Goal: Task Accomplishment & Management: Use online tool/utility

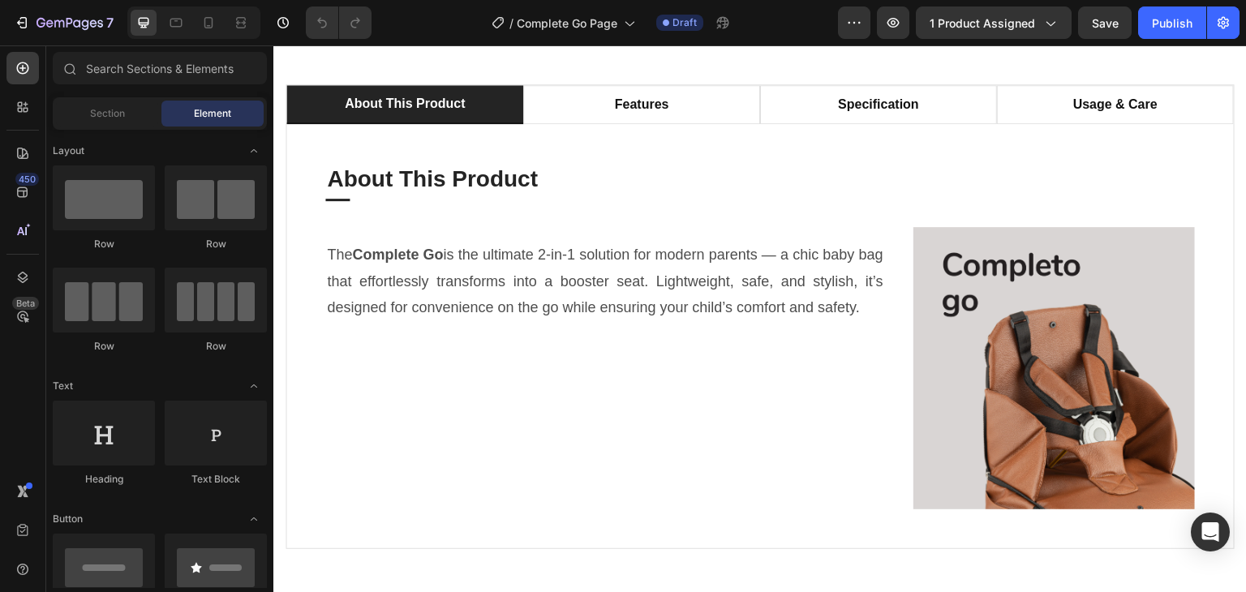
scroll to position [973, 0]
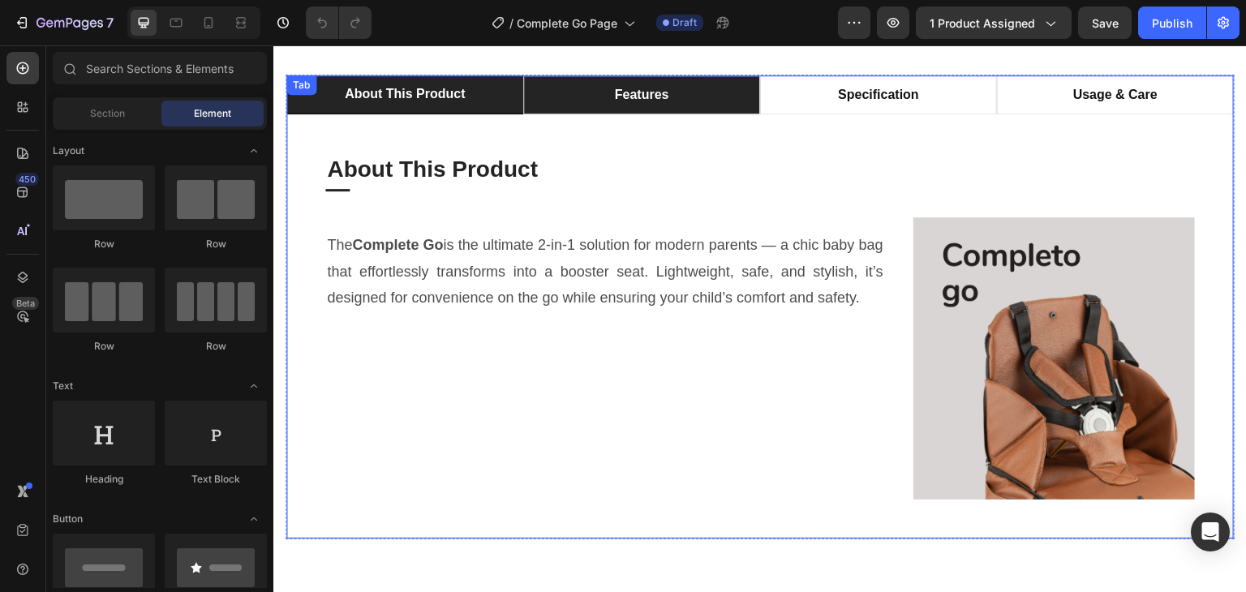
click at [689, 105] on li "features" at bounding box center [641, 94] width 237 height 39
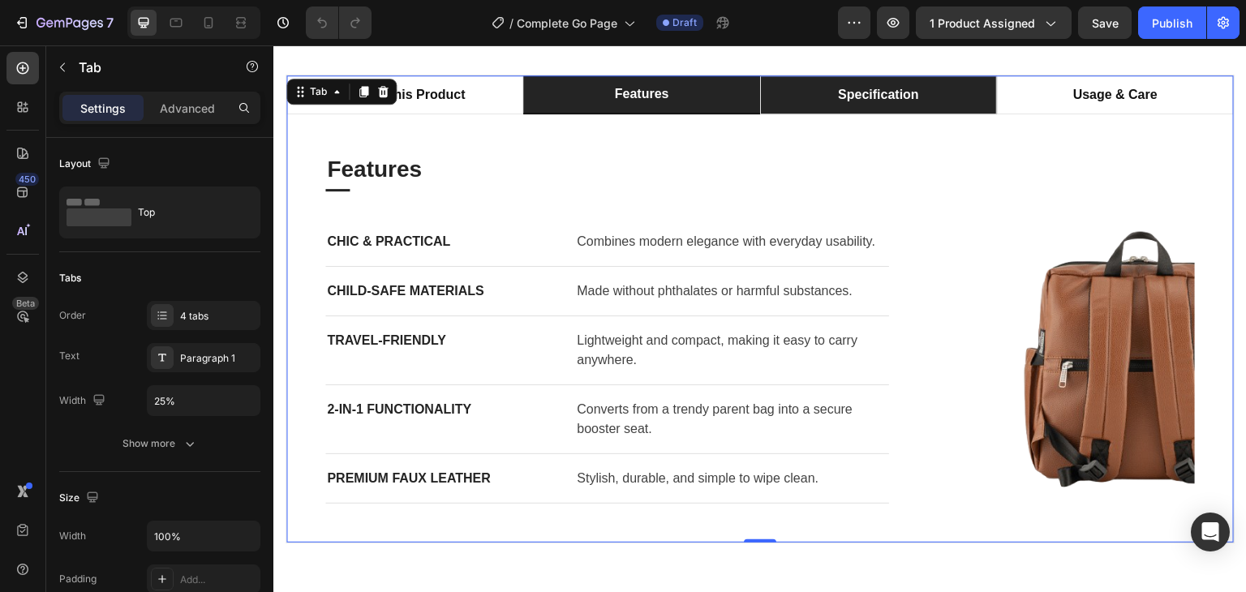
click at [925, 97] on li "specification" at bounding box center [878, 94] width 237 height 39
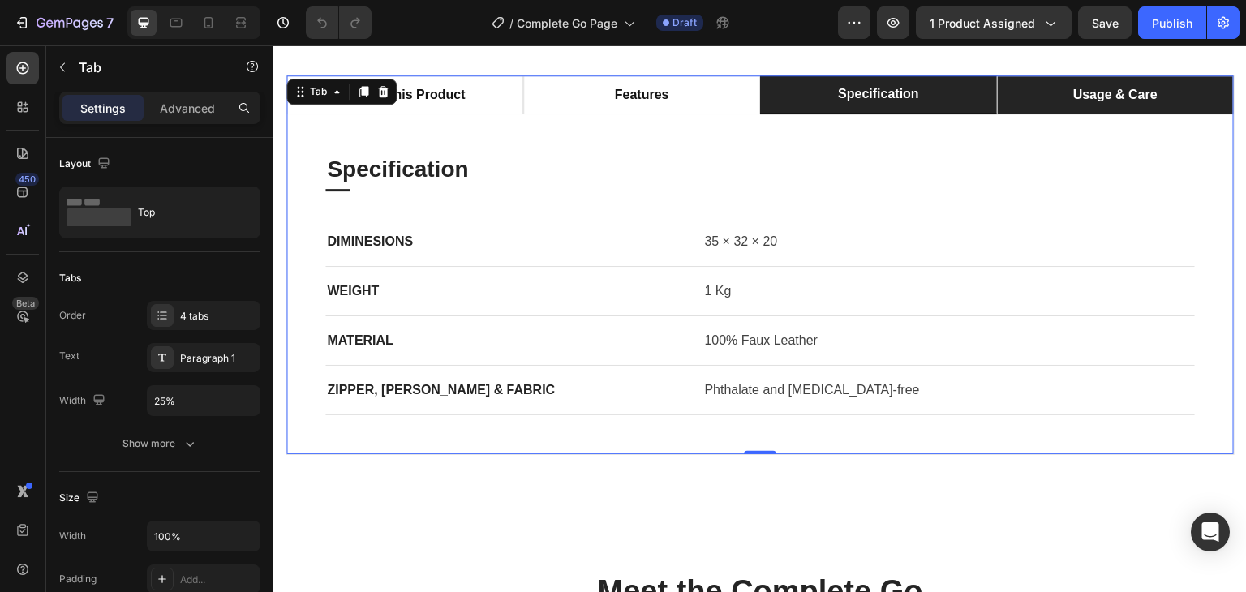
click at [1093, 96] on p "usage & care" at bounding box center [1115, 94] width 84 height 19
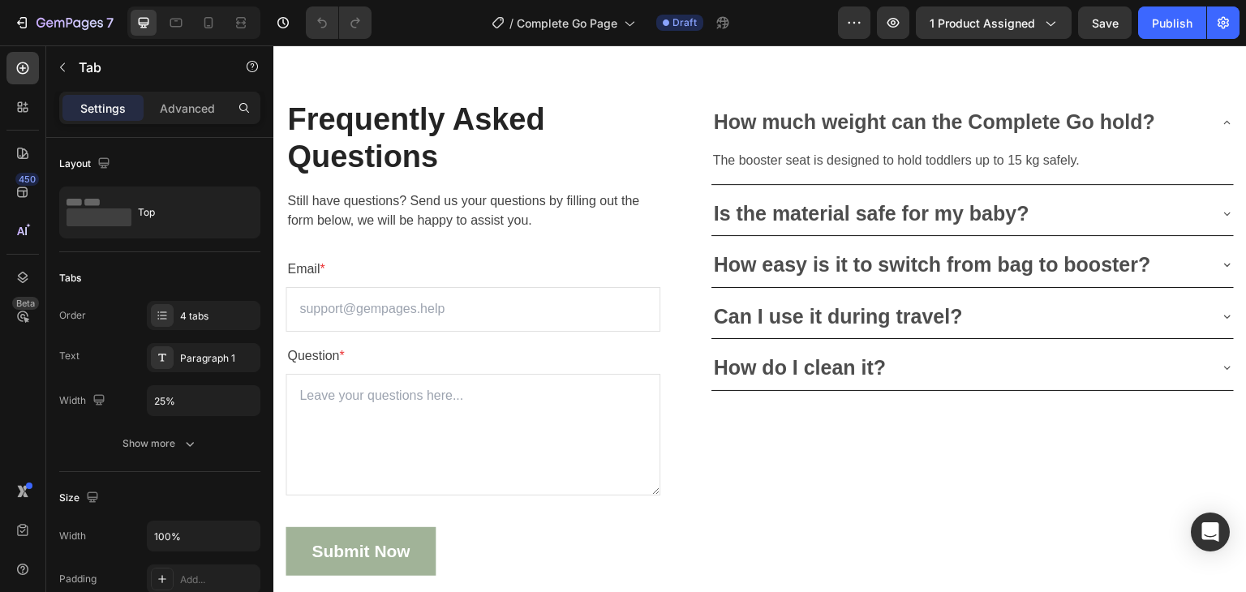
scroll to position [4425, 0]
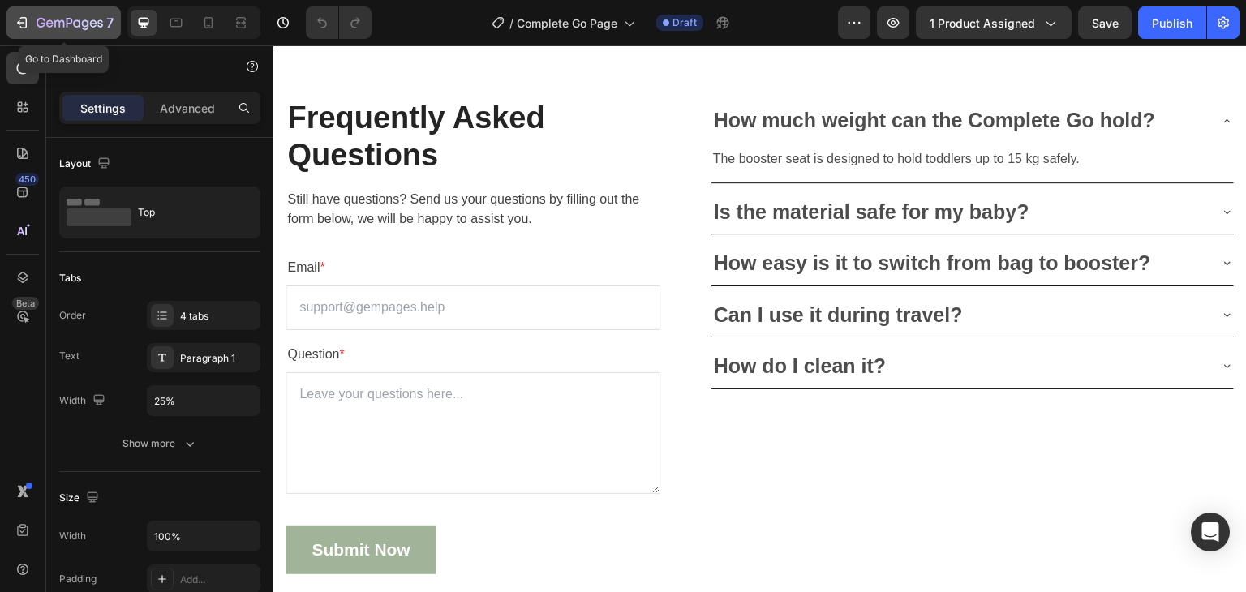
click at [42, 21] on icon "button" at bounding box center [70, 24] width 67 height 14
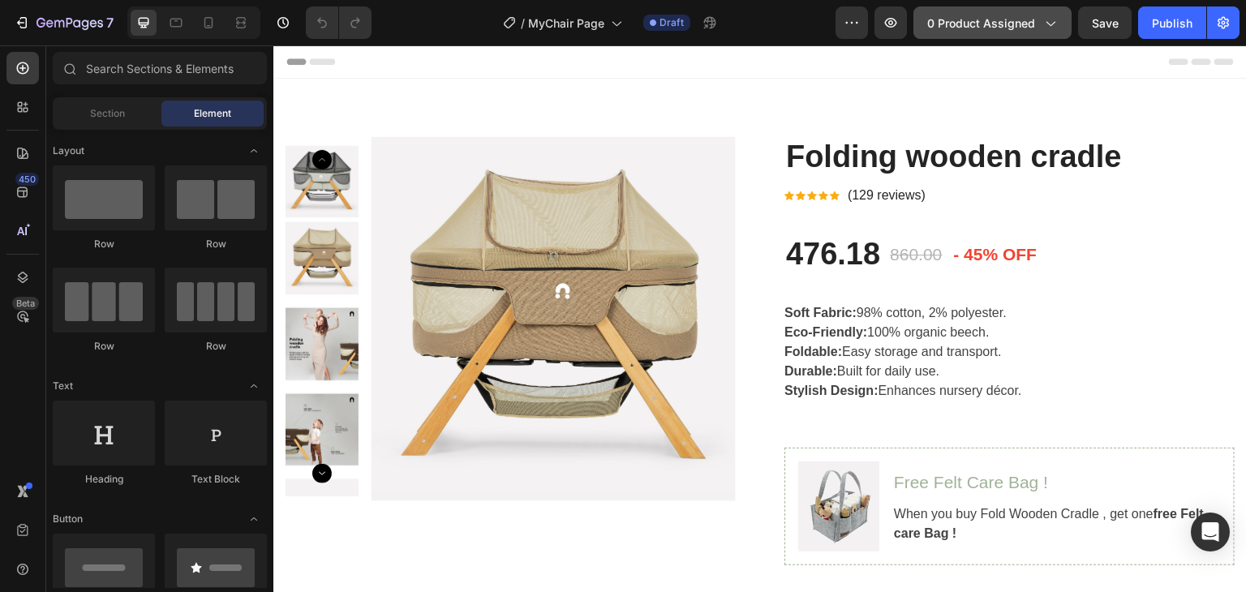
click at [1020, 32] on button "0 product assigned" at bounding box center [992, 22] width 158 height 32
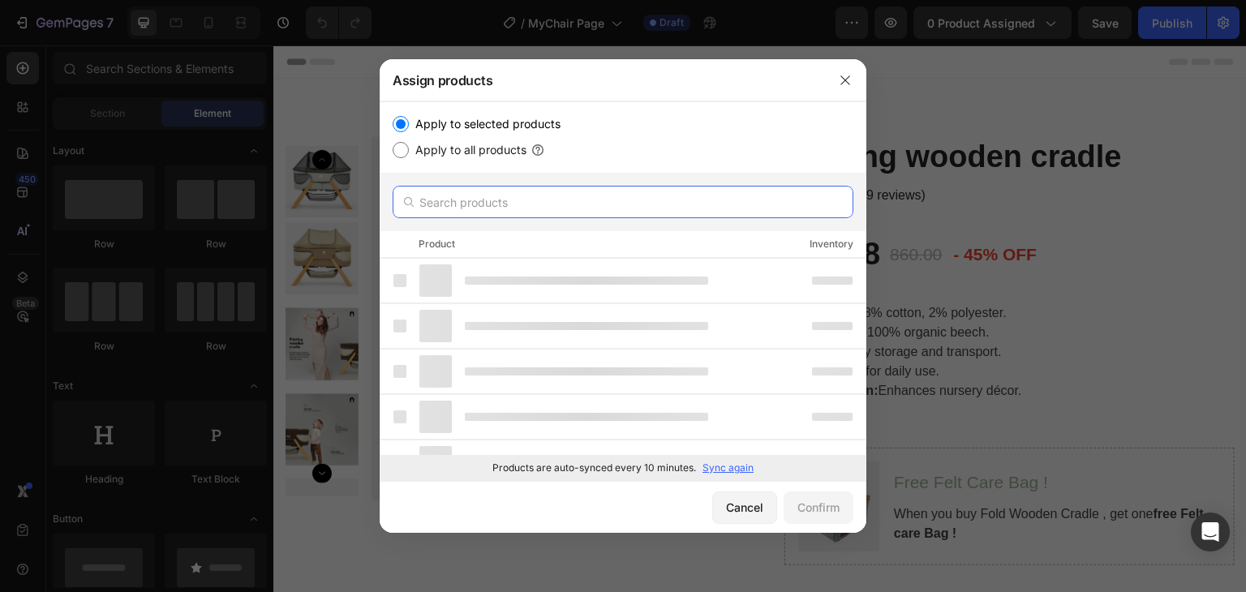
click at [479, 199] on input "text" at bounding box center [623, 202] width 461 height 32
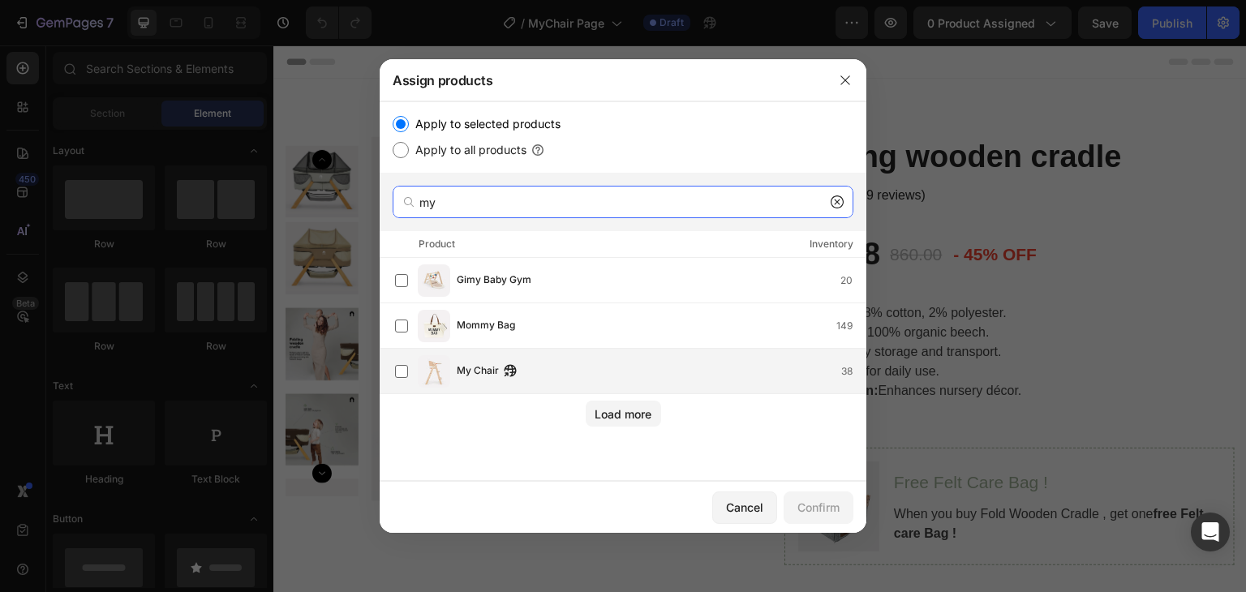
type input "my"
click at [474, 381] on div "My Chair 38" at bounding box center [630, 371] width 470 height 32
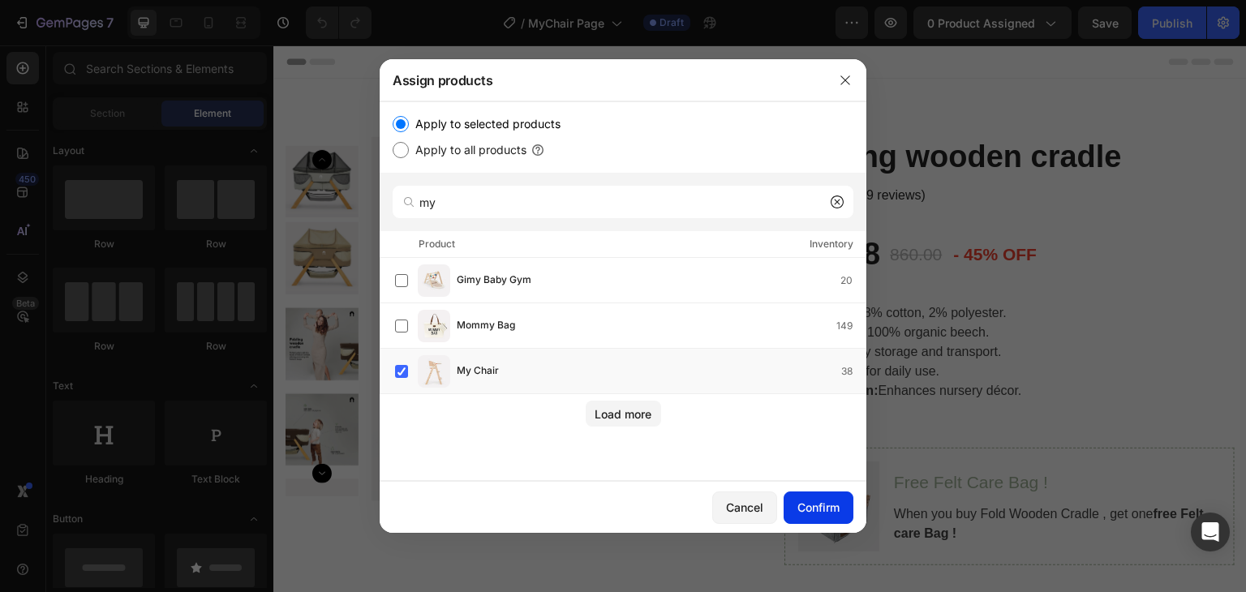
click at [814, 515] on div "Confirm" at bounding box center [818, 507] width 42 height 17
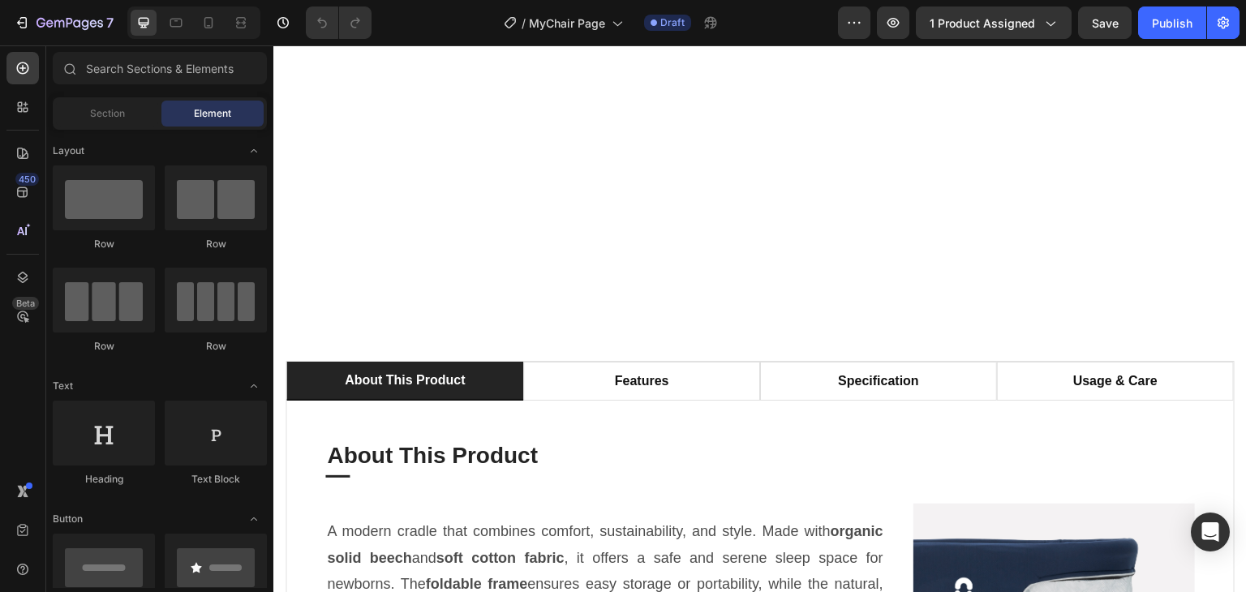
scroll to position [973, 0]
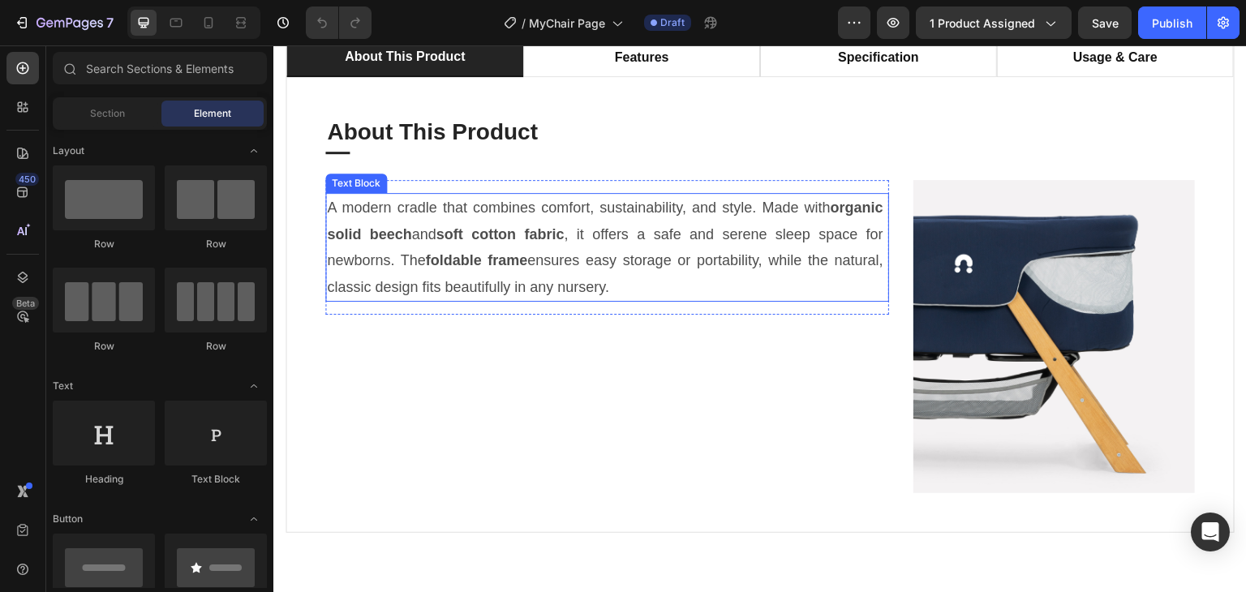
click at [637, 229] on p "A modern cradle that combines comfort, sustainability, and style. Made with org…" at bounding box center [607, 247] width 560 height 105
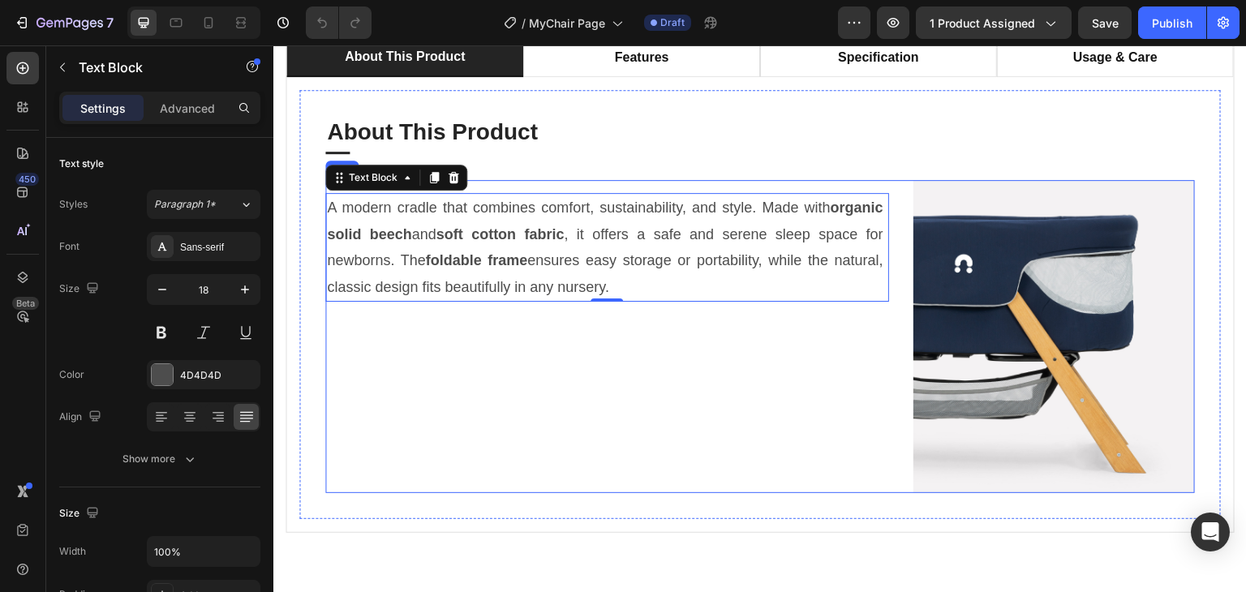
click at [706, 252] on p "A modern cradle that combines comfort, sustainability, and style. Made with org…" at bounding box center [607, 247] width 560 height 105
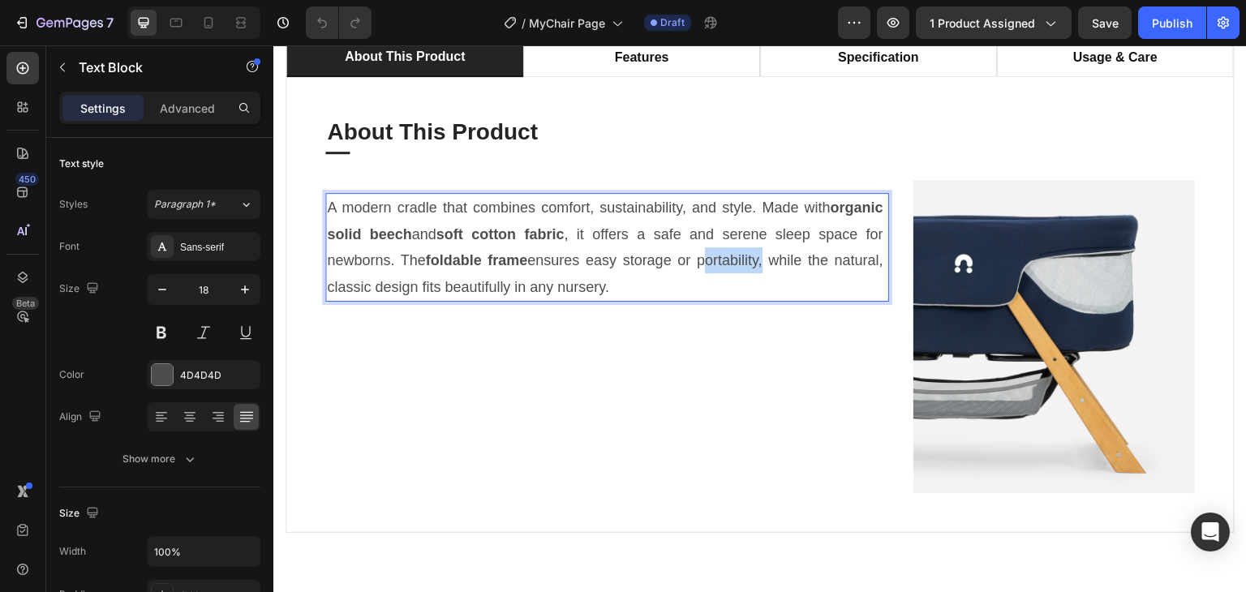
click at [706, 252] on p "A modern cradle that combines comfort, sustainability, and style. Made with org…" at bounding box center [607, 247] width 560 height 105
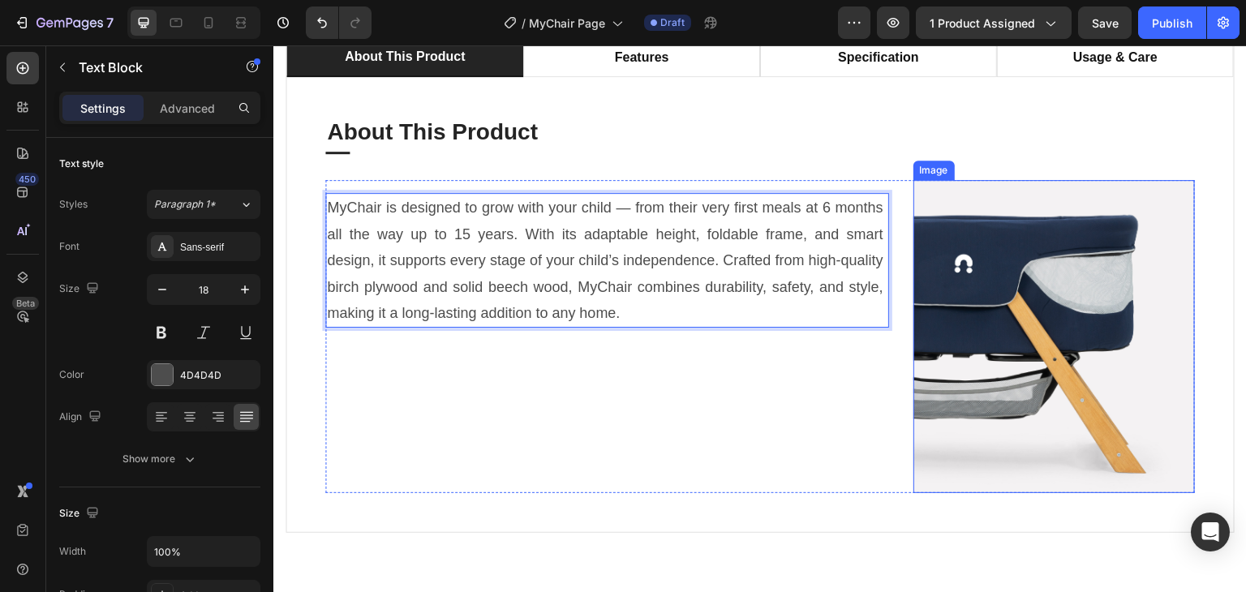
click at [1015, 264] on img at bounding box center [1053, 336] width 281 height 313
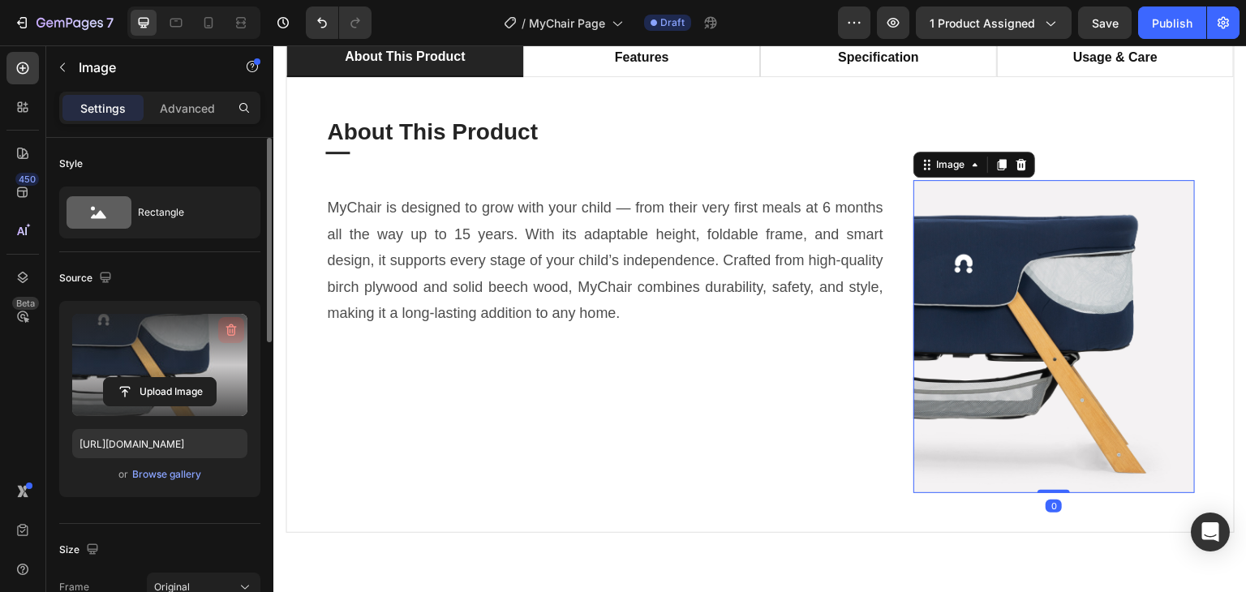
click at [235, 329] on icon "button" at bounding box center [231, 330] width 16 height 16
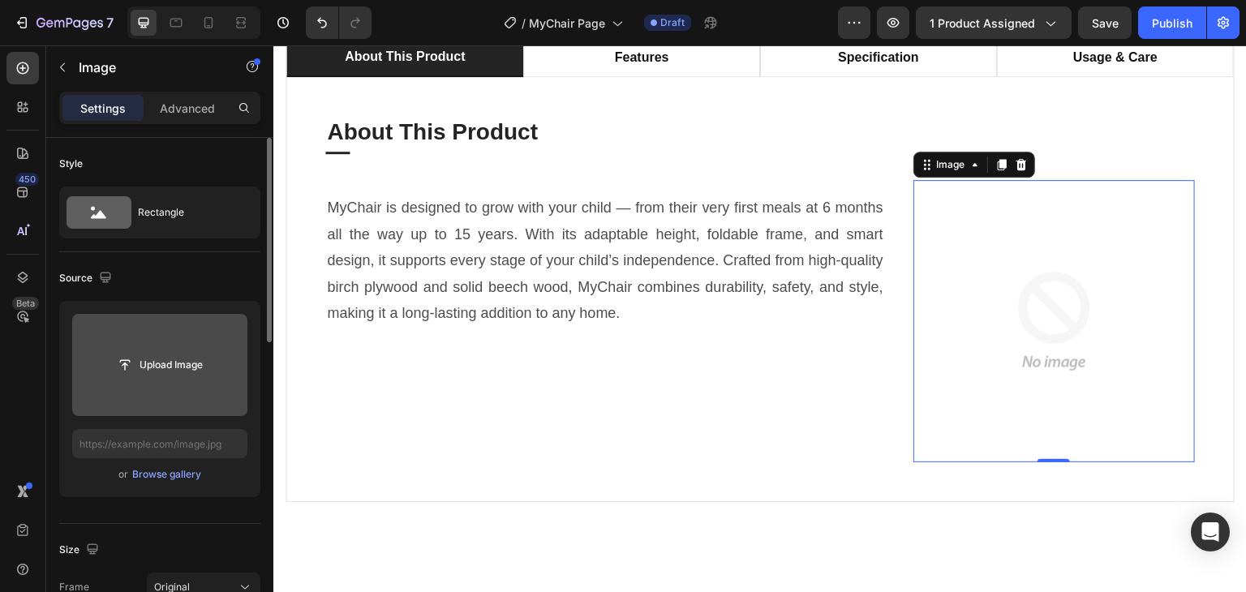
click at [160, 367] on input "file" at bounding box center [160, 365] width 112 height 28
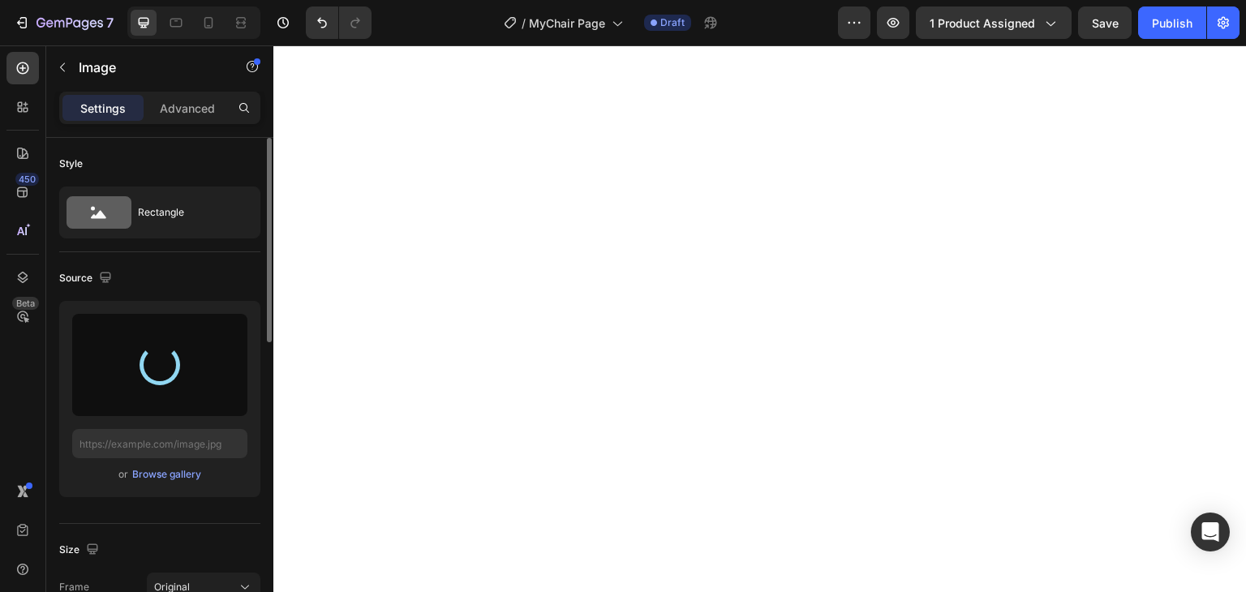
scroll to position [0, 0]
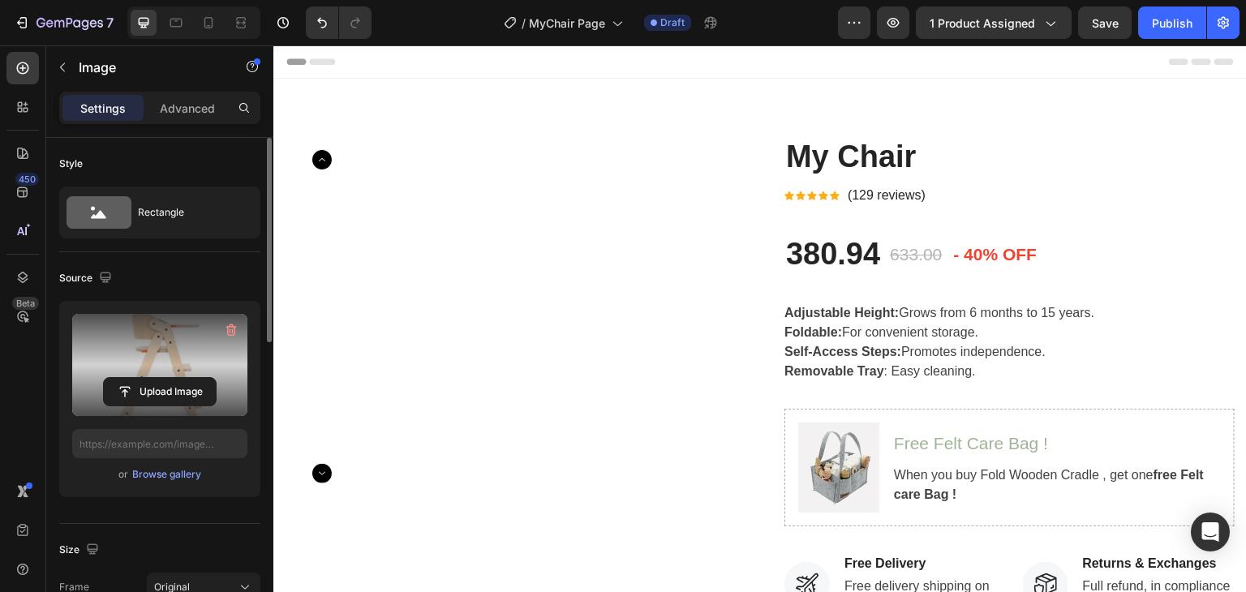
type input "[URL][DOMAIN_NAME]"
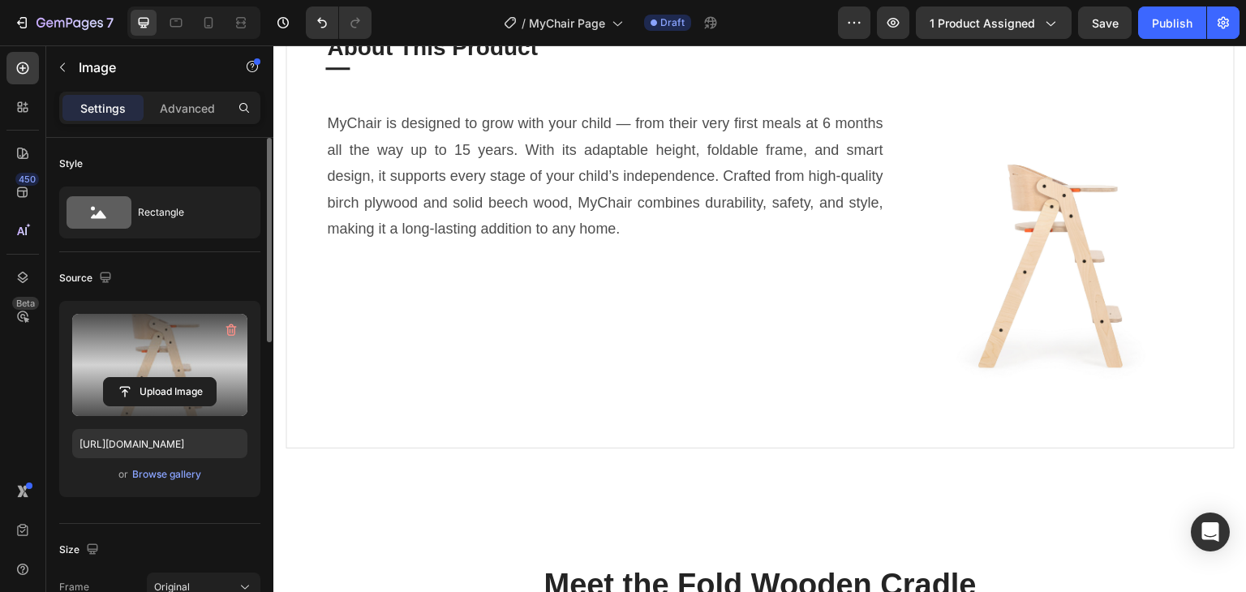
scroll to position [1054, 0]
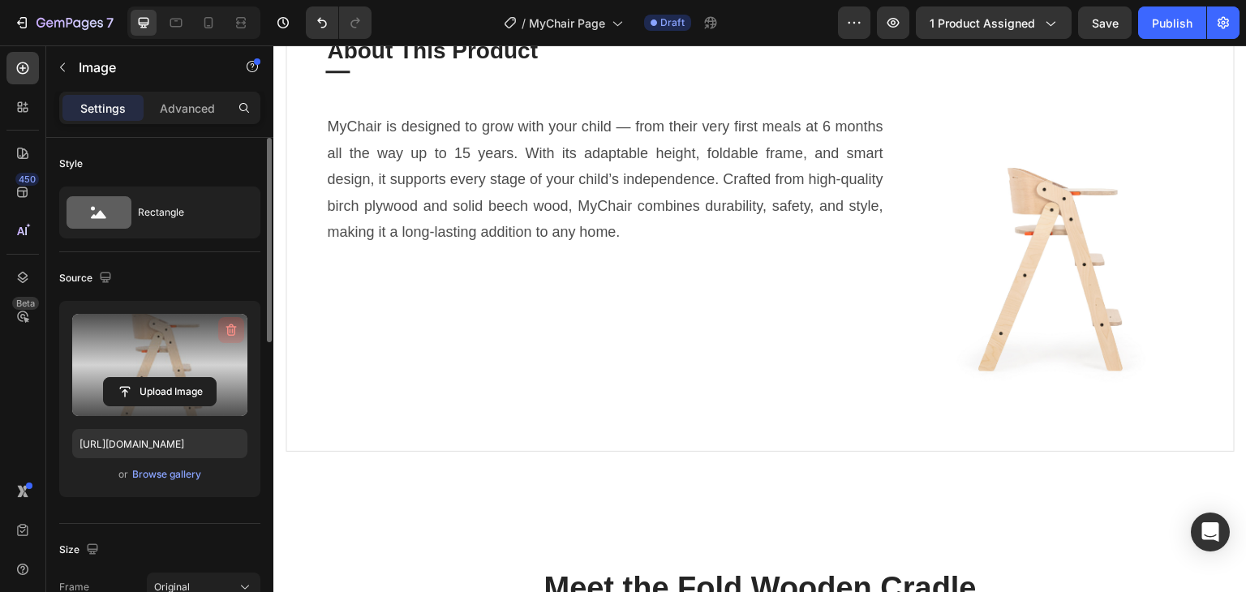
click at [234, 324] on icon "button" at bounding box center [231, 330] width 16 height 16
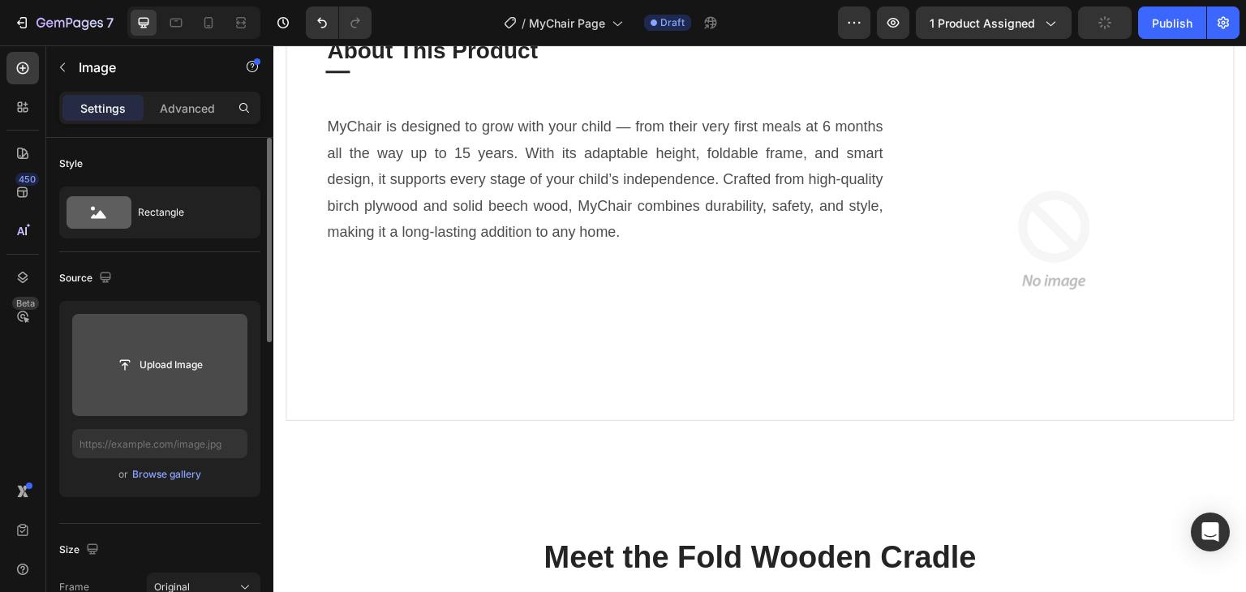
click at [165, 357] on input "file" at bounding box center [160, 365] width 112 height 28
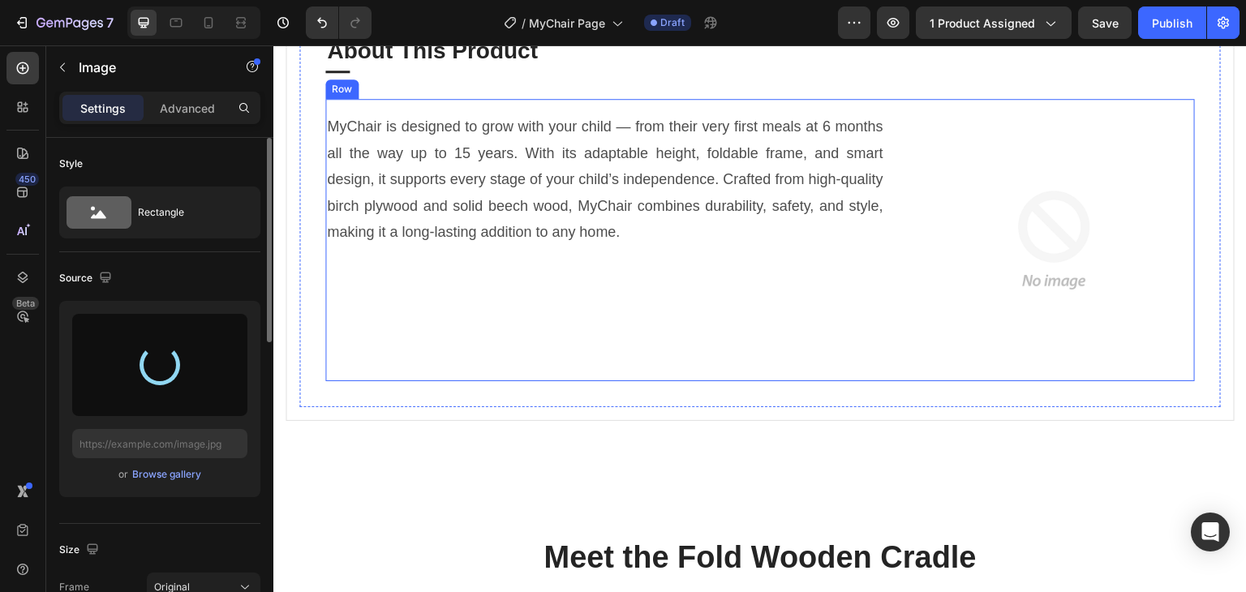
type input "[URL][DOMAIN_NAME]"
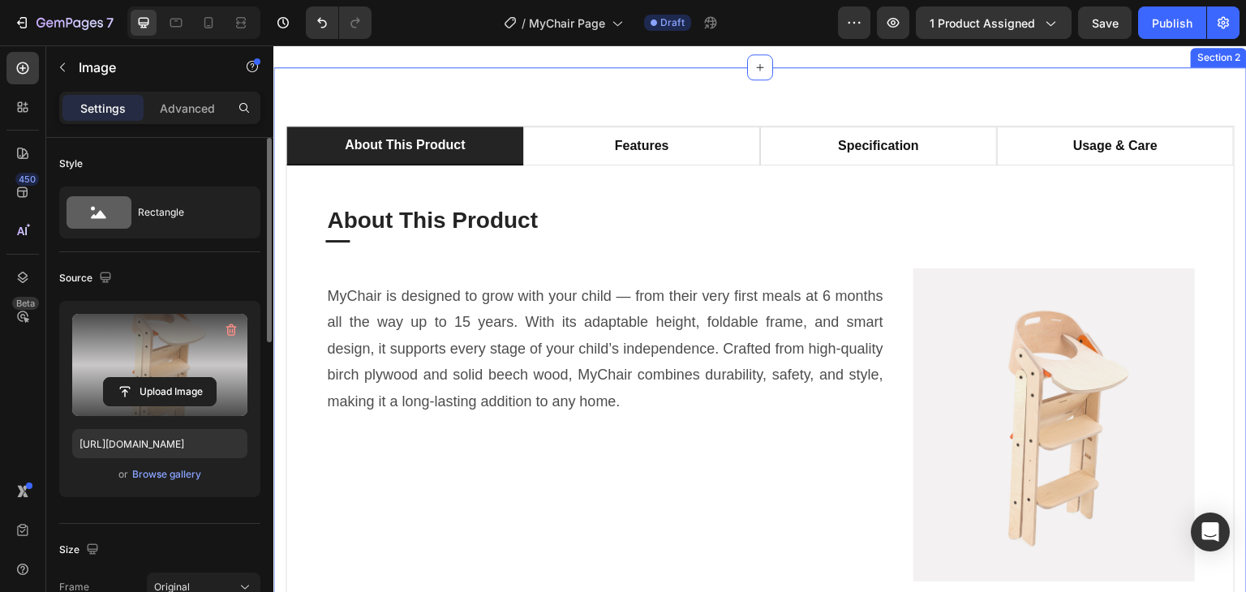
scroll to position [811, 0]
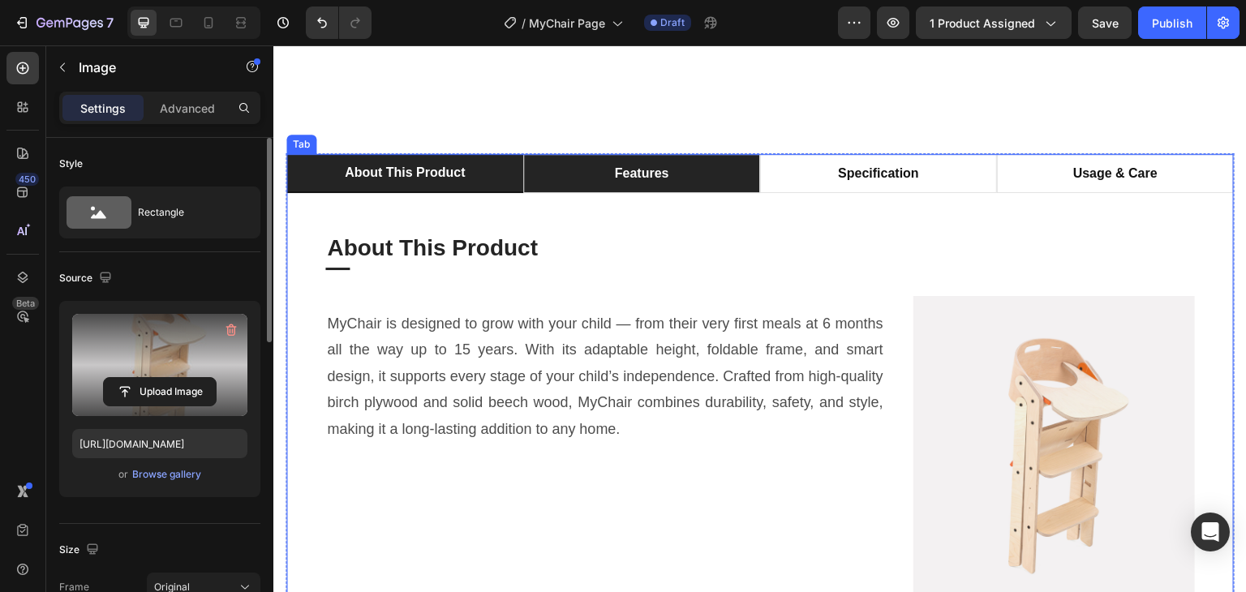
click at [631, 183] on p "features" at bounding box center [642, 173] width 54 height 19
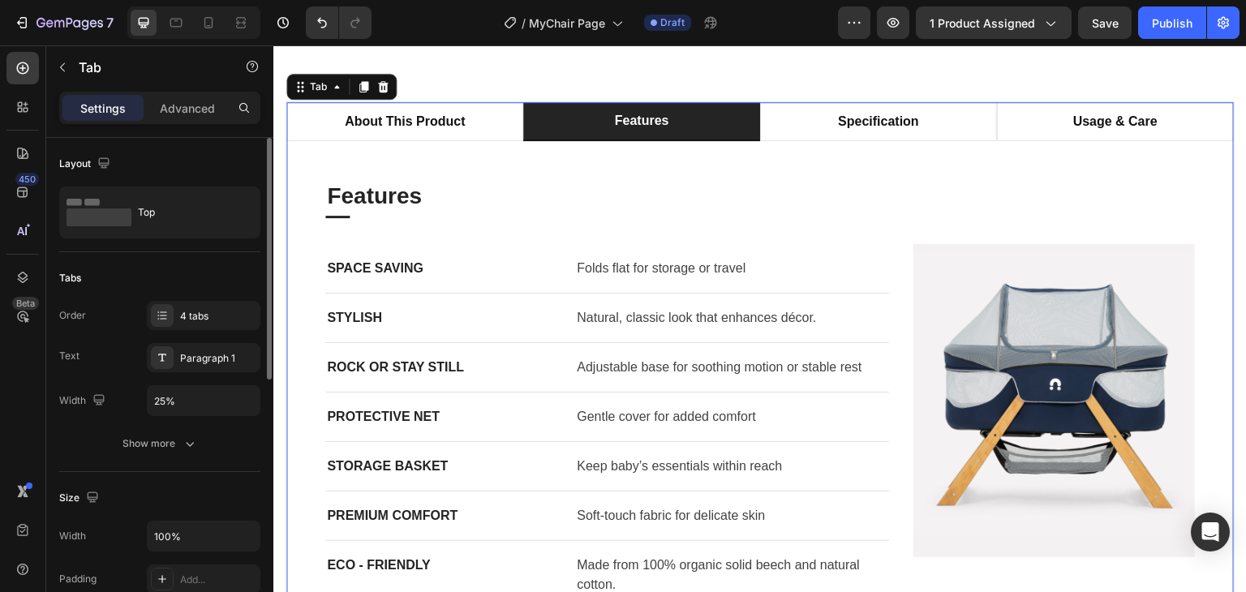
scroll to position [892, 0]
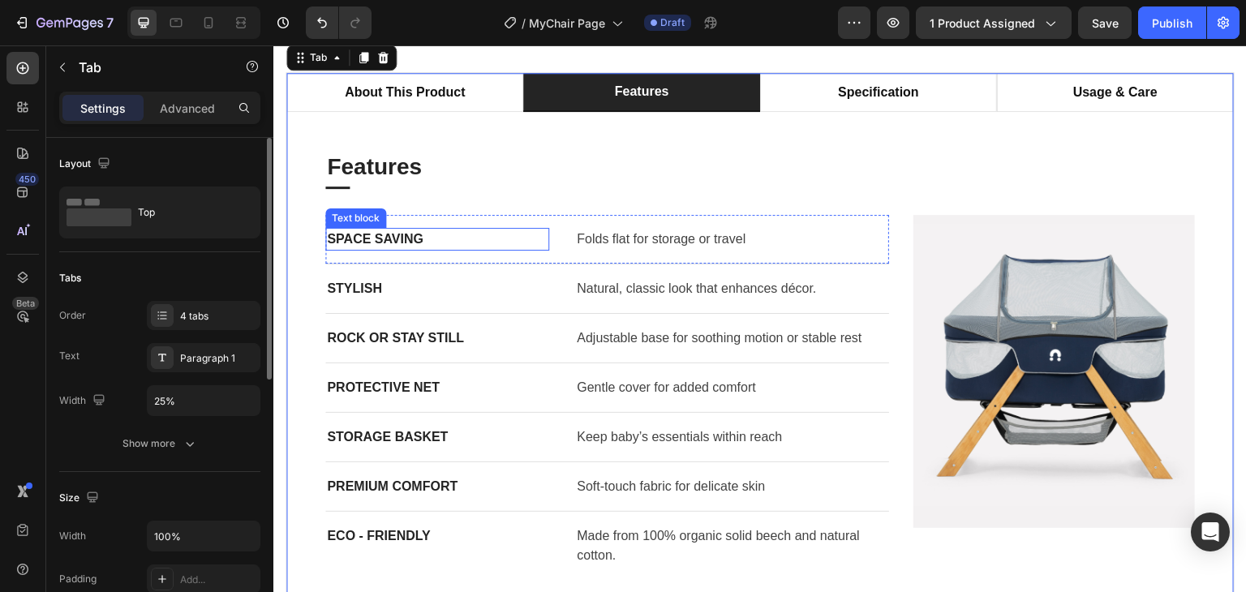
click at [392, 249] on p "SPACE SAVING" at bounding box center [437, 239] width 221 height 19
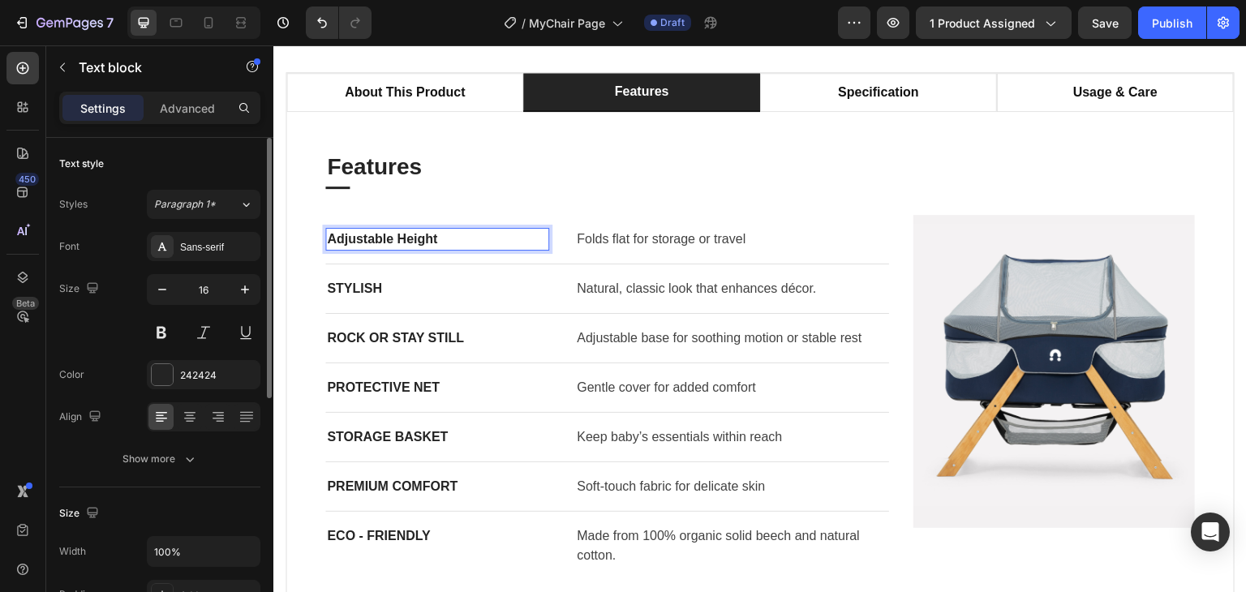
click at [392, 249] on p "Adjustable Height" at bounding box center [437, 239] width 221 height 19
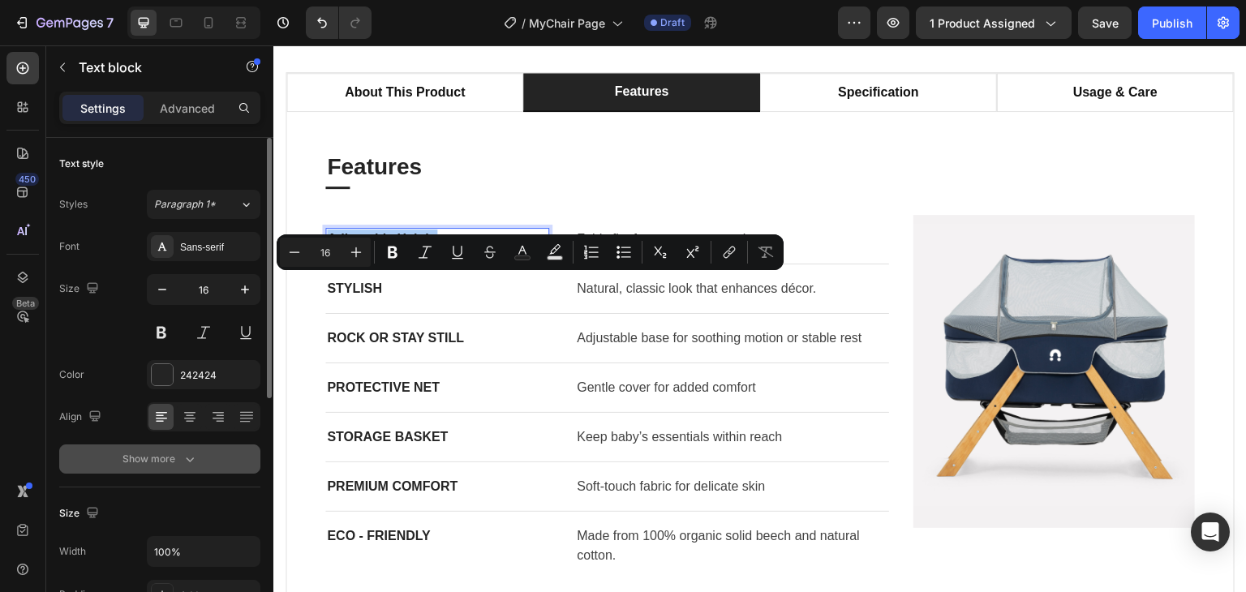
click at [198, 455] on button "Show more" at bounding box center [159, 458] width 201 height 29
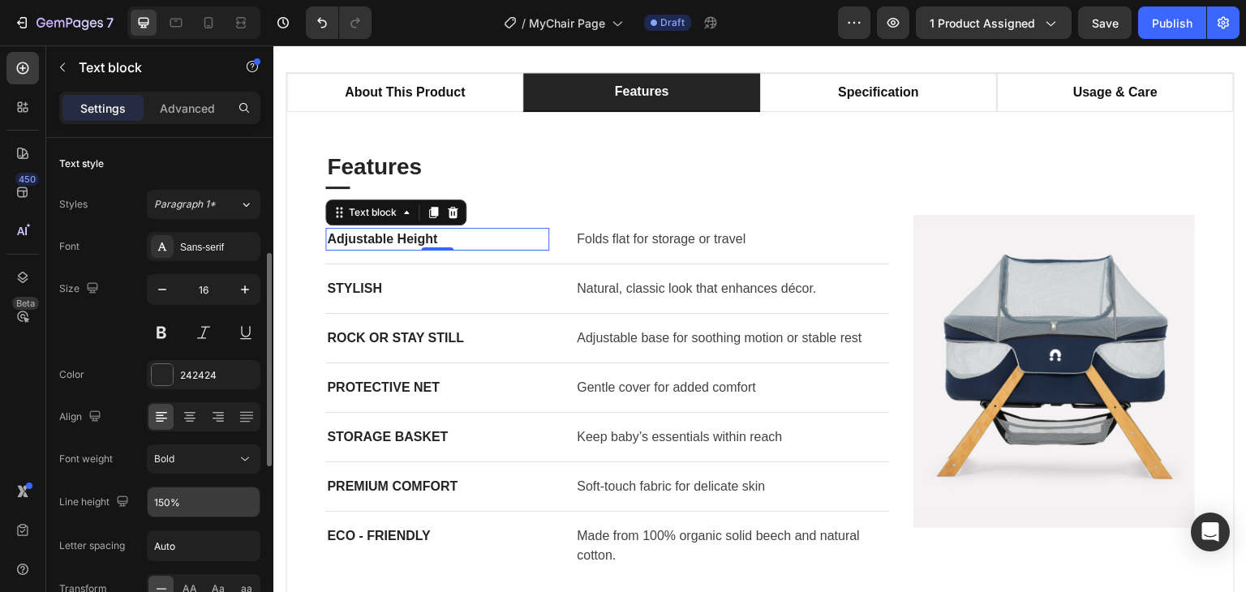
scroll to position [81, 0]
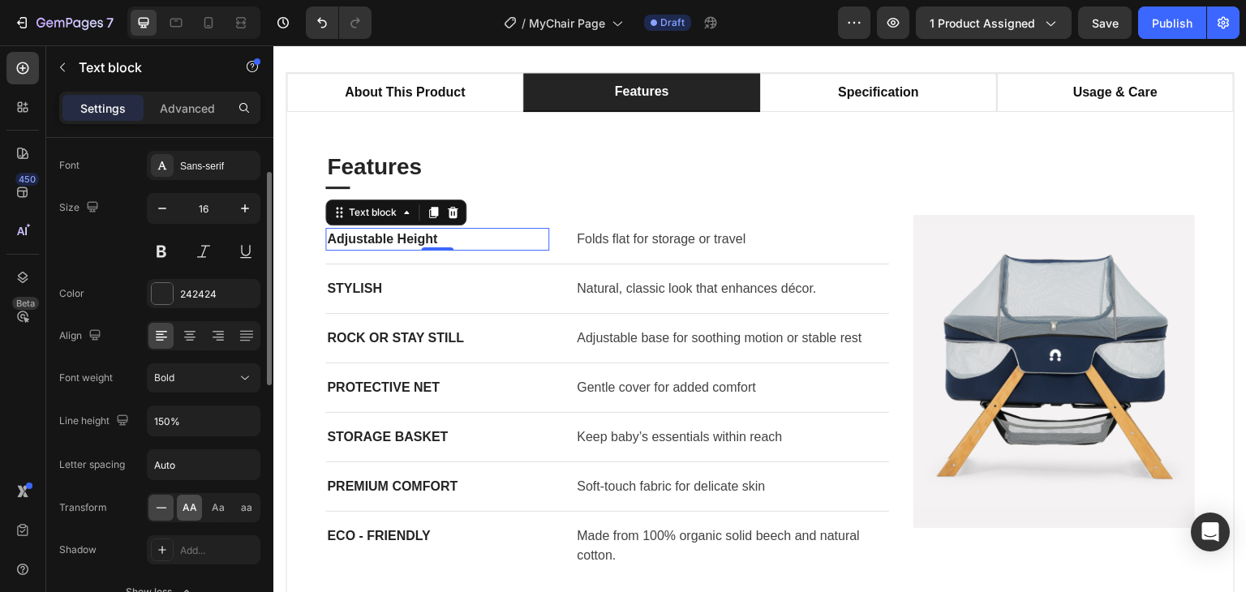
click at [188, 508] on span "AA" at bounding box center [190, 507] width 15 height 15
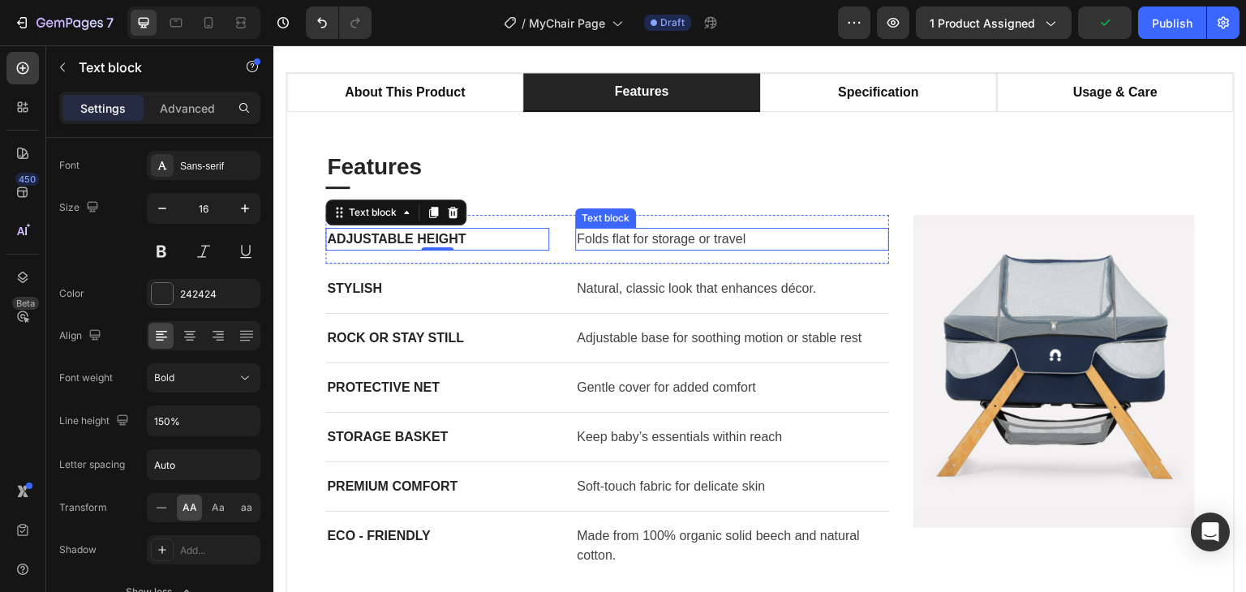
click at [668, 249] on p "Folds flat for storage or travel" at bounding box center [732, 239] width 311 height 19
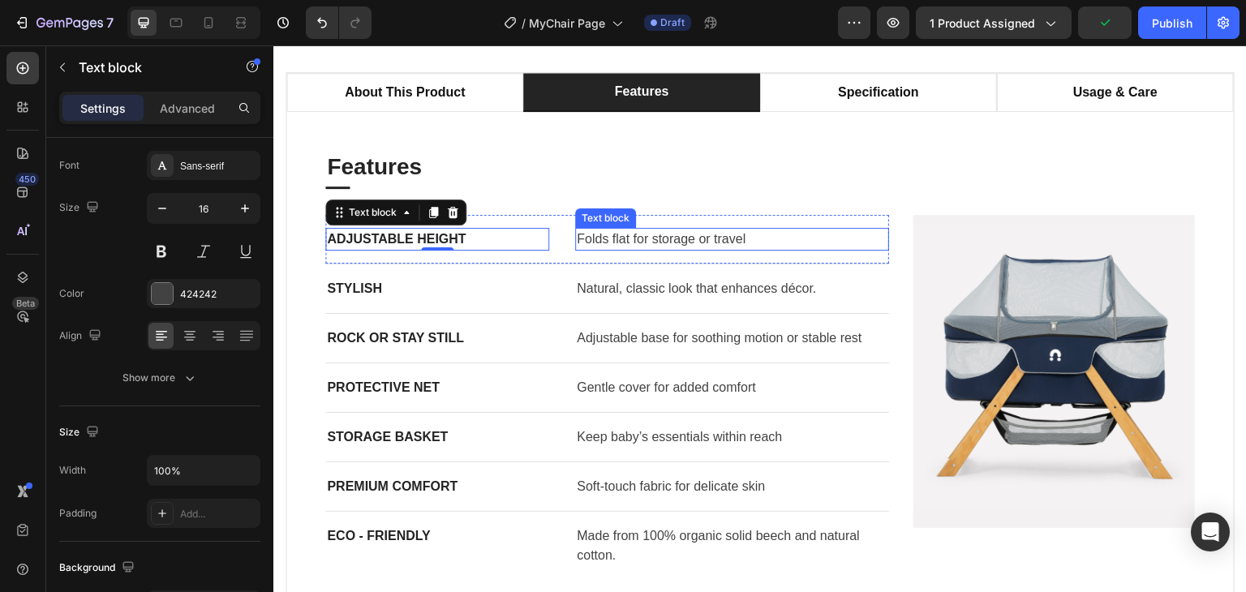
click at [668, 249] on p "Folds flat for storage or travel" at bounding box center [732, 239] width 311 height 19
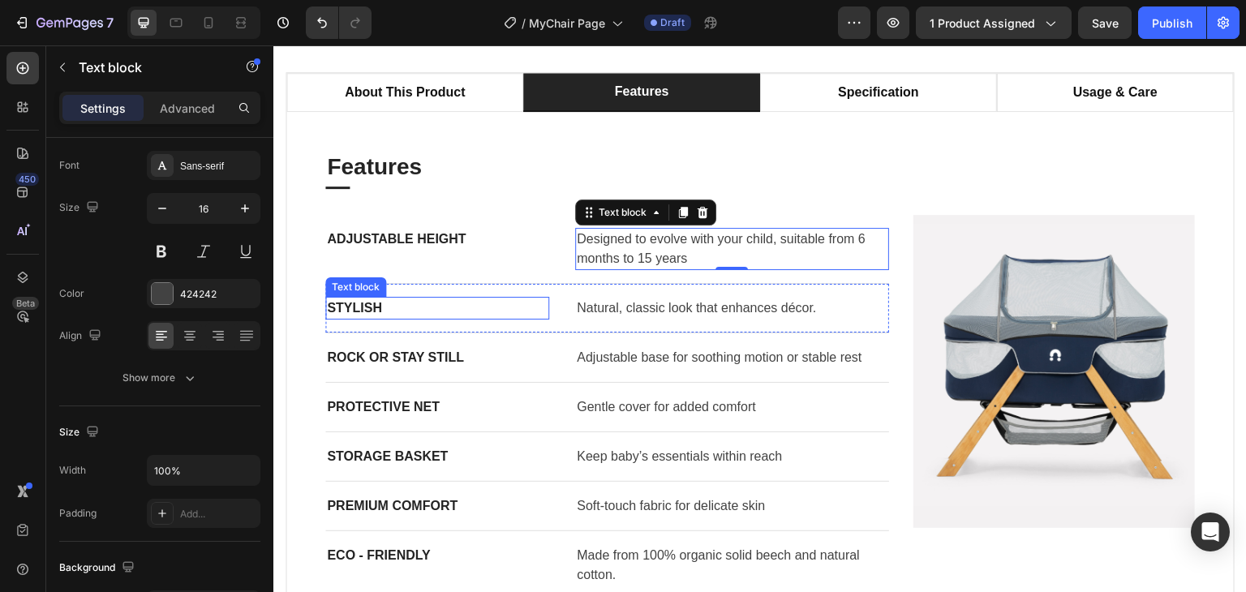
click at [370, 318] on p "STYLISH" at bounding box center [437, 307] width 221 height 19
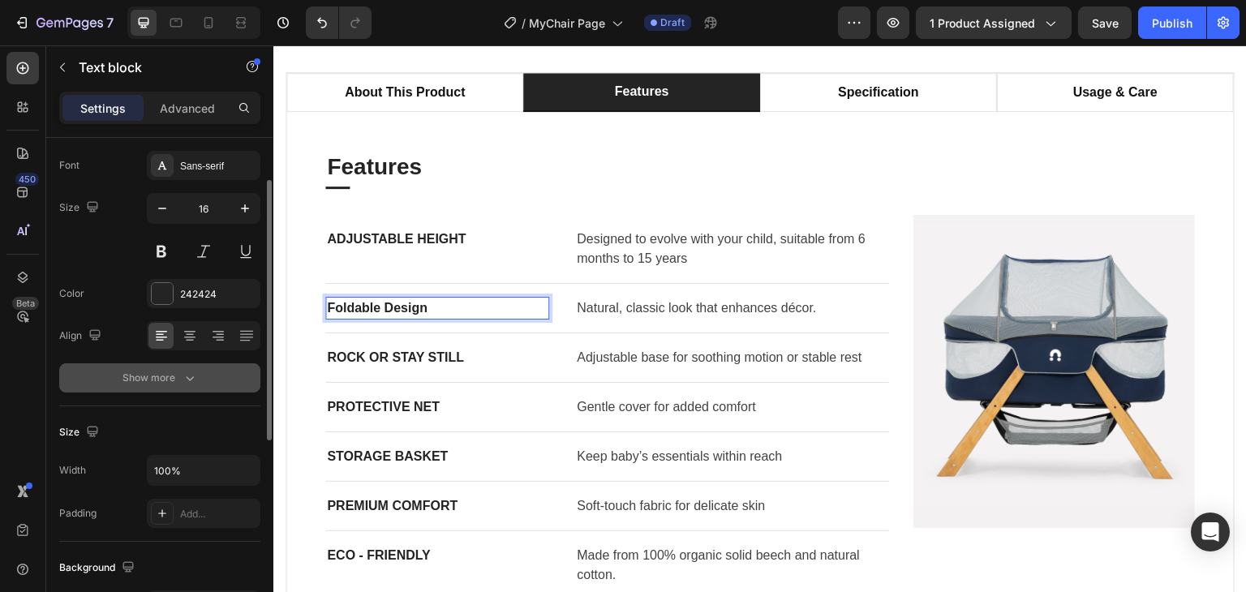
click at [182, 371] on icon "button" at bounding box center [190, 378] width 16 height 16
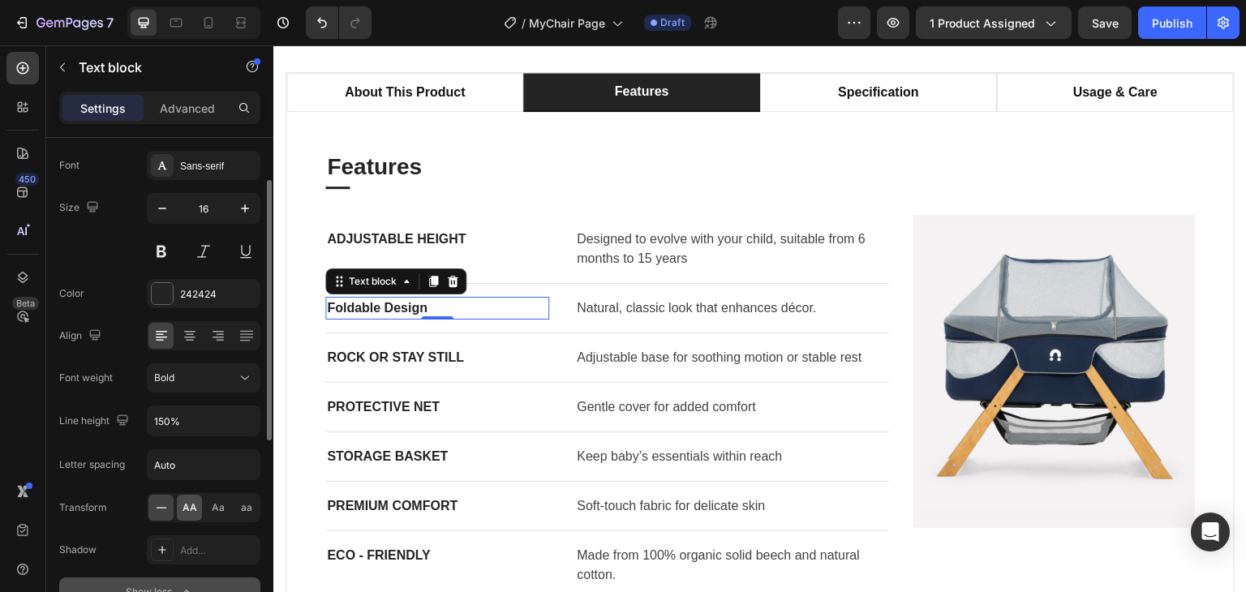
click at [190, 513] on div "AA" at bounding box center [189, 508] width 25 height 26
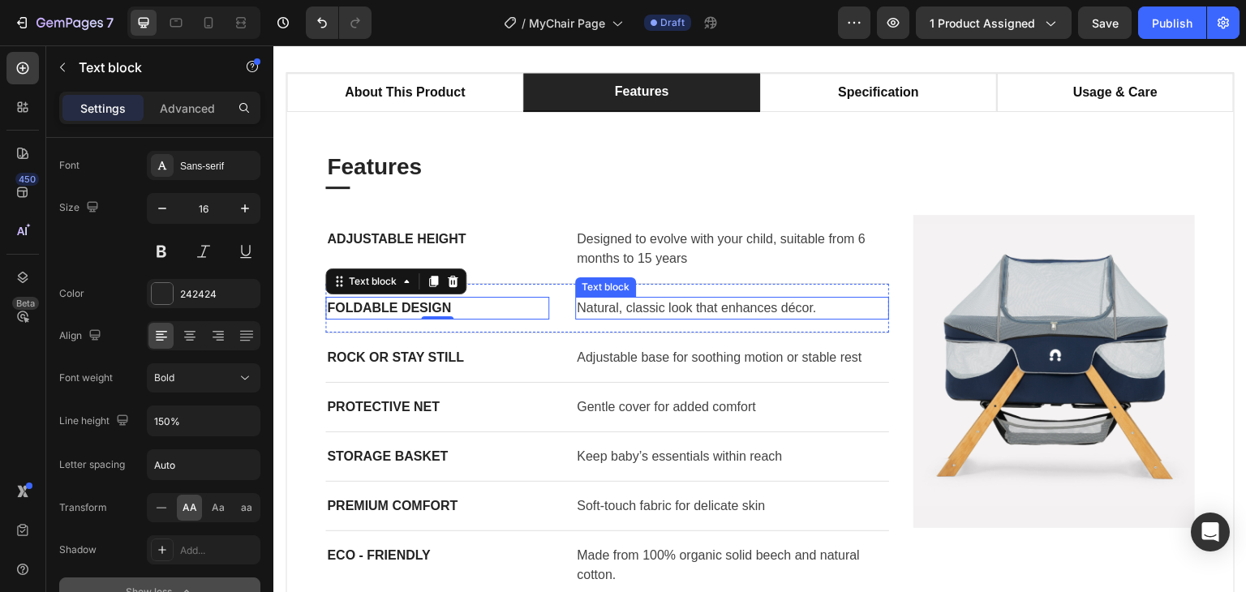
click at [618, 318] on p "Natural, classic look that enhances décor." at bounding box center [732, 307] width 311 height 19
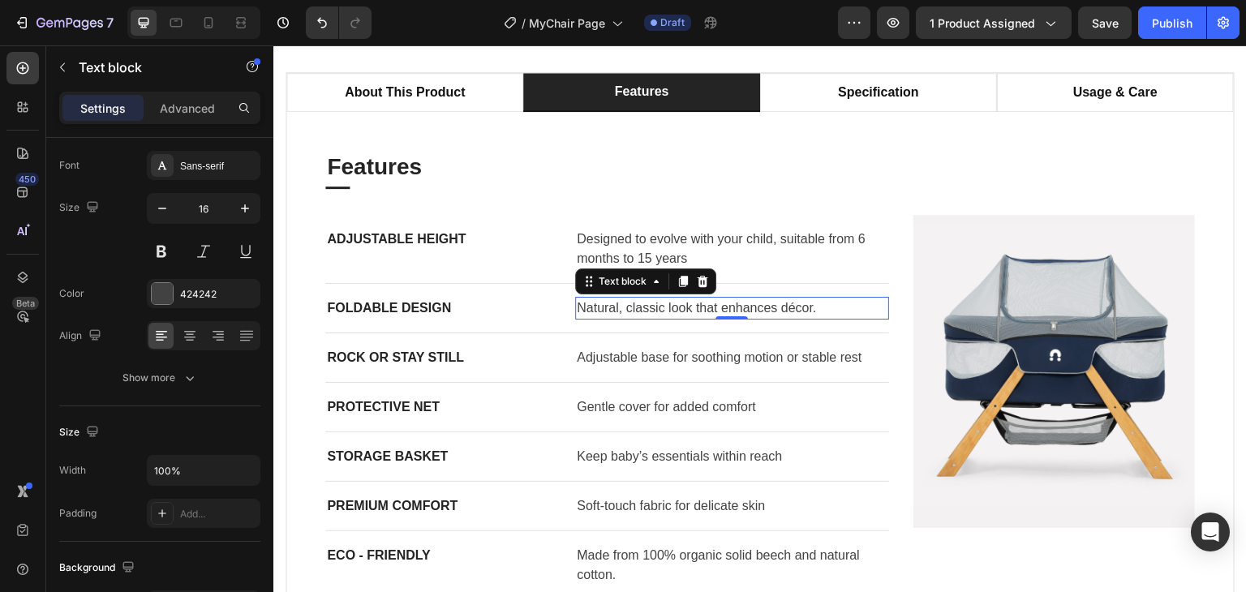
click at [601, 318] on p "Natural, classic look that enhances décor." at bounding box center [732, 307] width 311 height 19
click at [422, 367] on p "ROCK OR STAY STILL" at bounding box center [437, 357] width 221 height 19
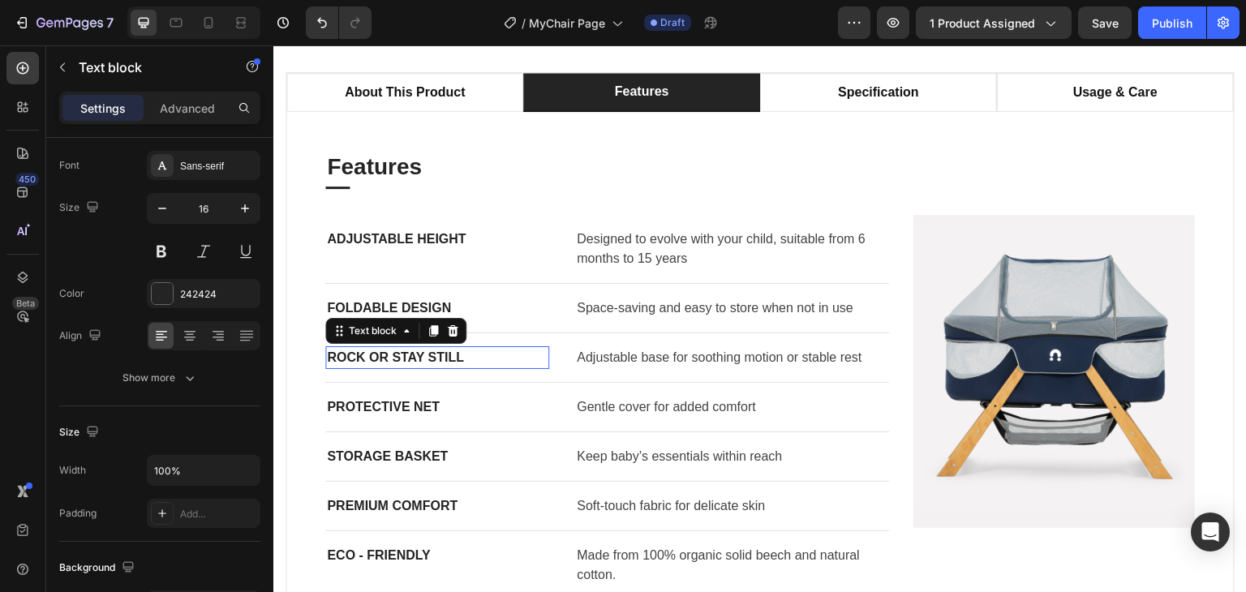
click at [422, 367] on p "ROCK OR STAY STILL" at bounding box center [437, 357] width 221 height 19
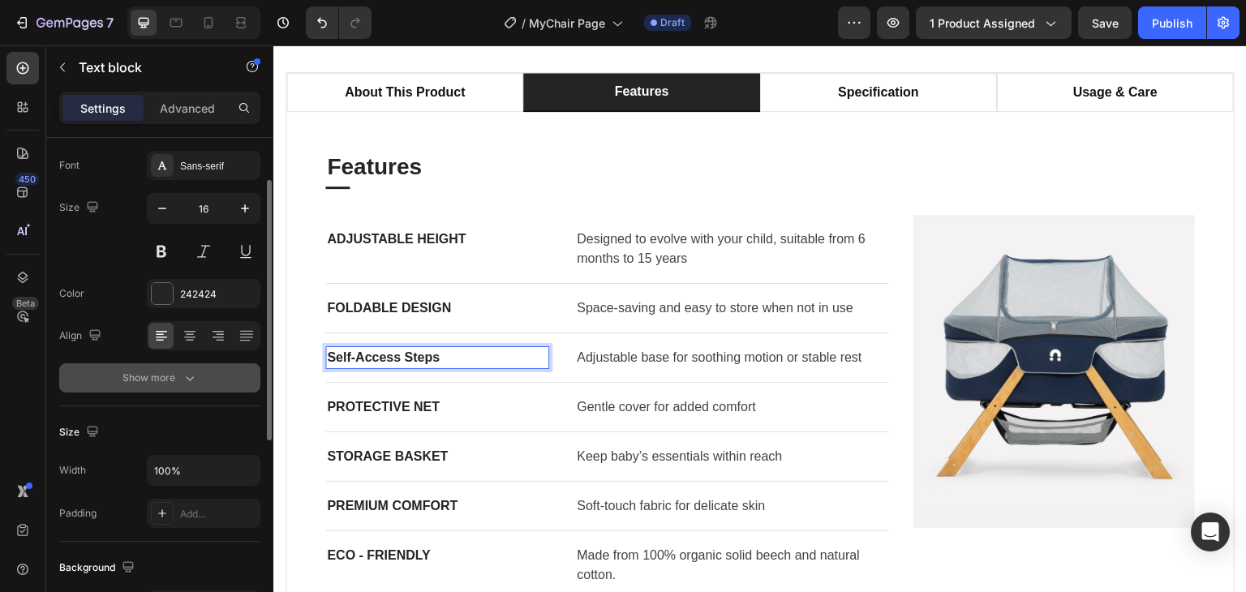
click at [160, 374] on div "Show more" at bounding box center [159, 378] width 75 height 16
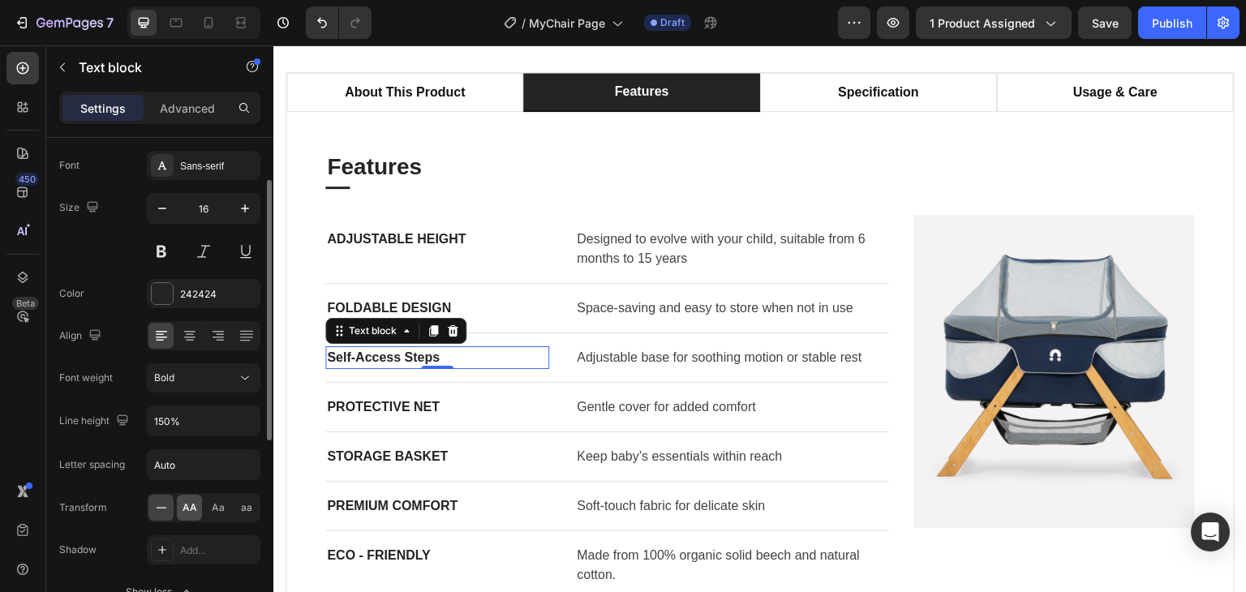
click at [189, 505] on span "AA" at bounding box center [190, 507] width 15 height 15
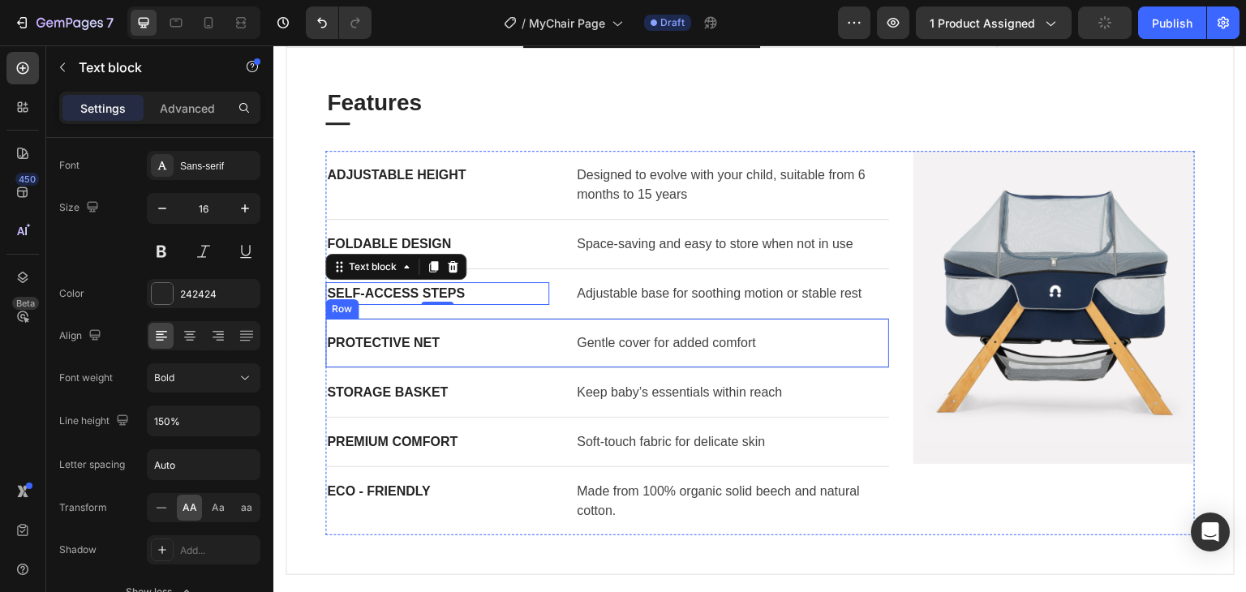
scroll to position [1054, 0]
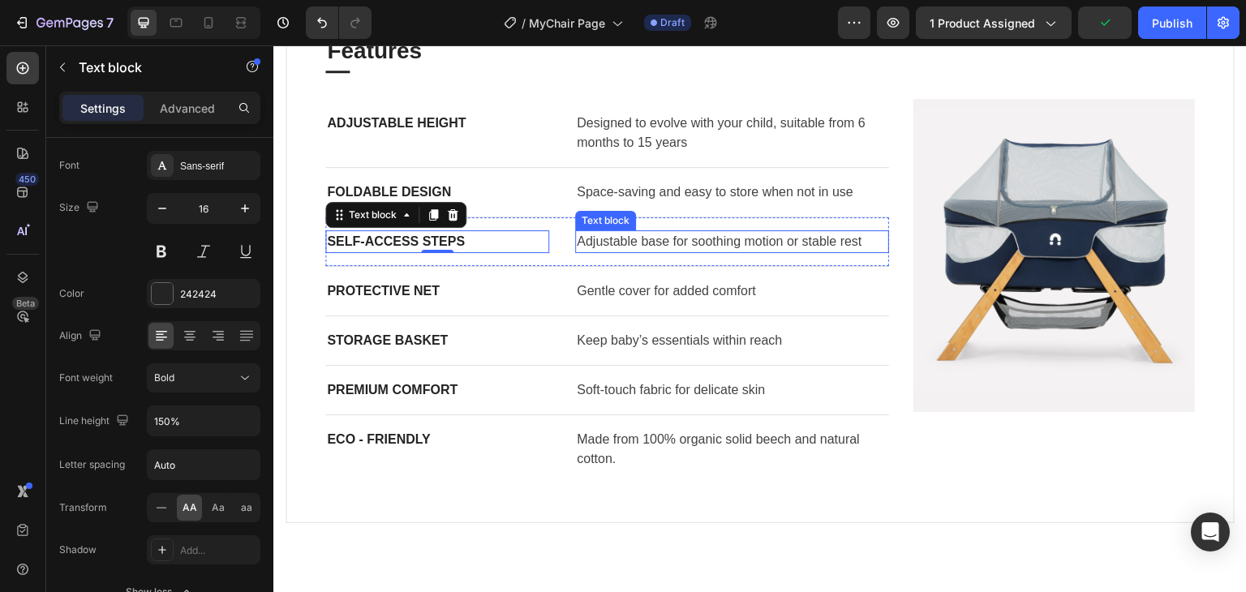
click at [633, 243] on p "Adjustable base for soothing motion or stable rest" at bounding box center [732, 241] width 311 height 19
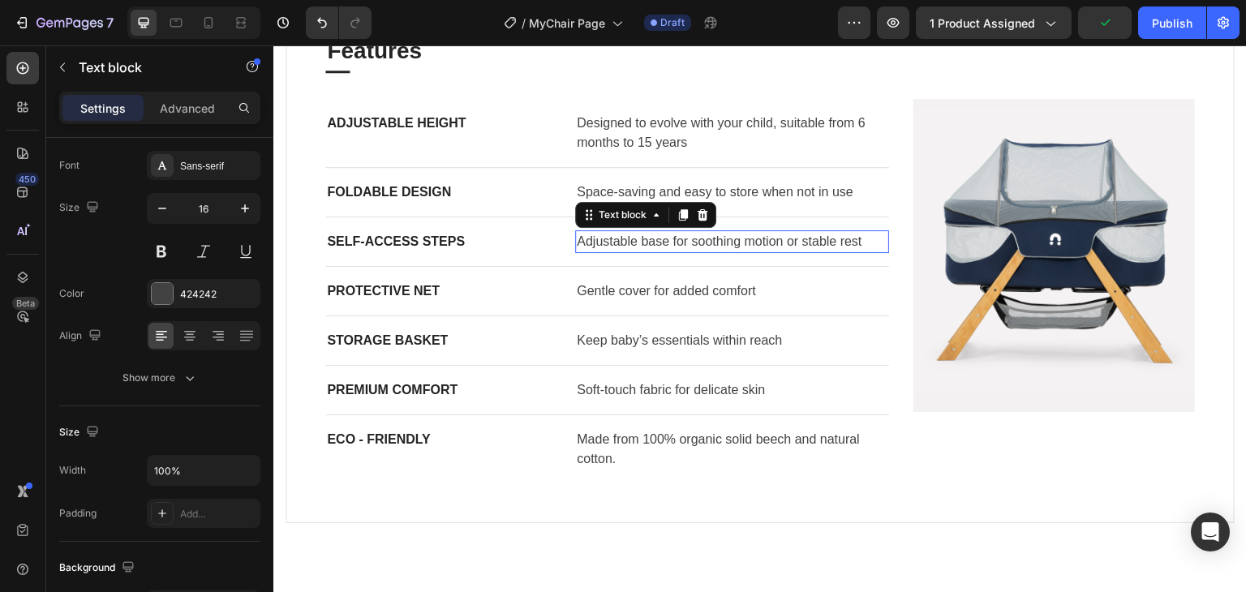
click at [633, 243] on p "Adjustable base for soothing motion or stable rest" at bounding box center [732, 241] width 311 height 19
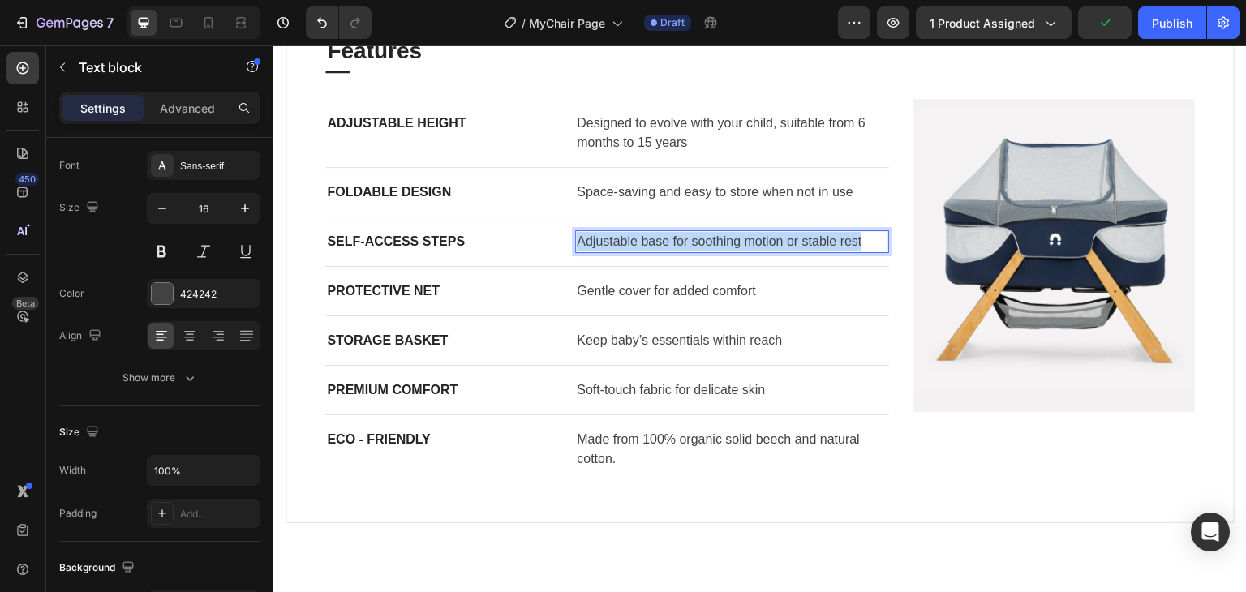
click at [633, 243] on p "Adjustable base for soothing motion or stable rest" at bounding box center [732, 241] width 311 height 19
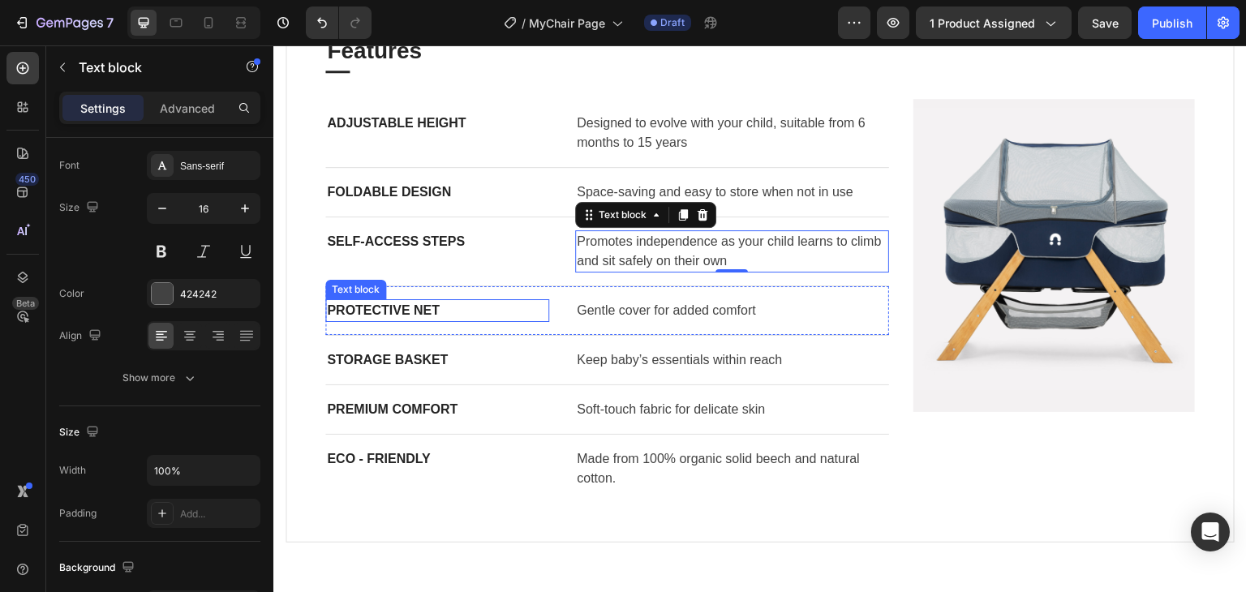
click at [397, 303] on p "PROTECTIVE NET" at bounding box center [437, 310] width 221 height 19
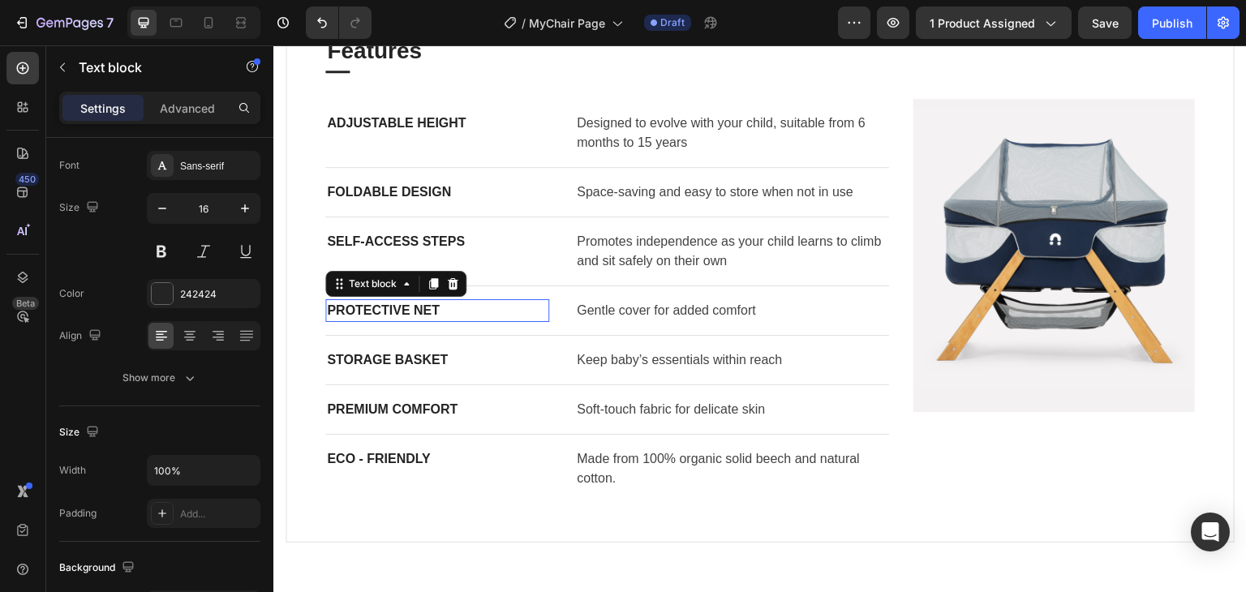
click at [397, 303] on p "PROTECTIVE NET" at bounding box center [437, 310] width 221 height 19
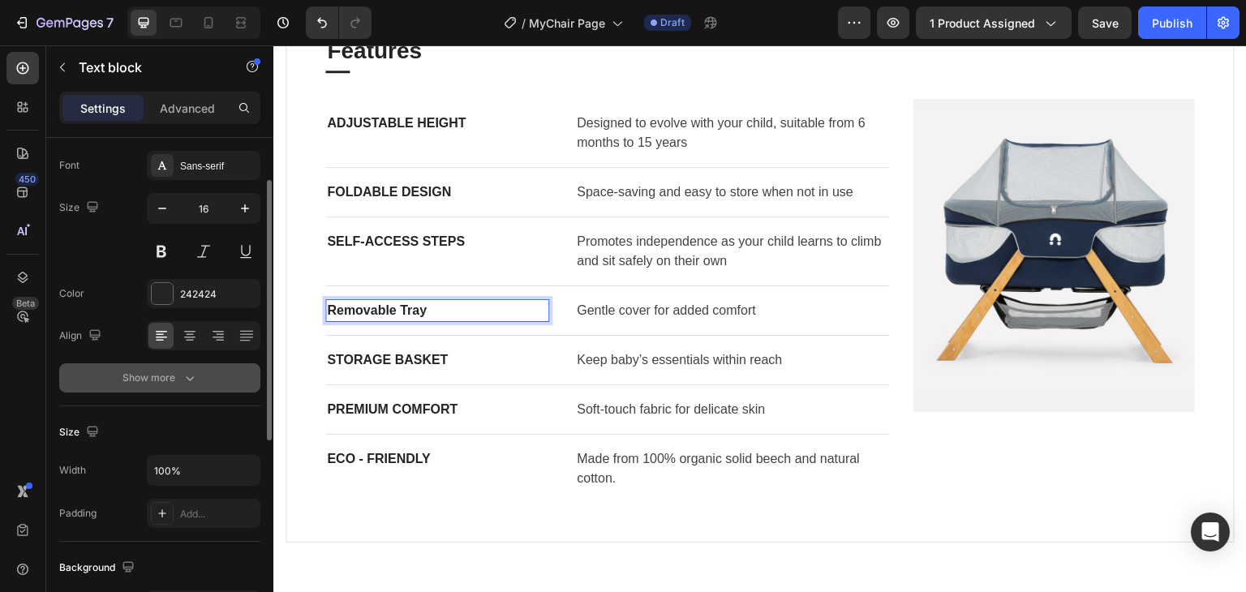
click at [191, 374] on icon "button" at bounding box center [190, 378] width 16 height 16
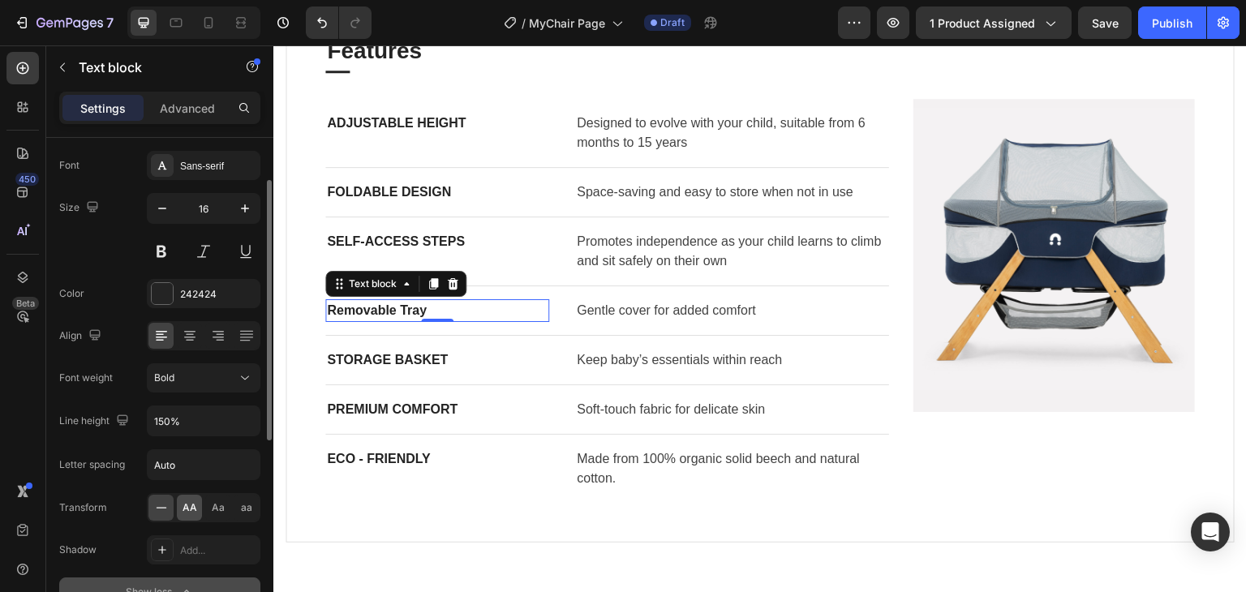
click at [193, 514] on div "AA" at bounding box center [189, 508] width 25 height 26
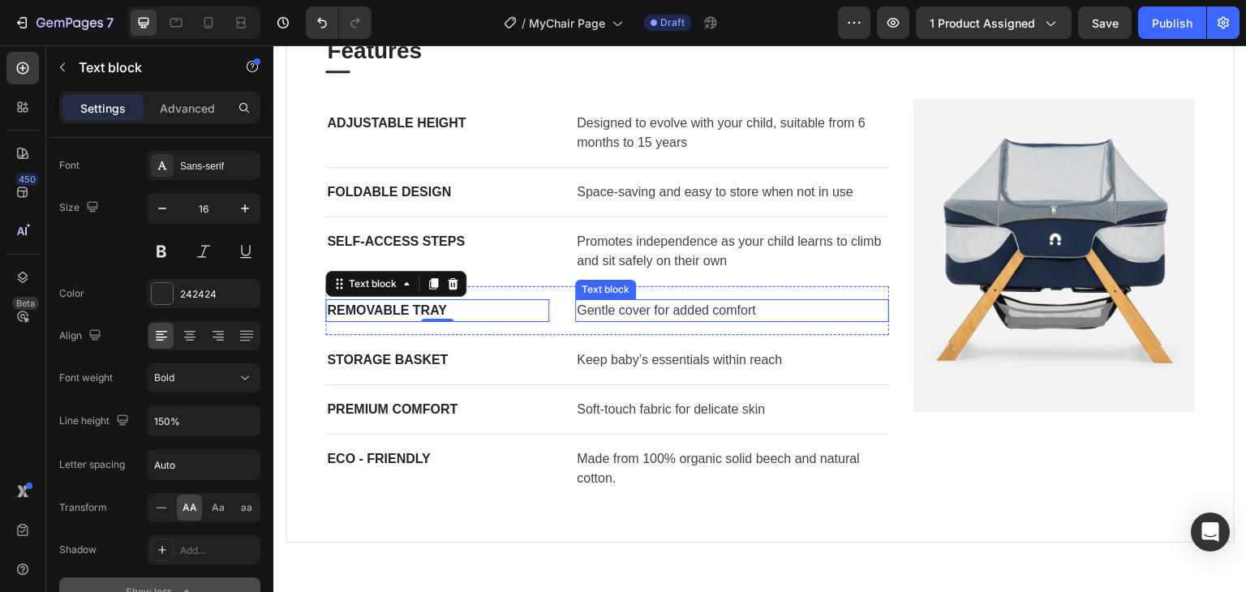
click at [698, 306] on p "Gentle cover for added comfort" at bounding box center [732, 310] width 311 height 19
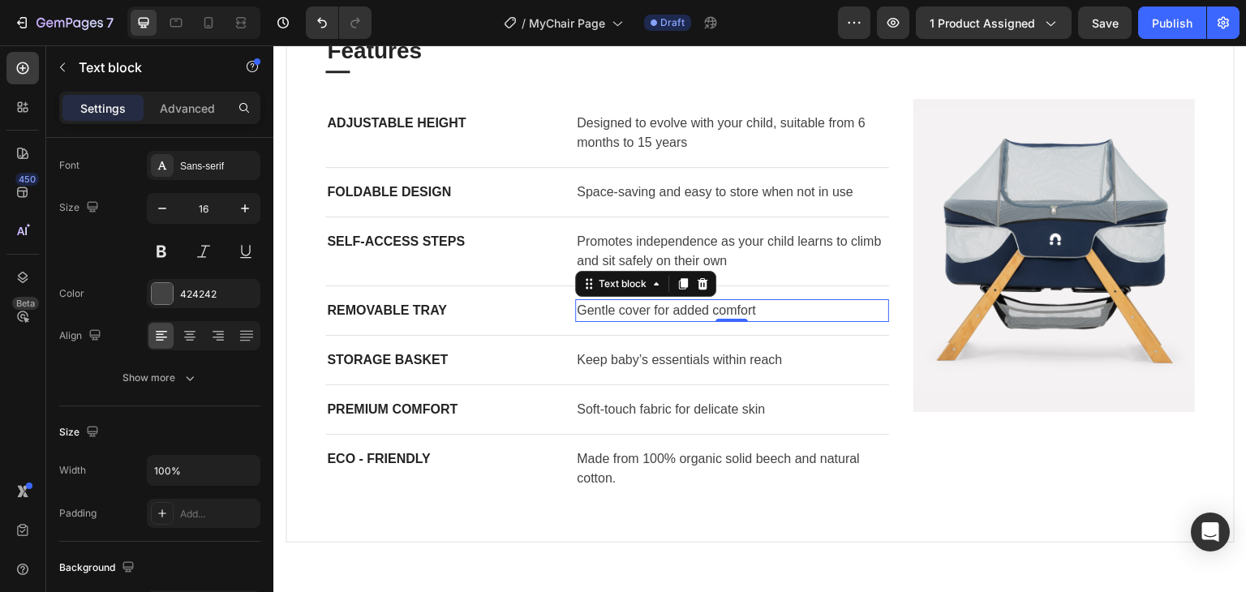
click at [698, 306] on p "Gentle cover for added comfort" at bounding box center [732, 310] width 311 height 19
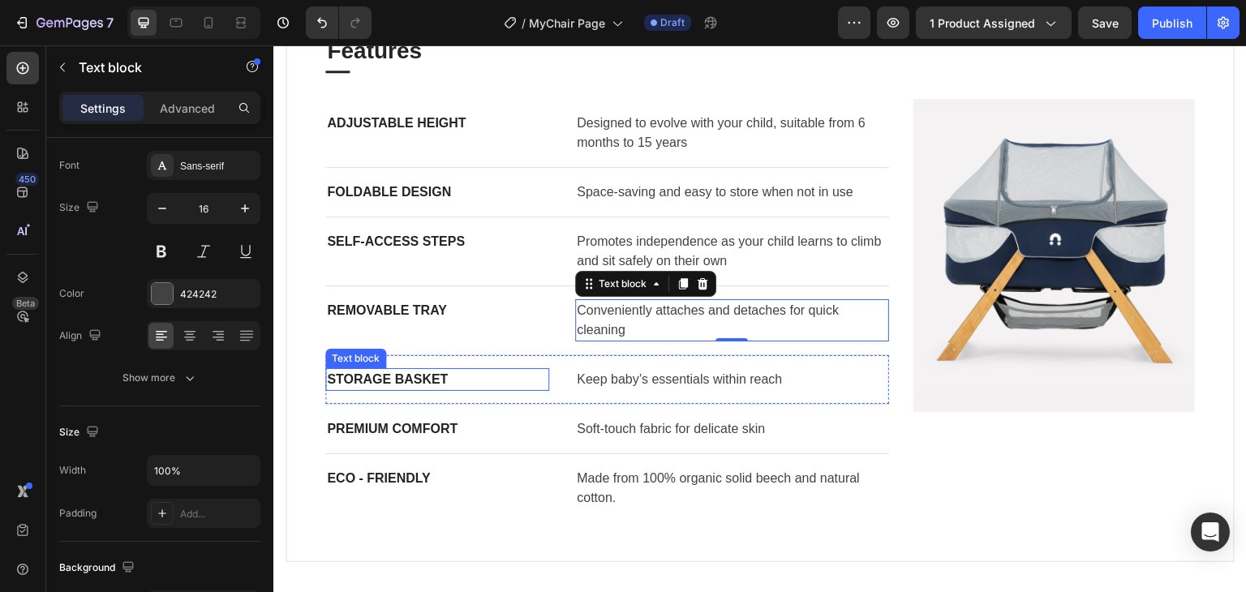
click at [391, 371] on p "STORAGE BASKET" at bounding box center [437, 379] width 221 height 19
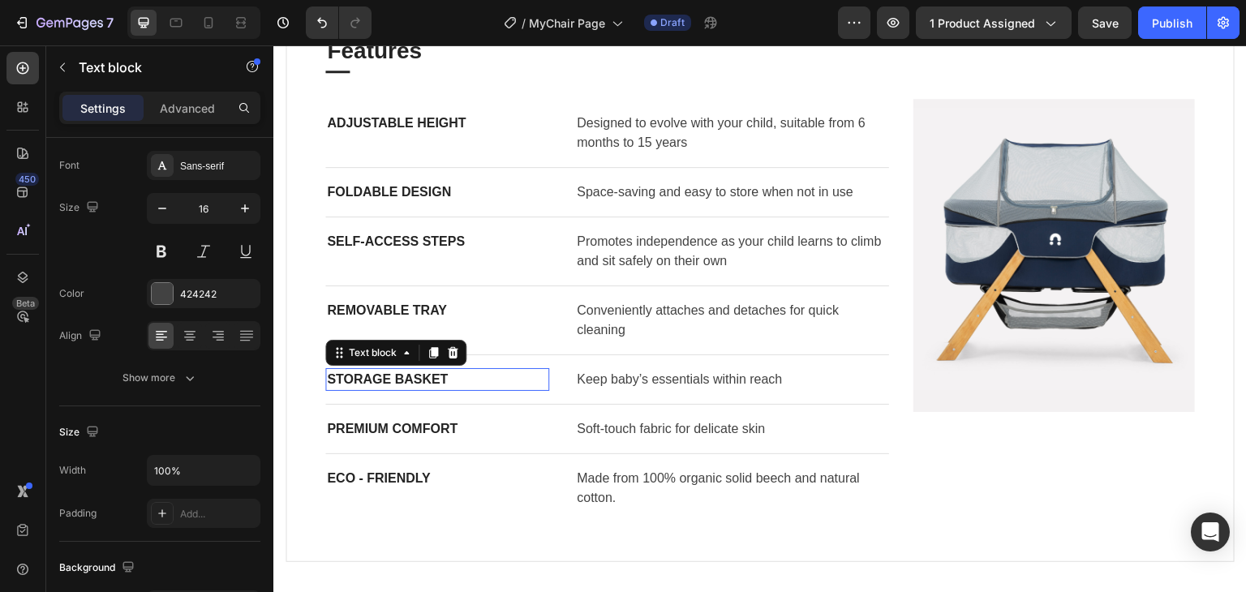
click at [391, 371] on p "STORAGE BASKET" at bounding box center [437, 379] width 221 height 19
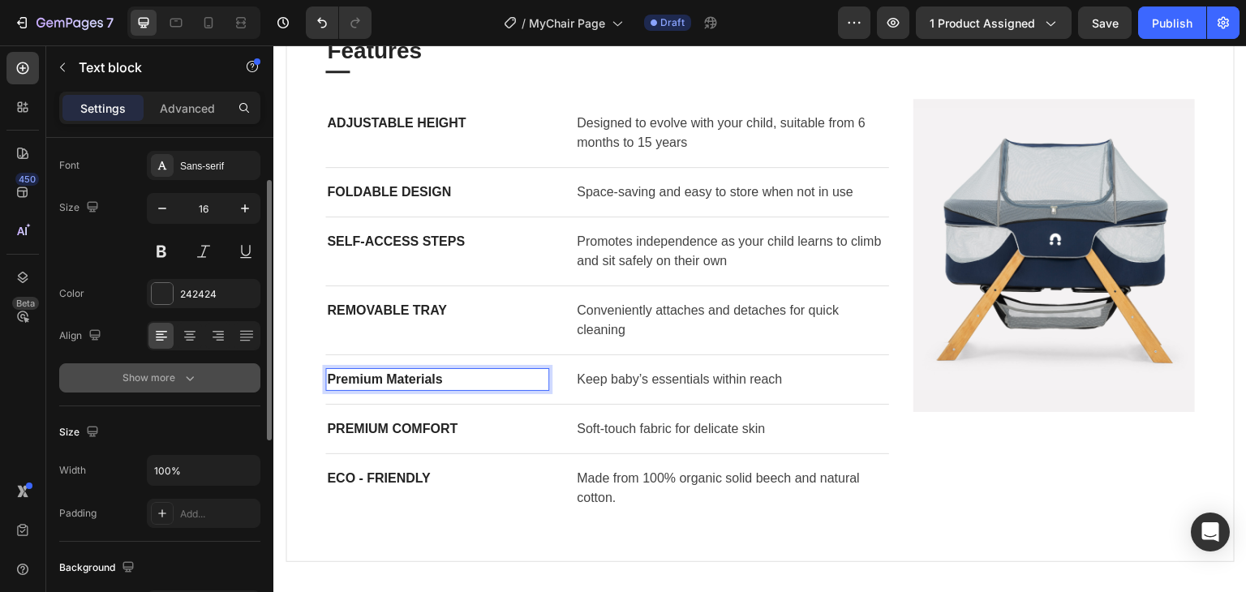
click at [187, 374] on icon "button" at bounding box center [190, 378] width 16 height 16
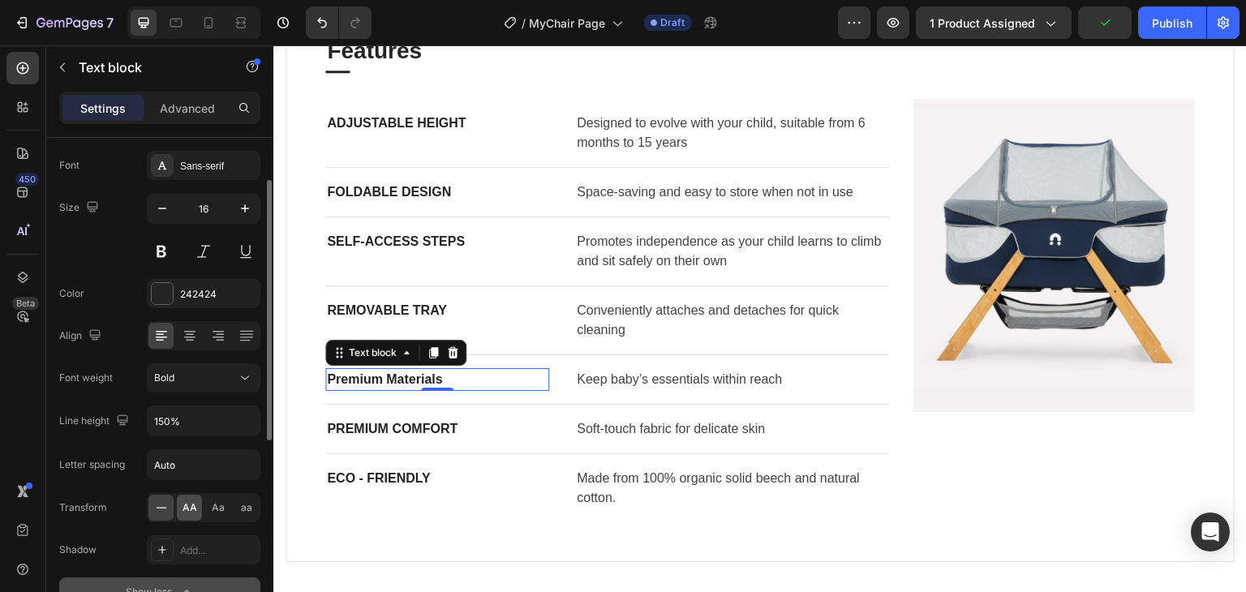
click at [188, 507] on span "AA" at bounding box center [190, 507] width 15 height 15
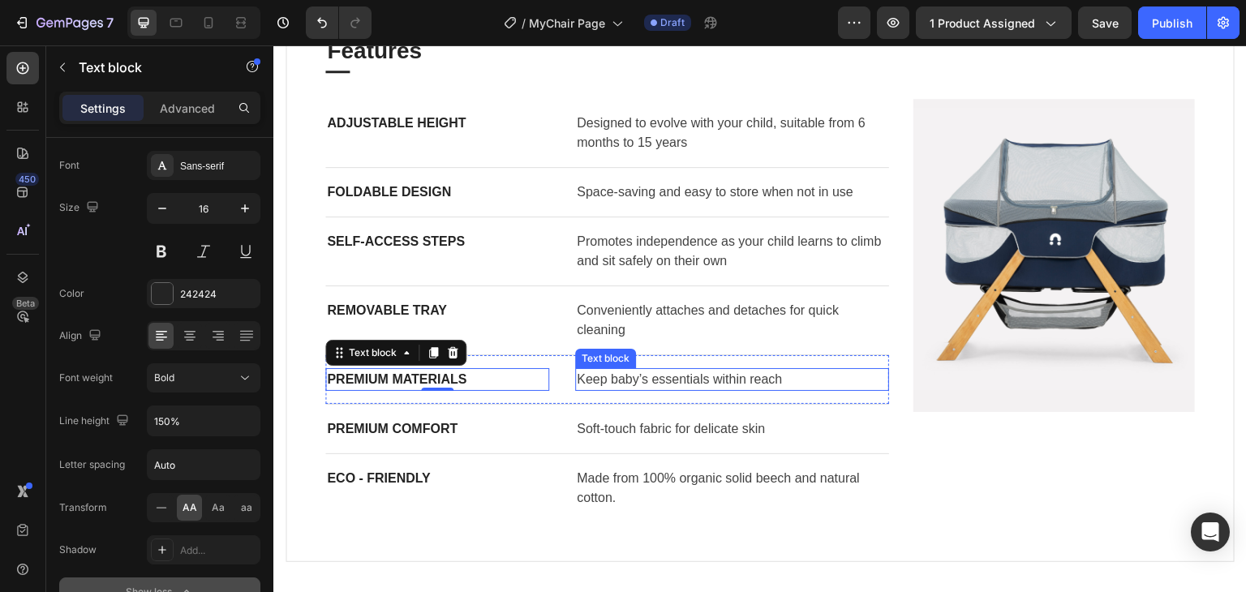
click at [624, 373] on p "Keep baby’s essentials within reach" at bounding box center [732, 379] width 311 height 19
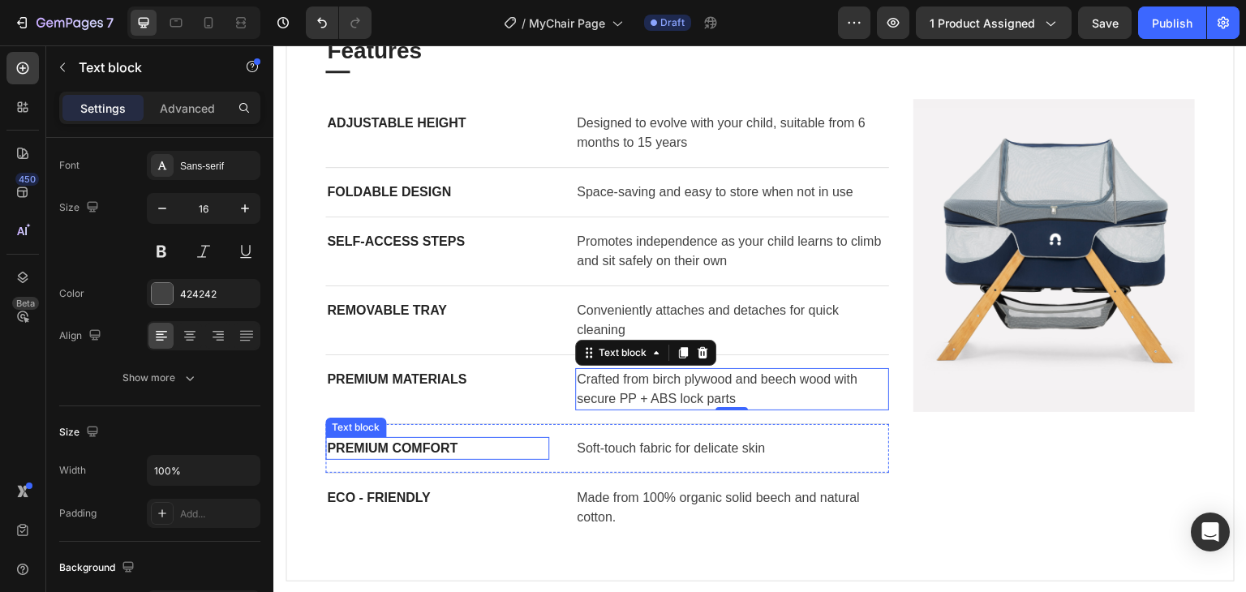
click at [435, 443] on p "PREMIUM COMFORT" at bounding box center [437, 448] width 221 height 19
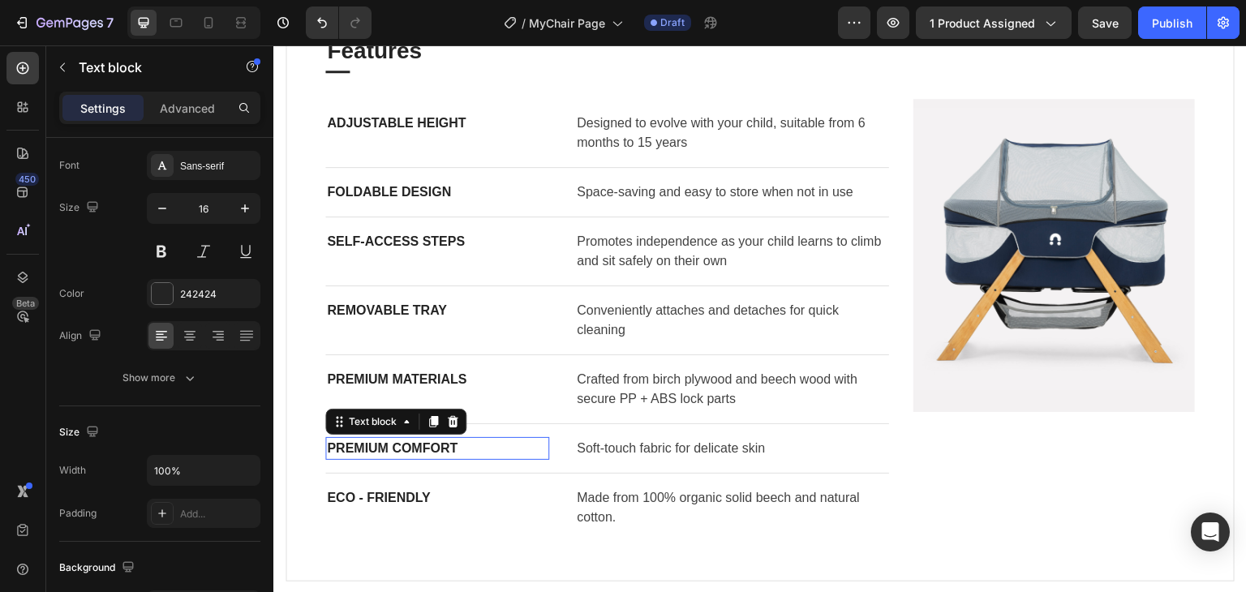
click at [435, 443] on p "PREMIUM COMFORT" at bounding box center [437, 448] width 221 height 19
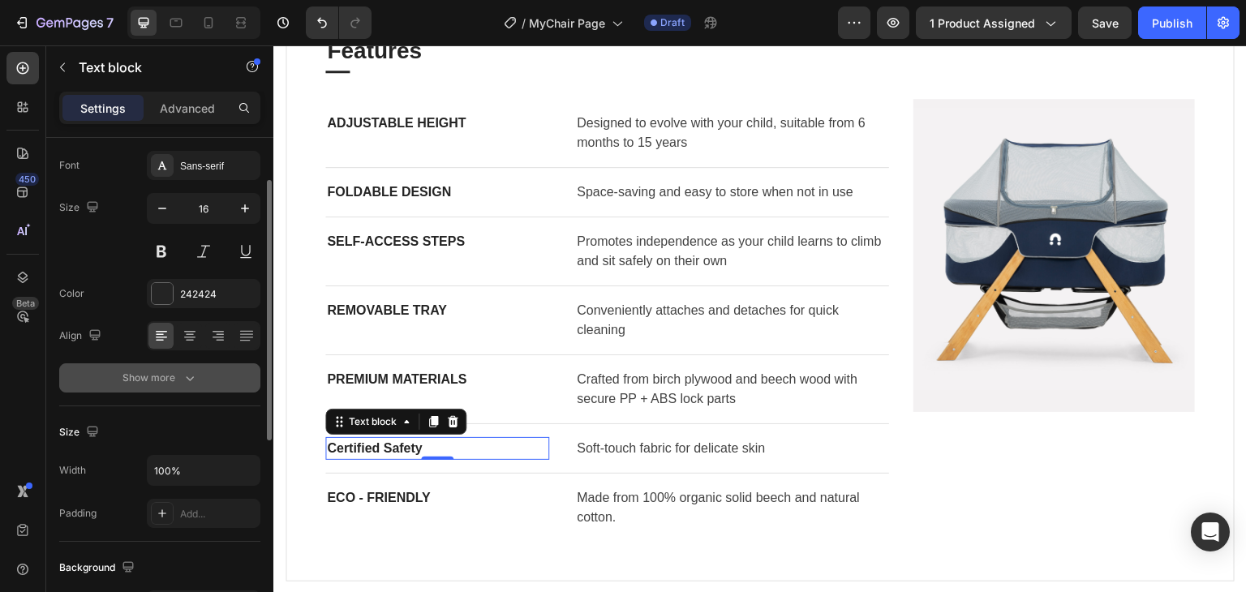
click at [180, 388] on button "Show more" at bounding box center [159, 377] width 201 height 29
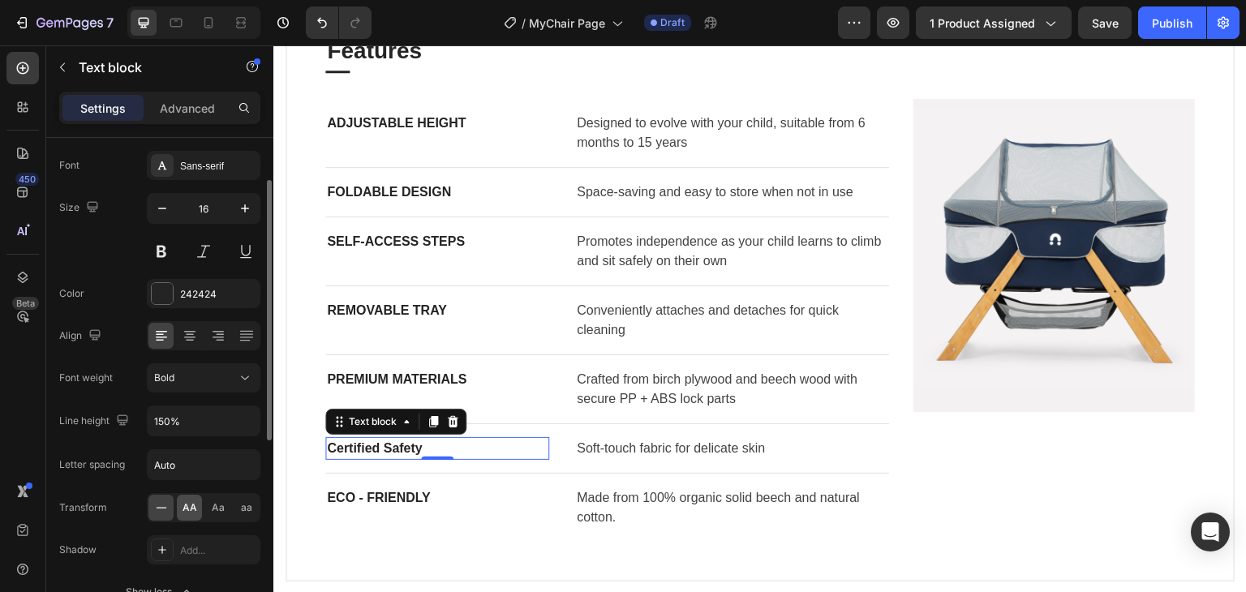
click at [190, 506] on span "AA" at bounding box center [190, 507] width 15 height 15
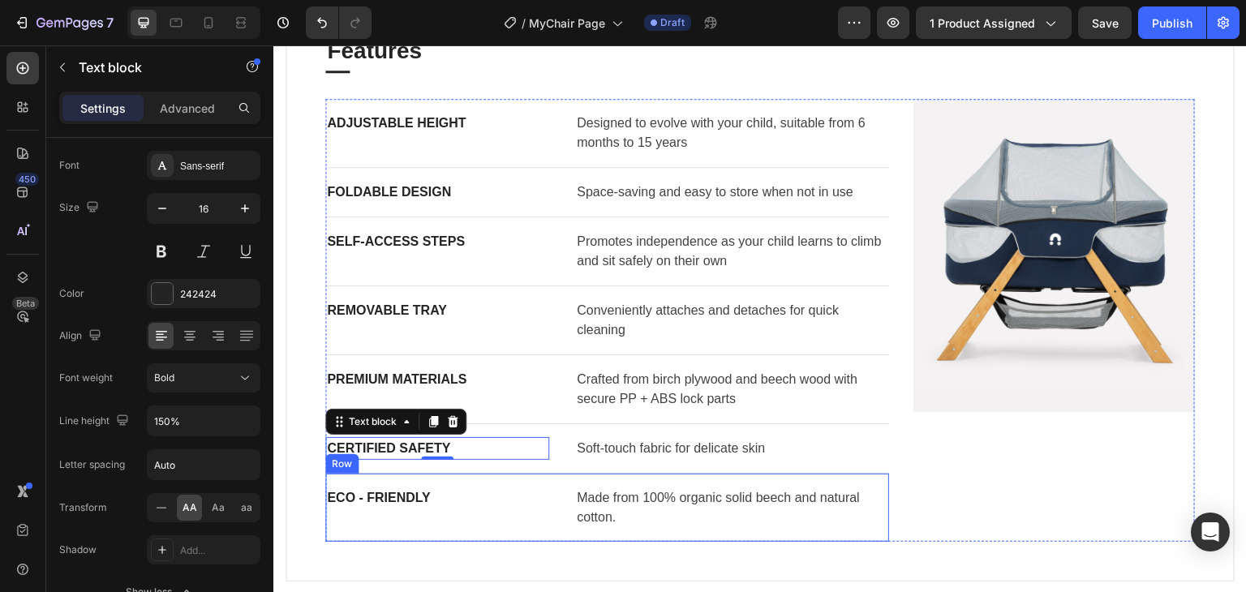
click at [507, 482] on div "ECO - FRIENDLY Text block Made from 100% organic solid beech and natural cotton…" at bounding box center [607, 508] width 564 height 68
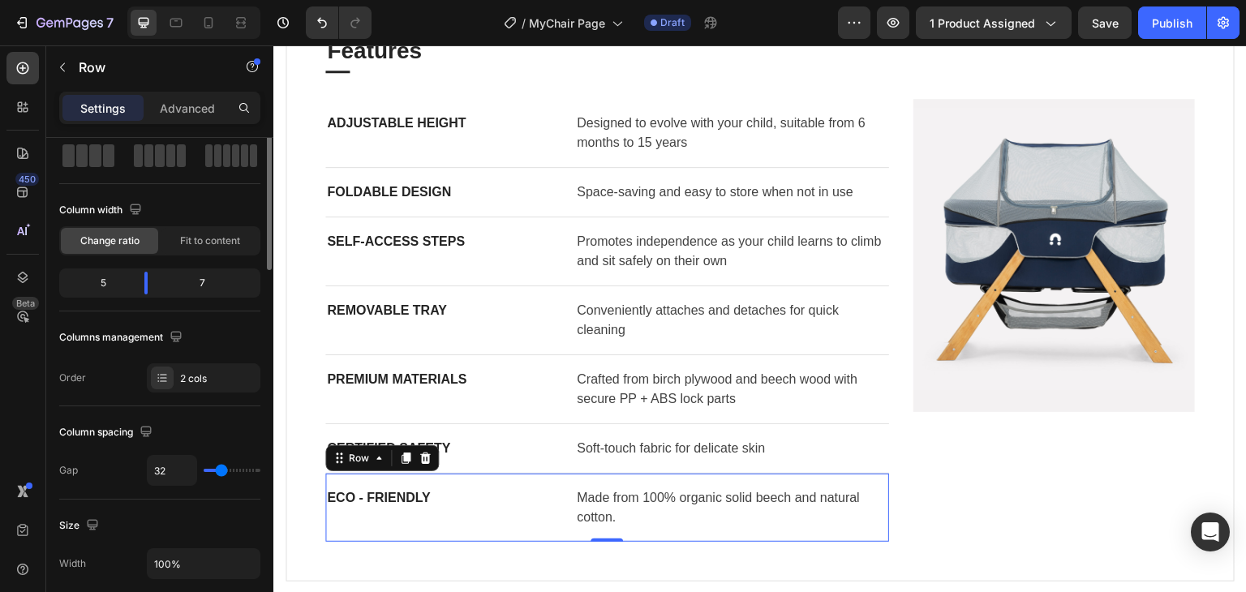
scroll to position [0, 0]
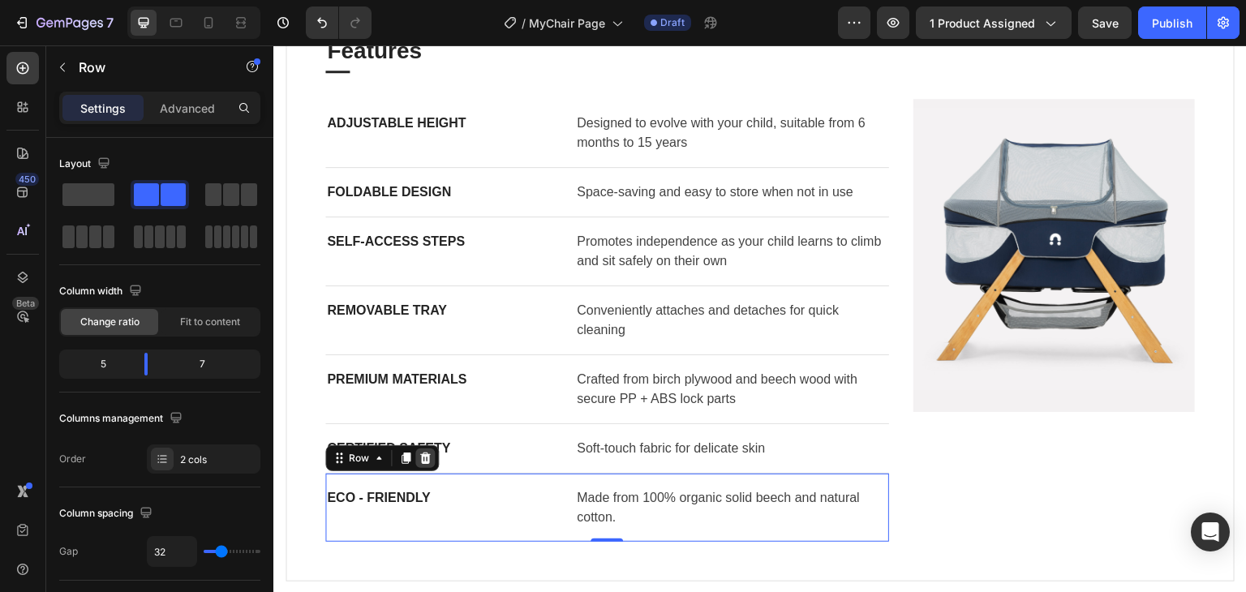
click at [421, 454] on icon at bounding box center [425, 458] width 11 height 11
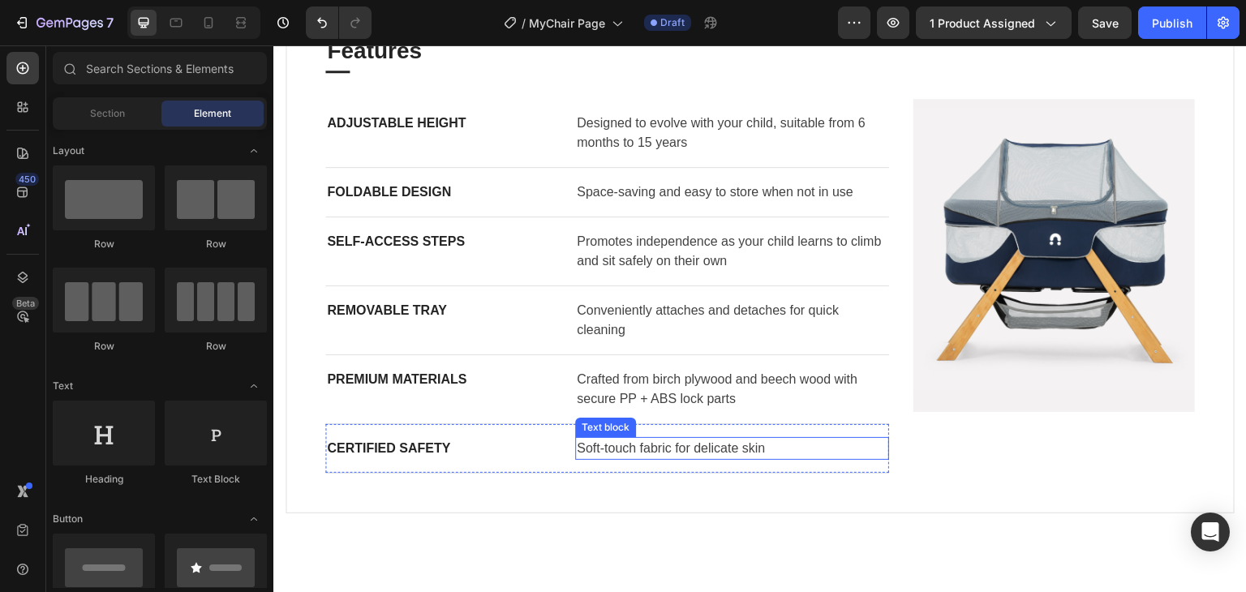
click at [659, 446] on p "Soft-touch fabric for delicate skin" at bounding box center [732, 448] width 311 height 19
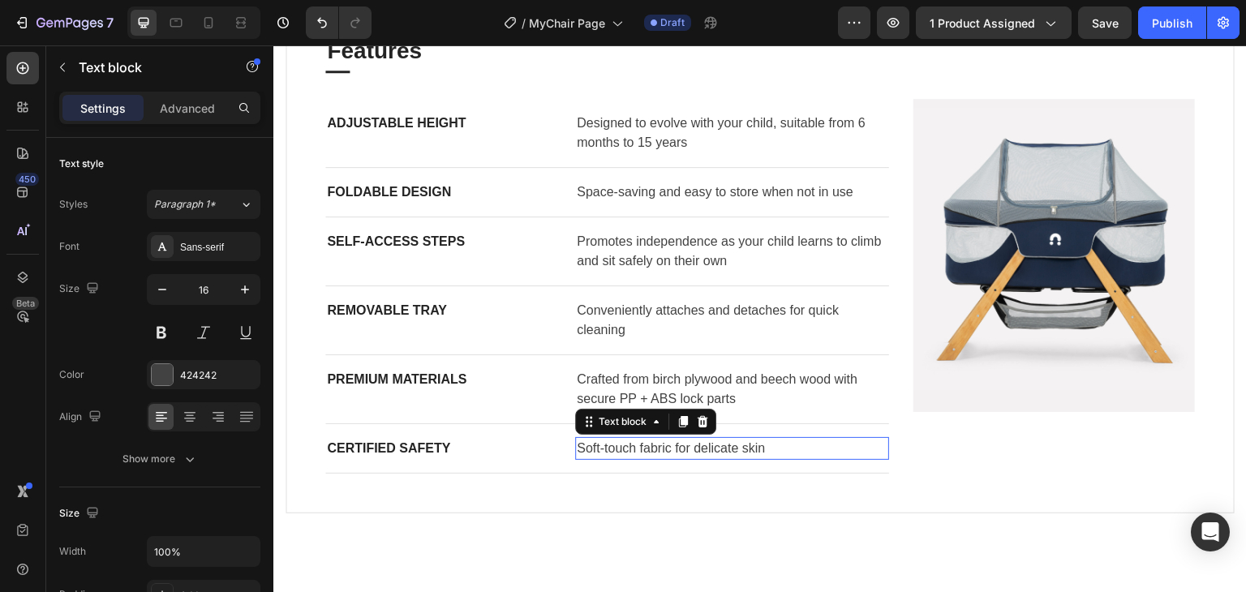
click at [659, 446] on p "Soft-touch fabric for delicate skin" at bounding box center [732, 448] width 311 height 19
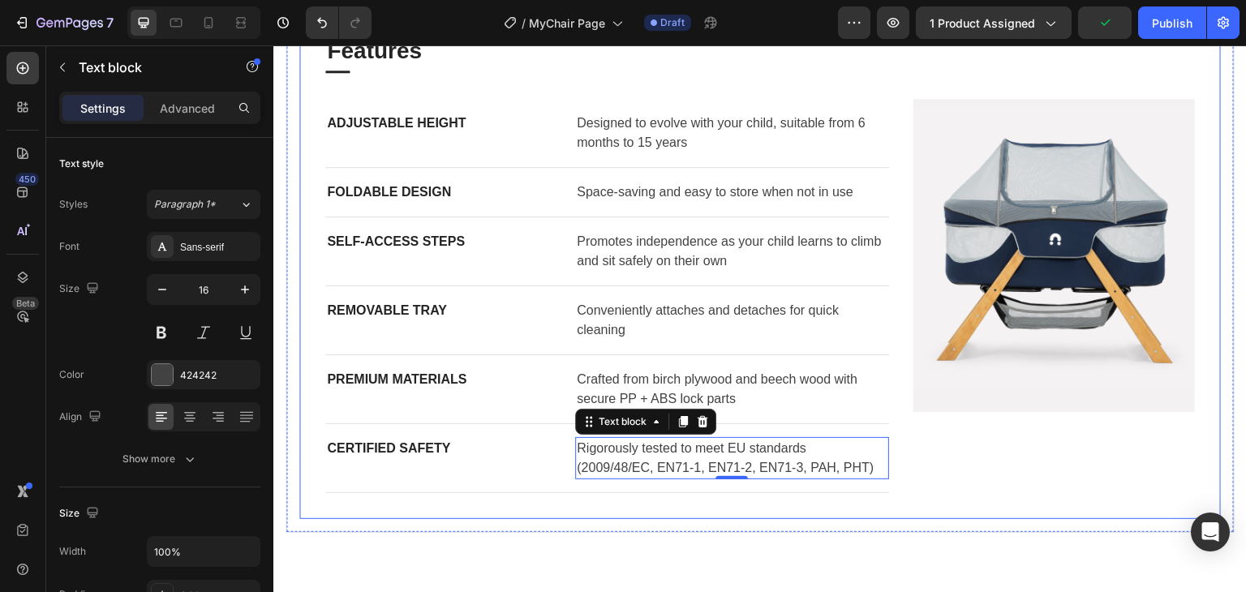
click at [1034, 499] on div "Features Heading Title Line Adjustable Height Text block Designed to evolve wit…" at bounding box center [759, 264] width 921 height 510
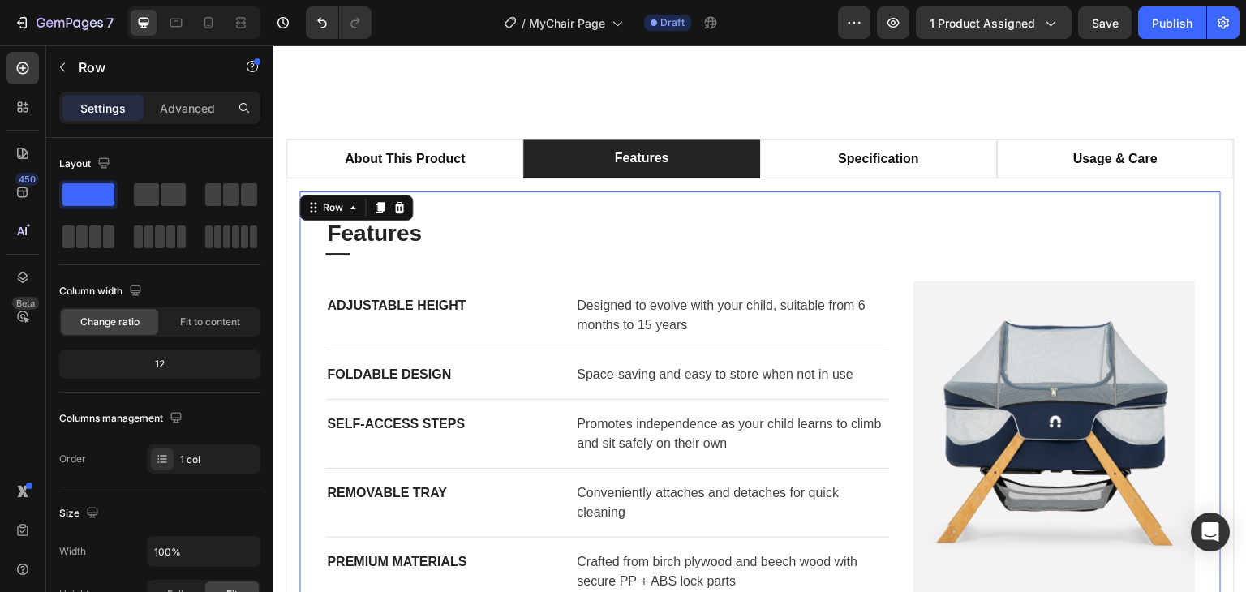
scroll to position [811, 0]
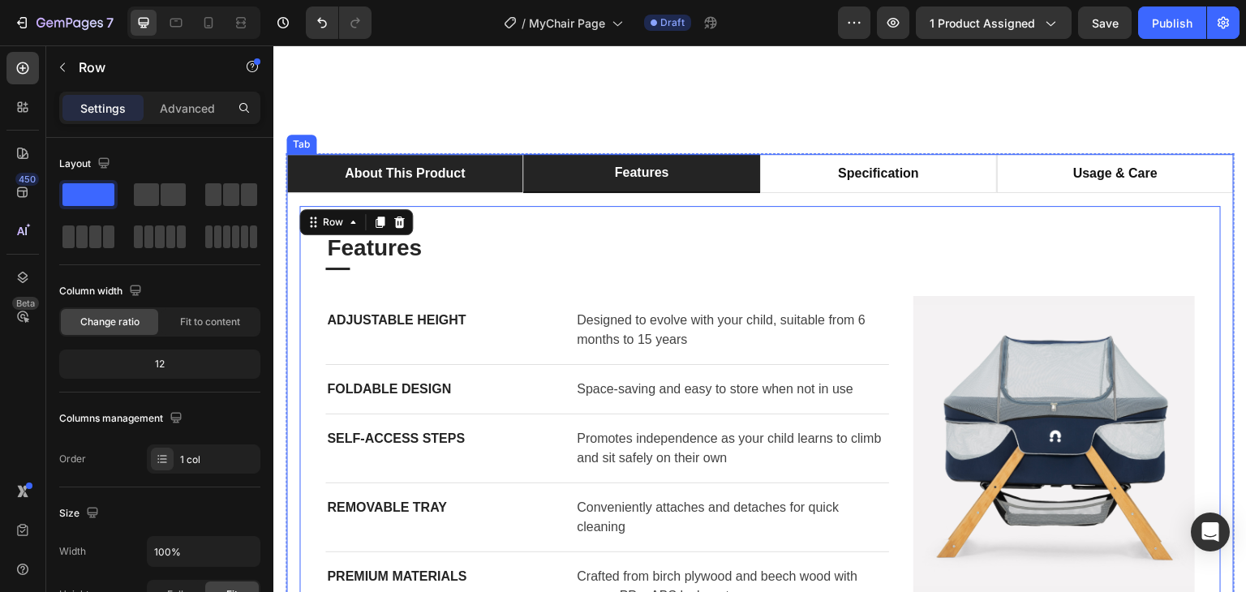
click at [438, 186] on div "about this product" at bounding box center [404, 173] width 125 height 24
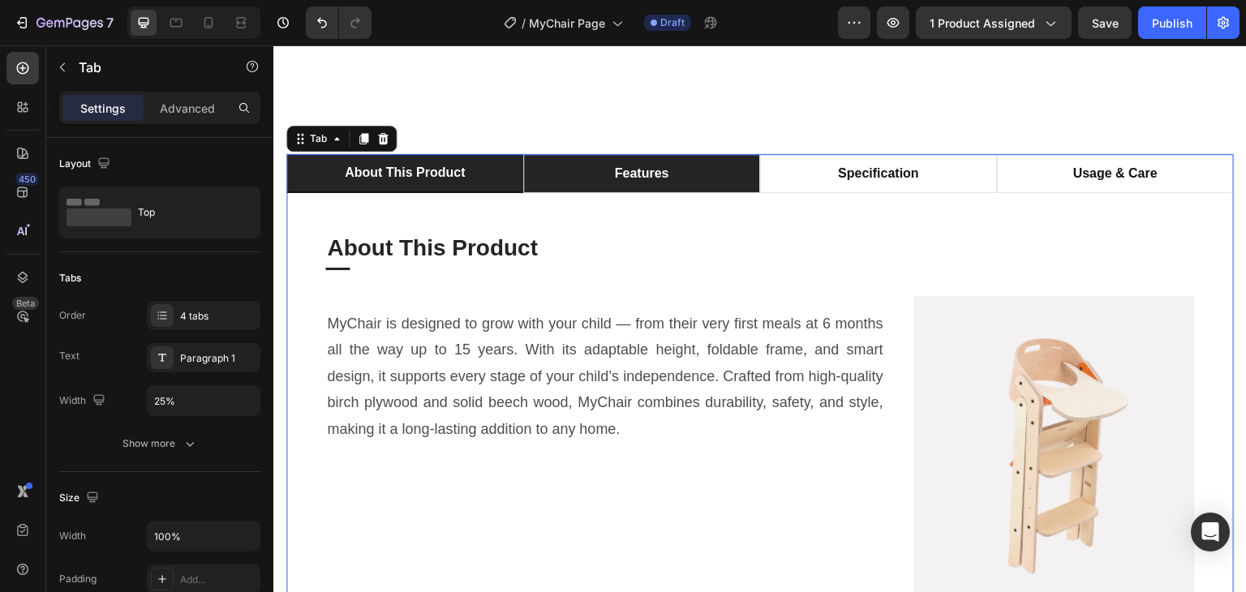
click at [680, 193] on li "features" at bounding box center [641, 173] width 237 height 39
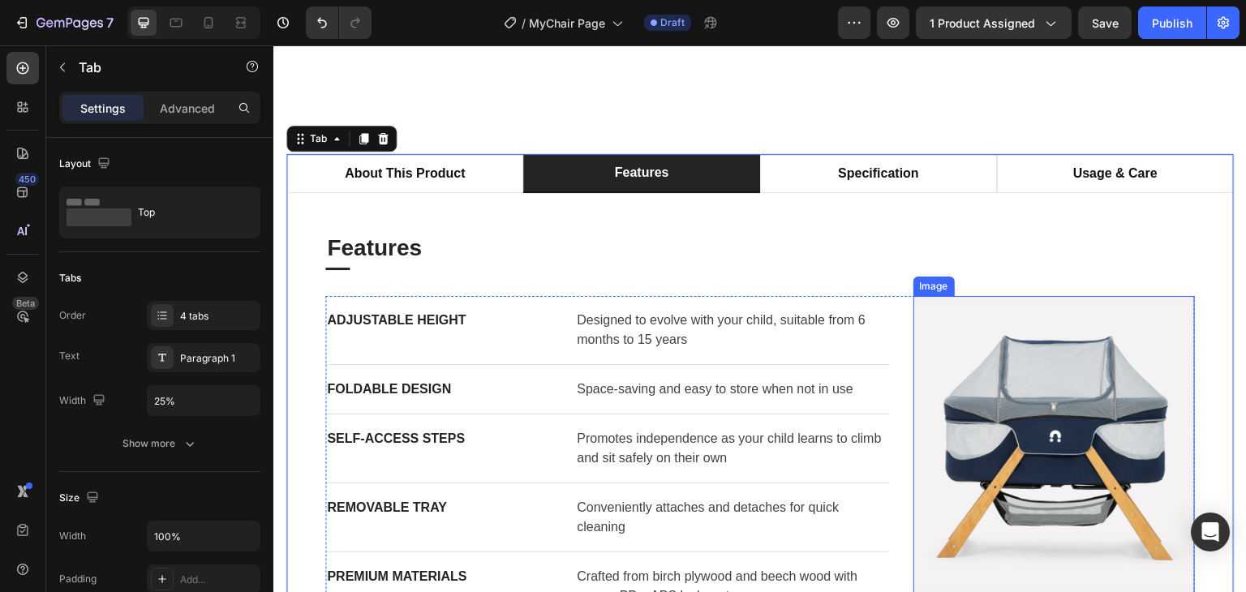
click at [1071, 406] on img at bounding box center [1053, 452] width 281 height 313
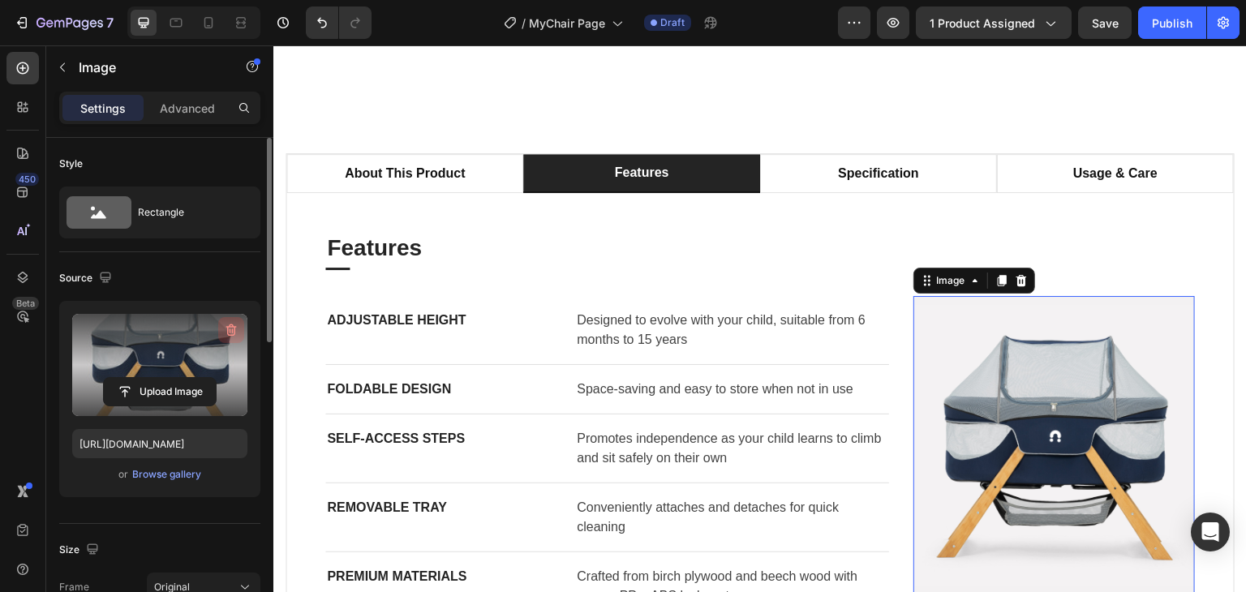
click at [230, 329] on icon "button" at bounding box center [231, 331] width 2 height 5
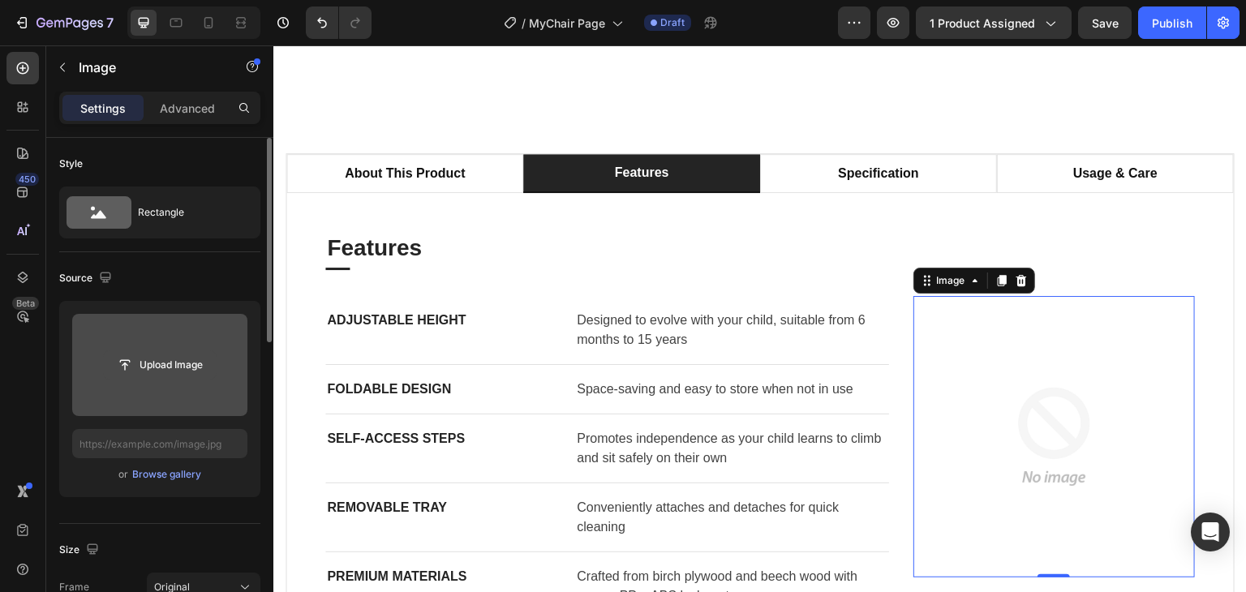
click at [168, 363] on input "file" at bounding box center [160, 365] width 112 height 28
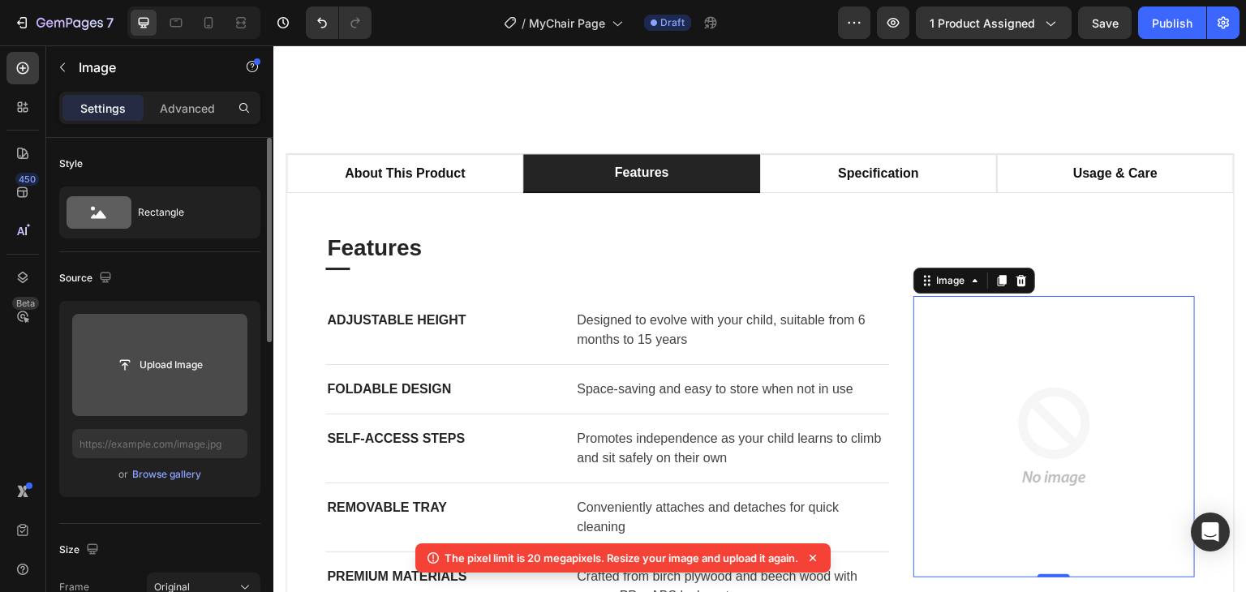
click at [130, 365] on input "file" at bounding box center [160, 365] width 112 height 28
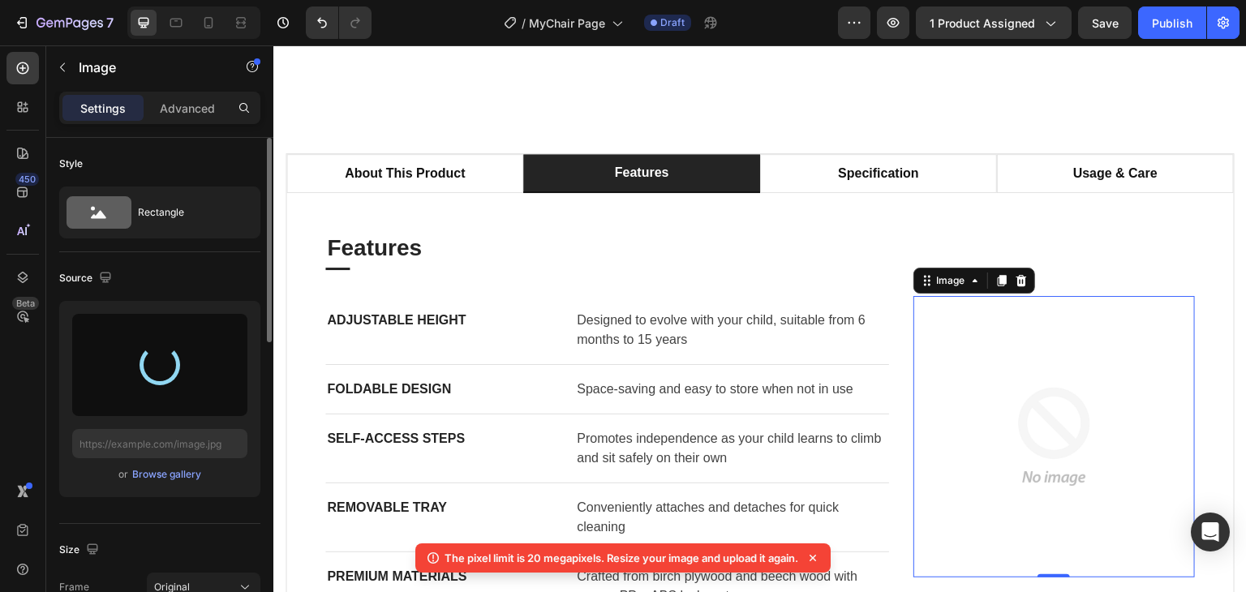
click at [809, 558] on icon at bounding box center [813, 558] width 16 height 16
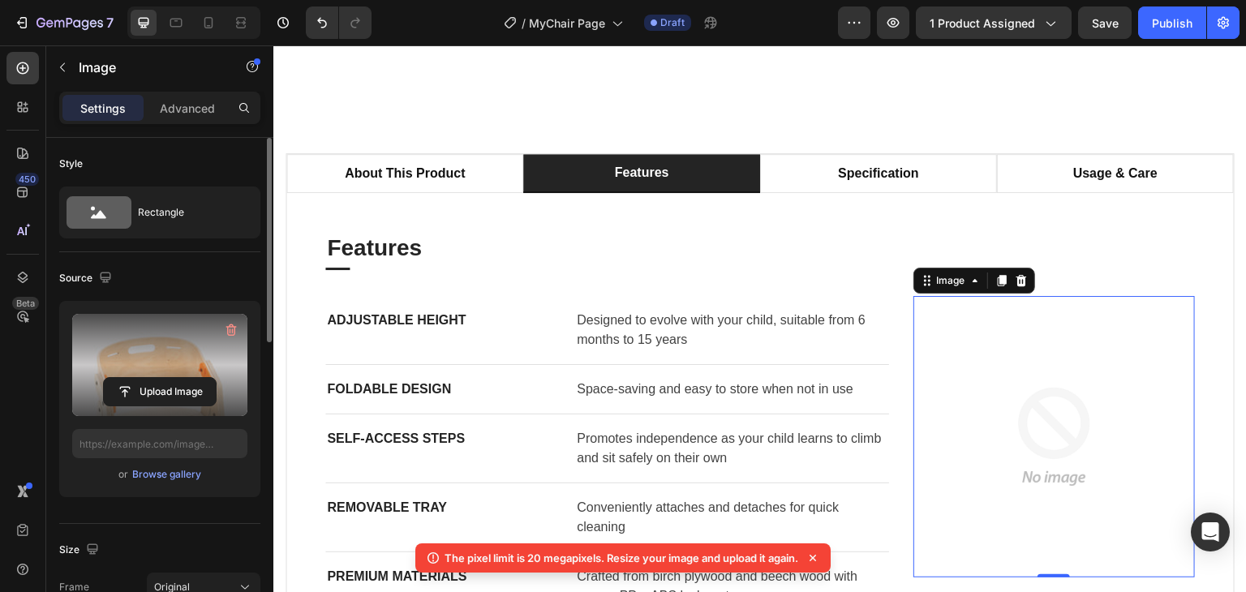
type input "[URL][DOMAIN_NAME]"
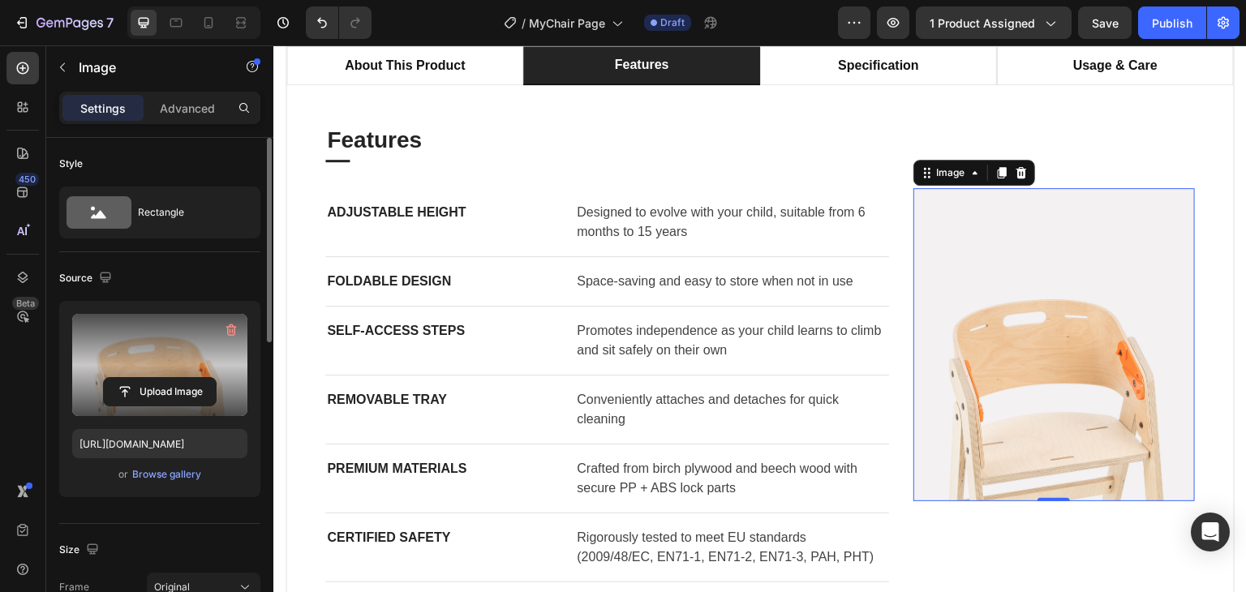
scroll to position [730, 0]
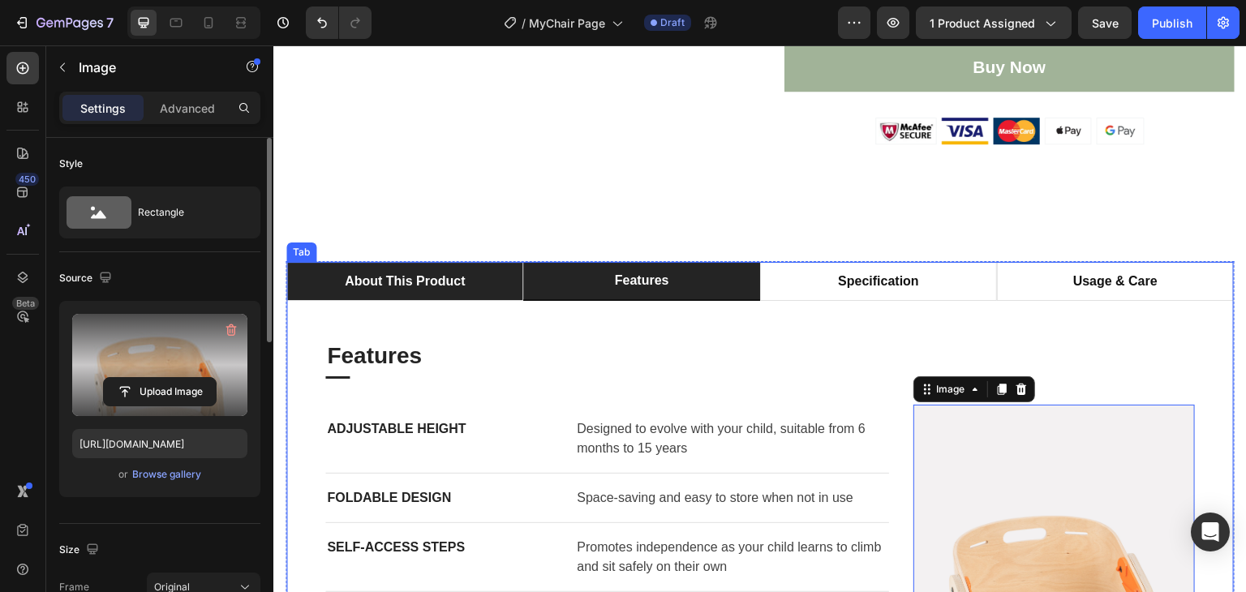
click at [393, 291] on p "about this product" at bounding box center [405, 281] width 120 height 19
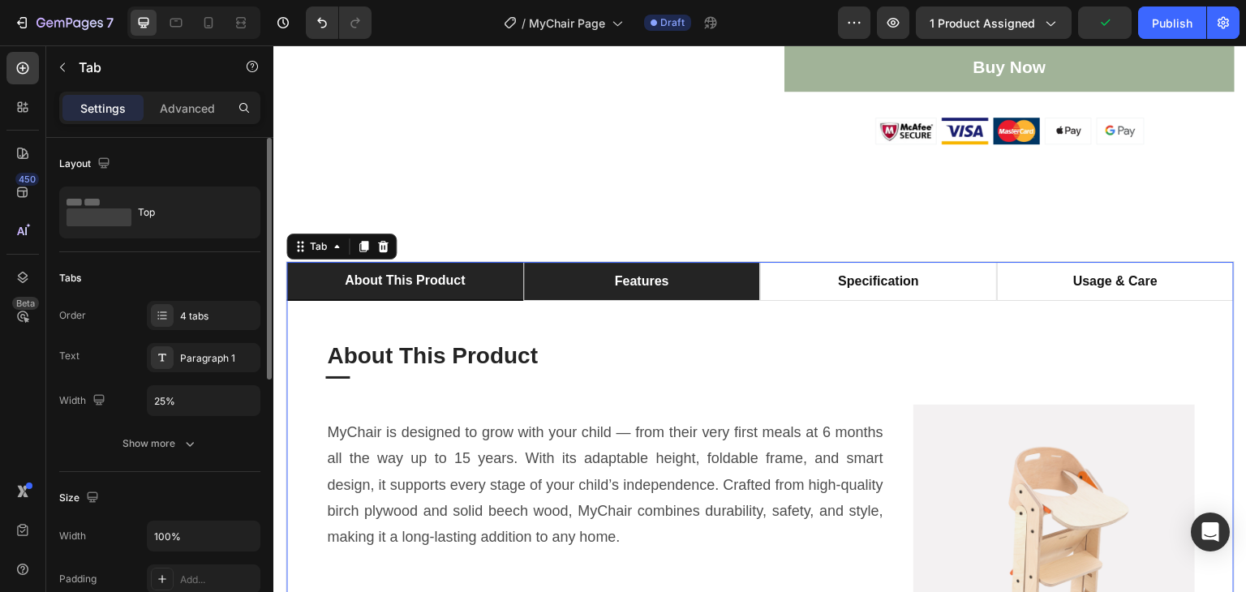
click at [708, 301] on li "features" at bounding box center [641, 281] width 237 height 39
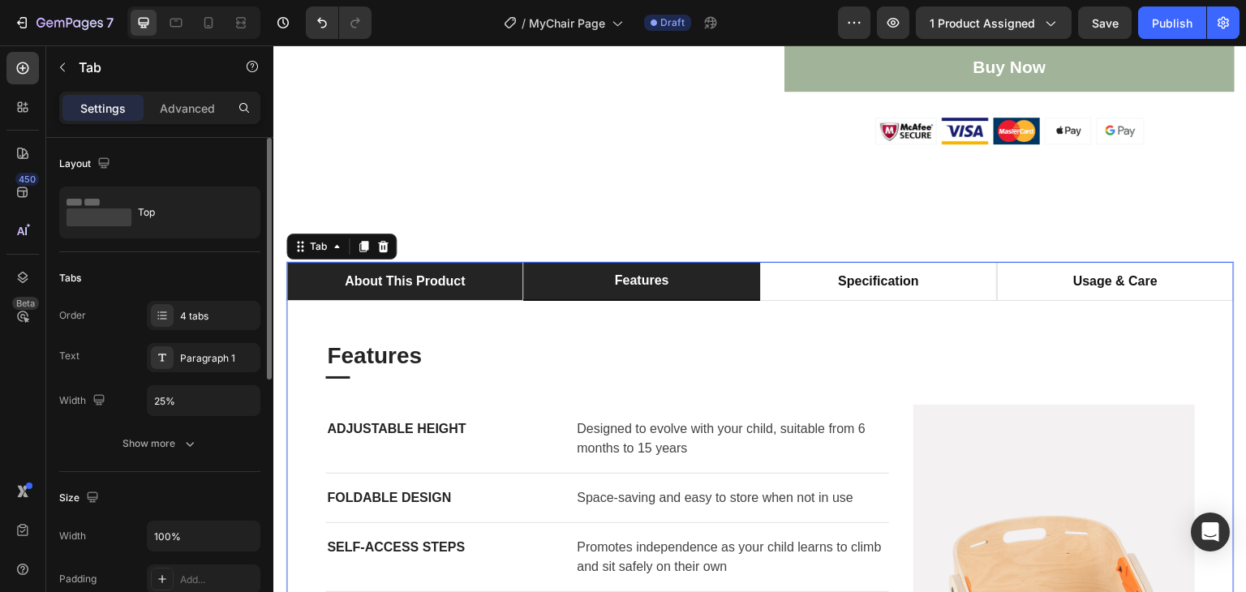
click at [427, 294] on div "about this product" at bounding box center [404, 281] width 125 height 24
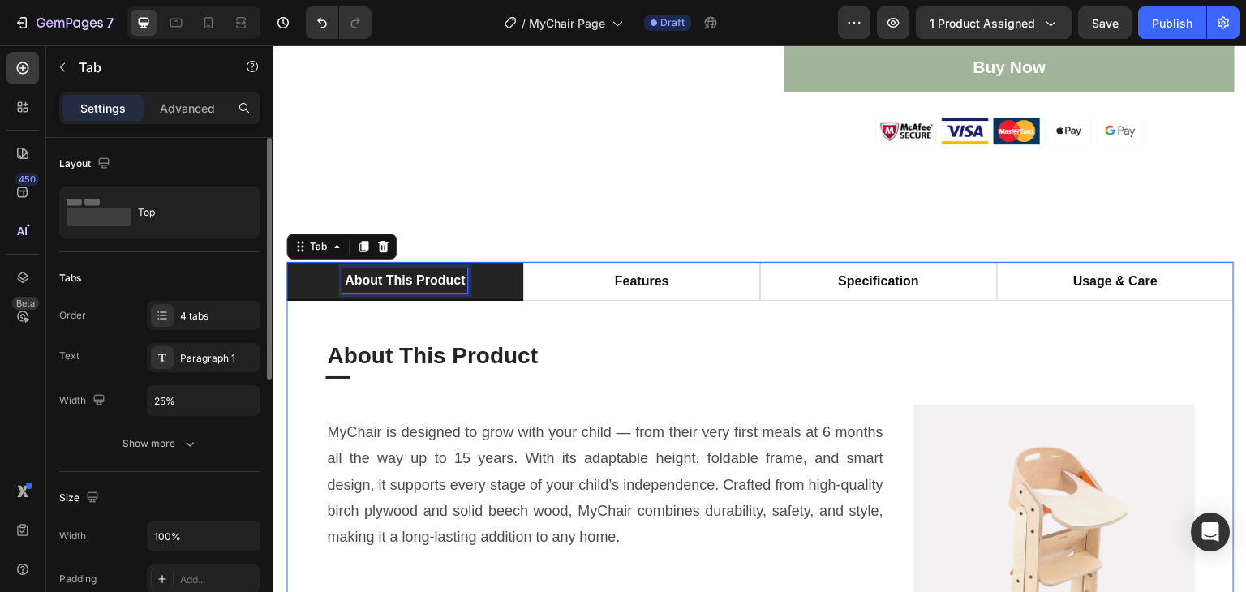
scroll to position [729, 0]
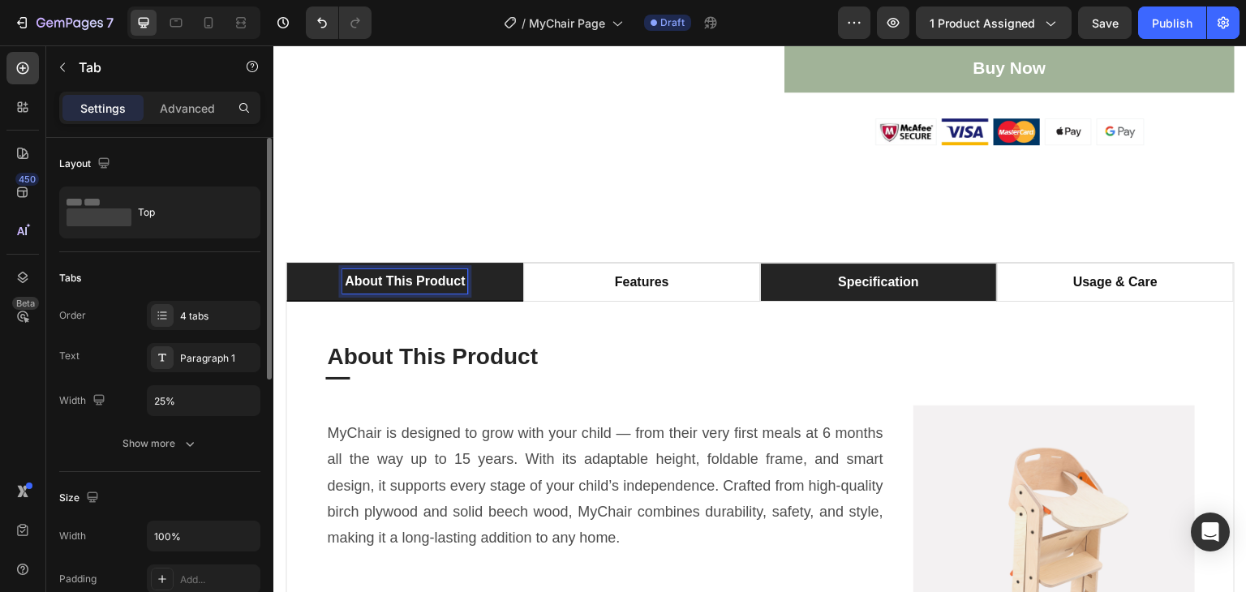
click at [822, 302] on li "specification" at bounding box center [878, 282] width 237 height 39
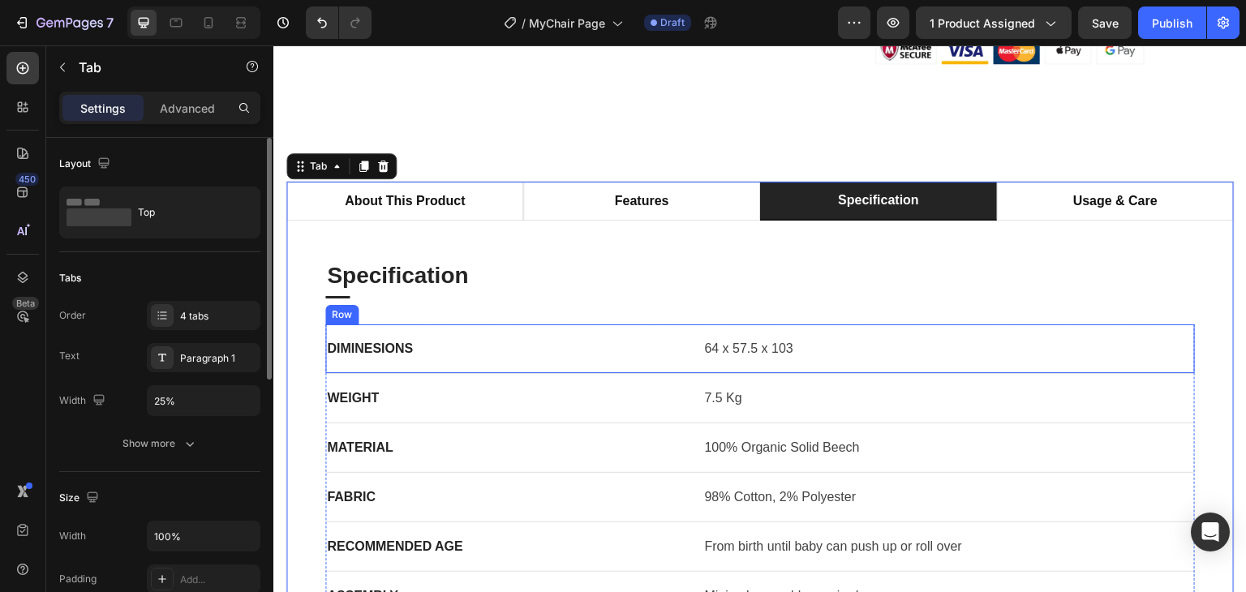
scroll to position [891, 0]
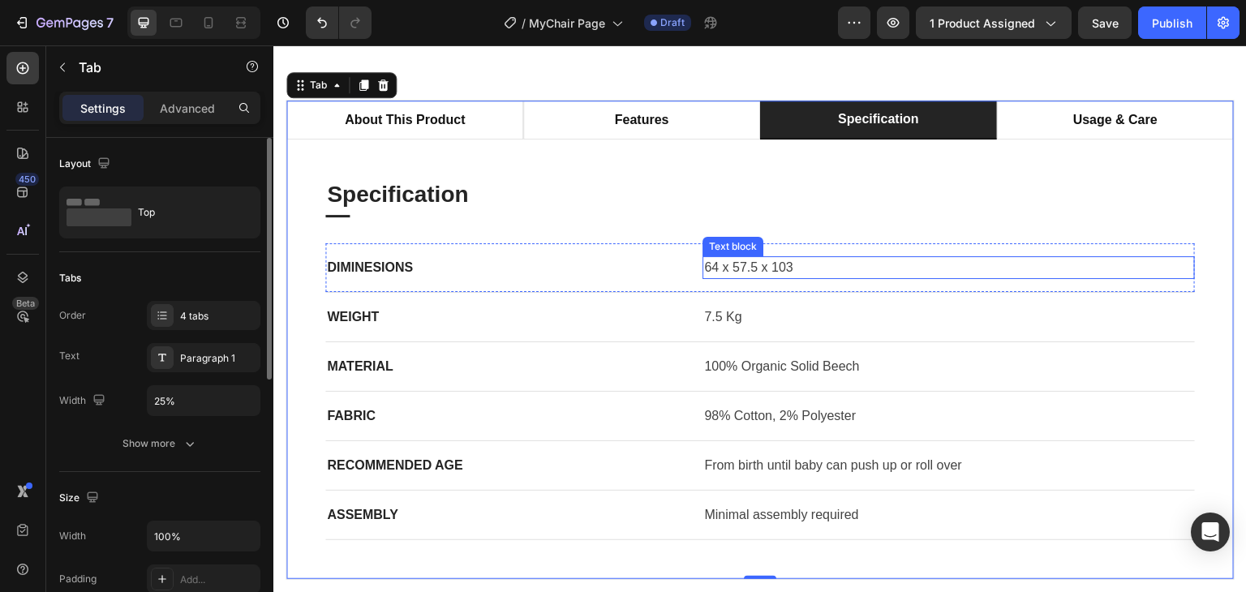
click at [741, 277] on p "64 x 57.5 x 103" at bounding box center [948, 267] width 489 height 19
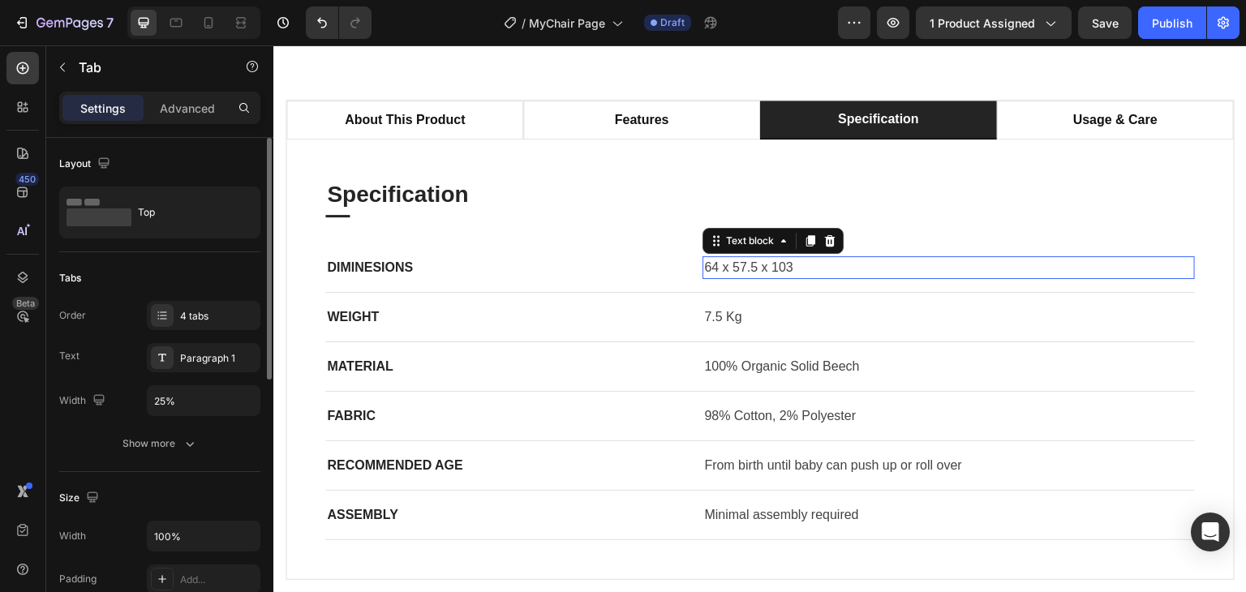
click at [741, 277] on p "64 x 57.5 x 103" at bounding box center [948, 267] width 489 height 19
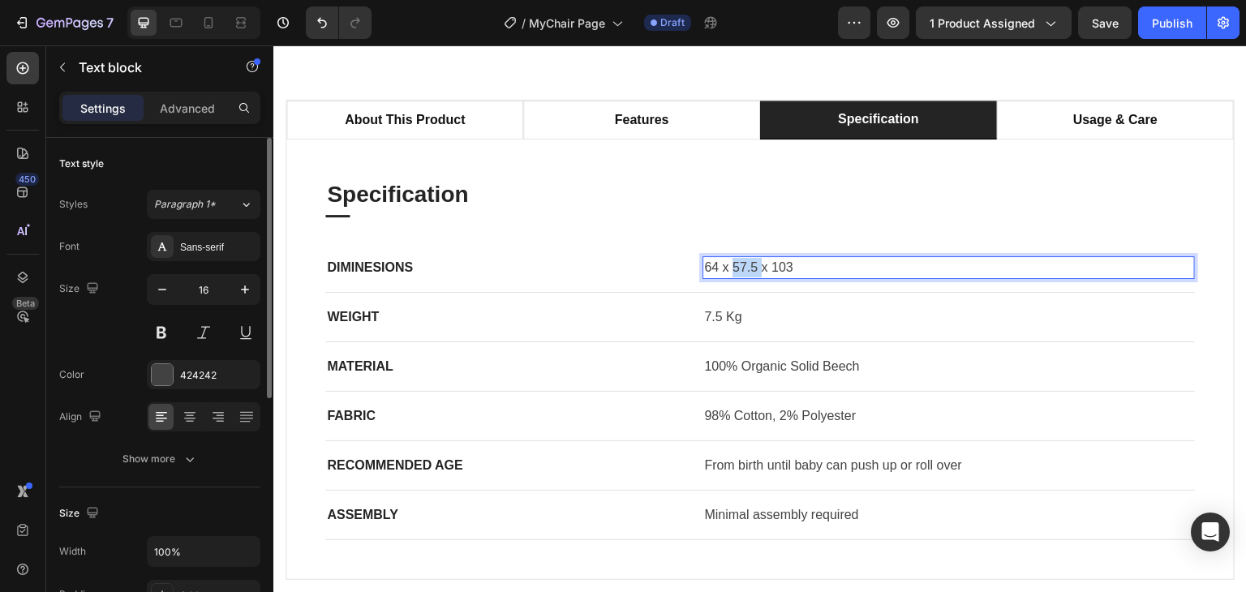
click at [741, 277] on p "64 x 57.5 x 103" at bounding box center [948, 267] width 489 height 19
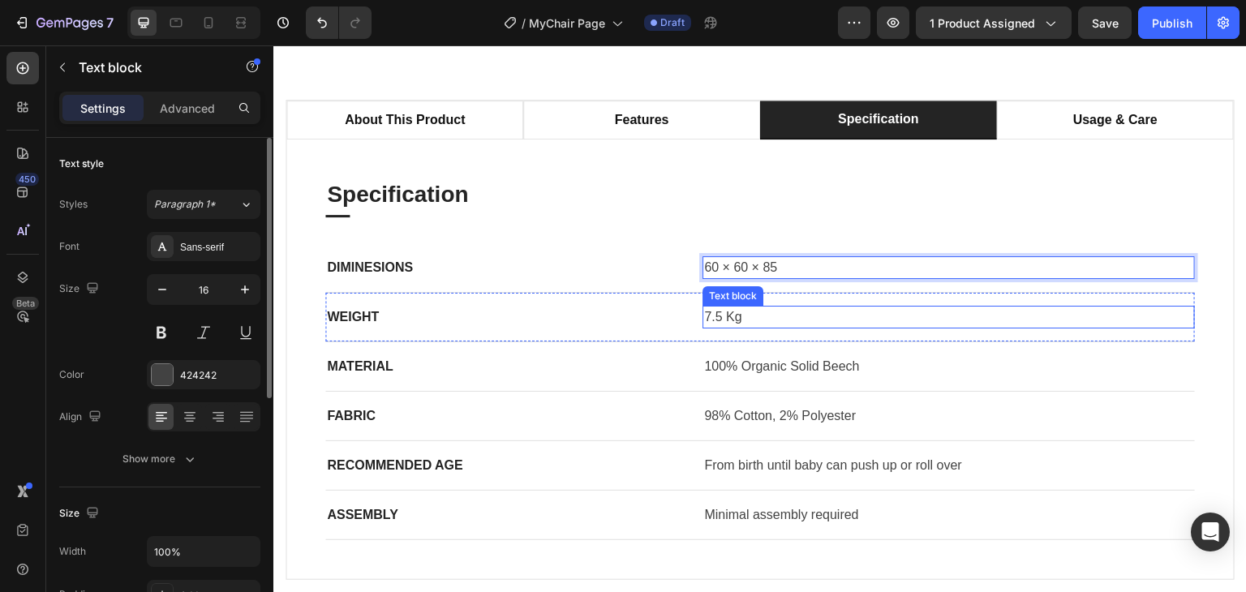
click at [706, 327] on p "7.5 Kg" at bounding box center [948, 316] width 489 height 19
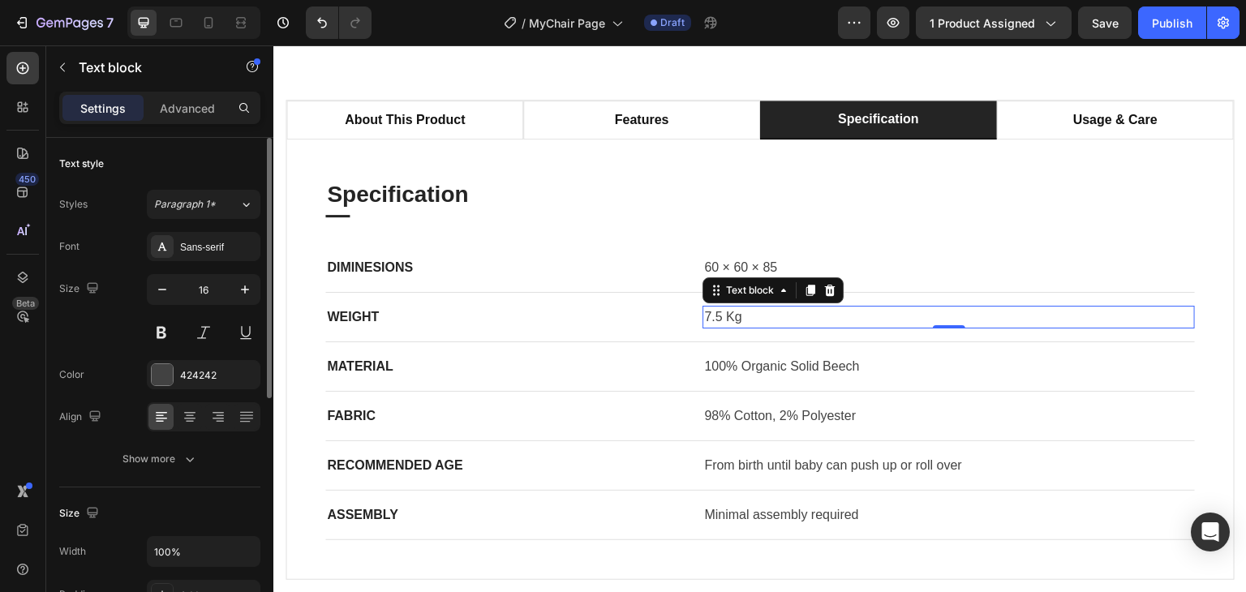
click at [705, 327] on p "7.5 Kg" at bounding box center [948, 316] width 489 height 19
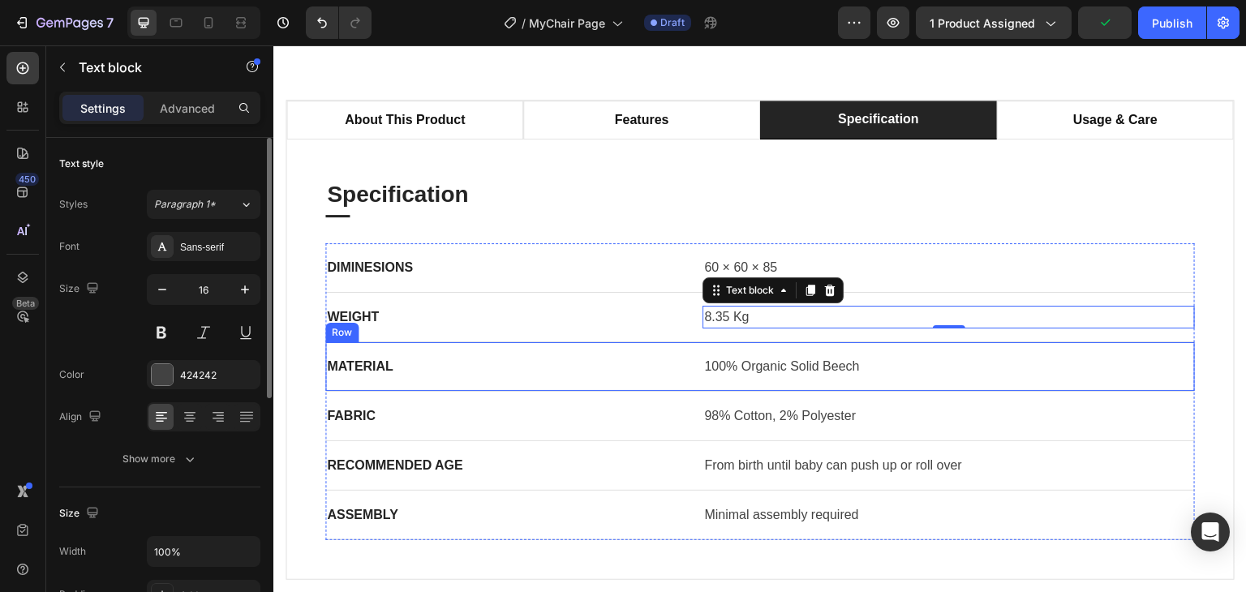
drag, startPoint x: 778, startPoint y: 398, endPoint x: 775, endPoint y: 388, distance: 11.0
click at [778, 392] on div "MATERIAL Text block 100% Organic Solid Beech Text block Row" at bounding box center [760, 366] width 870 height 49
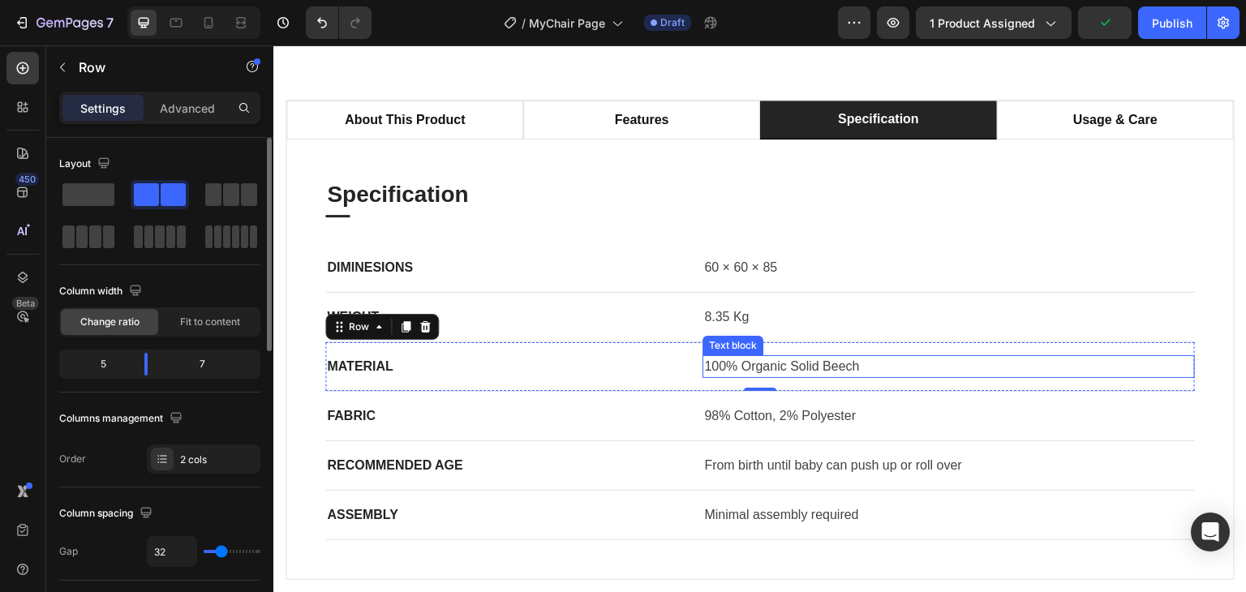
click at [775, 376] on p "100% Organic Solid Beech" at bounding box center [948, 366] width 489 height 19
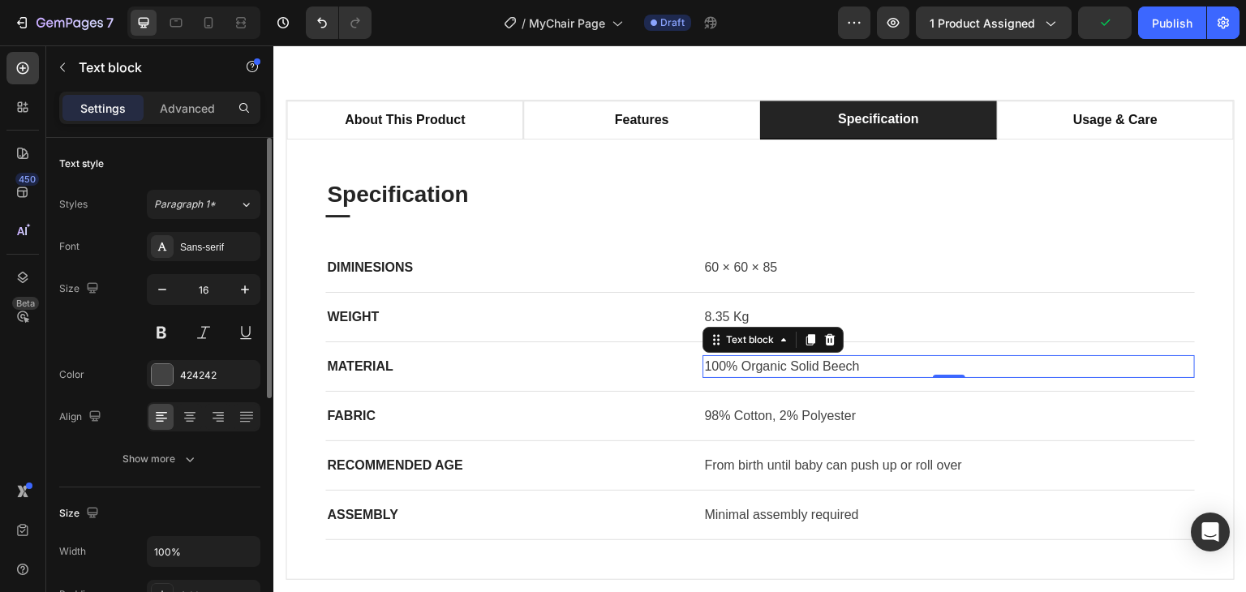
click at [775, 376] on p "100% Organic Solid Beech" at bounding box center [948, 366] width 489 height 19
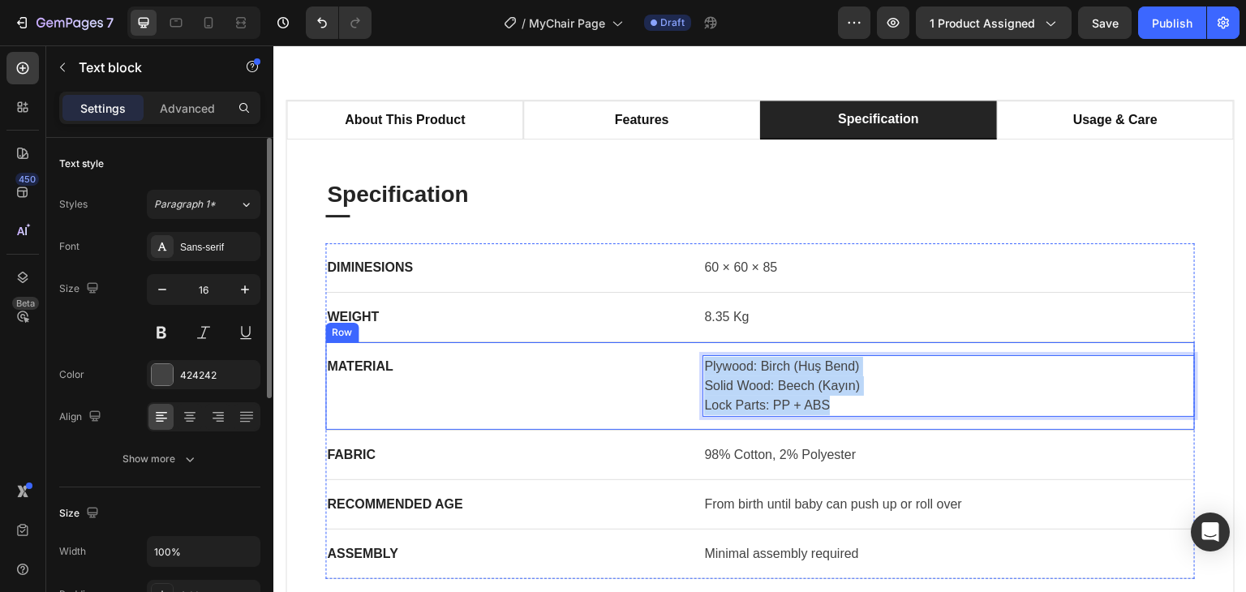
drag, startPoint x: 865, startPoint y: 422, endPoint x: 673, endPoint y: 383, distance: 196.1
click at [673, 383] on div "MATERIAL Text block Plywood: Birch (Huş Bend) Solid Wood: Beech (Kayın) Lock Pa…" at bounding box center [760, 386] width 870 height 88
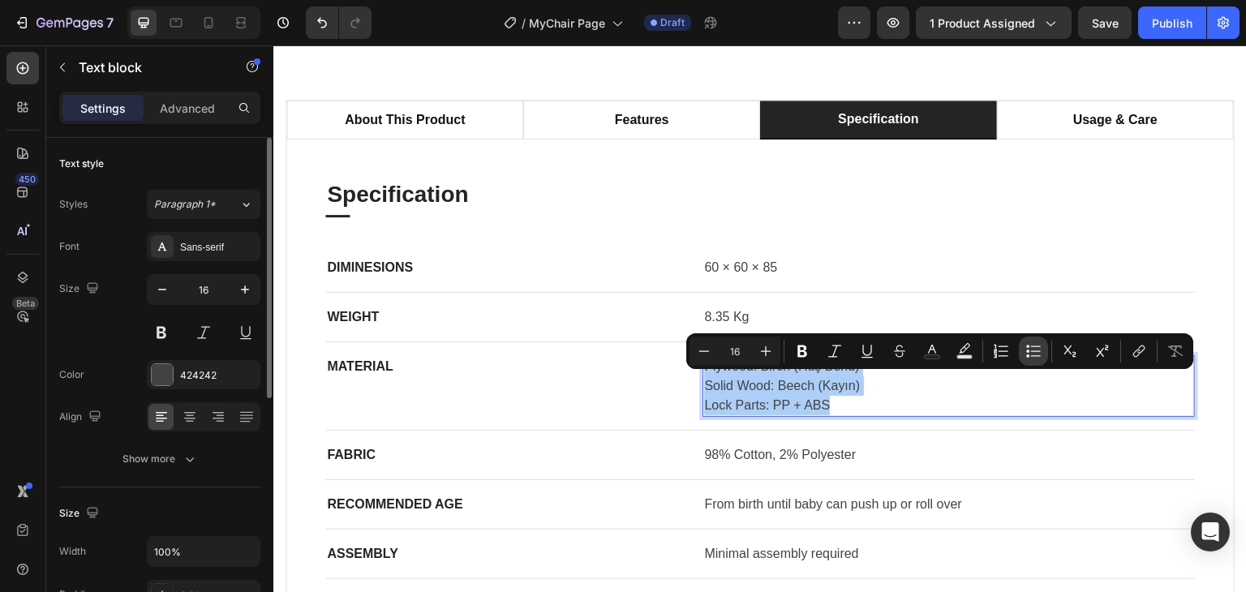
click at [1028, 352] on icon "Editor contextual toolbar" at bounding box center [1027, 351] width 3 height 3
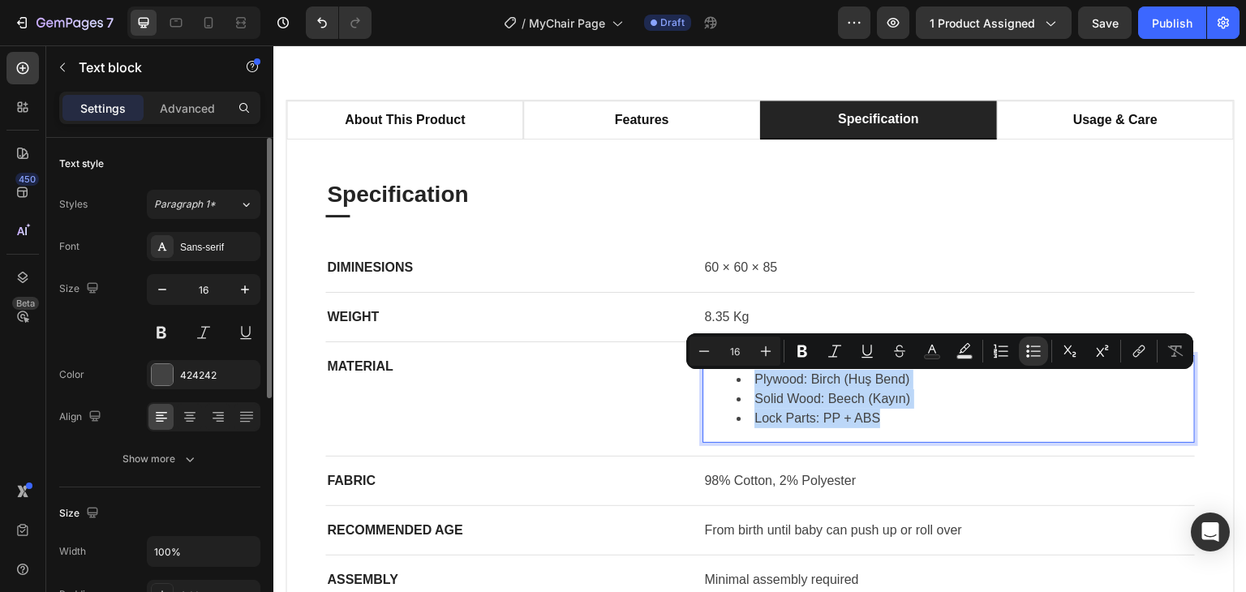
click at [1010, 443] on div "Plywood: Birch (Huş Bend) Solid Wood: Beech (Kayın) Lock Parts: PP + ABS" at bounding box center [948, 399] width 492 height 88
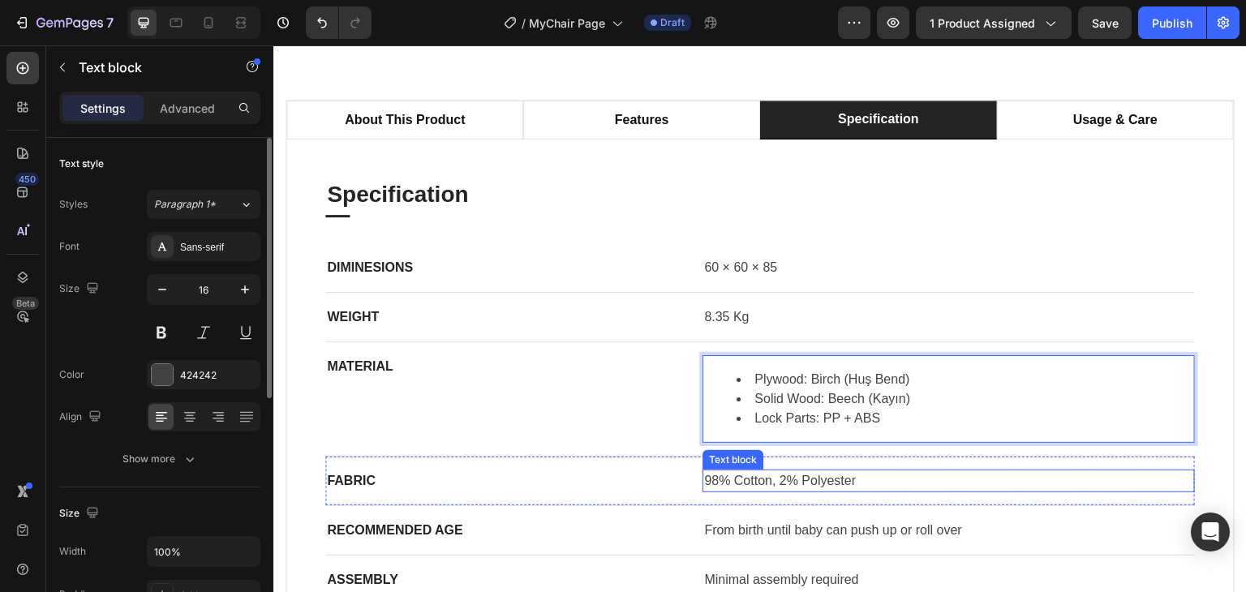
click at [986, 491] on p "98% Cotton, 2% Polyester" at bounding box center [948, 480] width 489 height 19
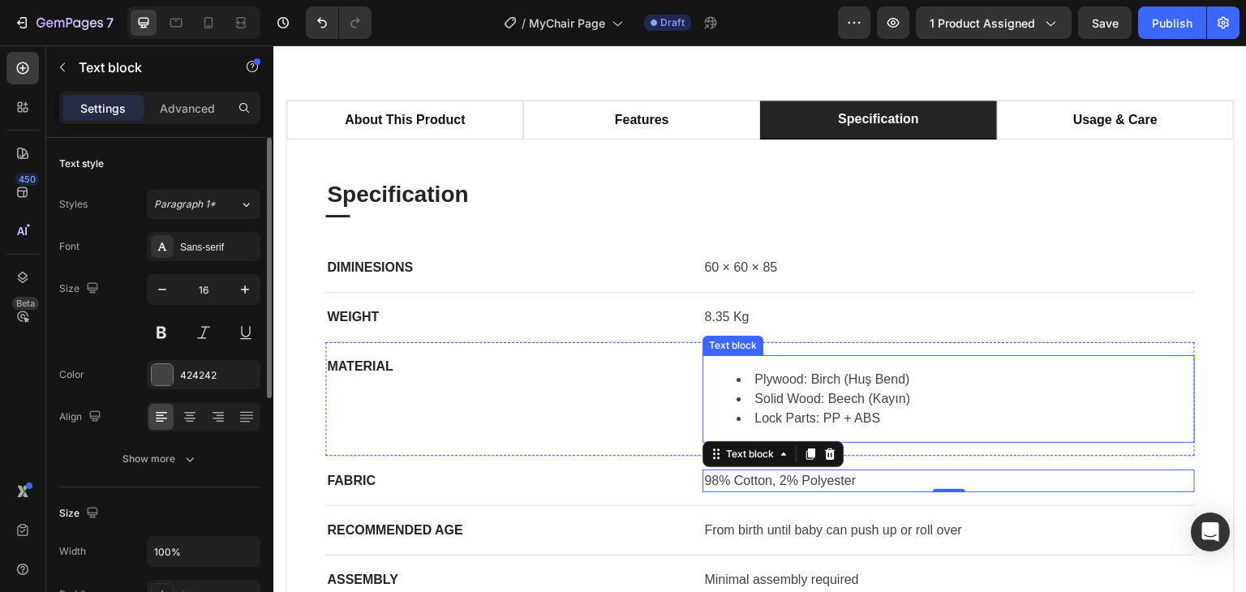
click at [948, 409] on li "Solid Wood: Beech (Kayın)" at bounding box center [964, 398] width 457 height 19
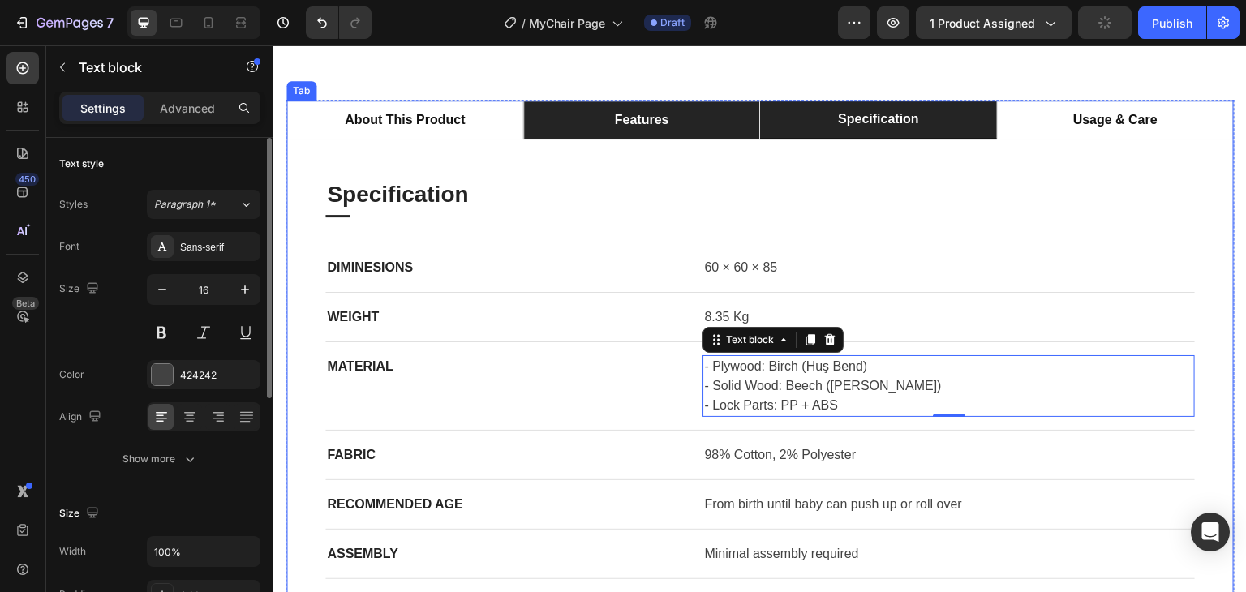
click at [740, 134] on li "features" at bounding box center [641, 120] width 237 height 39
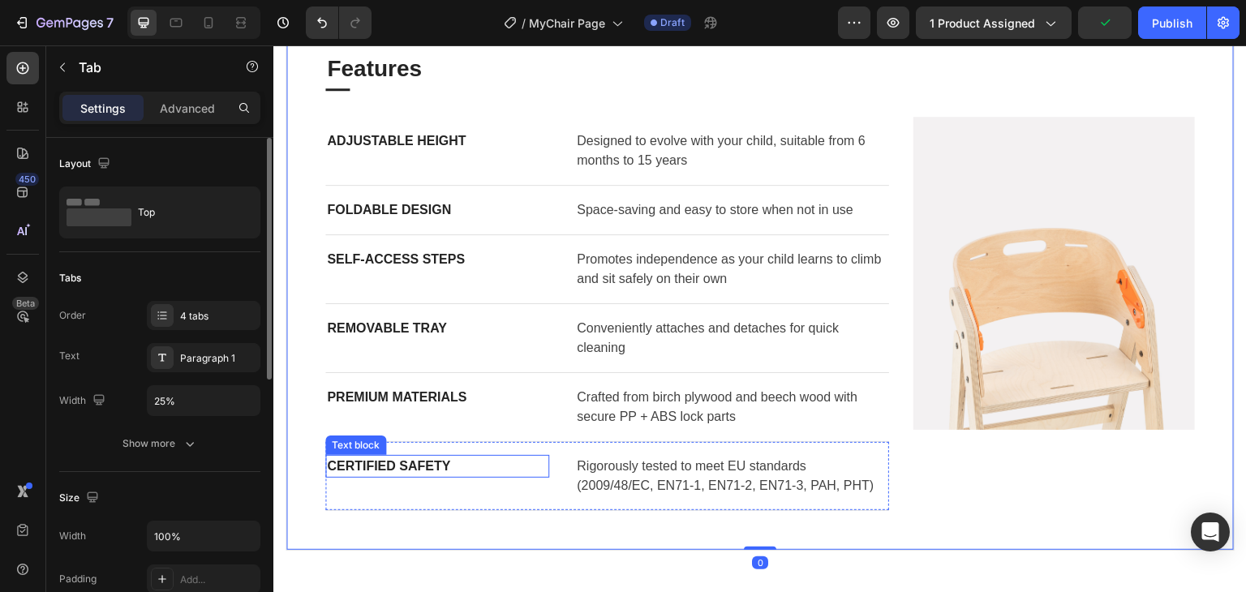
scroll to position [1054, 0]
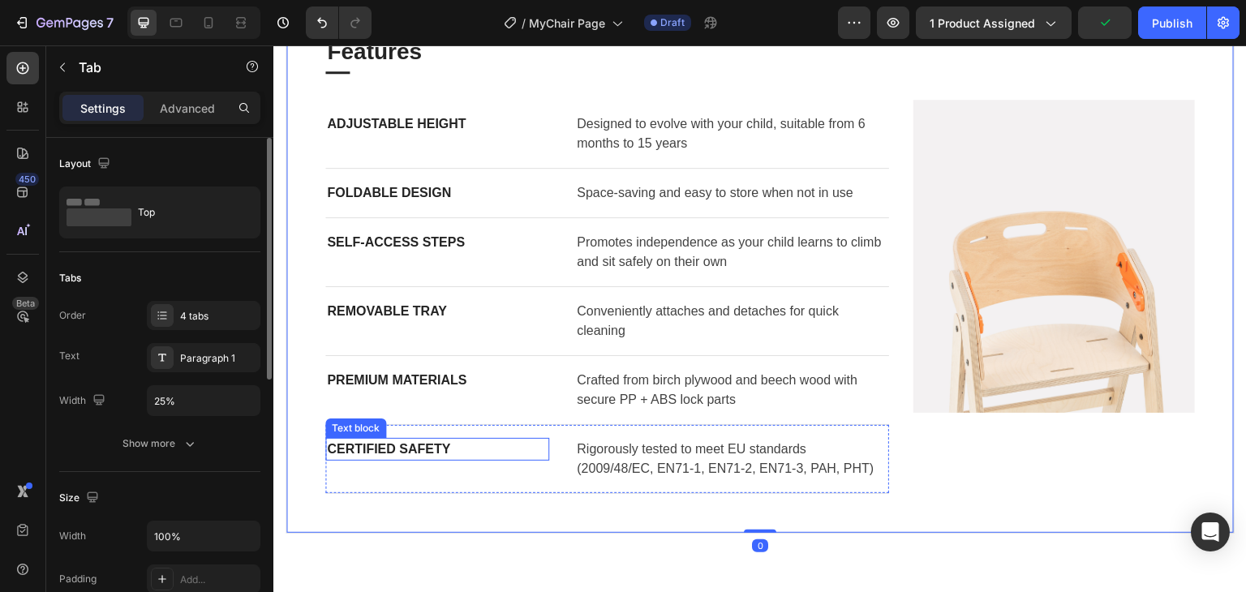
click at [400, 449] on p "Certified Safety" at bounding box center [437, 449] width 221 height 19
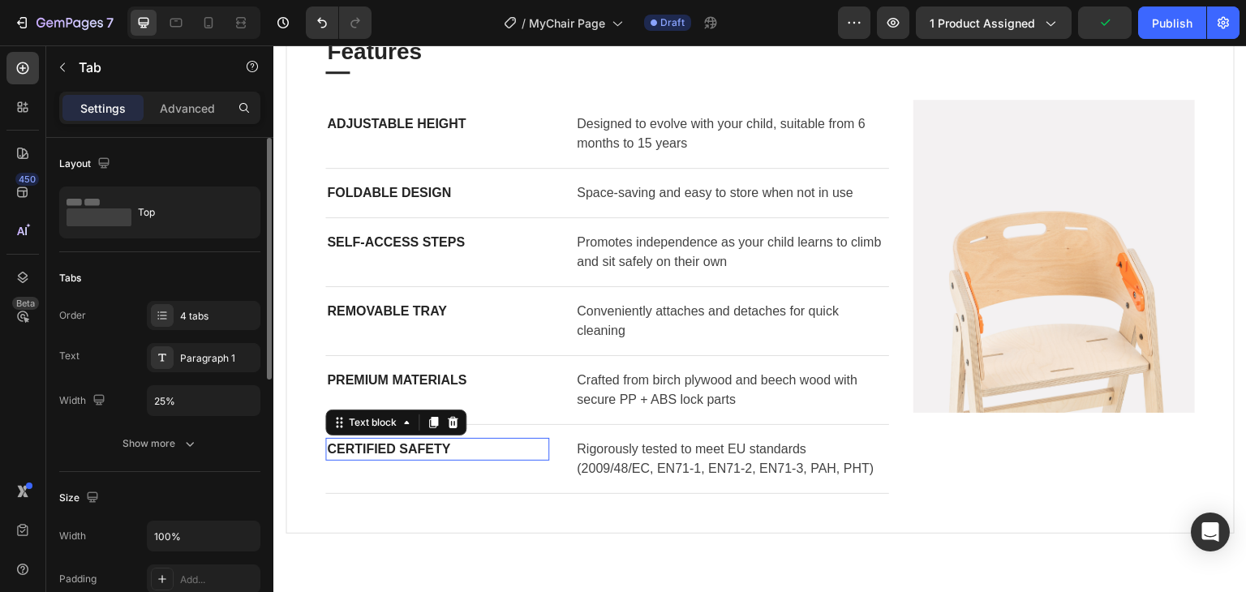
click at [400, 449] on p "Certified Safety" at bounding box center [437, 449] width 221 height 19
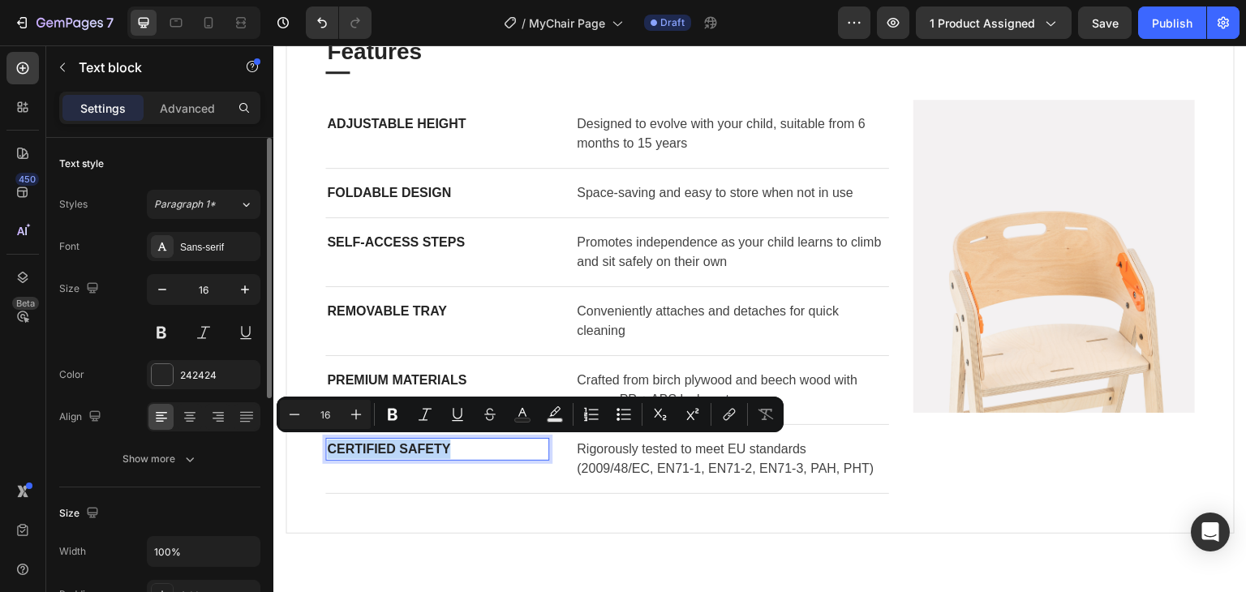
copy p "Certified Safety"
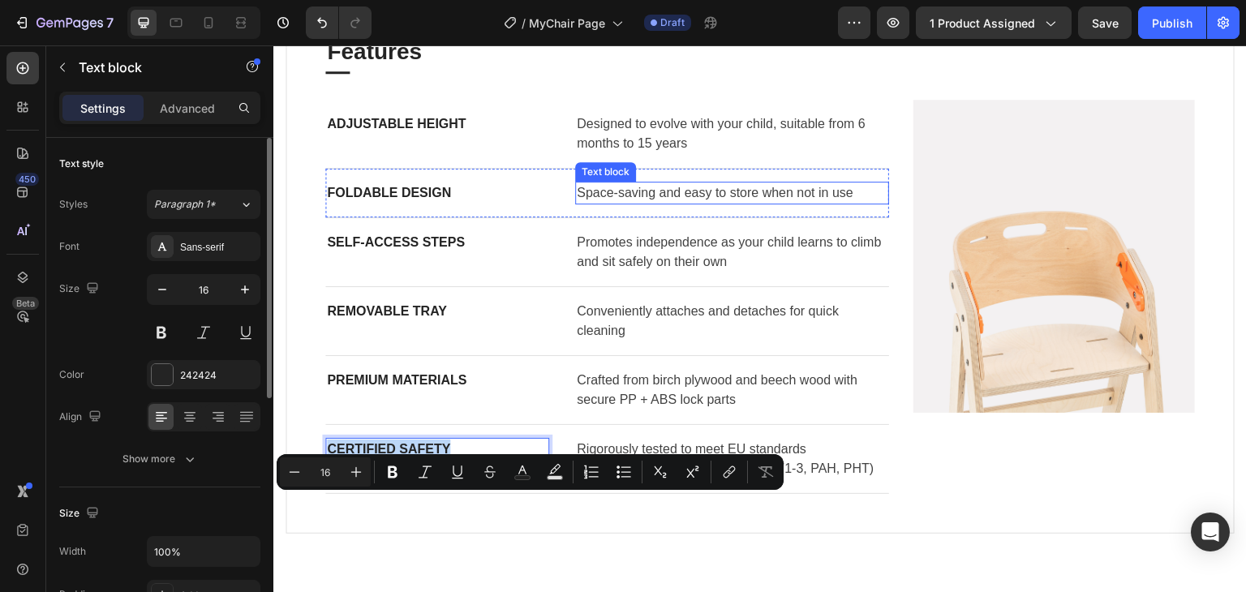
scroll to position [973, 0]
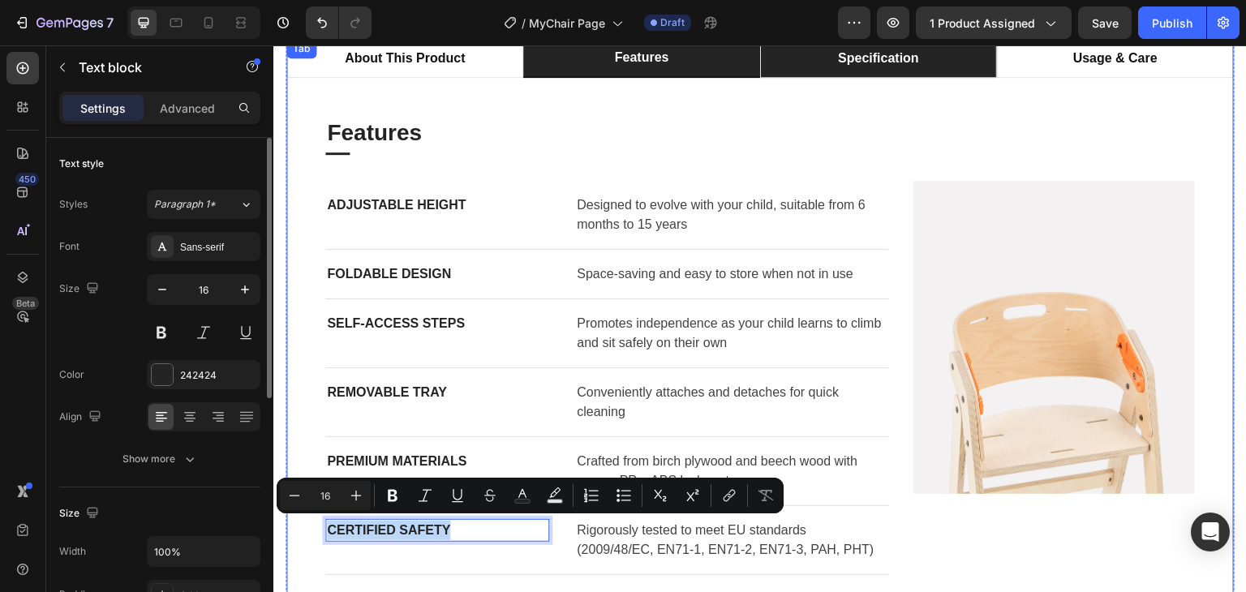
click at [882, 70] on li "specification" at bounding box center [878, 58] width 237 height 39
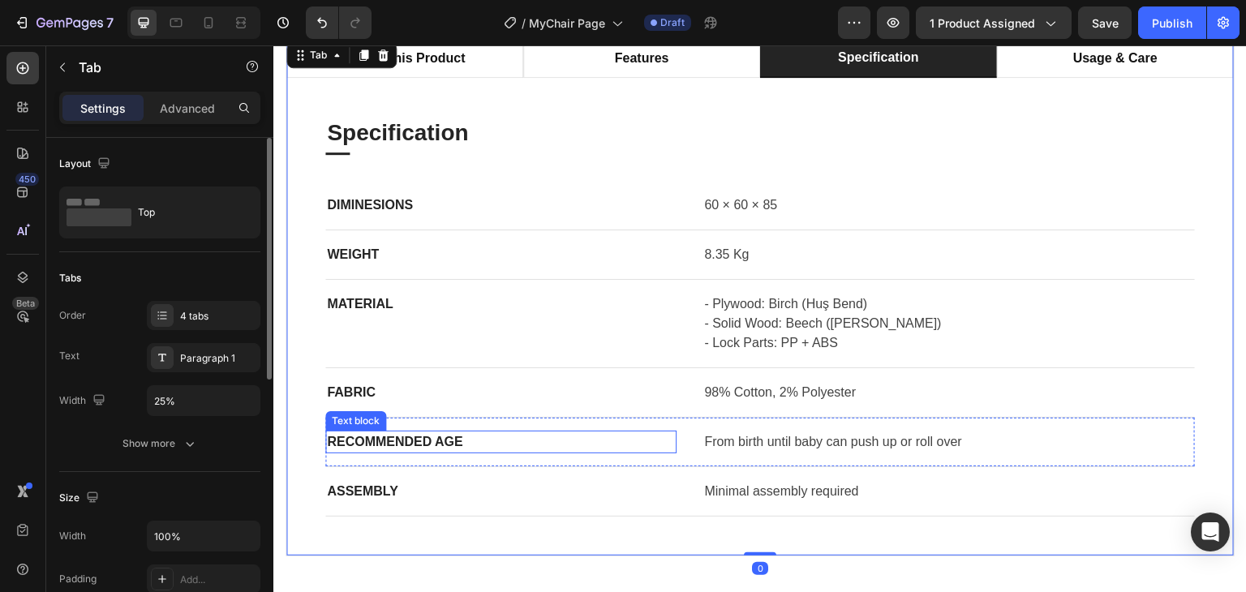
click at [399, 443] on p "RECOMMENDED AGE" at bounding box center [501, 441] width 348 height 19
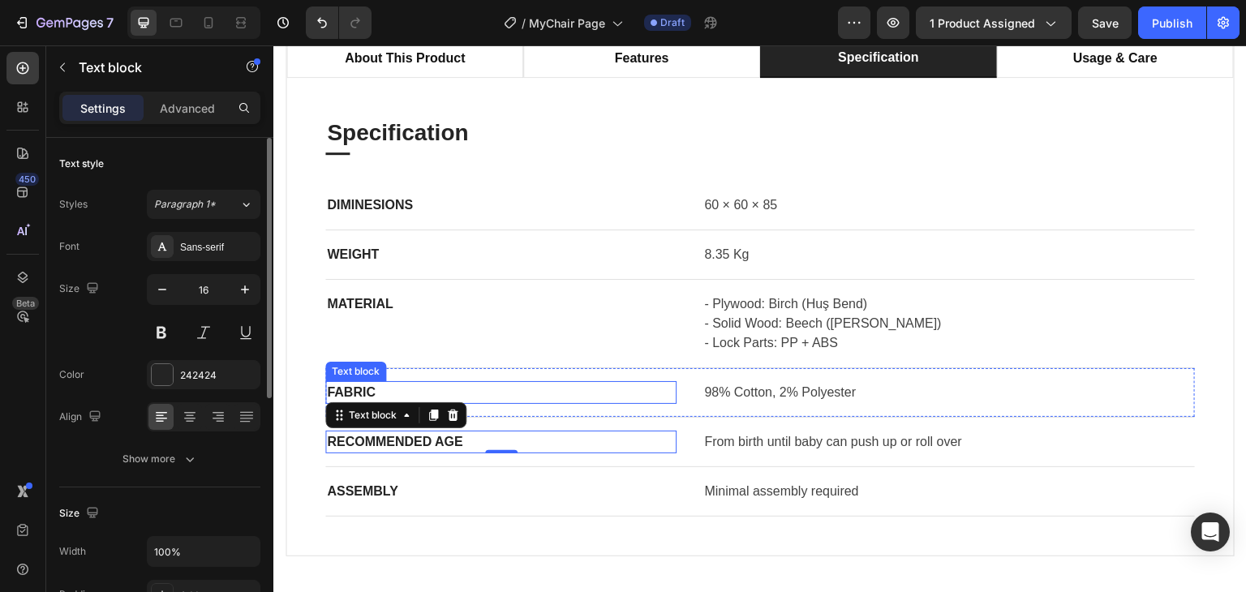
click at [357, 389] on p "FABRIC" at bounding box center [501, 392] width 348 height 19
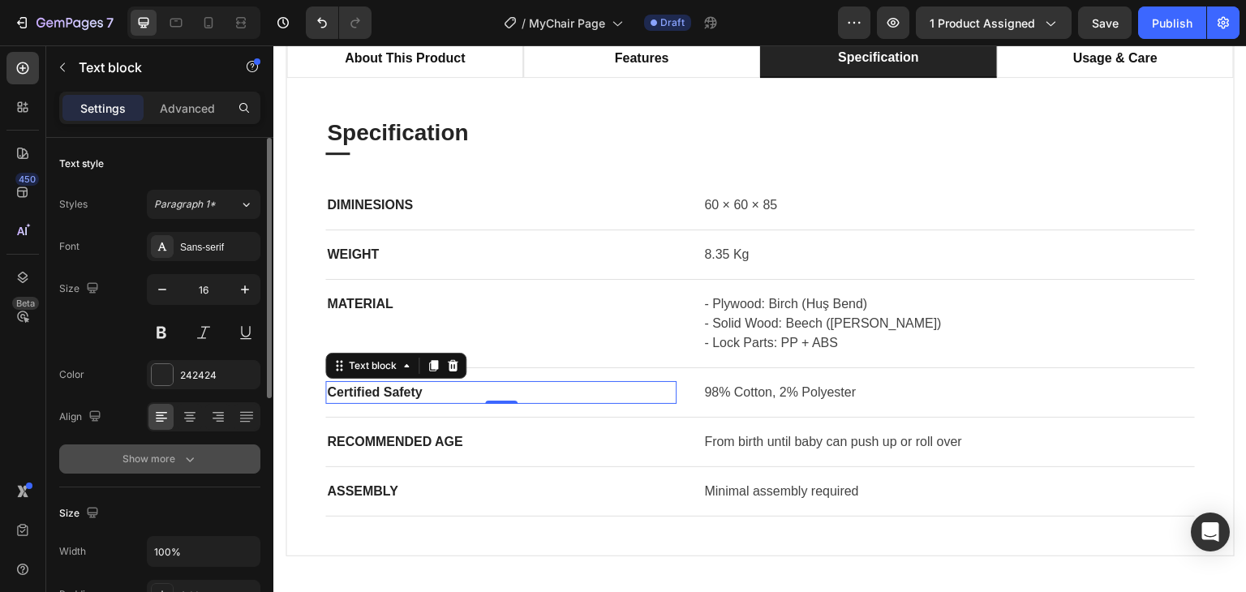
click at [177, 453] on div "Show more" at bounding box center [159, 459] width 75 height 16
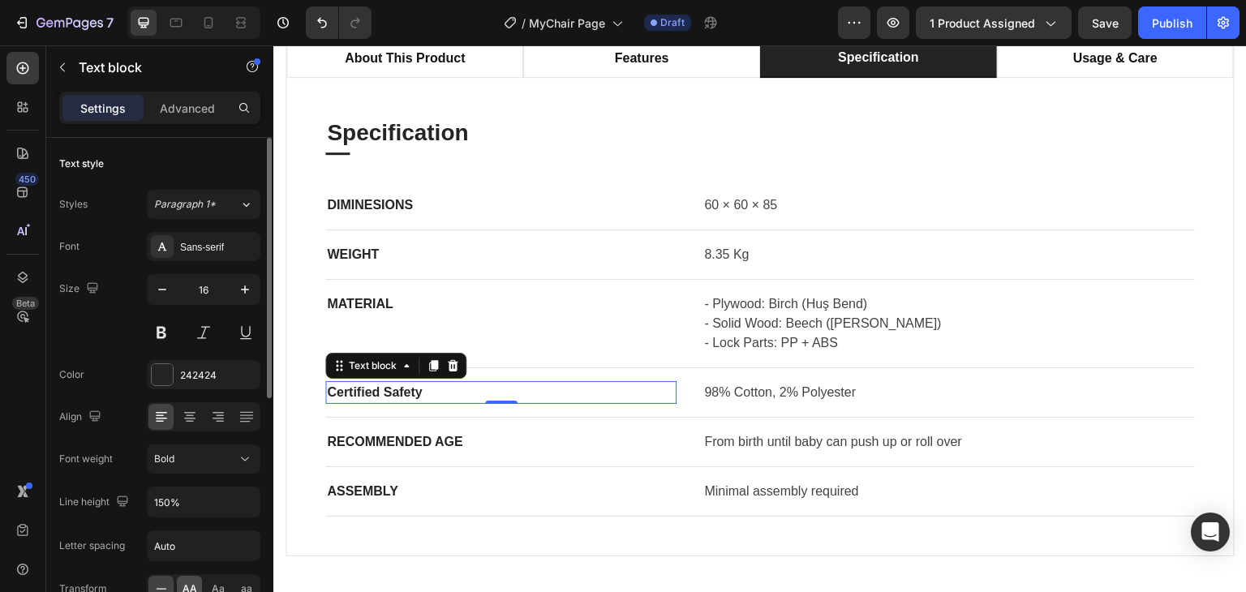
click at [191, 582] on span "AA" at bounding box center [190, 589] width 15 height 15
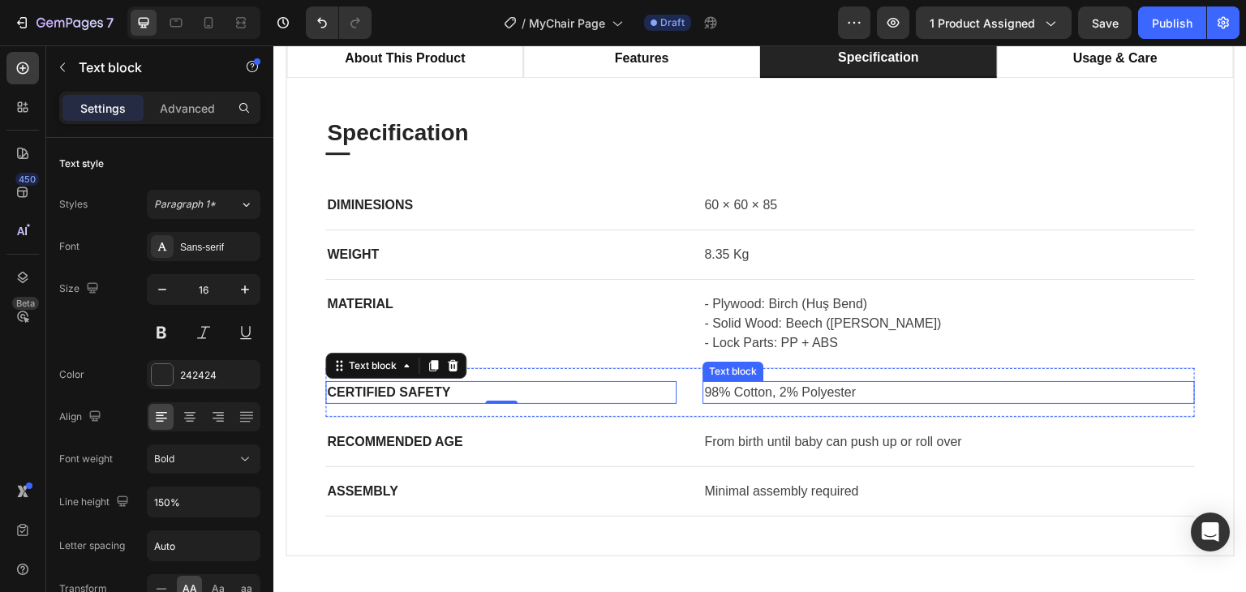
click at [782, 401] on div "98% Cotton, 2% Polyester" at bounding box center [948, 392] width 492 height 23
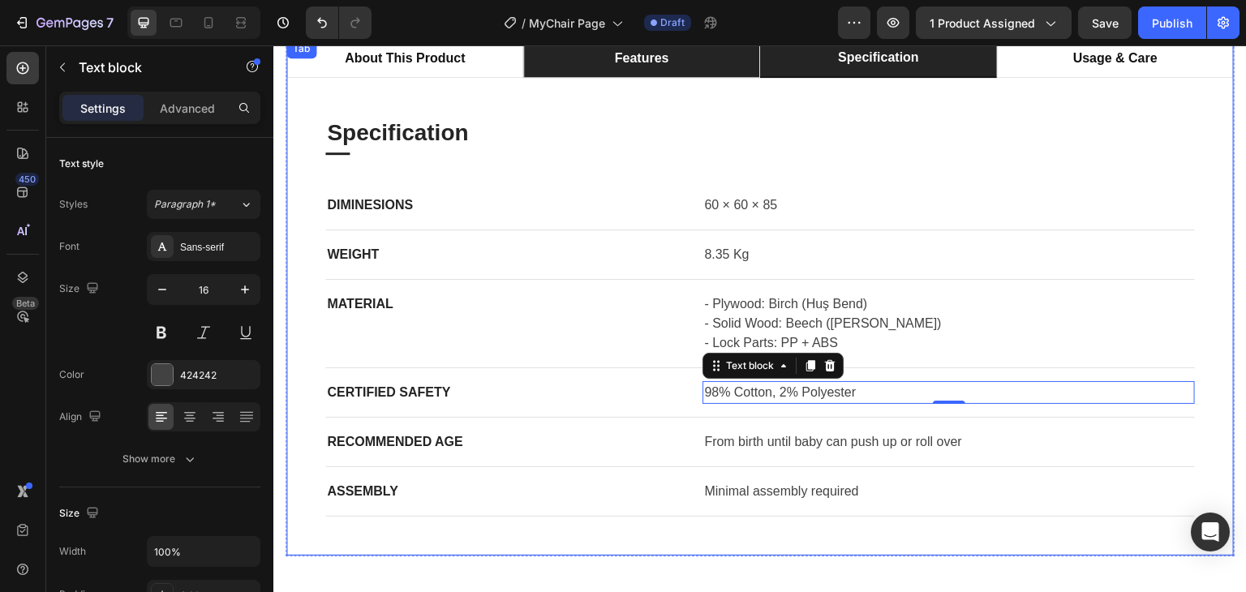
click at [699, 66] on li "features" at bounding box center [641, 58] width 237 height 39
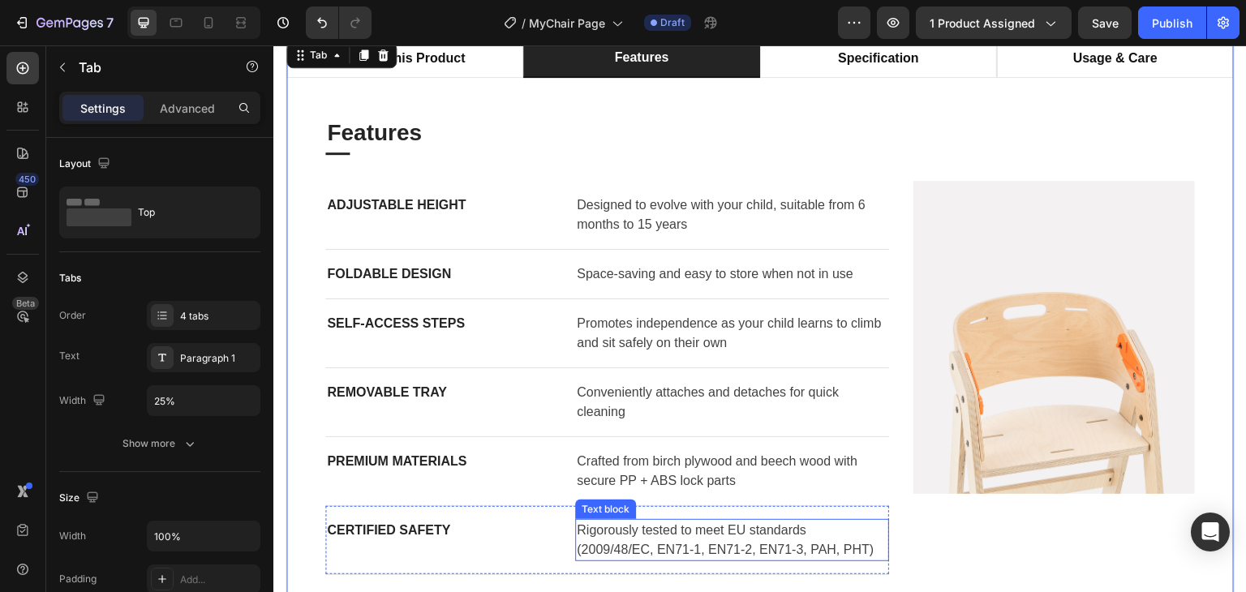
click at [650, 525] on p "Rigorously tested to meet EU standards (2009/48/EC, EN71-1, EN71-2, EN71-3, PAH…" at bounding box center [732, 540] width 311 height 39
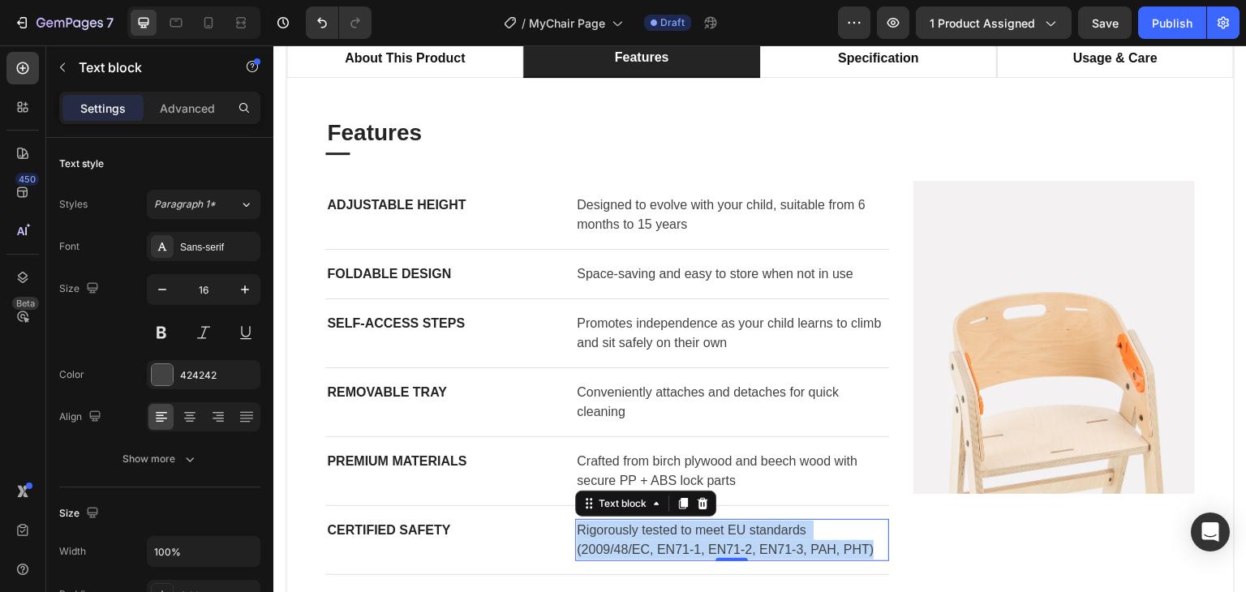
click at [650, 525] on p "Rigorously tested to meet EU standards (2009/48/EC, EN71-1, EN71-2, EN71-3, PAH…" at bounding box center [732, 540] width 311 height 39
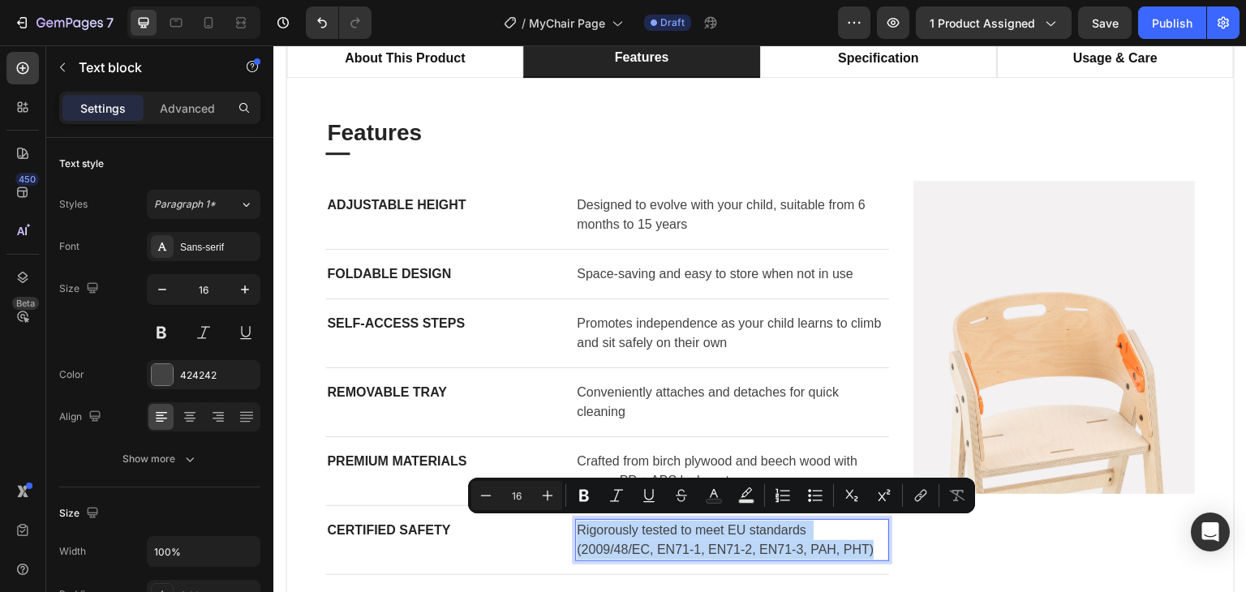
copy p "Rigorously tested to meet EU standards (2009/48/EC, EN71-1, EN71-2, EN71-3, PAH…"
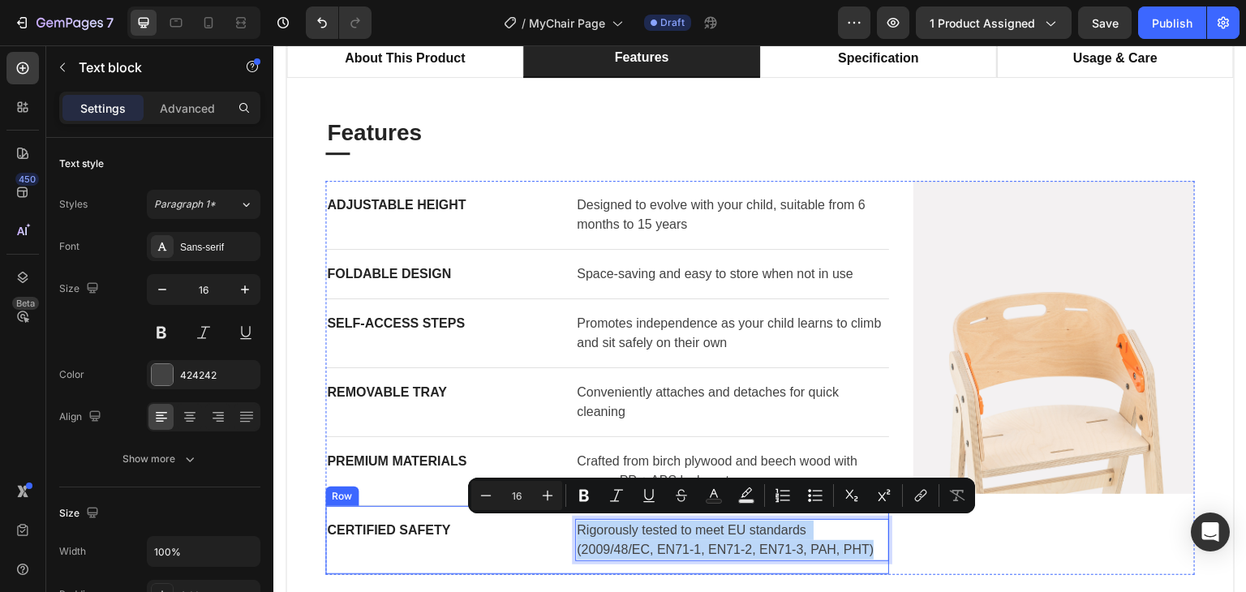
click at [556, 531] on div "Certified Safety Text block Rigorously tested to meet EU standards (2009/48/EC,…" at bounding box center [607, 540] width 564 height 69
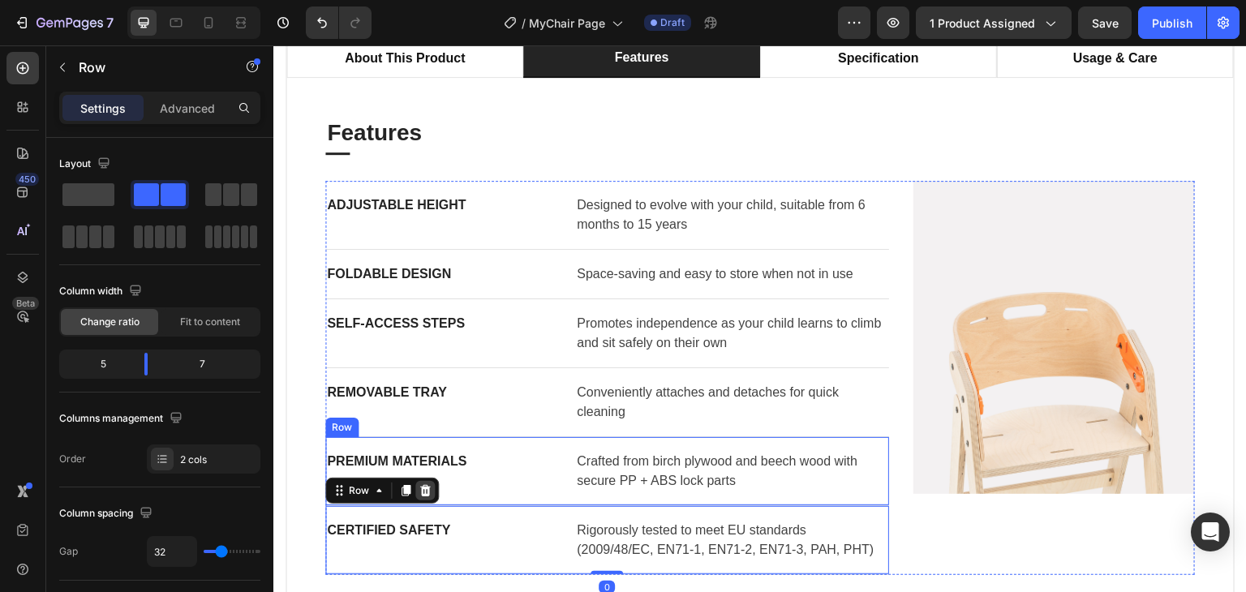
click at [425, 486] on icon at bounding box center [425, 490] width 11 height 11
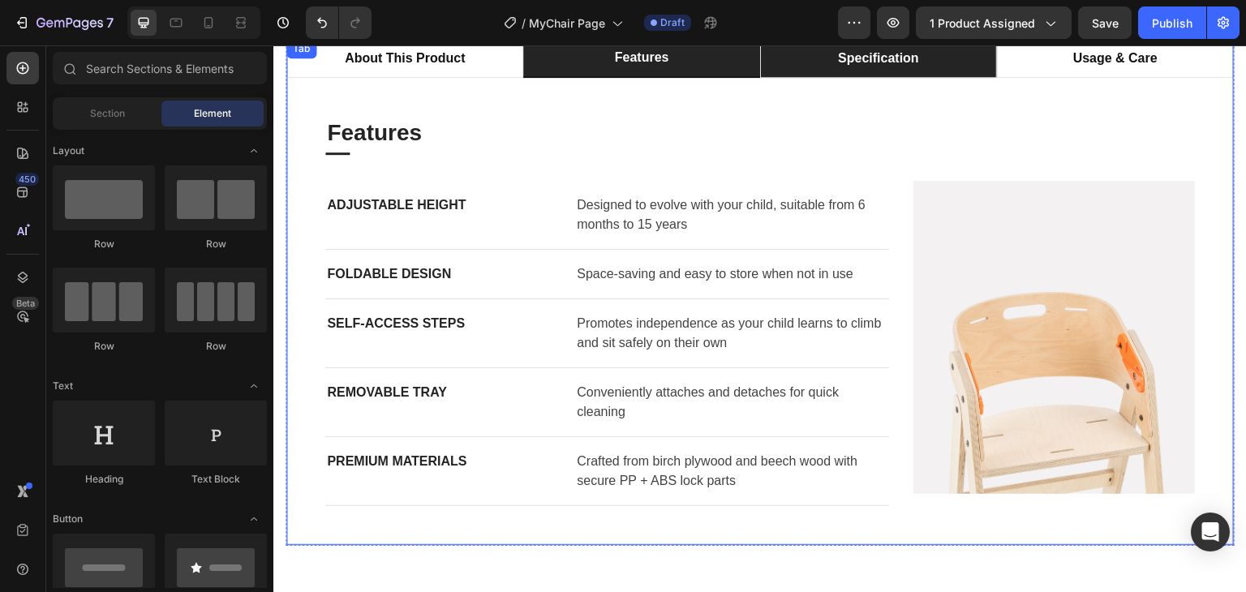
click at [848, 66] on p "specification" at bounding box center [878, 58] width 81 height 19
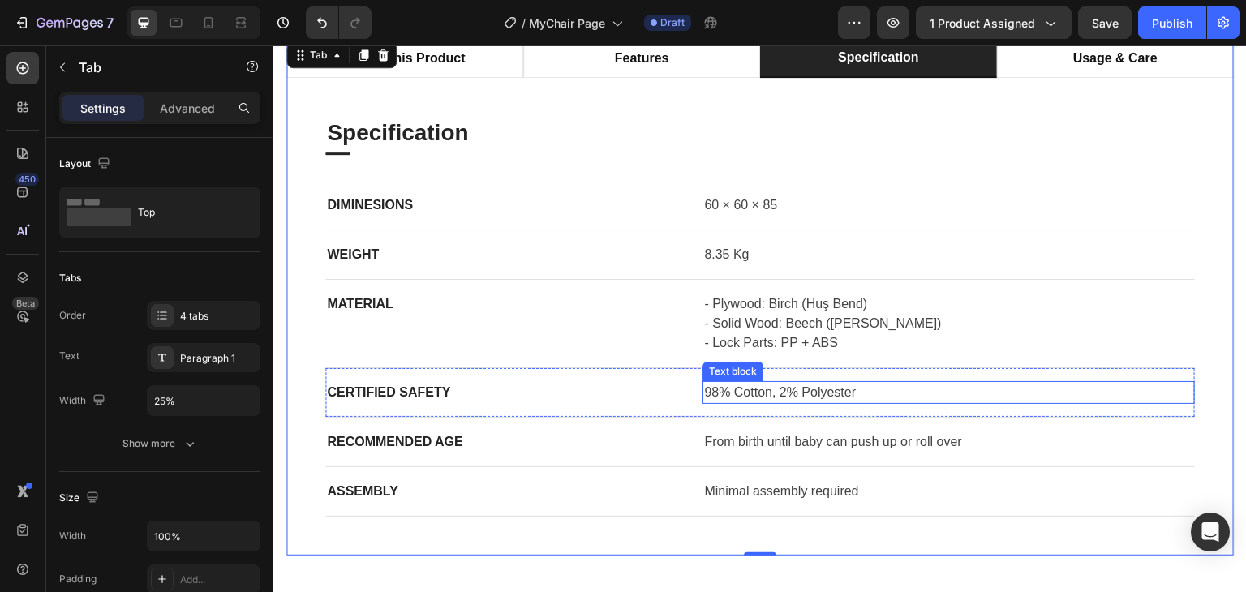
click at [814, 392] on p "98% Cotton, 2% Polyester" at bounding box center [948, 392] width 489 height 19
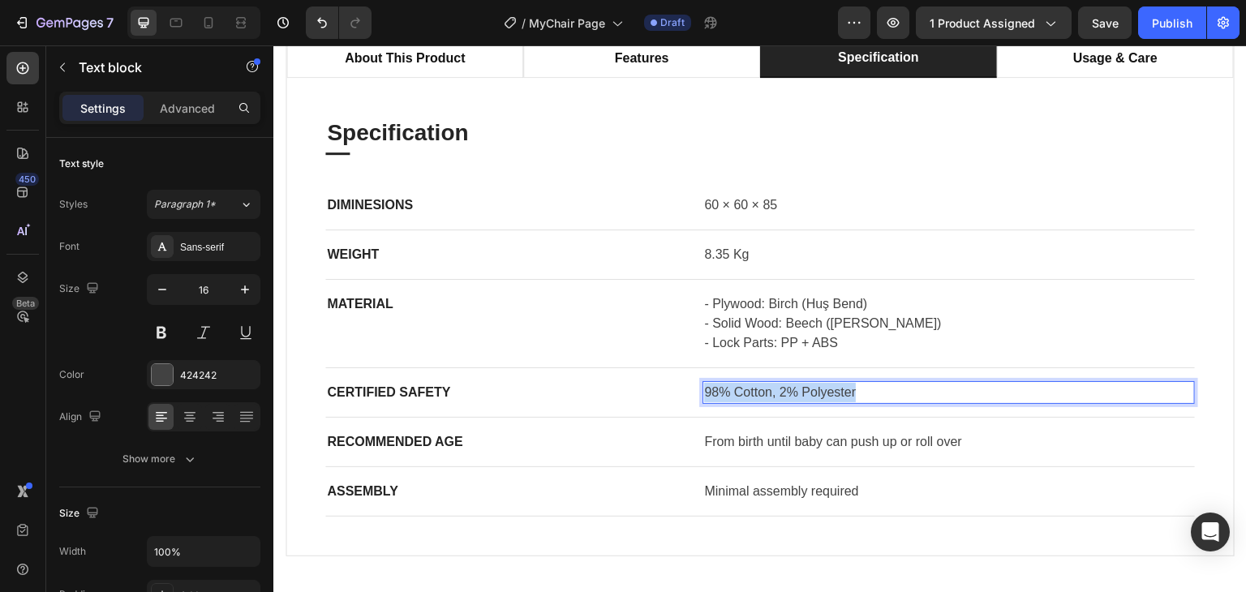
click at [814, 392] on p "98% Cotton, 2% Polyester" at bounding box center [948, 392] width 489 height 19
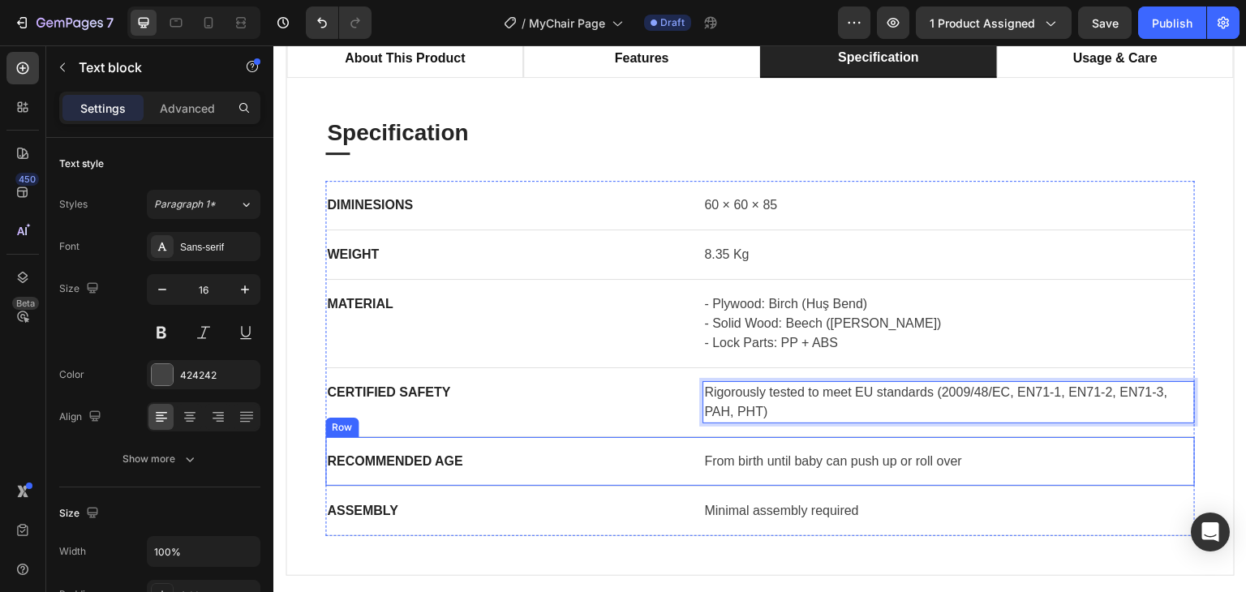
click at [664, 474] on div "RECOMMENDED AGE Text block From birth until baby can push up or roll over Text …" at bounding box center [760, 461] width 870 height 49
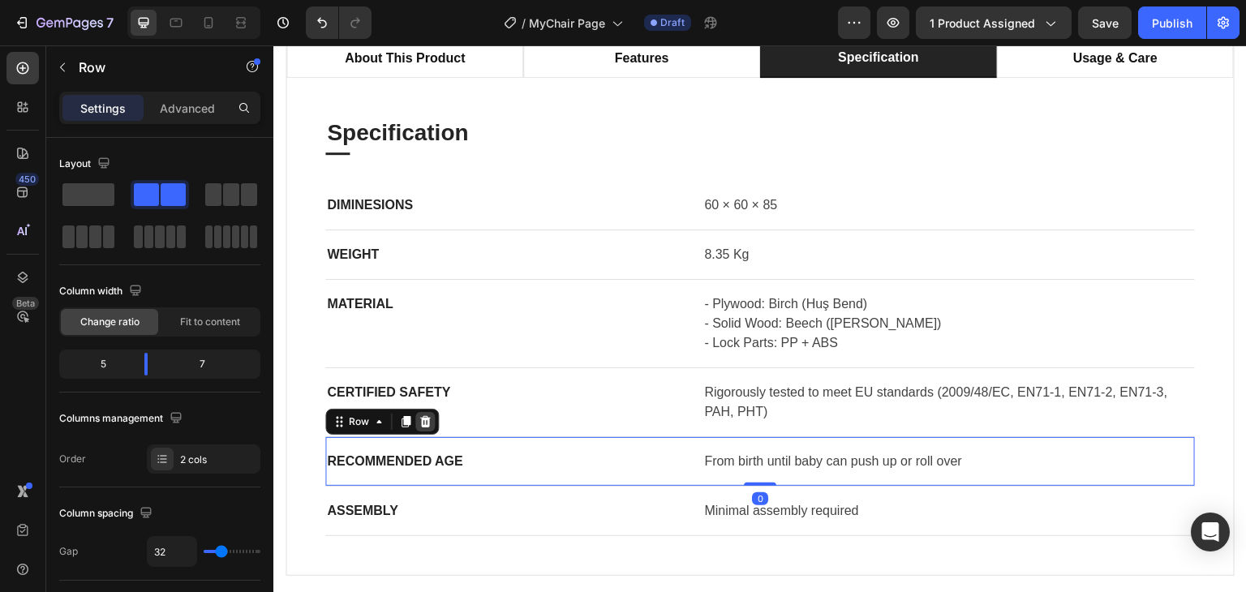
click at [420, 416] on icon at bounding box center [425, 421] width 11 height 11
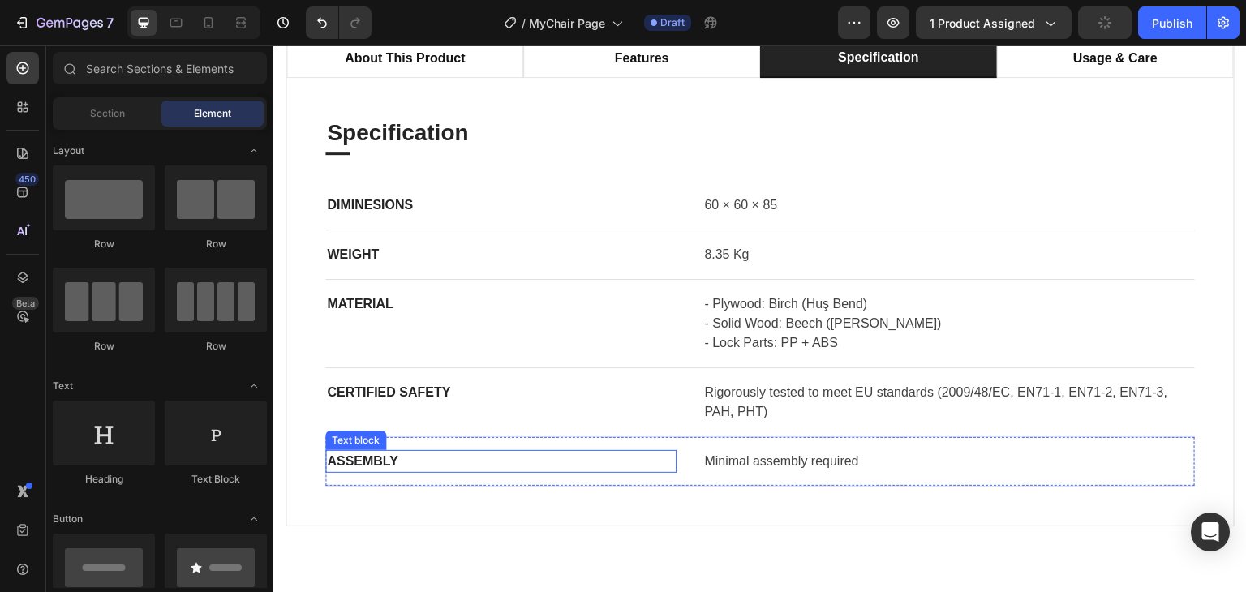
click at [646, 468] on p "ASSEMBLY" at bounding box center [501, 461] width 348 height 19
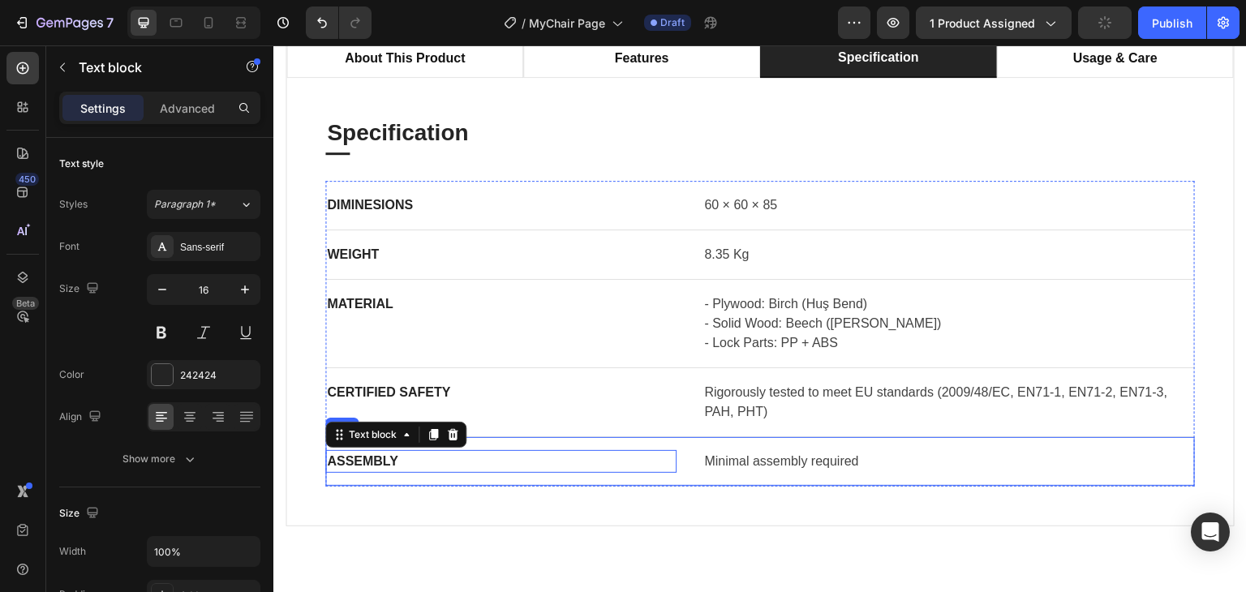
click at [684, 476] on div "ASSEMBLY Text block 0 Minimal assembly required Text block Row" at bounding box center [760, 461] width 870 height 49
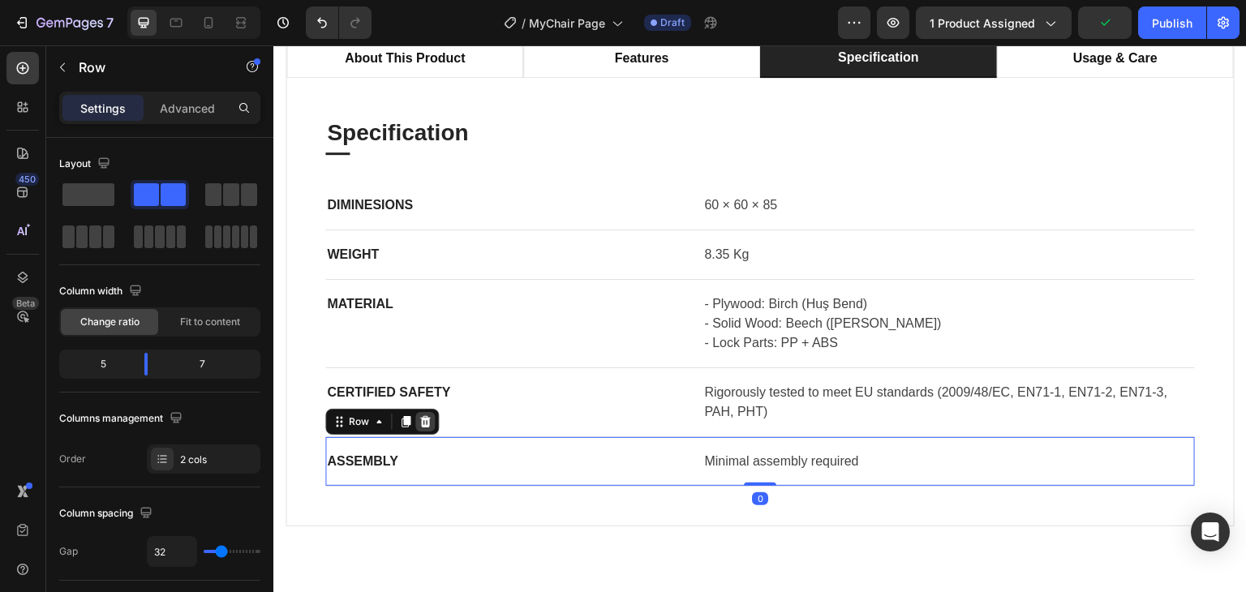
click at [428, 420] on icon at bounding box center [425, 421] width 11 height 11
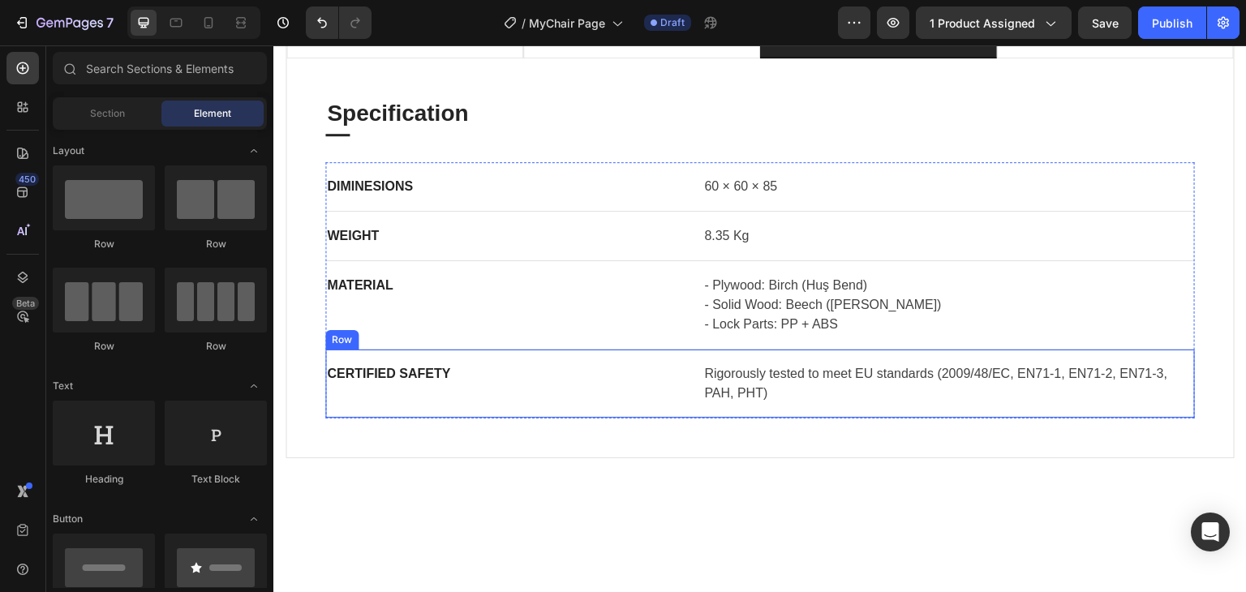
scroll to position [891, 0]
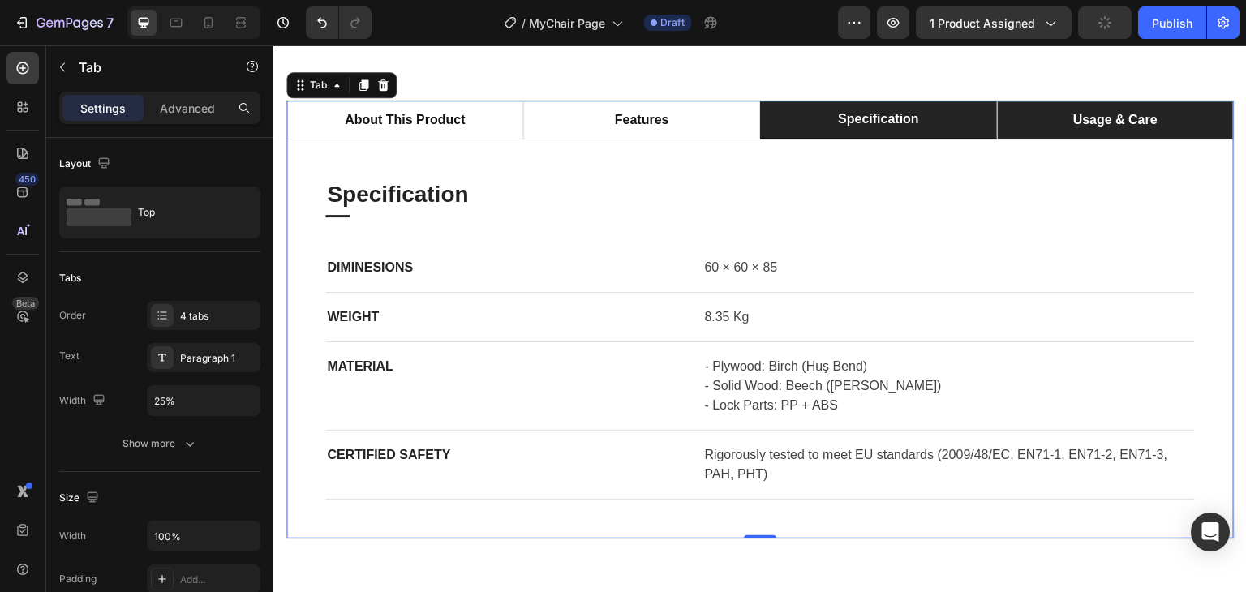
click at [1162, 140] on li "usage & care" at bounding box center [1115, 120] width 237 height 39
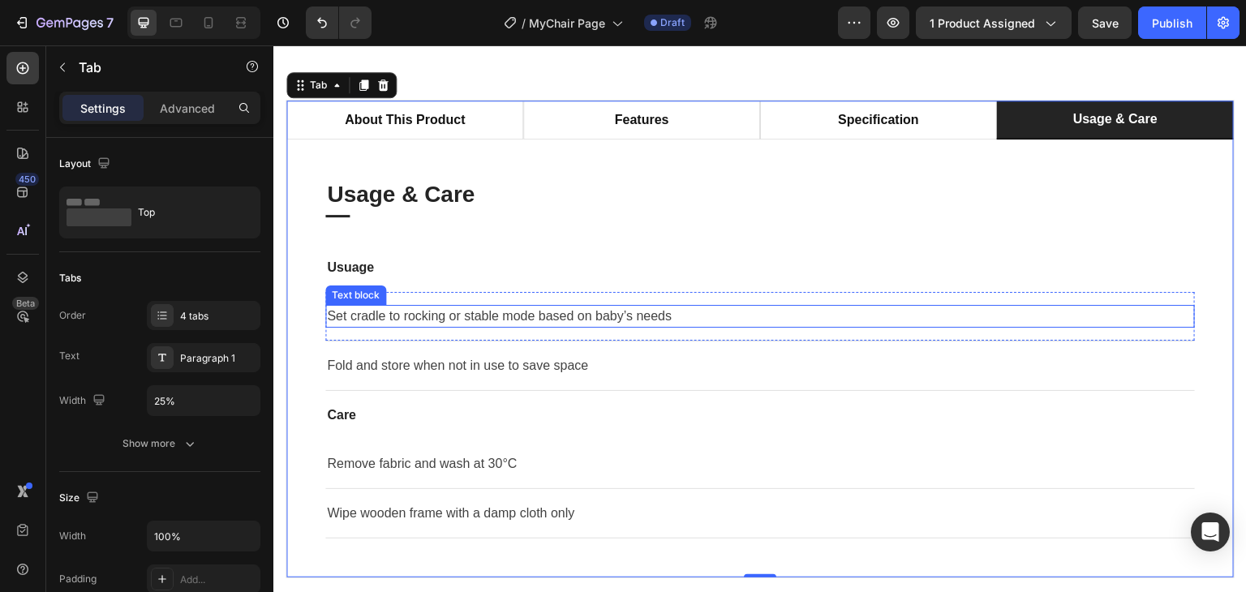
click at [526, 326] on p "Set cradle to rocking or stable mode based on baby’s needs" at bounding box center [760, 316] width 866 height 19
click at [530, 326] on p "Set cradle to rocking or stable mode based on baby’s needs" at bounding box center [760, 316] width 866 height 19
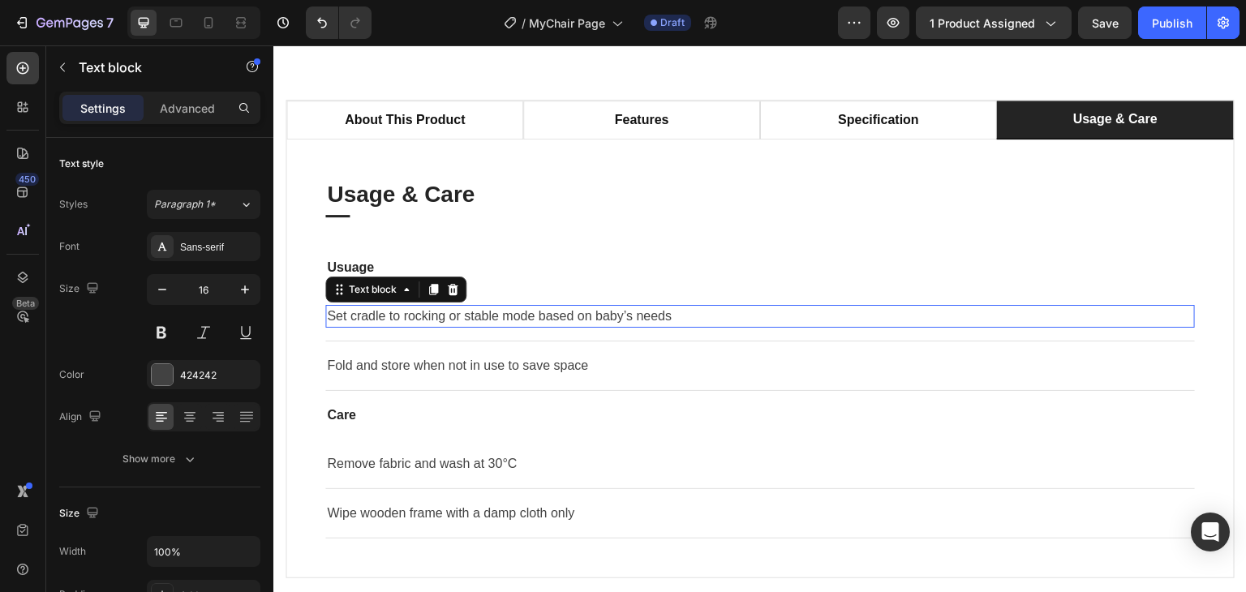
click at [530, 326] on p "Set cradle to rocking or stable mode based on baby’s needs" at bounding box center [760, 316] width 866 height 19
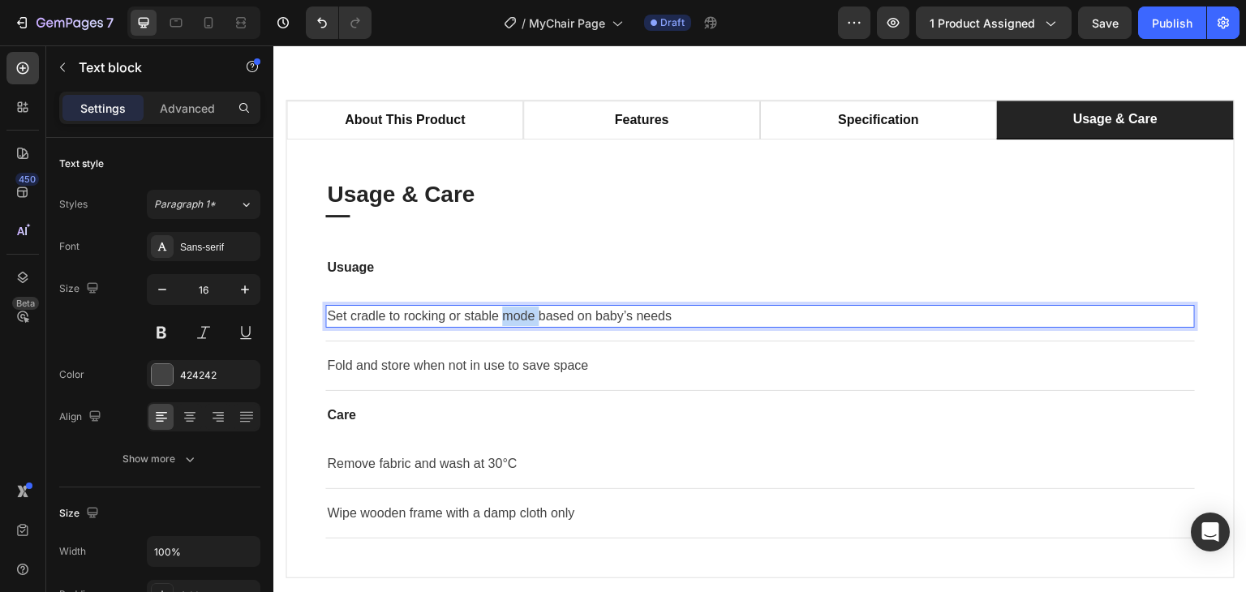
click at [530, 326] on p "Set cradle to rocking or stable mode based on baby’s needs" at bounding box center [760, 316] width 866 height 19
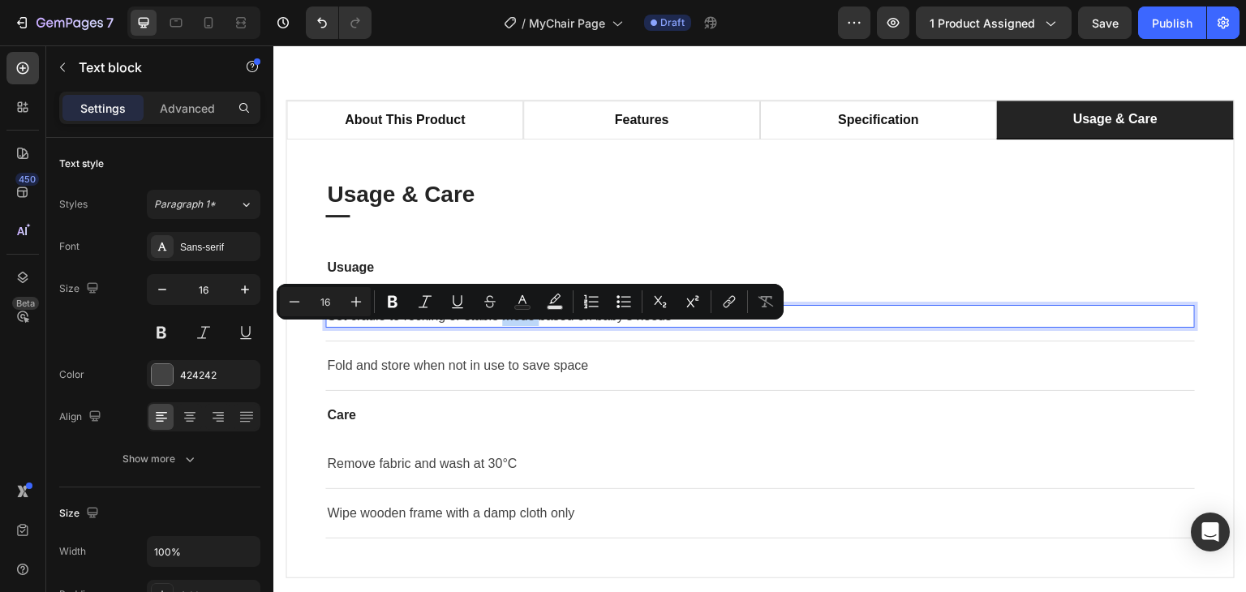
click at [530, 326] on p "Set cradle to rocking or stable mode based on baby’s needs" at bounding box center [760, 316] width 866 height 19
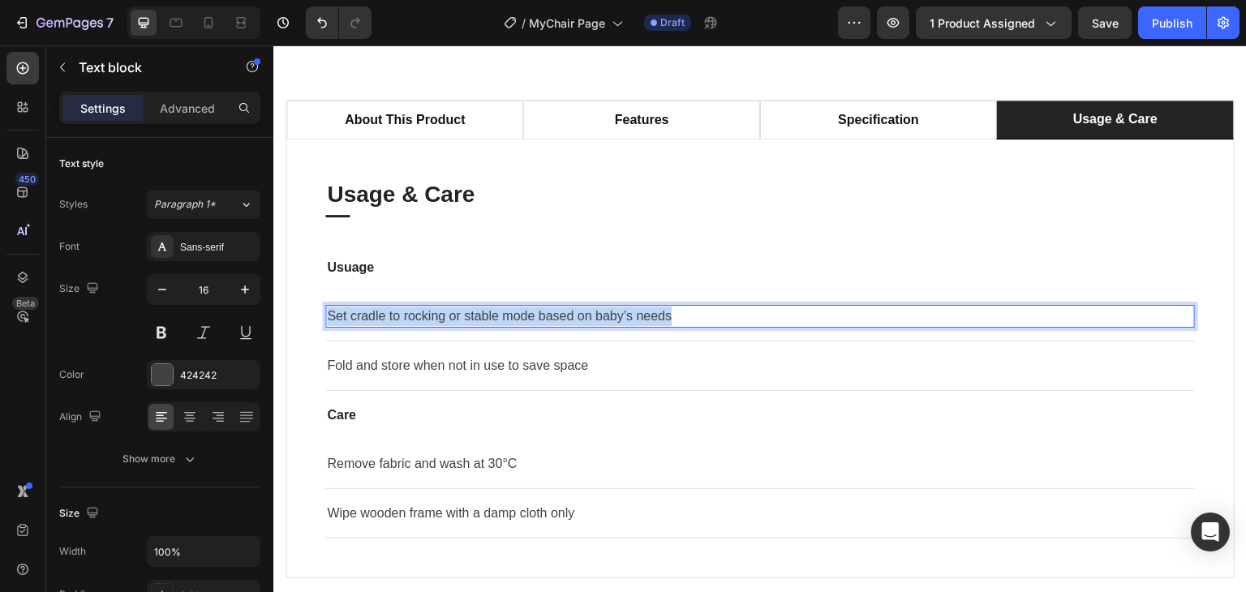
click at [530, 326] on p "Set cradle to rocking or stable mode based on baby’s needs" at bounding box center [760, 316] width 866 height 19
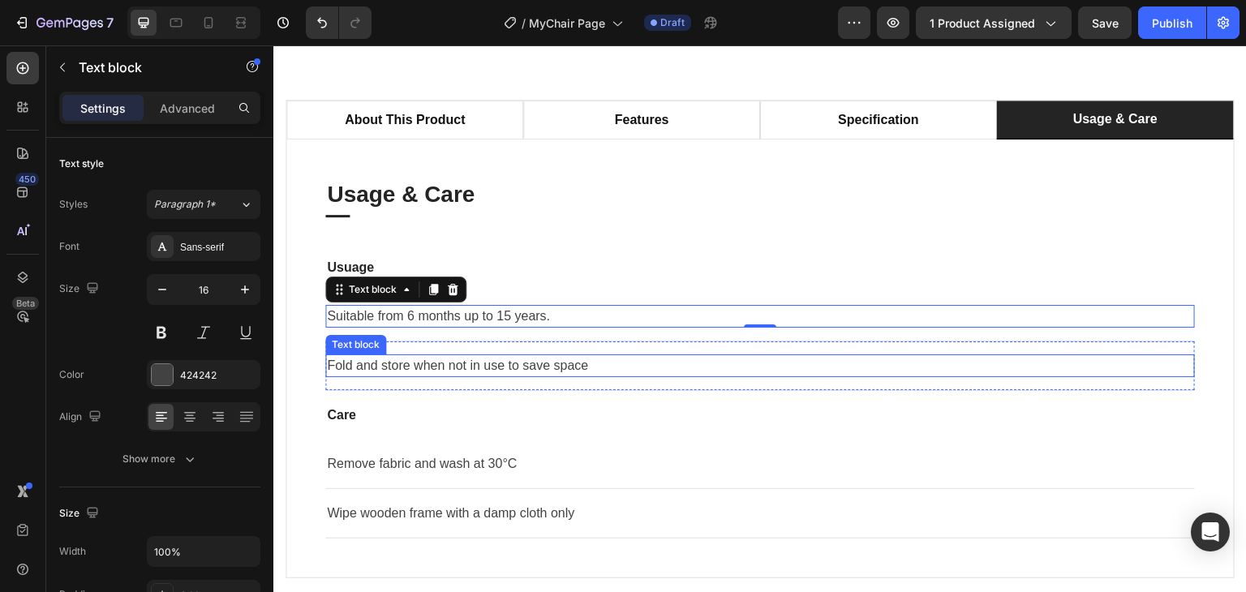
click at [429, 376] on p "Fold and store when not in use to save space" at bounding box center [760, 365] width 866 height 19
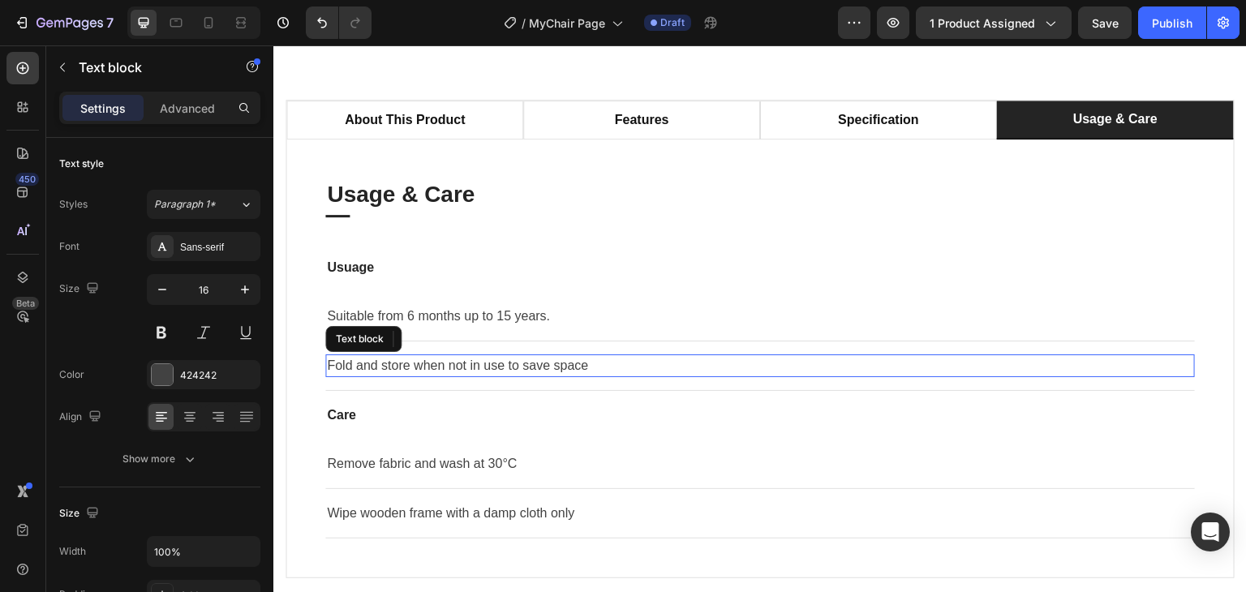
click at [429, 376] on p "Fold and store when not in use to save space" at bounding box center [760, 365] width 866 height 19
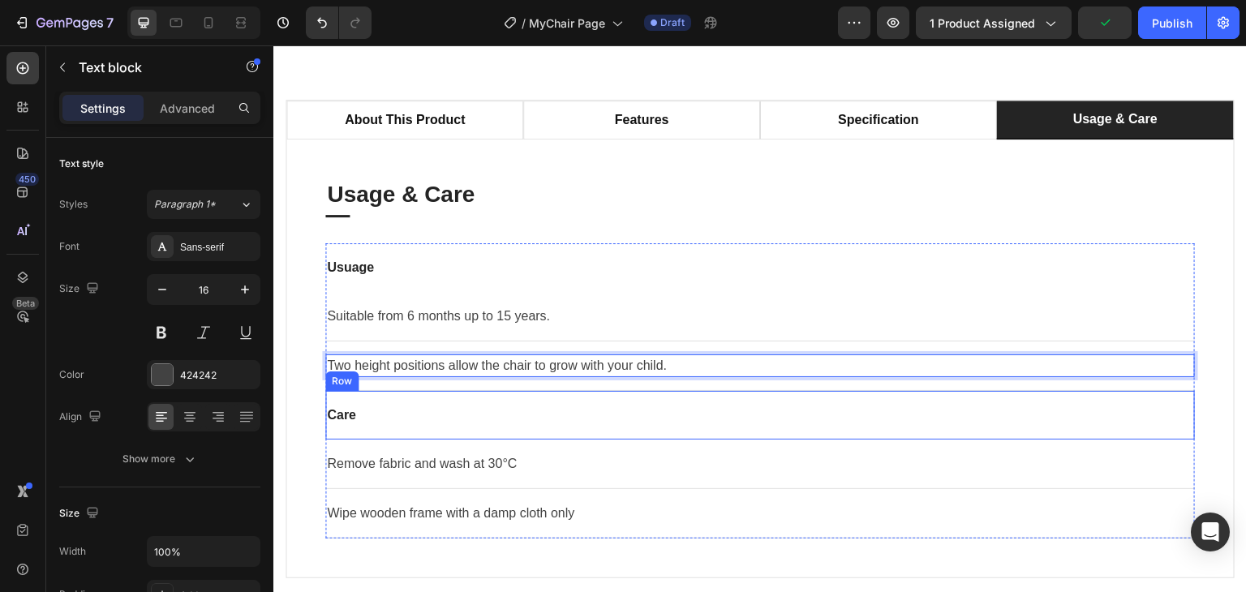
scroll to position [973, 0]
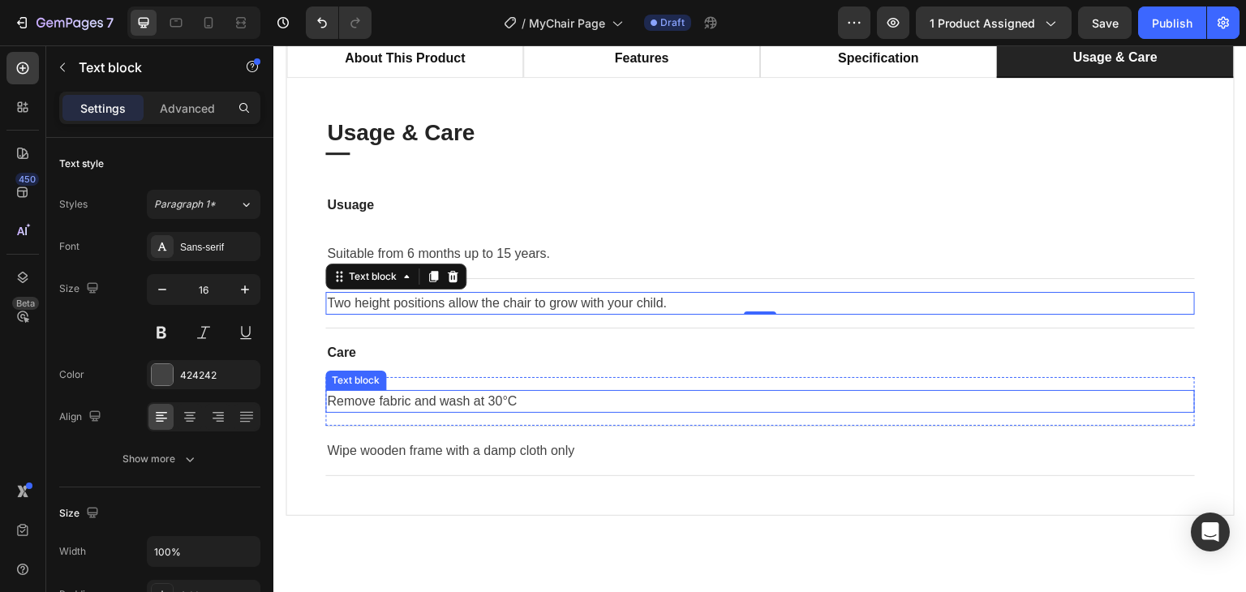
click at [433, 397] on p "Remove fabric and wash at 30°C" at bounding box center [760, 401] width 866 height 19
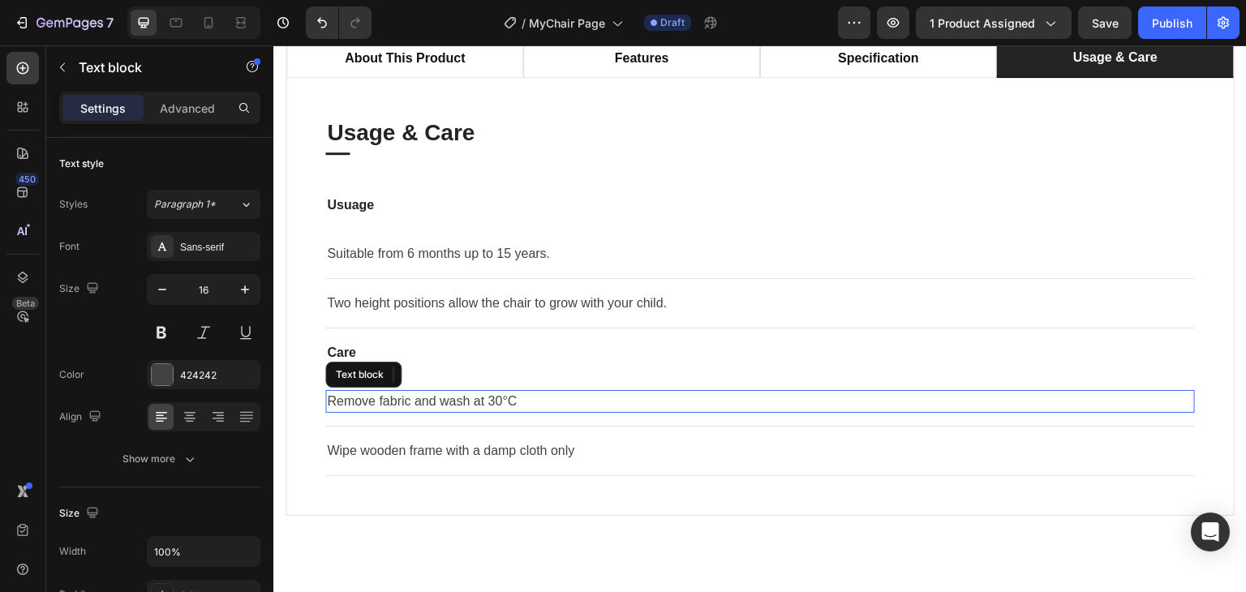
click at [433, 397] on p "Remove fabric and wash at 30°C" at bounding box center [760, 401] width 866 height 19
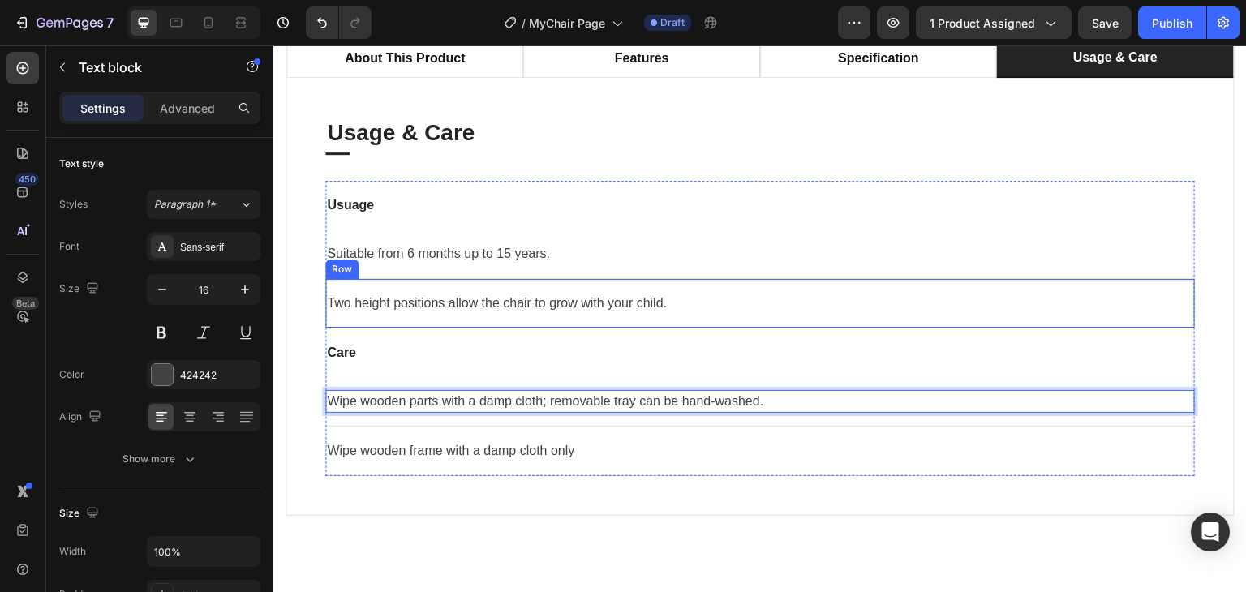
click at [734, 320] on div "Two height positions allow the chair to grow with your child. Text block Row" at bounding box center [760, 303] width 870 height 49
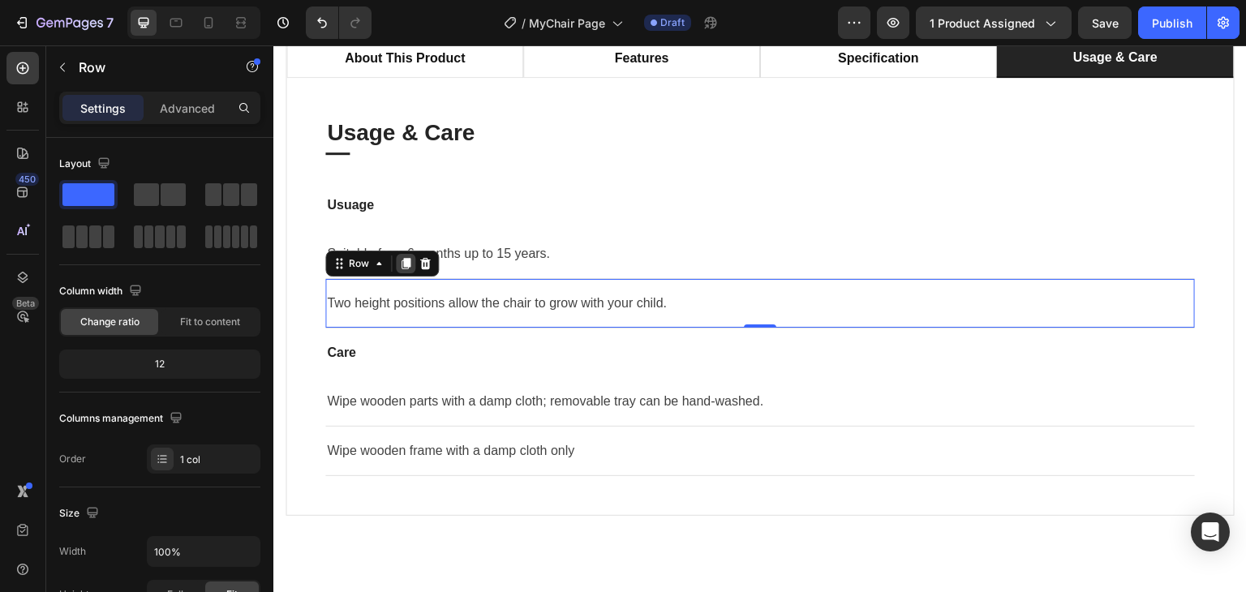
click at [406, 261] on icon at bounding box center [406, 264] width 9 height 11
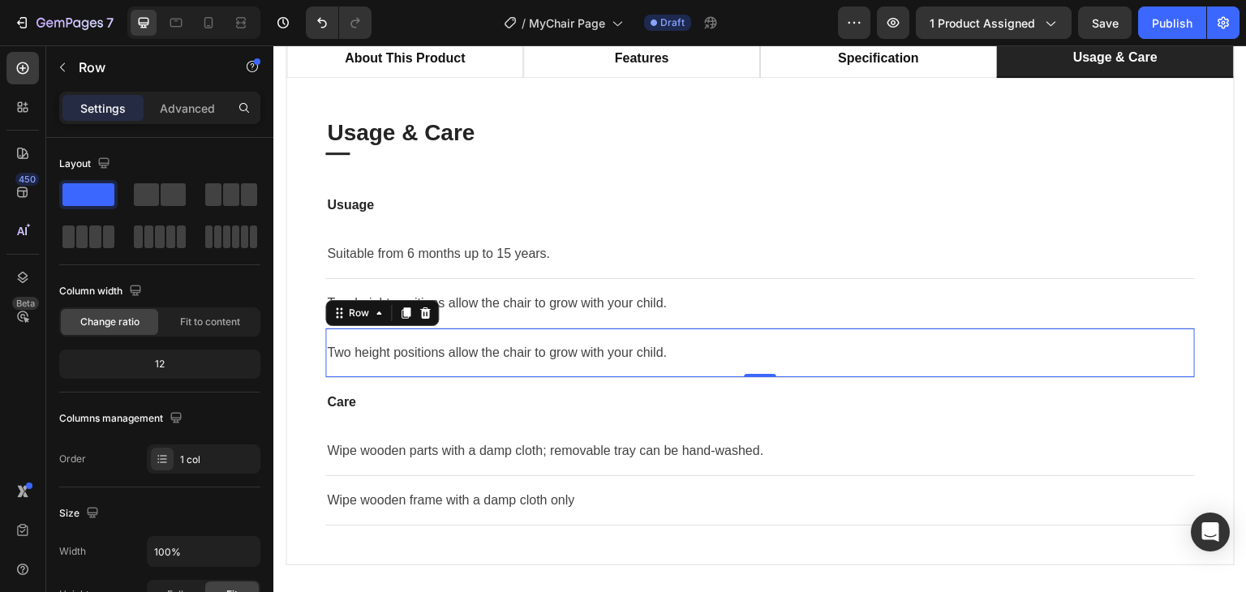
click at [406, 261] on p "Suitable from 6 months up to 15 years." at bounding box center [760, 253] width 866 height 19
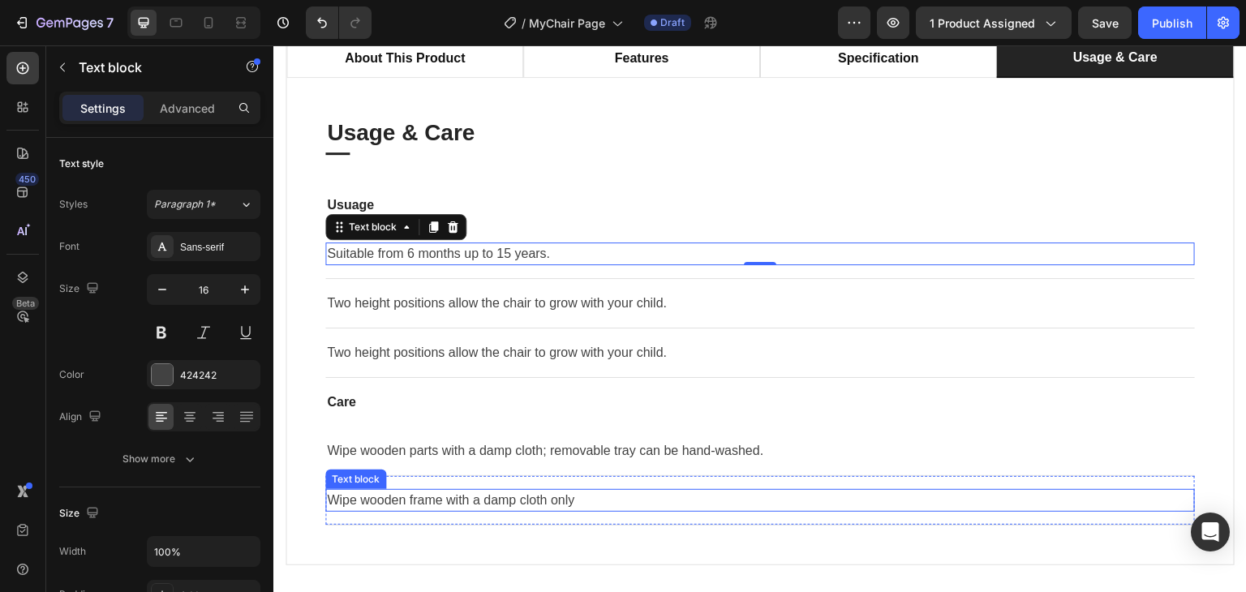
click at [616, 499] on p "Wipe wooden frame with a damp cloth only" at bounding box center [760, 500] width 866 height 19
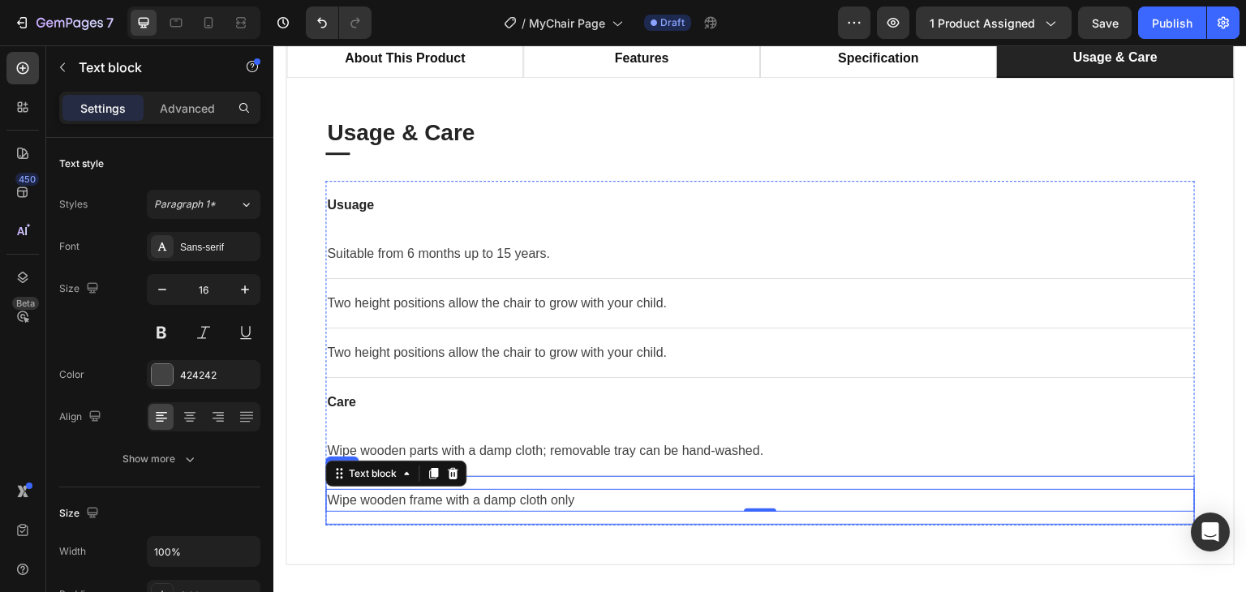
click at [624, 479] on div "Wipe wooden frame with a damp cloth only Text block 0 Row" at bounding box center [760, 500] width 870 height 49
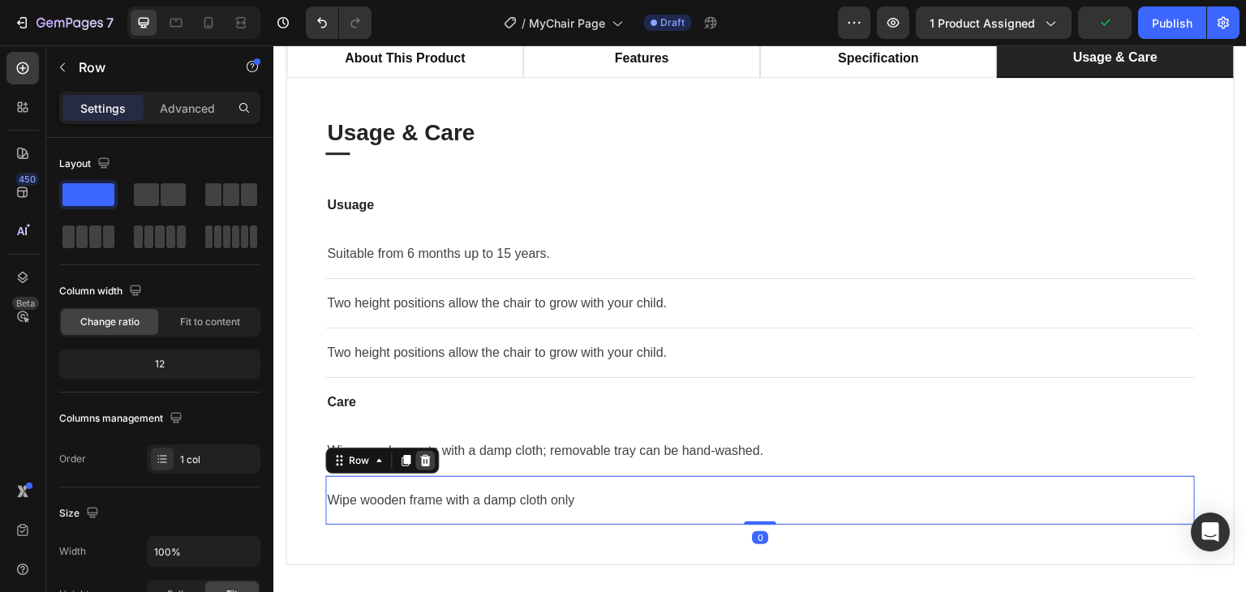
click at [430, 457] on icon at bounding box center [425, 460] width 13 height 13
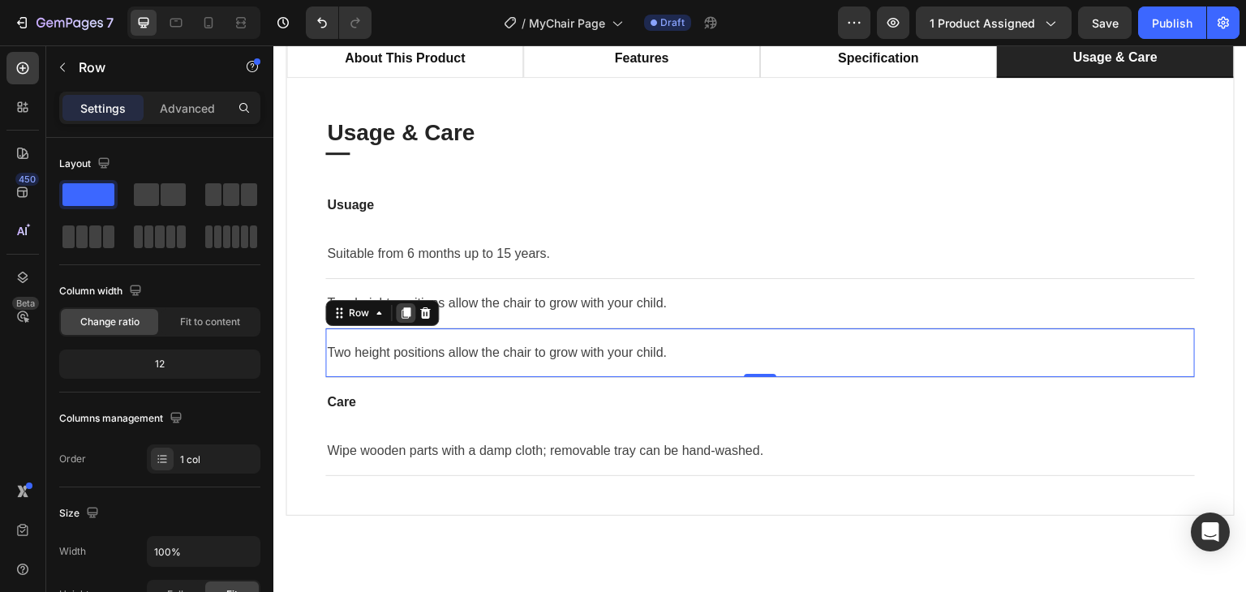
click at [406, 311] on icon at bounding box center [406, 313] width 9 height 11
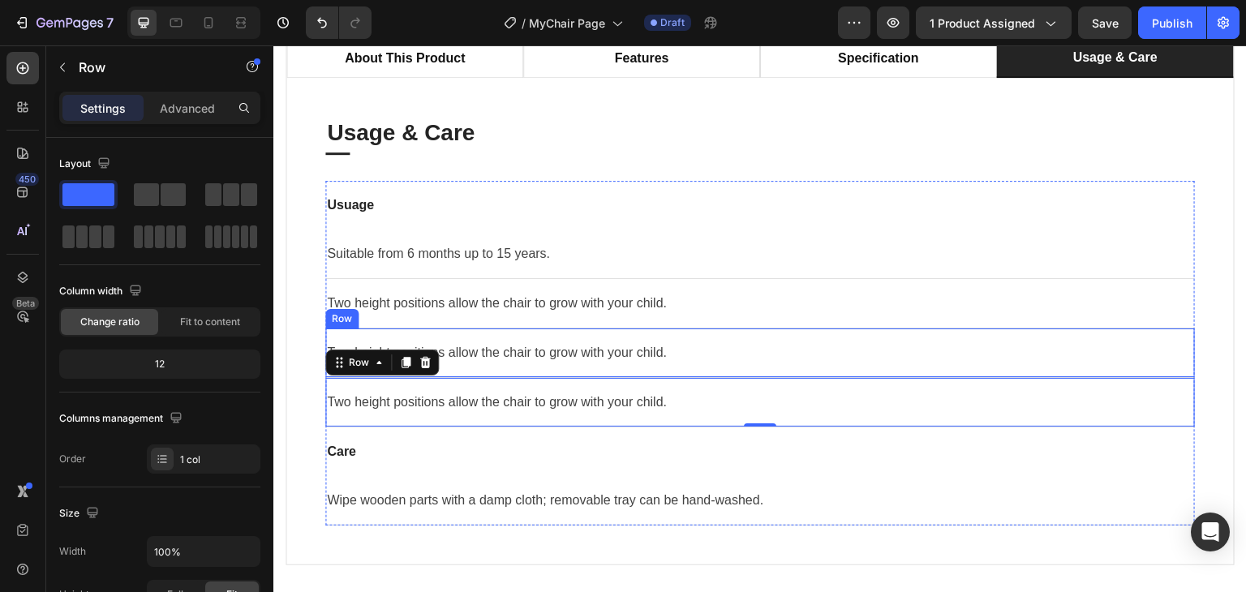
click at [567, 363] on div "Two height positions allow the chair to grow with your child. Text block Row" at bounding box center [760, 353] width 870 height 49
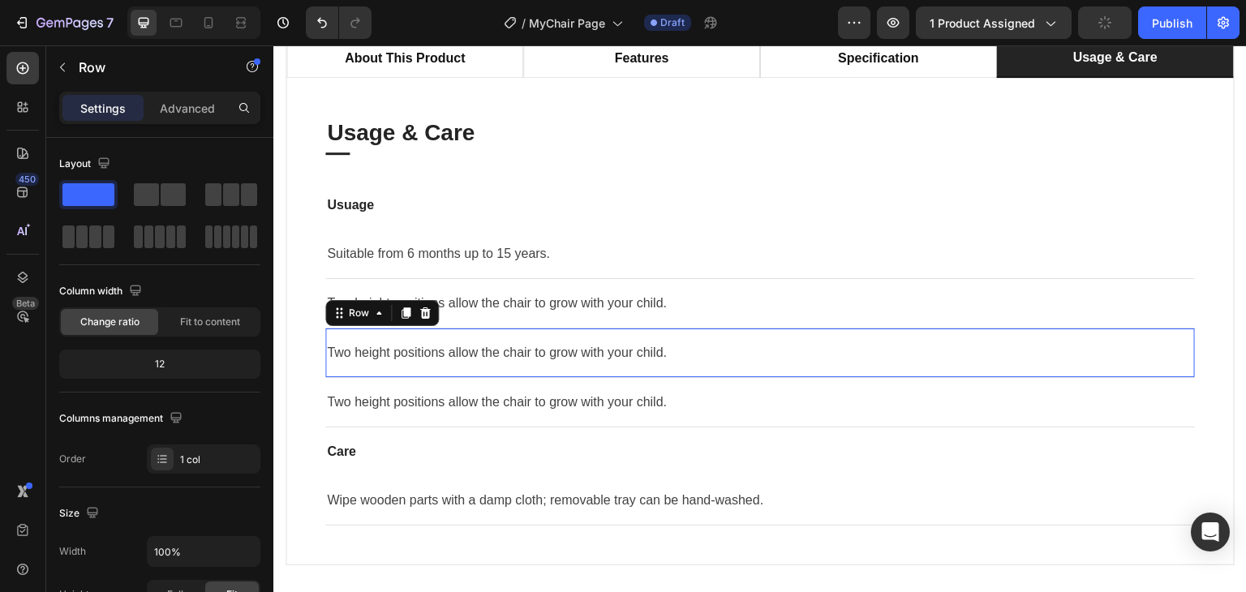
click at [567, 363] on div "Two height positions allow the chair to grow with your child. Text block Row 0" at bounding box center [760, 353] width 870 height 49
click at [569, 356] on p "Two height positions allow the chair to grow with your child." at bounding box center [760, 352] width 866 height 19
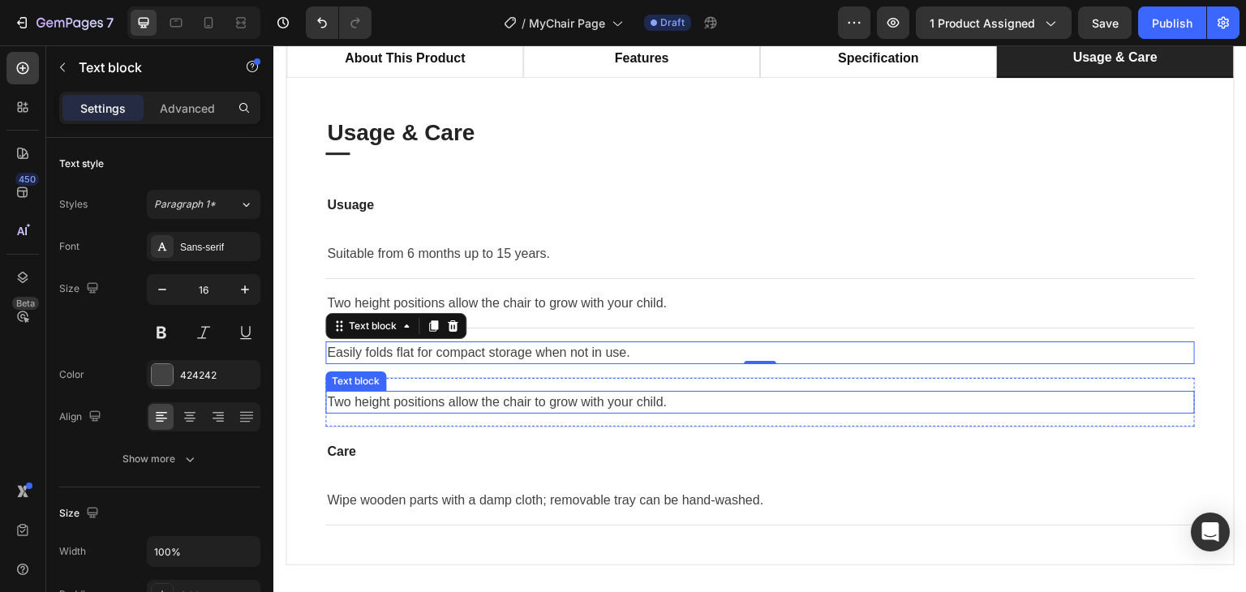
click at [551, 399] on p "Two height positions allow the chair to grow with your child." at bounding box center [760, 402] width 866 height 19
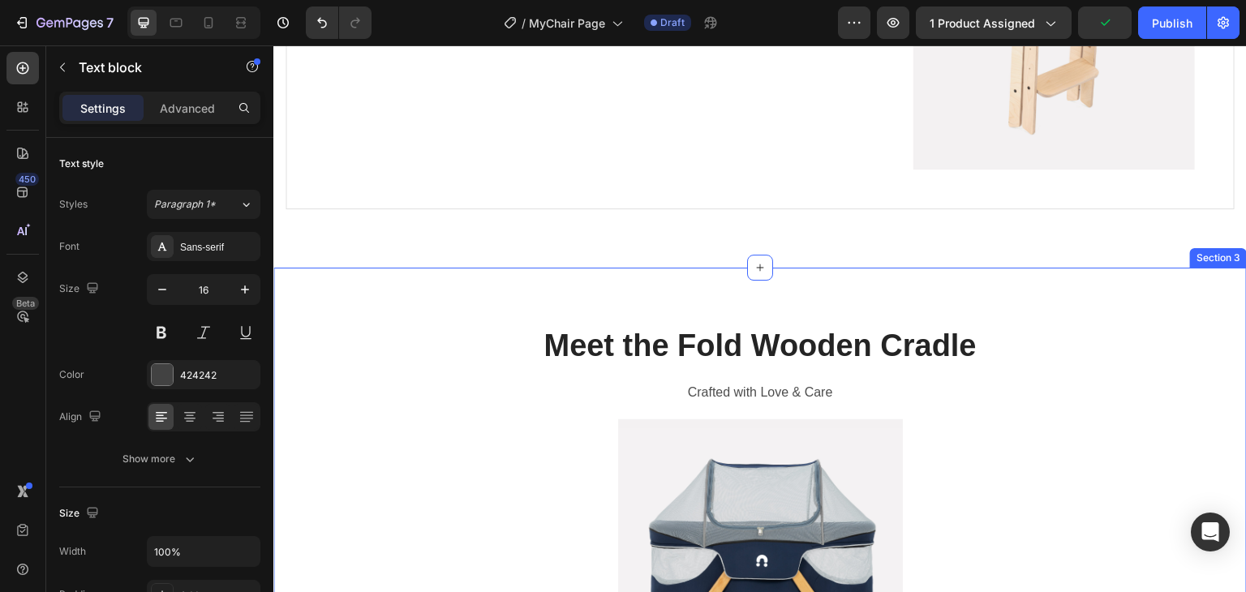
scroll to position [1216, 0]
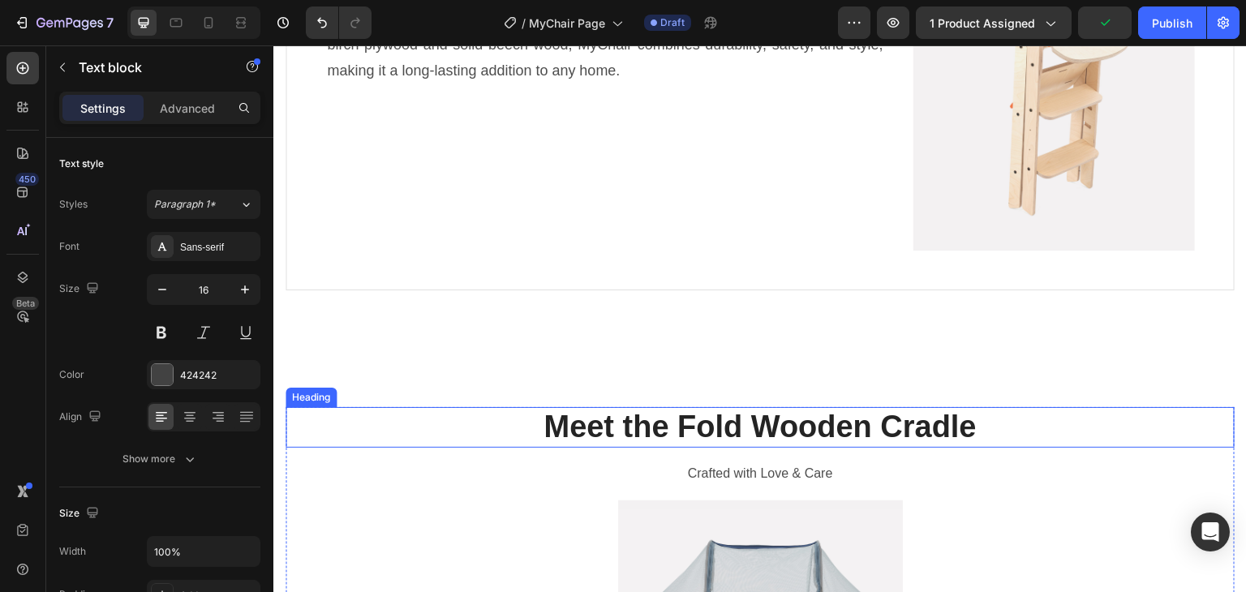
click at [738, 419] on h2 "Meet the Fold Wooden Cradle" at bounding box center [760, 427] width 949 height 41
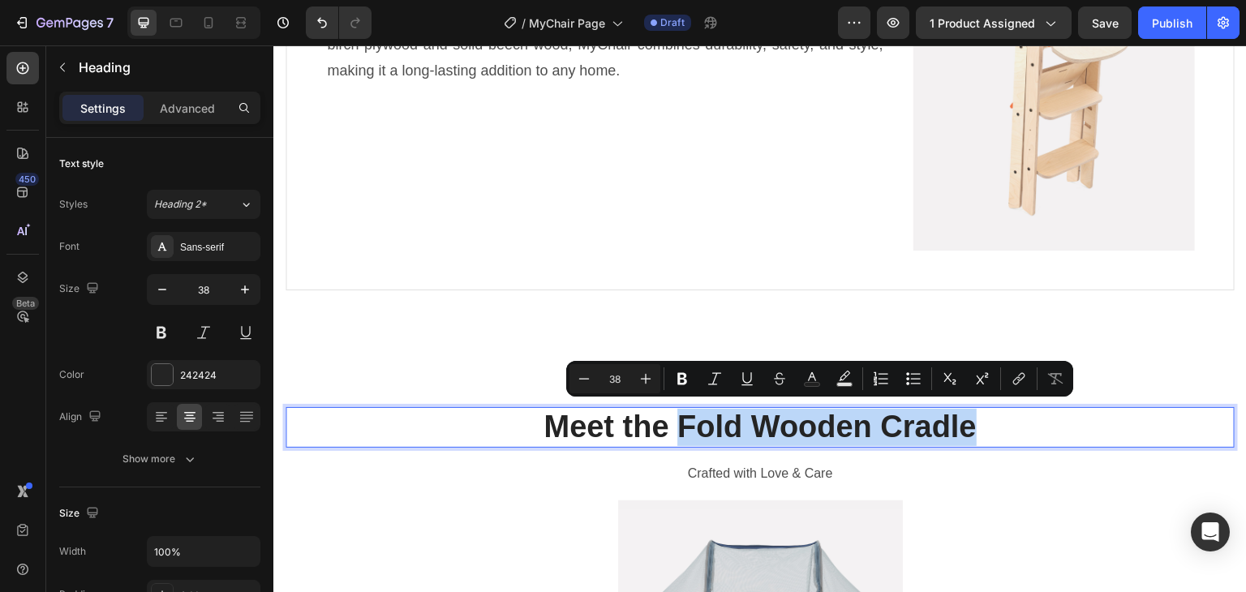
drag, startPoint x: 676, startPoint y: 417, endPoint x: 978, endPoint y: 422, distance: 301.8
click at [978, 422] on p "Meet the Fold Wooden Cradle" at bounding box center [760, 427] width 946 height 37
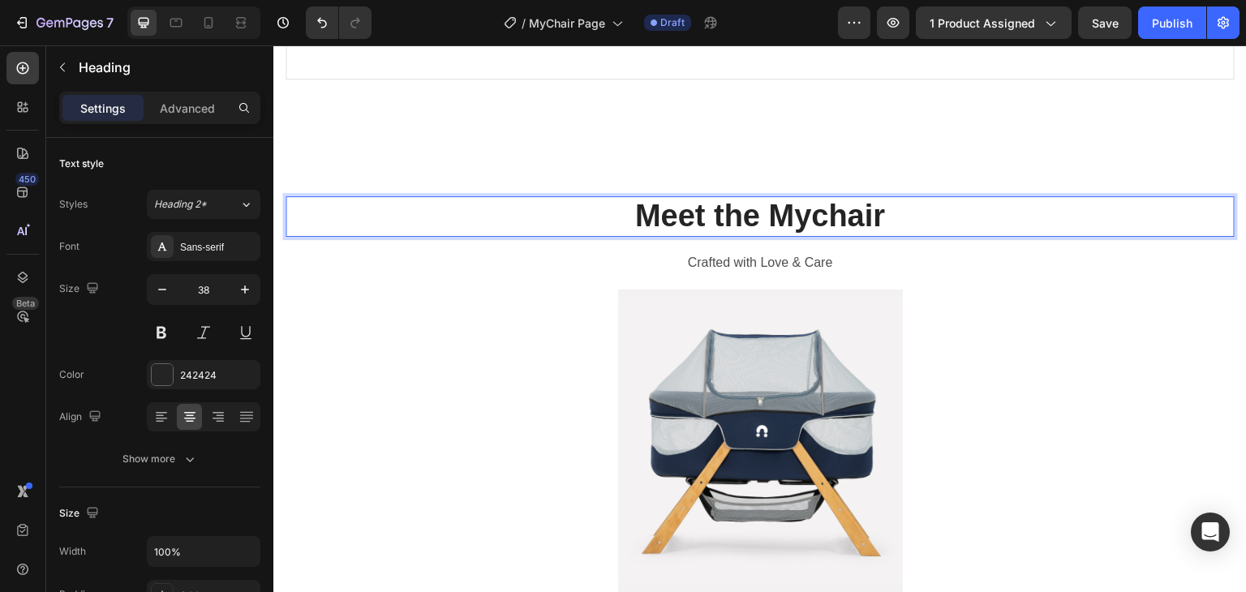
scroll to position [1459, 0]
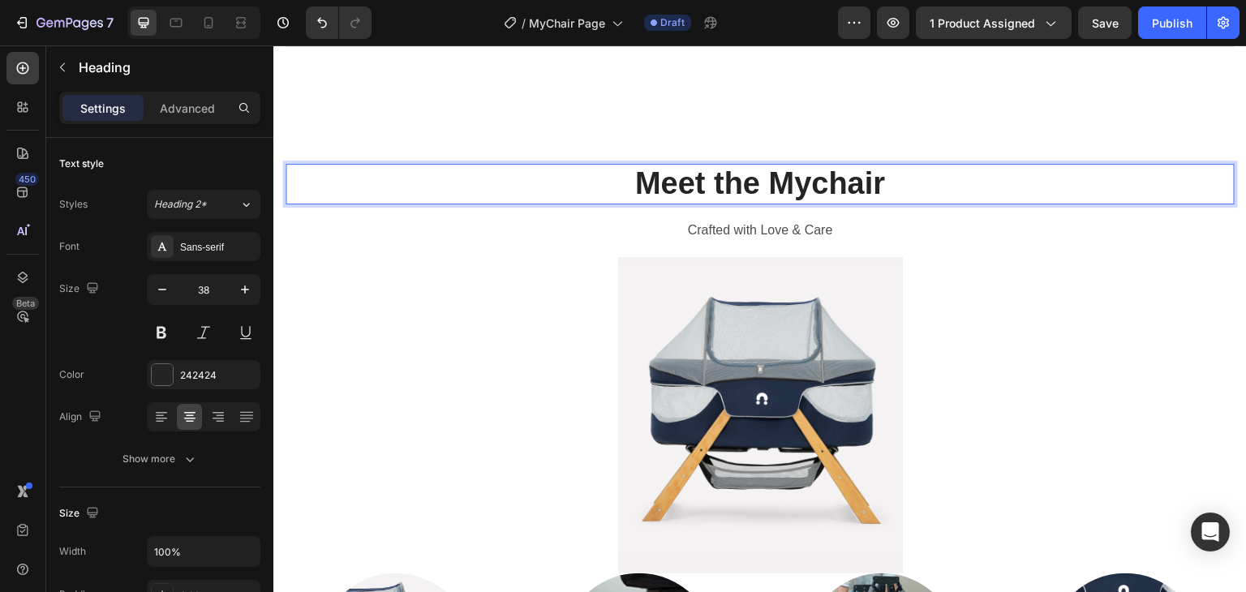
click at [812, 423] on img at bounding box center [760, 415] width 285 height 316
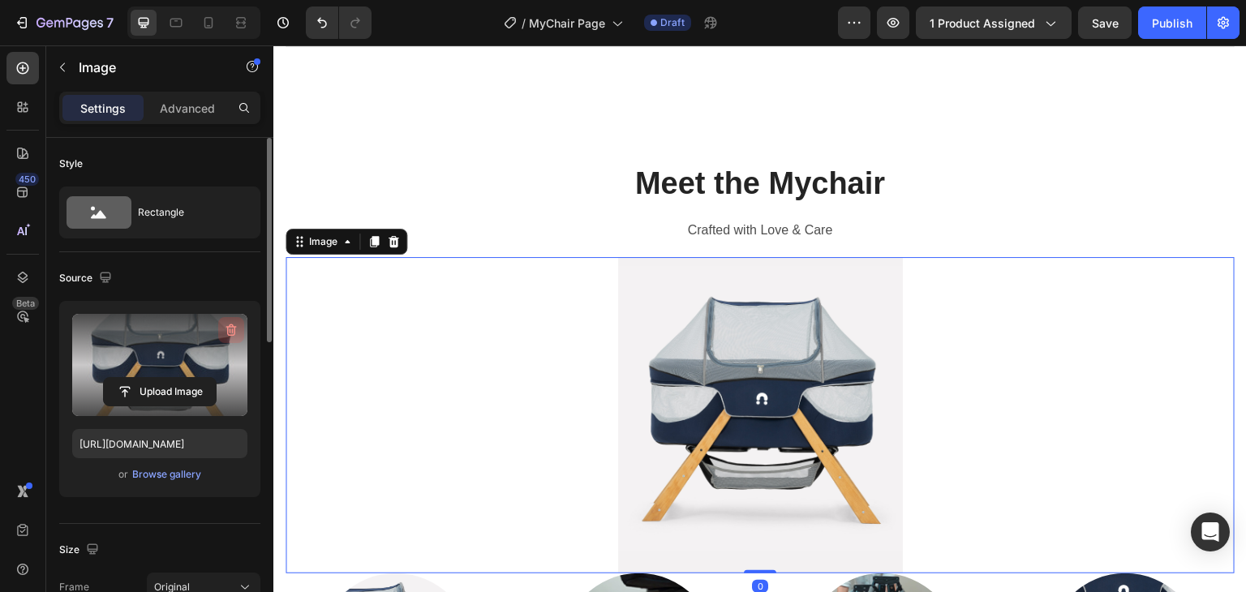
click at [234, 327] on icon "button" at bounding box center [231, 330] width 16 height 16
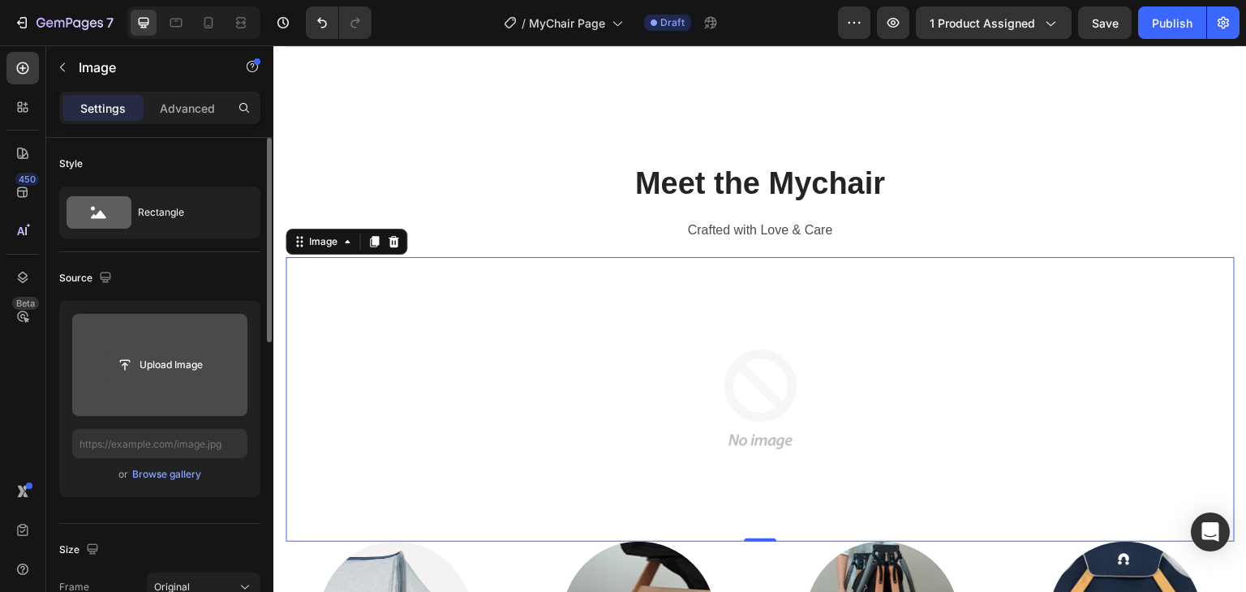
click at [170, 360] on input "file" at bounding box center [160, 365] width 112 height 28
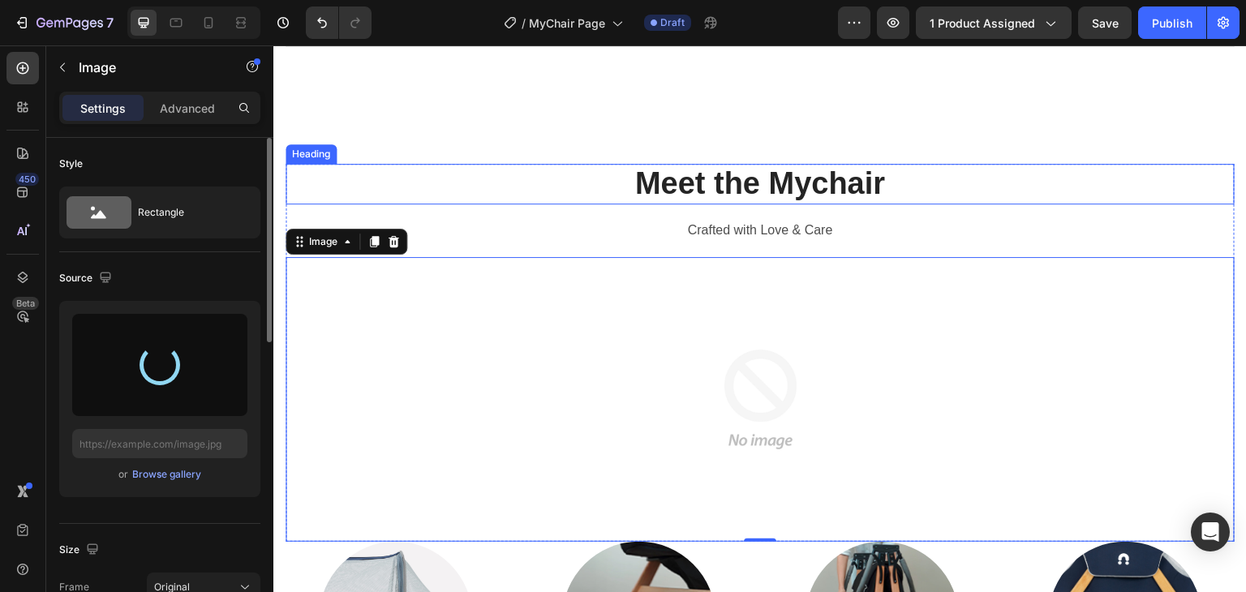
type input "[URL][DOMAIN_NAME]"
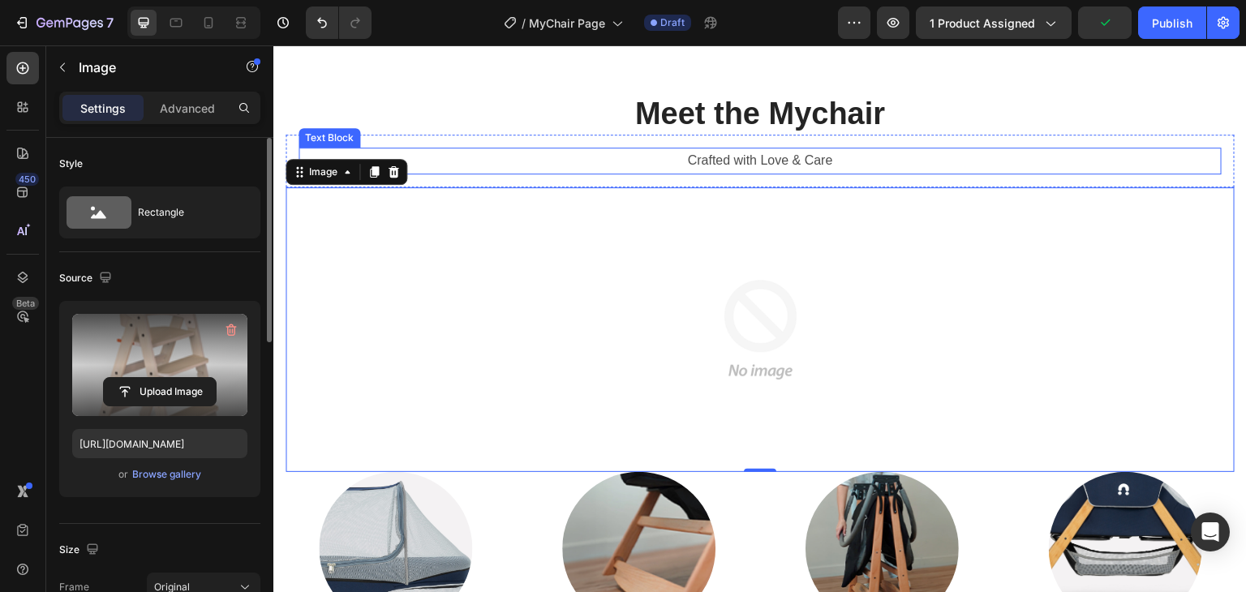
scroll to position [1378, 0]
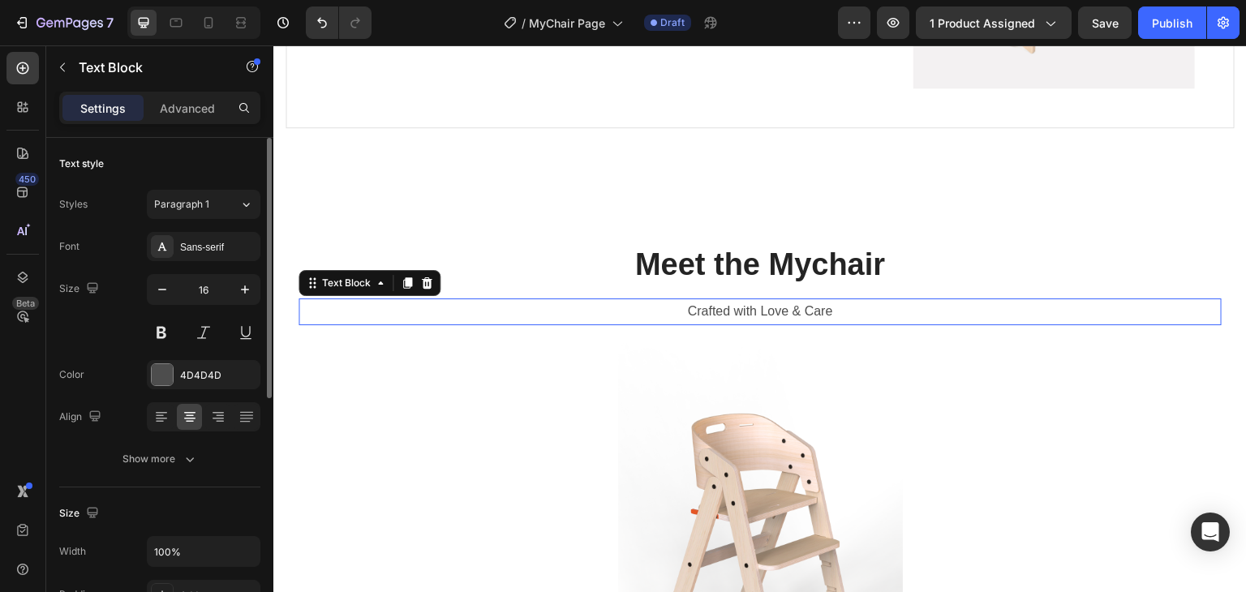
click at [932, 298] on div "Crafted with Love & Care" at bounding box center [759, 311] width 923 height 27
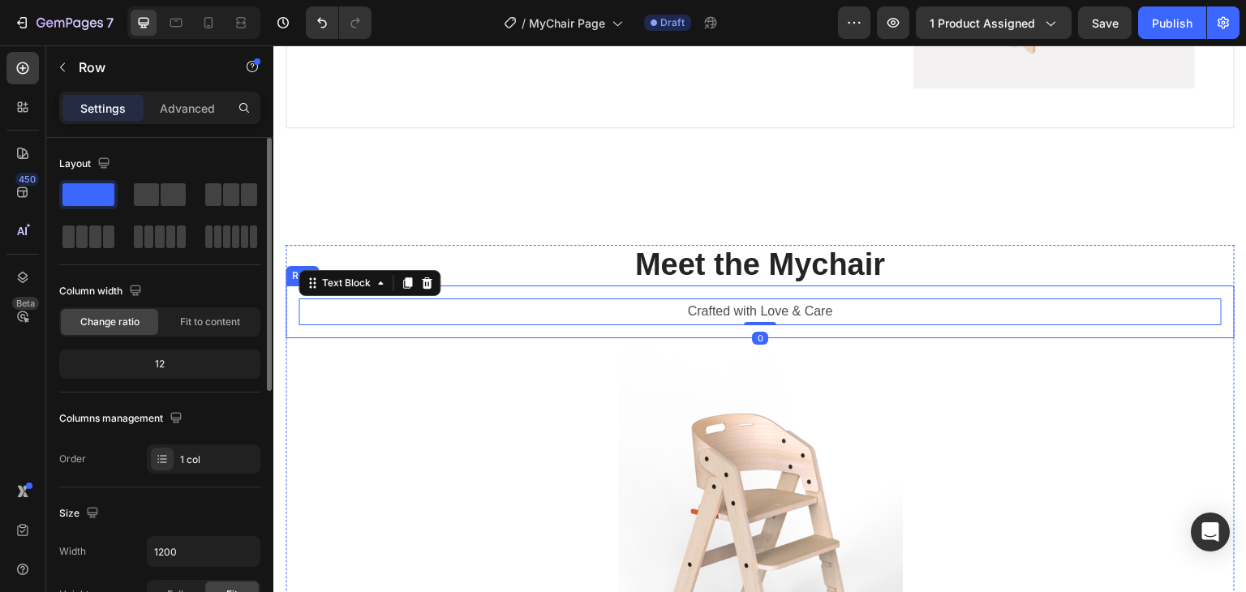
click at [934, 286] on div "Crafted with Love & Care Text Block 0 Row" at bounding box center [760, 312] width 949 height 53
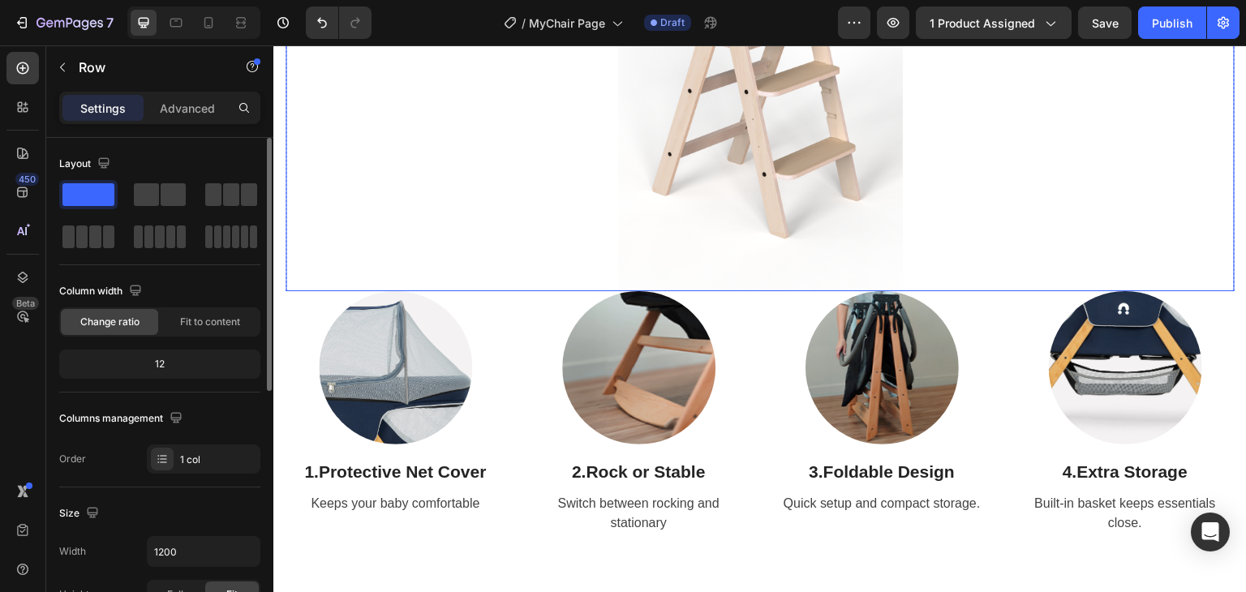
scroll to position [1865, 0]
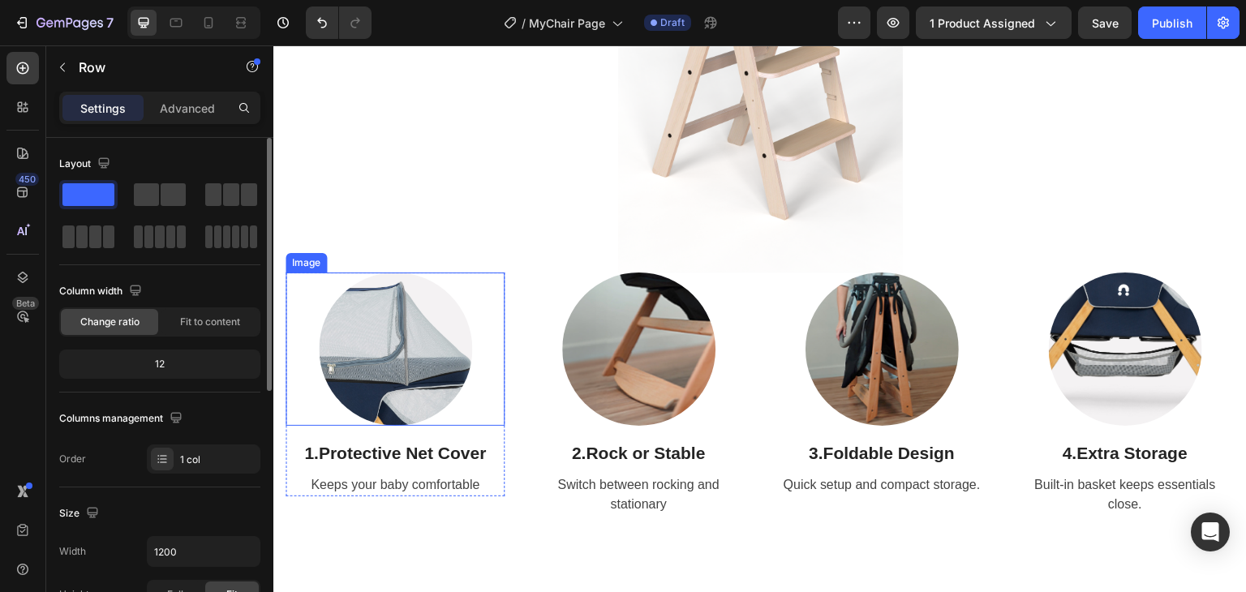
click at [396, 354] on img at bounding box center [395, 349] width 153 height 153
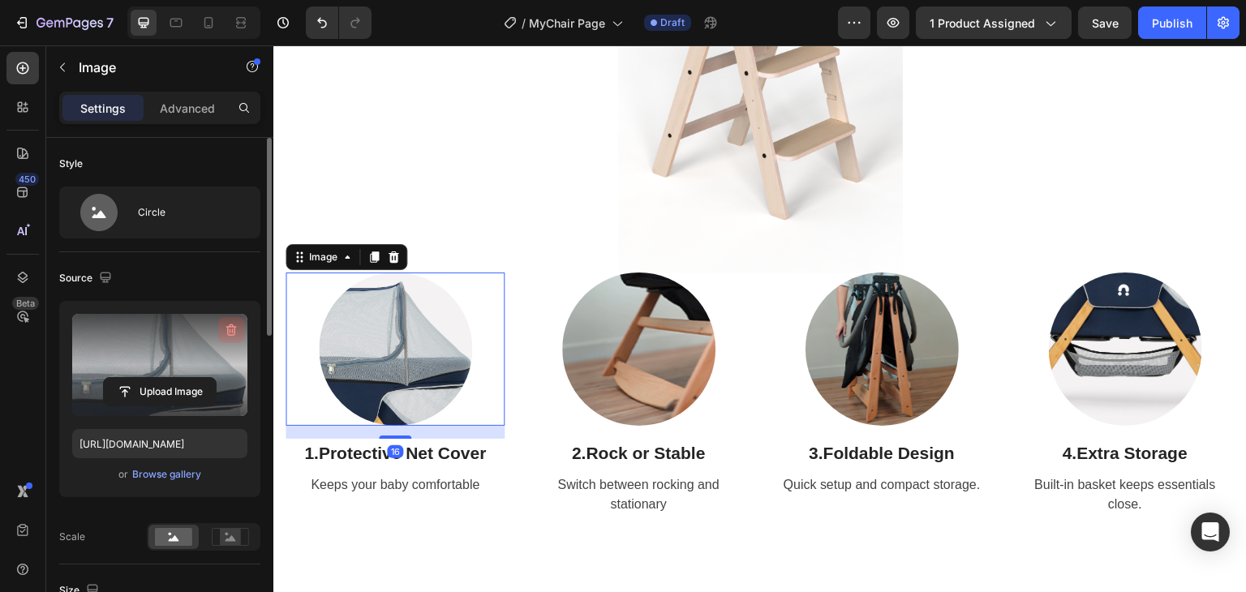
click at [223, 325] on icon "button" at bounding box center [231, 330] width 16 height 16
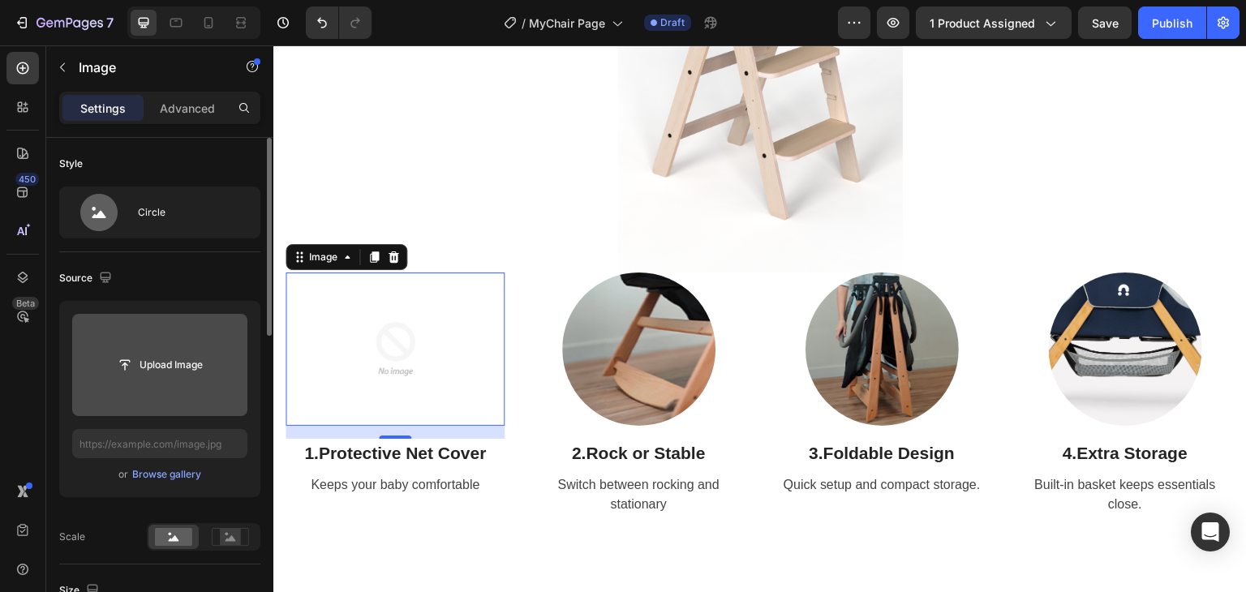
click at [165, 367] on input "file" at bounding box center [160, 365] width 112 height 28
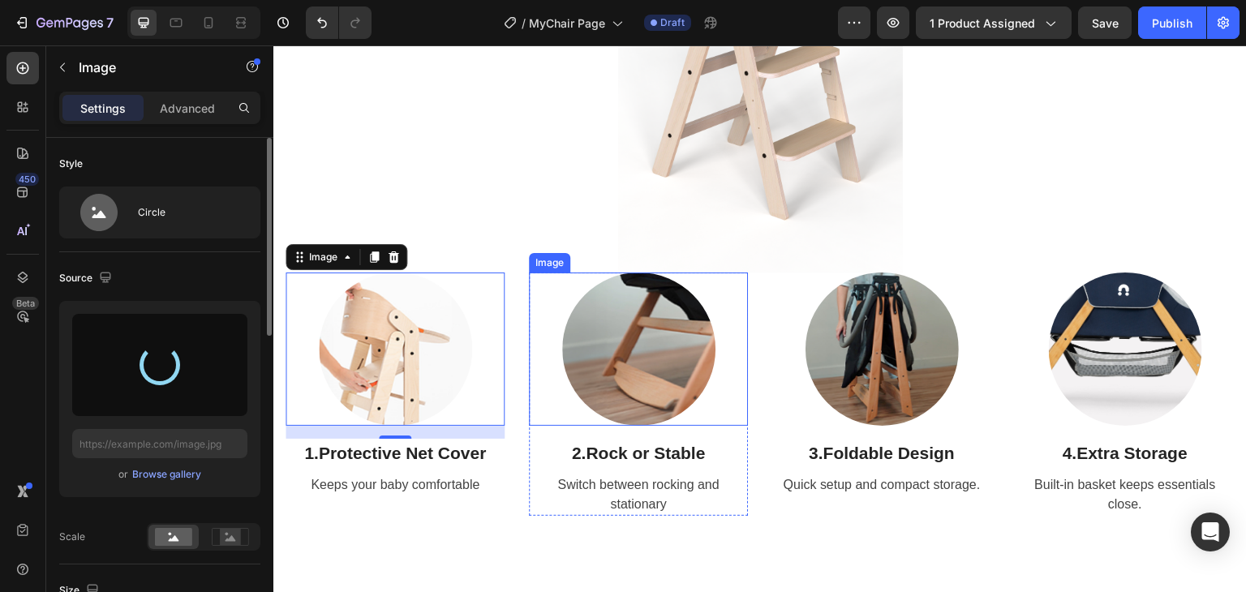
type input "[URL][DOMAIN_NAME]"
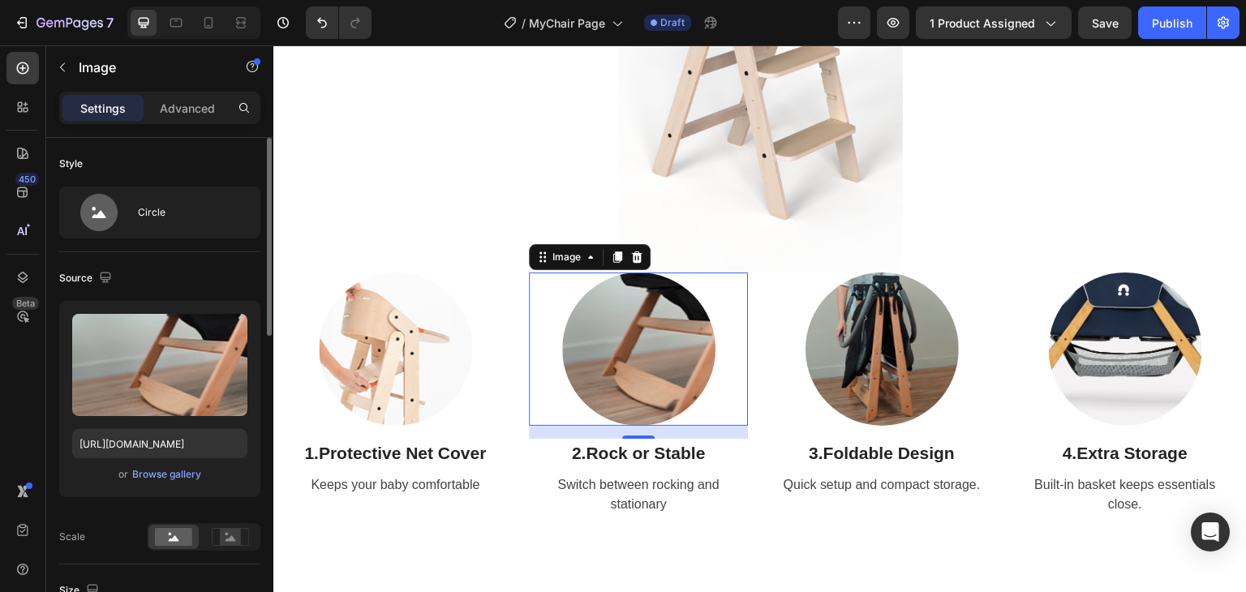
click at [647, 307] on img at bounding box center [638, 349] width 153 height 153
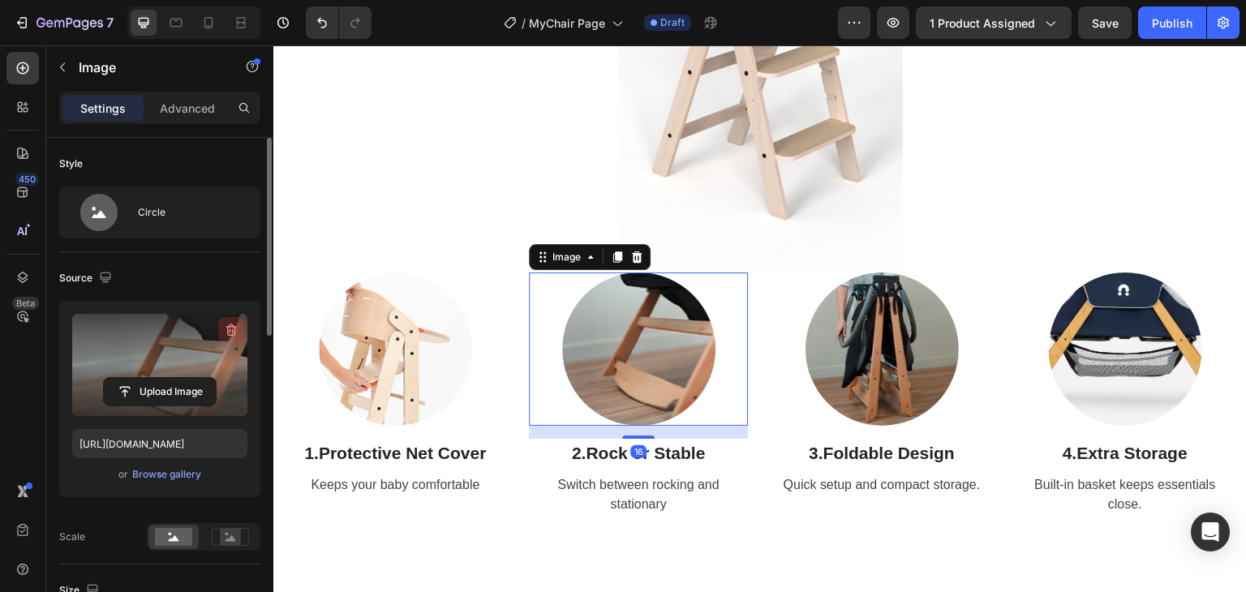
click at [241, 322] on button "button" at bounding box center [231, 330] width 26 height 26
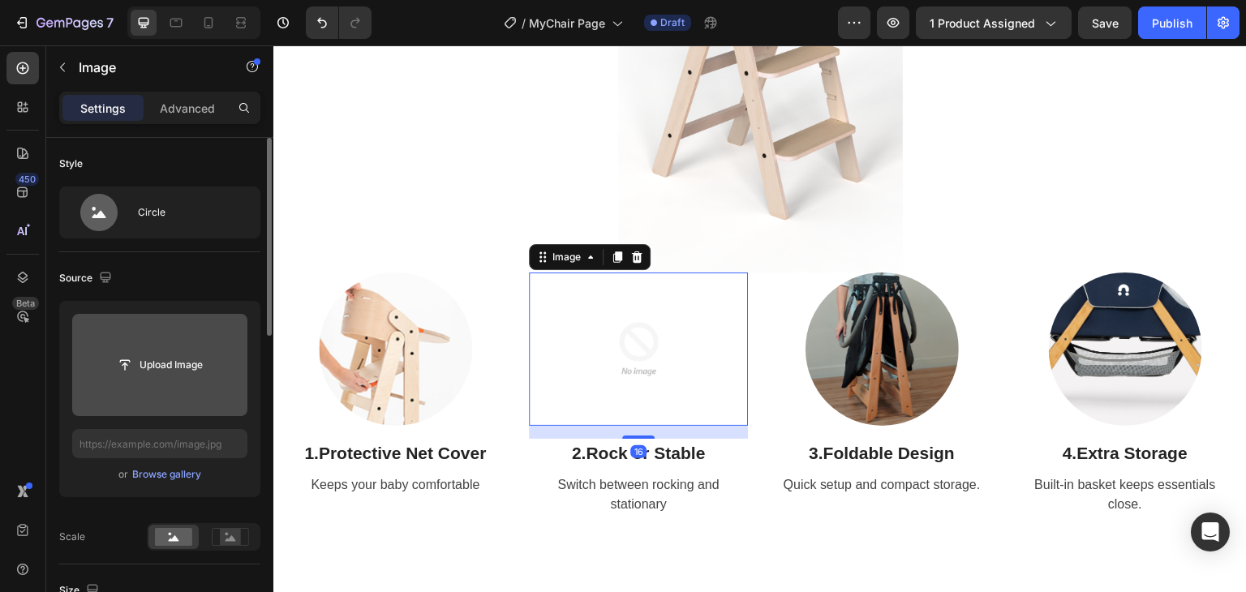
click at [184, 367] on input "file" at bounding box center [160, 365] width 112 height 28
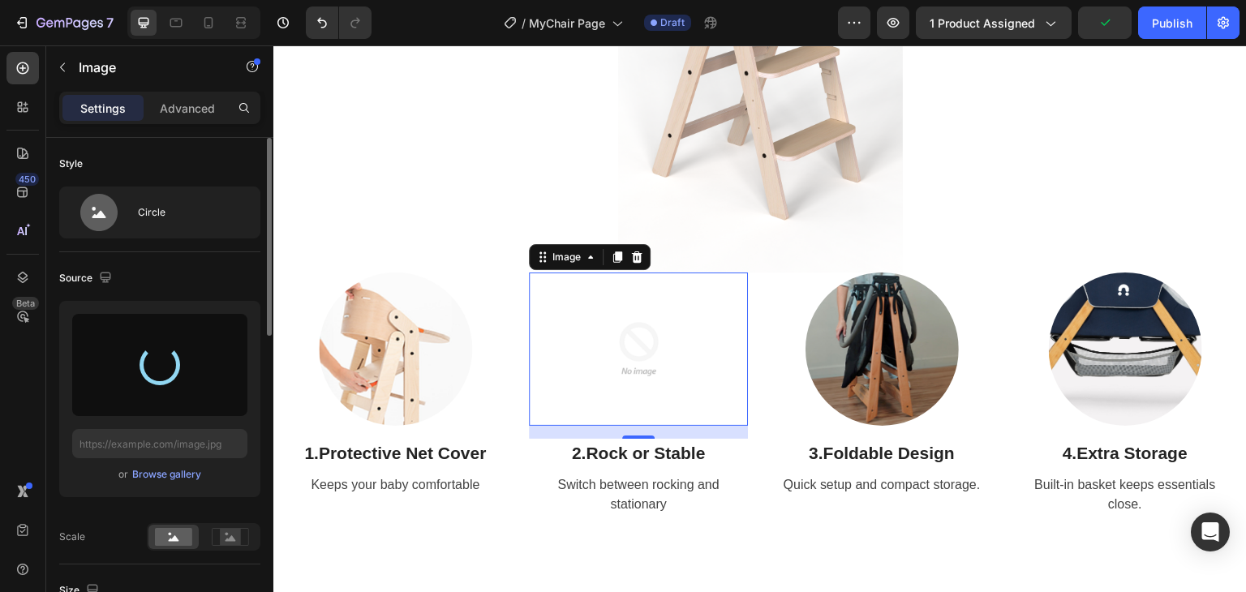
type input "[URL][DOMAIN_NAME]"
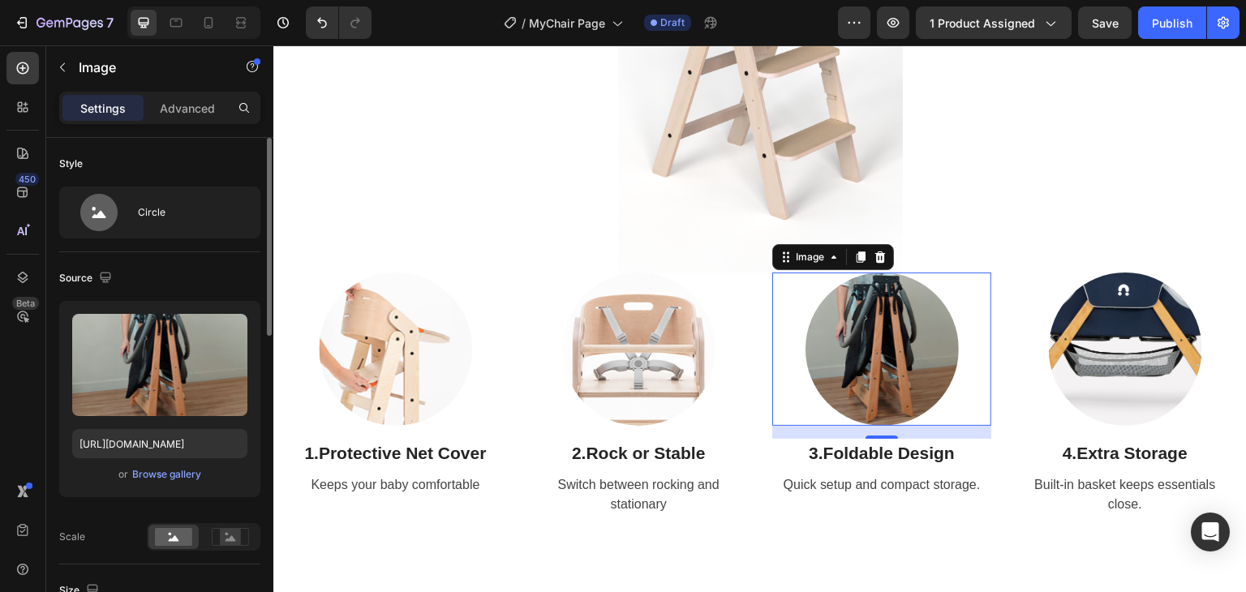
click at [882, 296] on img at bounding box center [881, 349] width 153 height 153
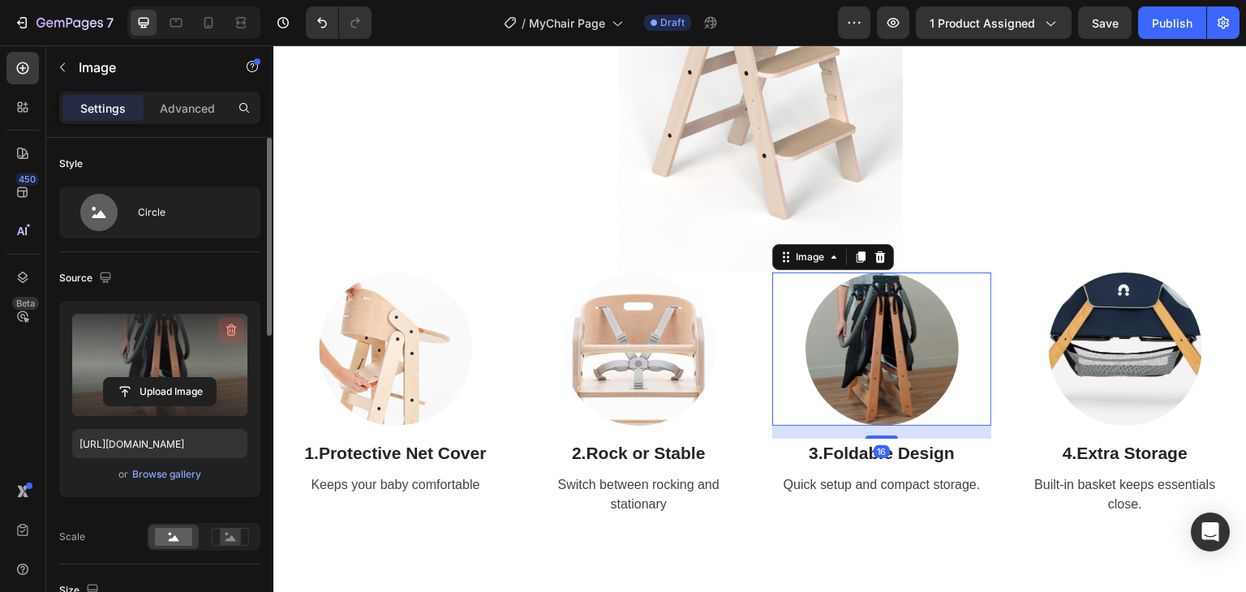
click at [230, 325] on icon "button" at bounding box center [231, 330] width 16 height 16
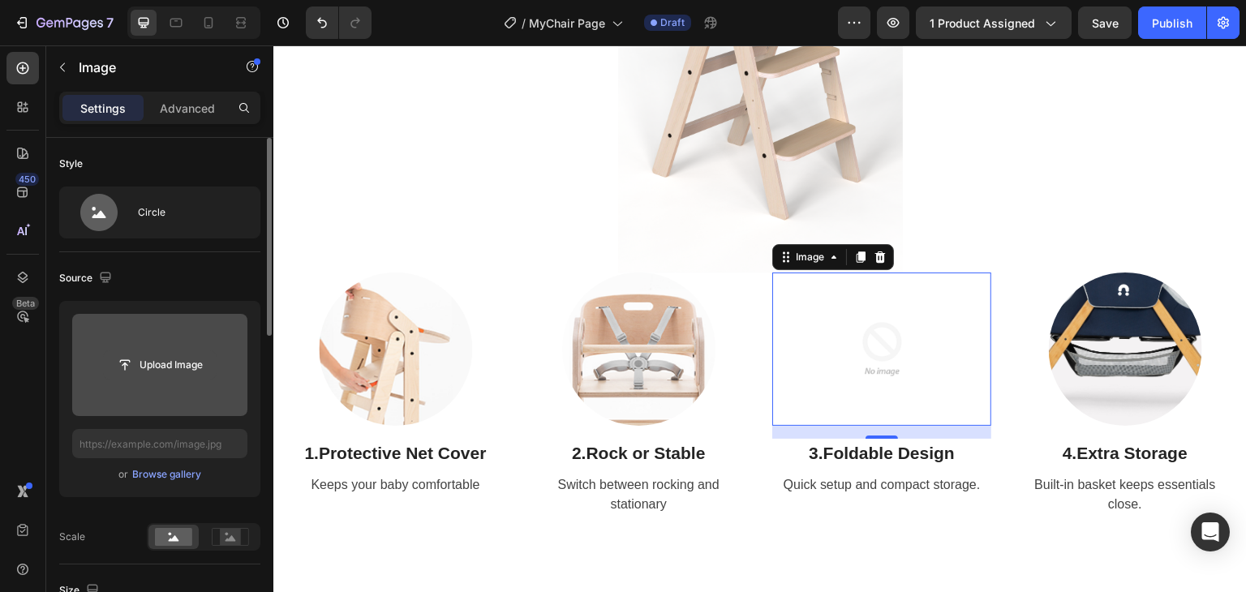
click at [182, 361] on input "file" at bounding box center [160, 365] width 112 height 28
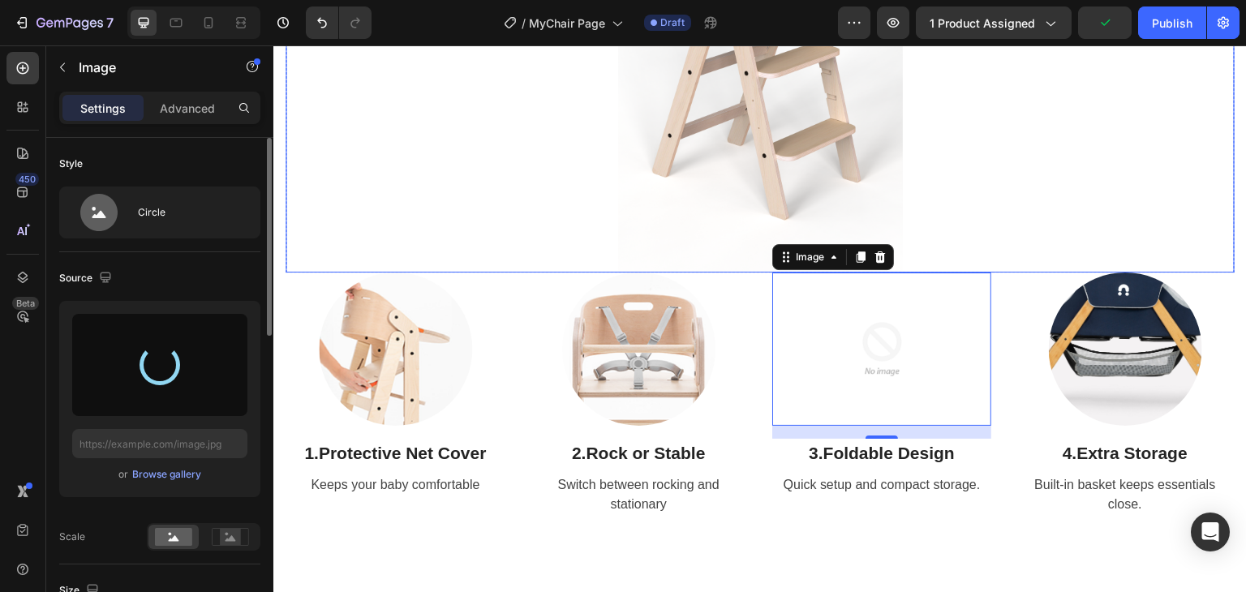
type input "[URL][DOMAIN_NAME]"
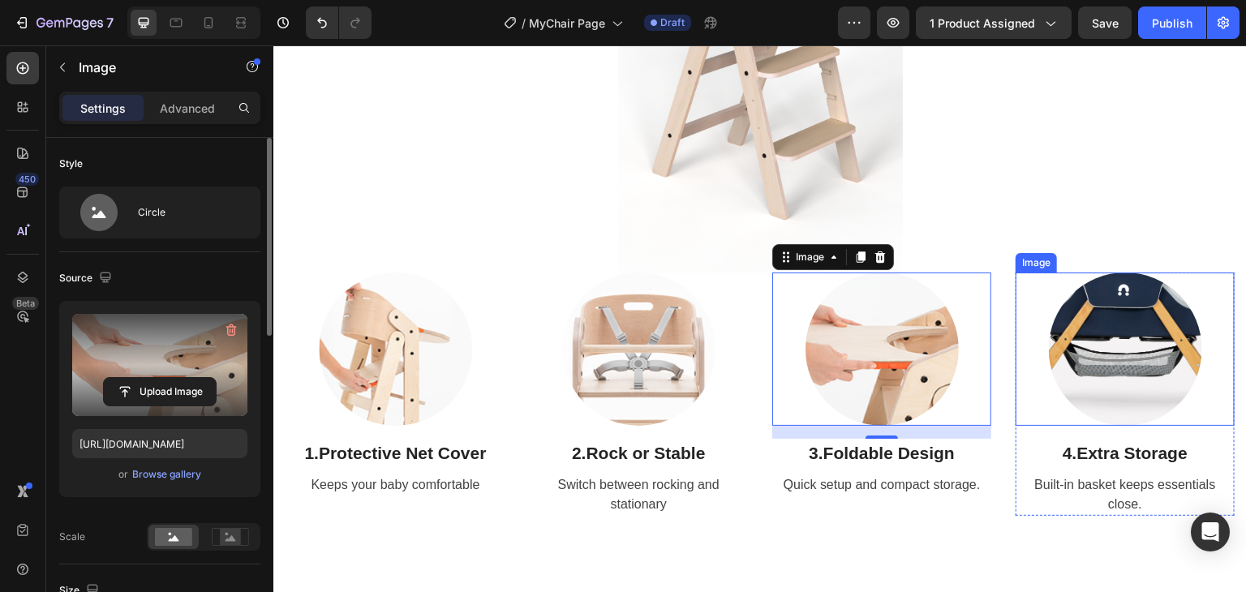
click at [1110, 333] on img at bounding box center [1125, 349] width 153 height 153
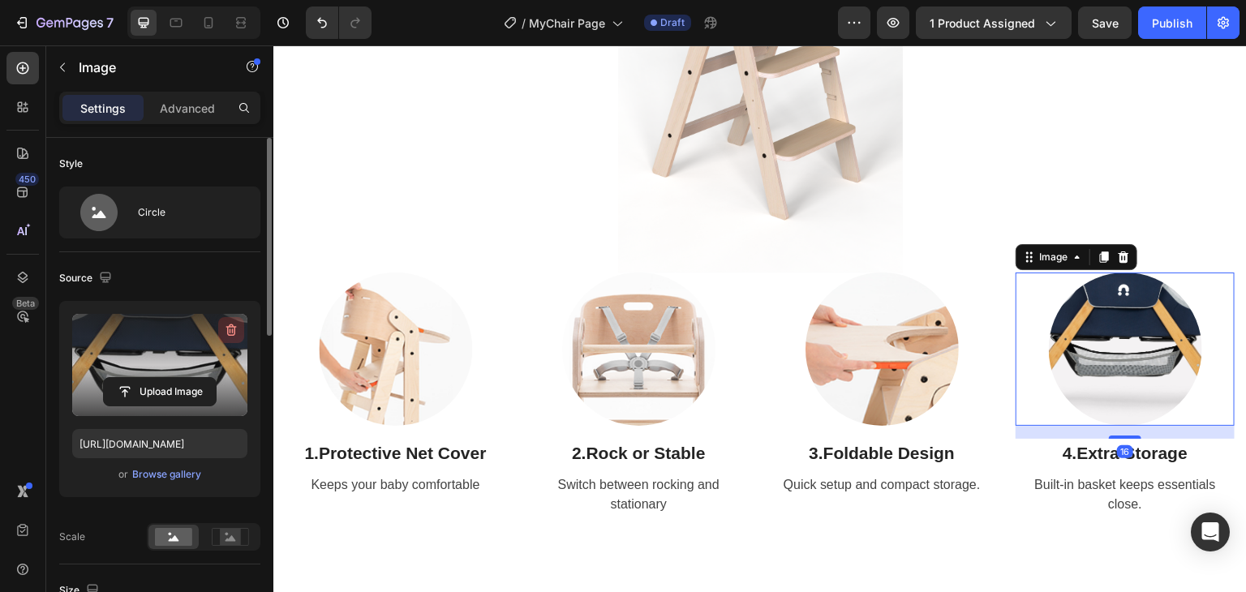
click at [237, 323] on icon "button" at bounding box center [231, 330] width 16 height 16
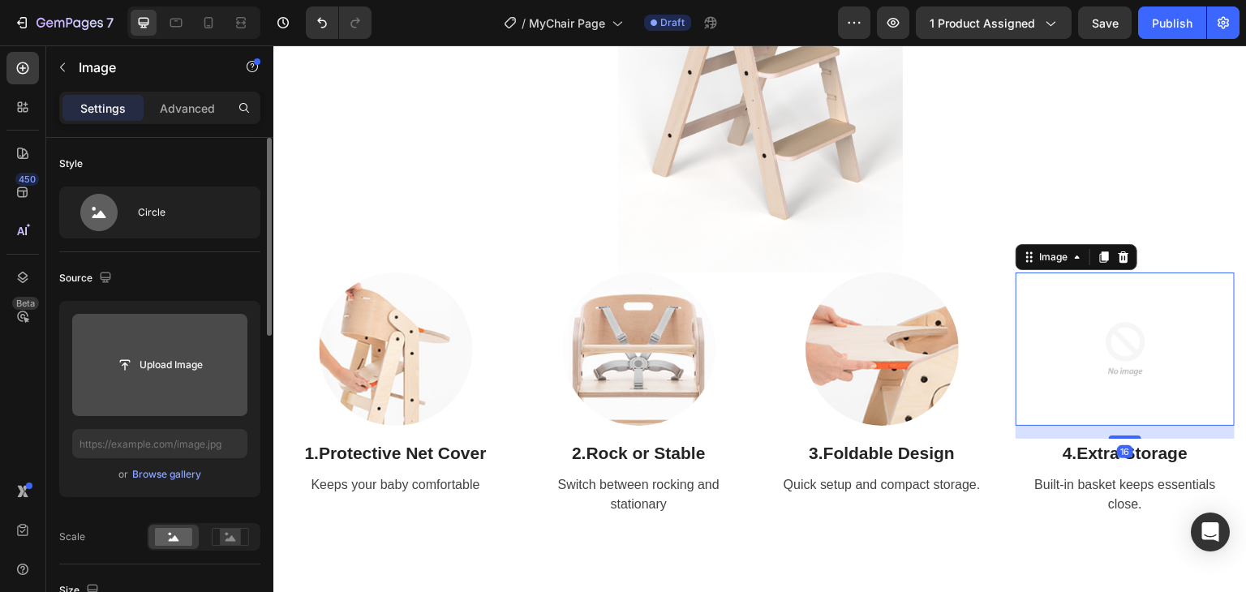
click at [171, 364] on input "file" at bounding box center [160, 365] width 112 height 28
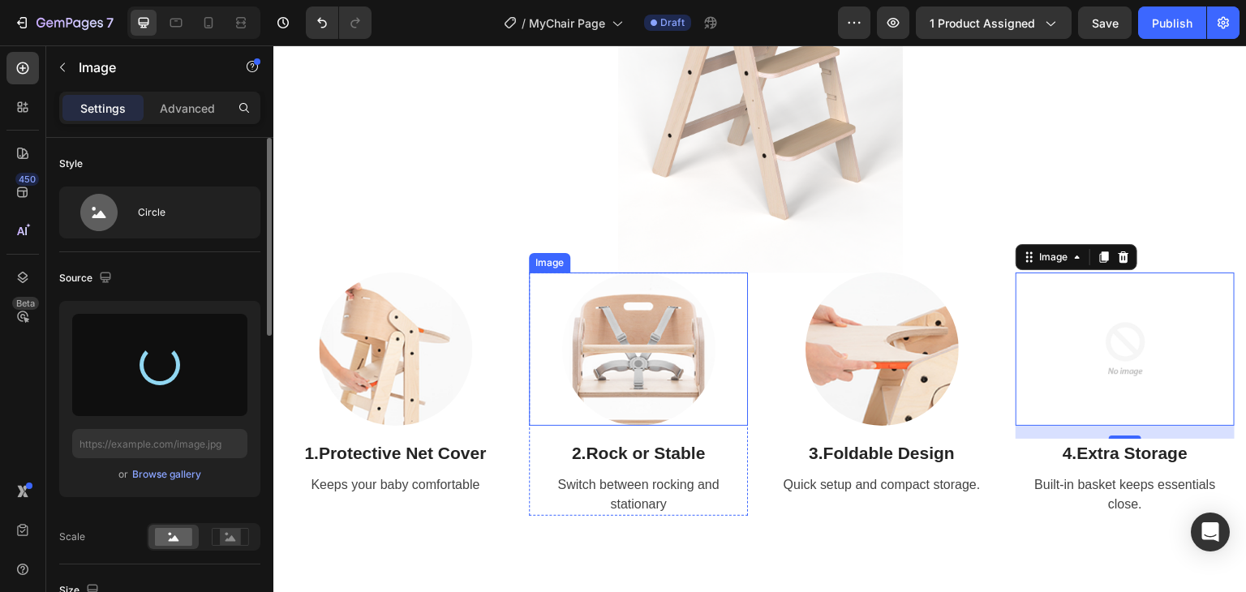
type input "[URL][DOMAIN_NAME]"
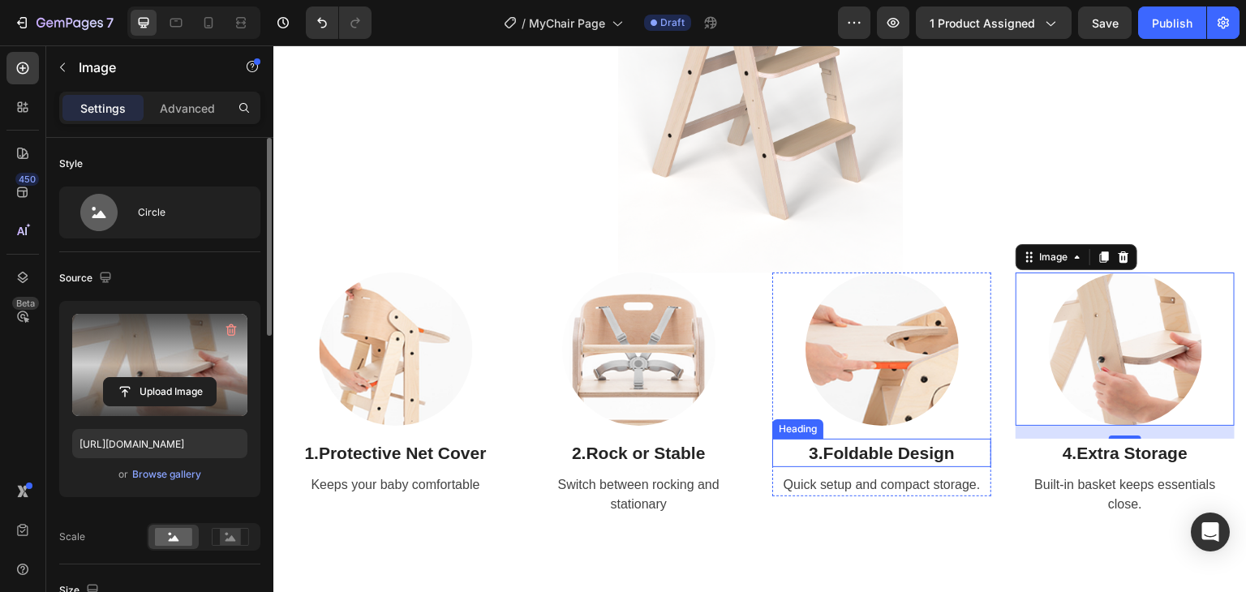
click at [921, 449] on strong "Foldable Design" at bounding box center [888, 453] width 131 height 19
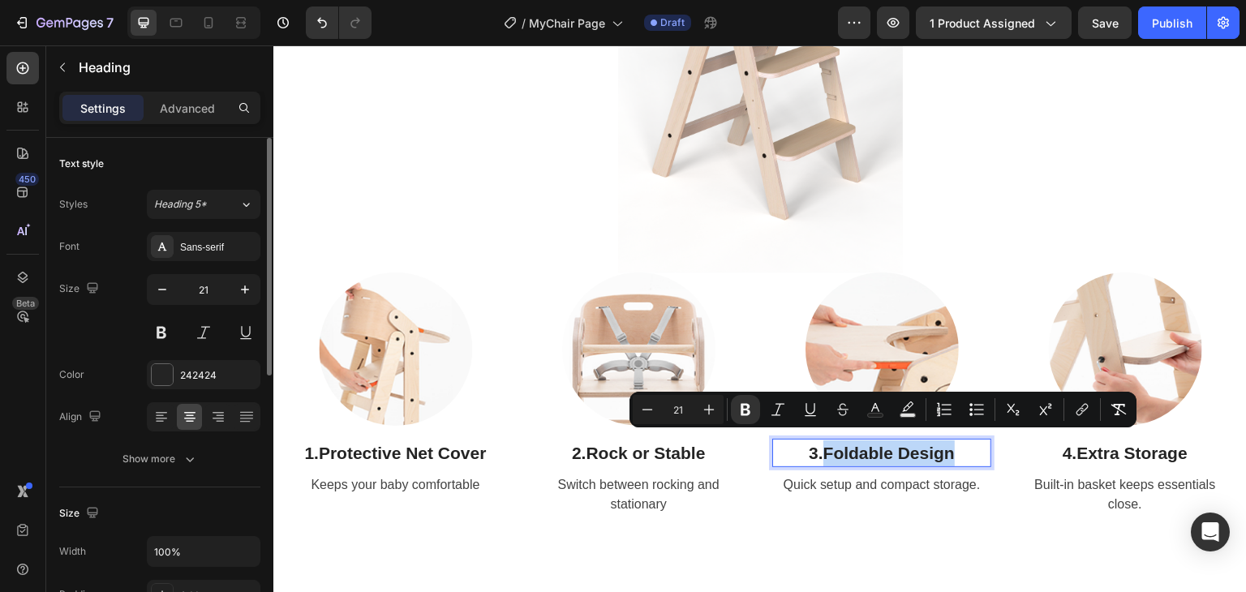
drag, startPoint x: 947, startPoint y: 444, endPoint x: 818, endPoint y: 448, distance: 129.8
click at [823, 448] on strong "Foldable Design" at bounding box center [888, 453] width 131 height 19
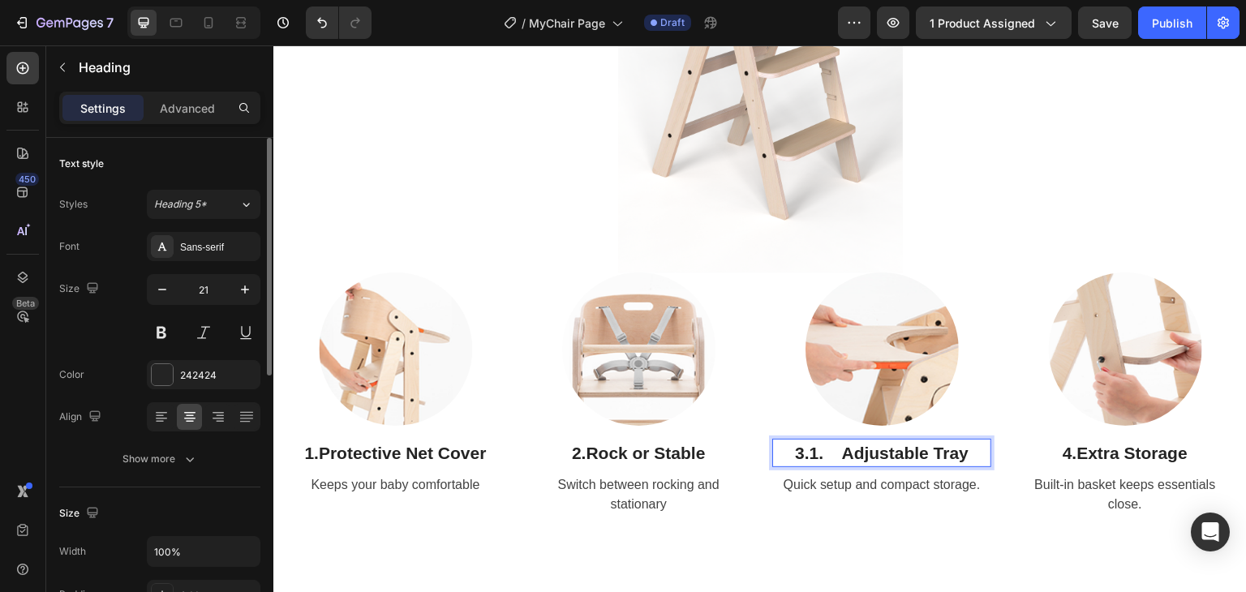
click at [838, 450] on strong "1. Adjustable Tray" at bounding box center [888, 453] width 159 height 19
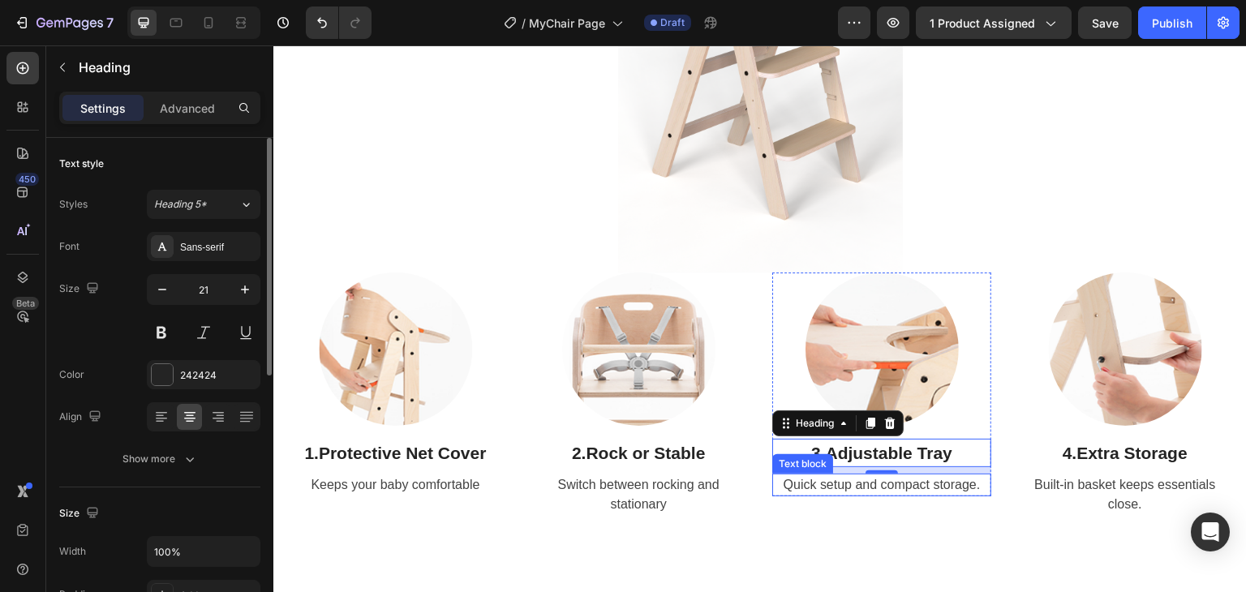
click at [924, 475] on p "Quick setup and compact storage." at bounding box center [882, 484] width 216 height 19
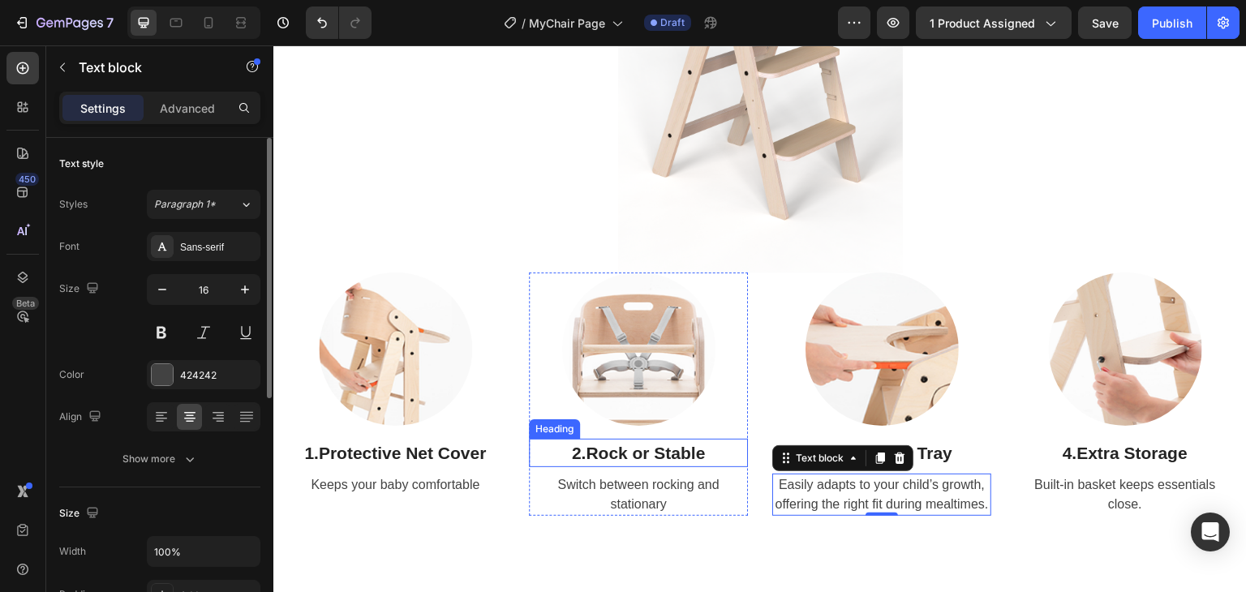
click at [615, 444] on strong "Rock or Stable" at bounding box center [645, 453] width 119 height 19
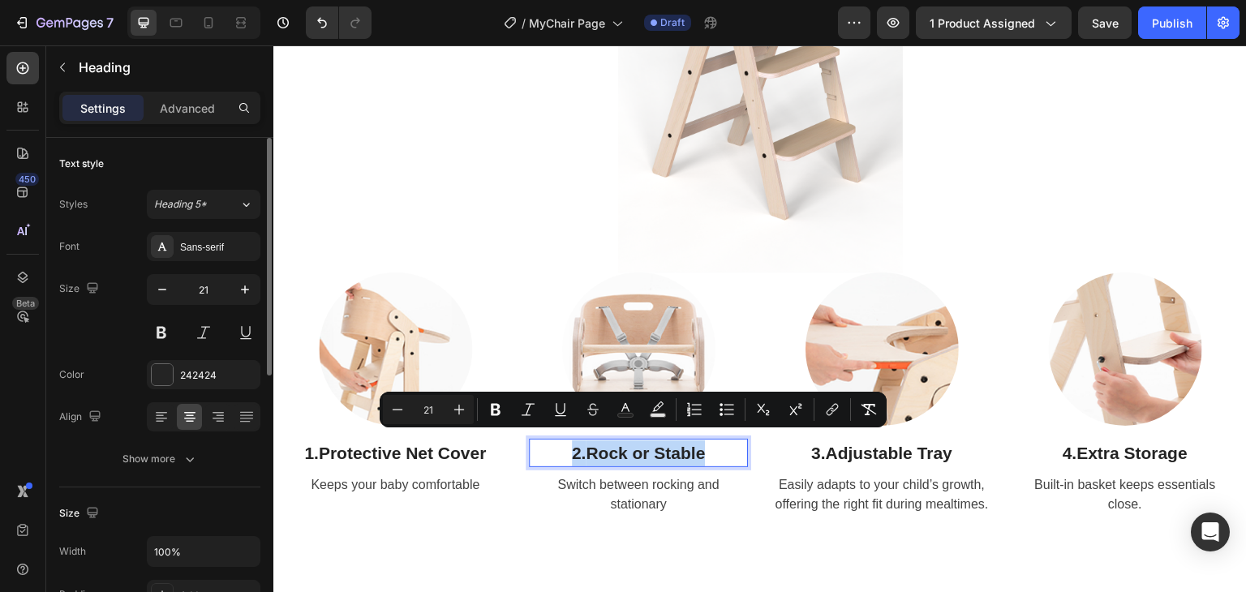
click at [687, 444] on strong "Rock or Stable" at bounding box center [645, 453] width 119 height 19
drag, startPoint x: 710, startPoint y: 447, endPoint x: 595, endPoint y: 449, distance: 115.2
click at [585, 457] on p "2. Rock or Stable" at bounding box center [638, 453] width 216 height 26
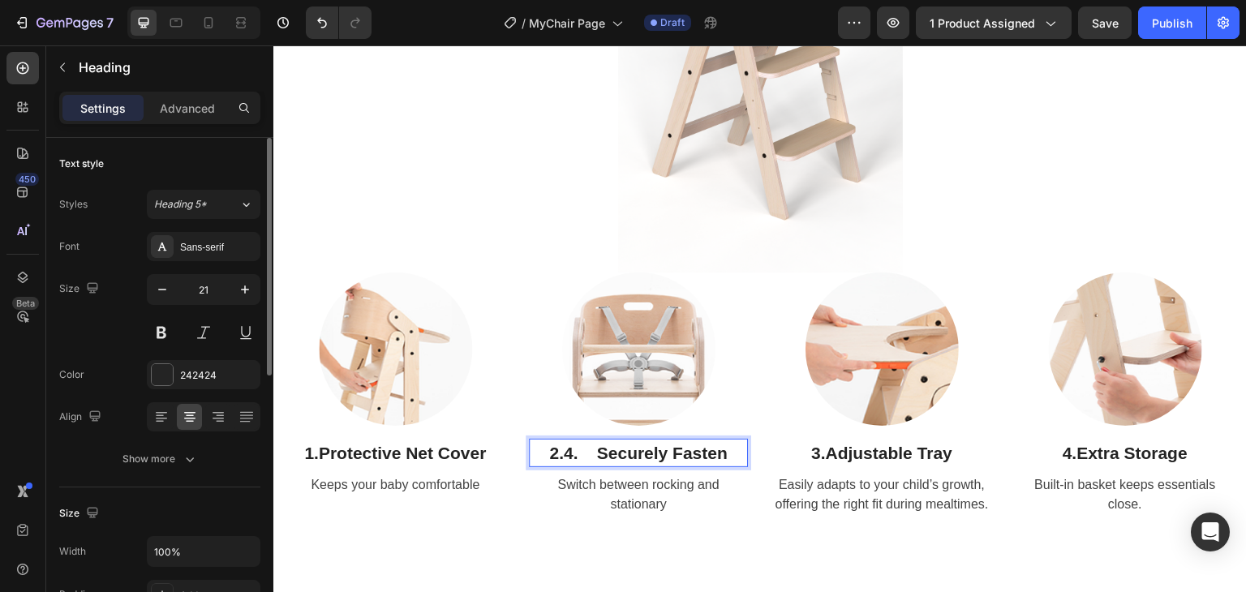
click at [598, 444] on strong "4. Securely Fasten" at bounding box center [646, 453] width 164 height 19
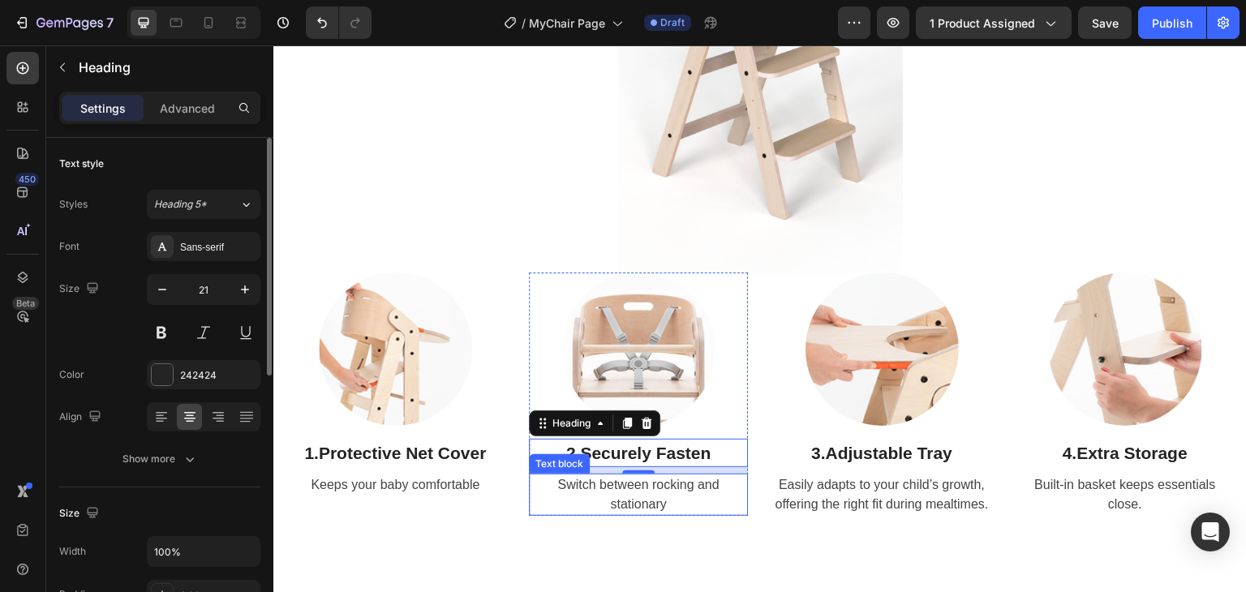
click at [655, 483] on p "Switch between rocking and stationary" at bounding box center [638, 494] width 216 height 39
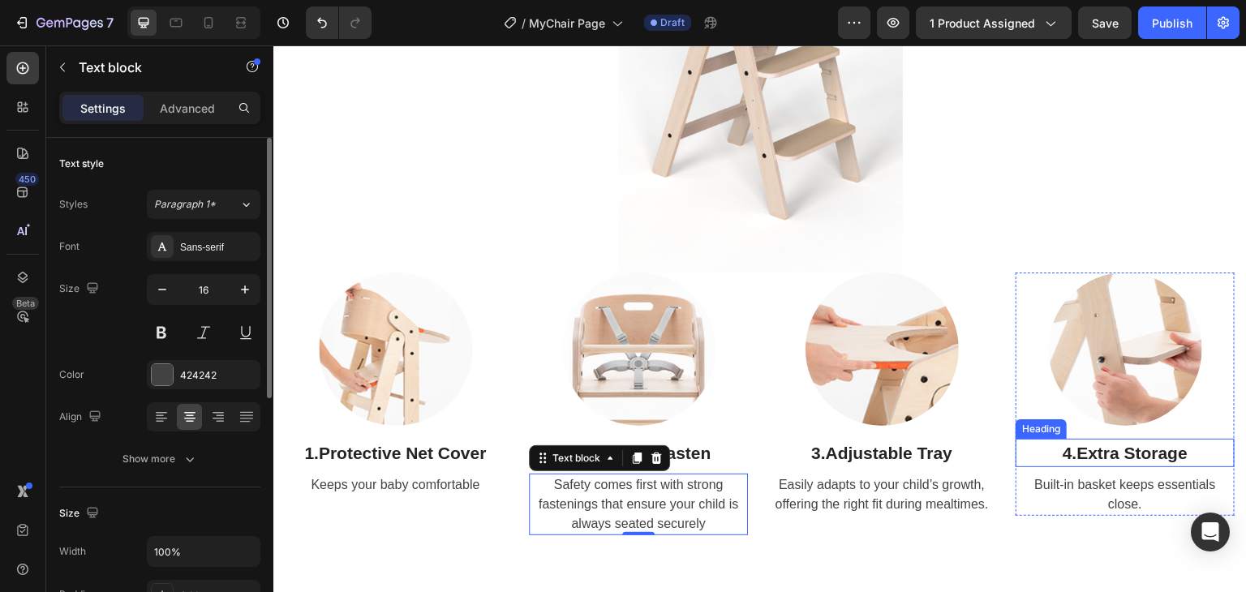
click at [1135, 446] on strong "Extra Storage" at bounding box center [1131, 453] width 111 height 19
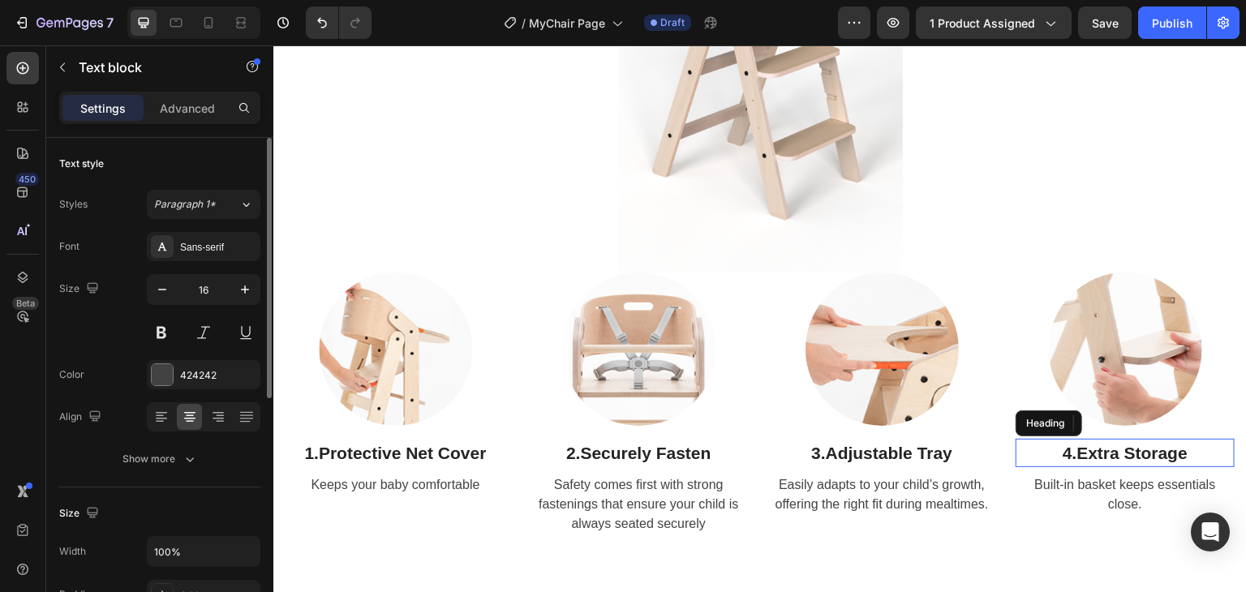
click at [1135, 446] on strong "Extra Storage" at bounding box center [1131, 453] width 111 height 19
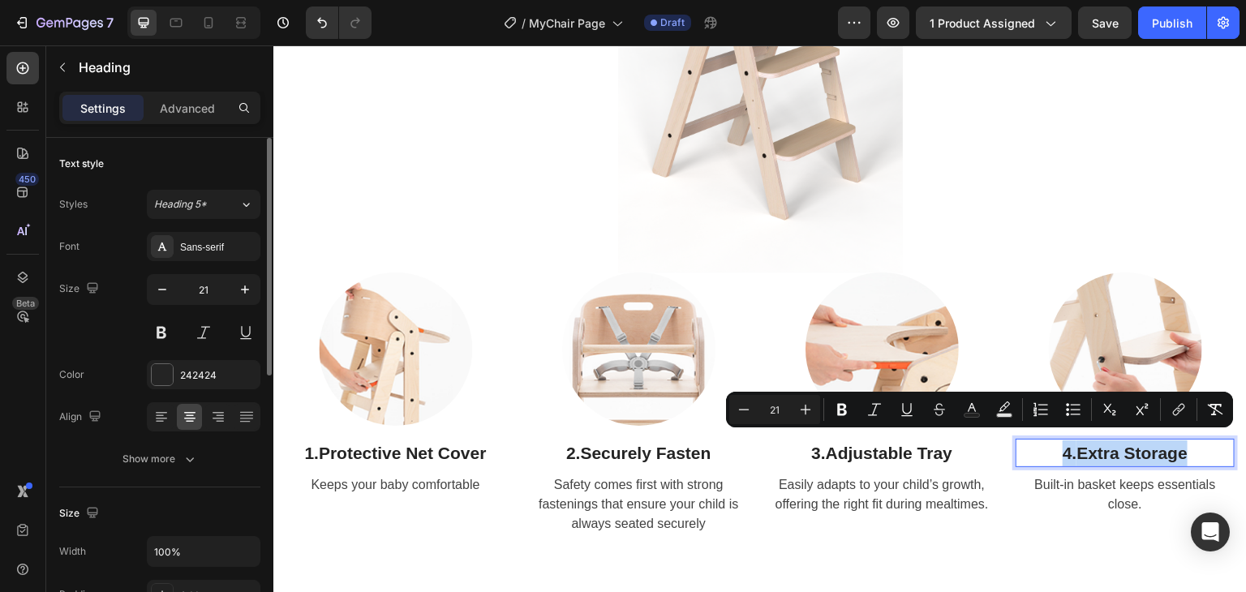
click at [1178, 445] on strong "Extra Storage" at bounding box center [1131, 453] width 111 height 19
drag, startPoint x: 1174, startPoint y: 446, endPoint x: 1073, endPoint y: 457, distance: 101.9
click at [1073, 457] on p "4. Extra Storage" at bounding box center [1125, 453] width 216 height 26
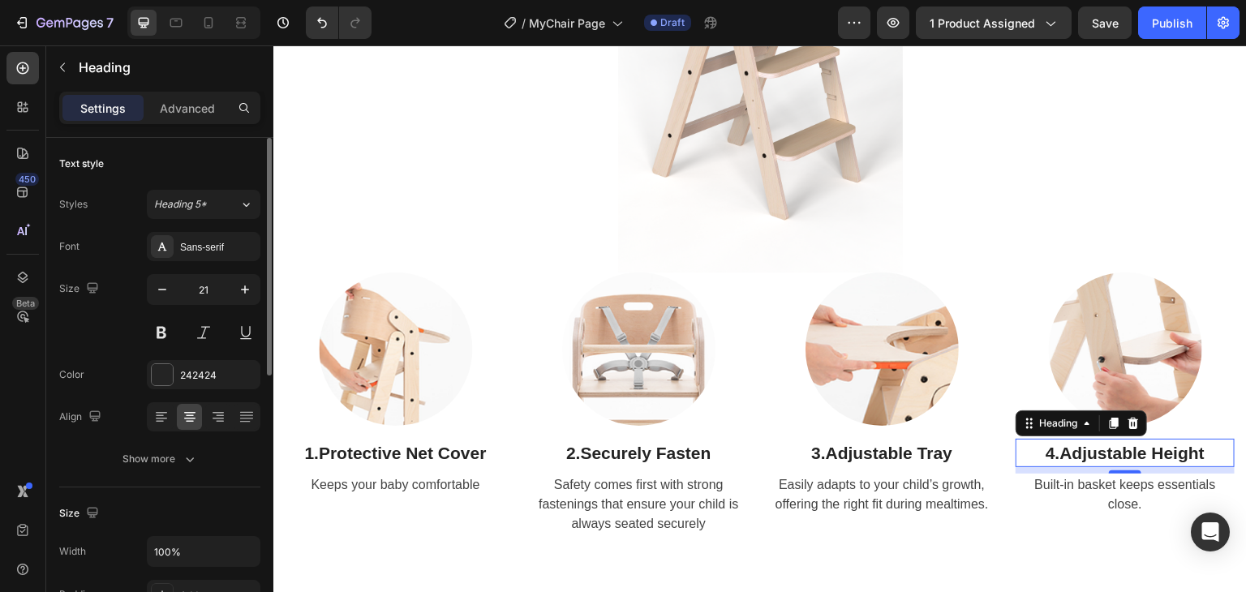
click at [1183, 452] on strong "Adjustable Height" at bounding box center [1132, 453] width 145 height 19
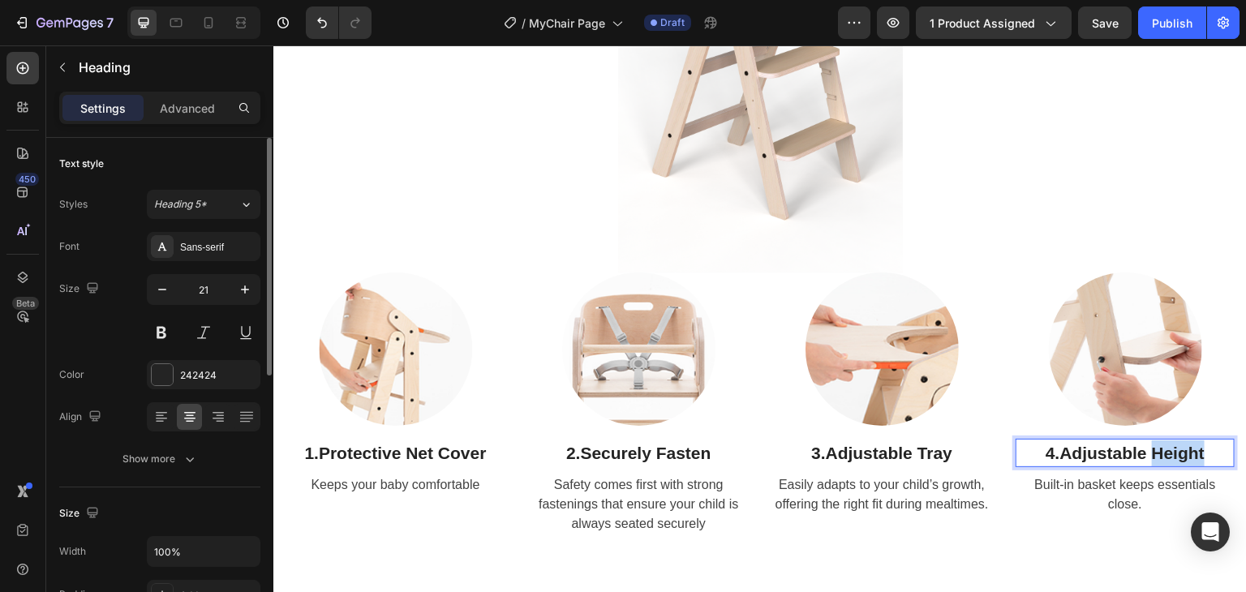
click at [1183, 451] on strong "Adjustable Height" at bounding box center [1132, 453] width 145 height 19
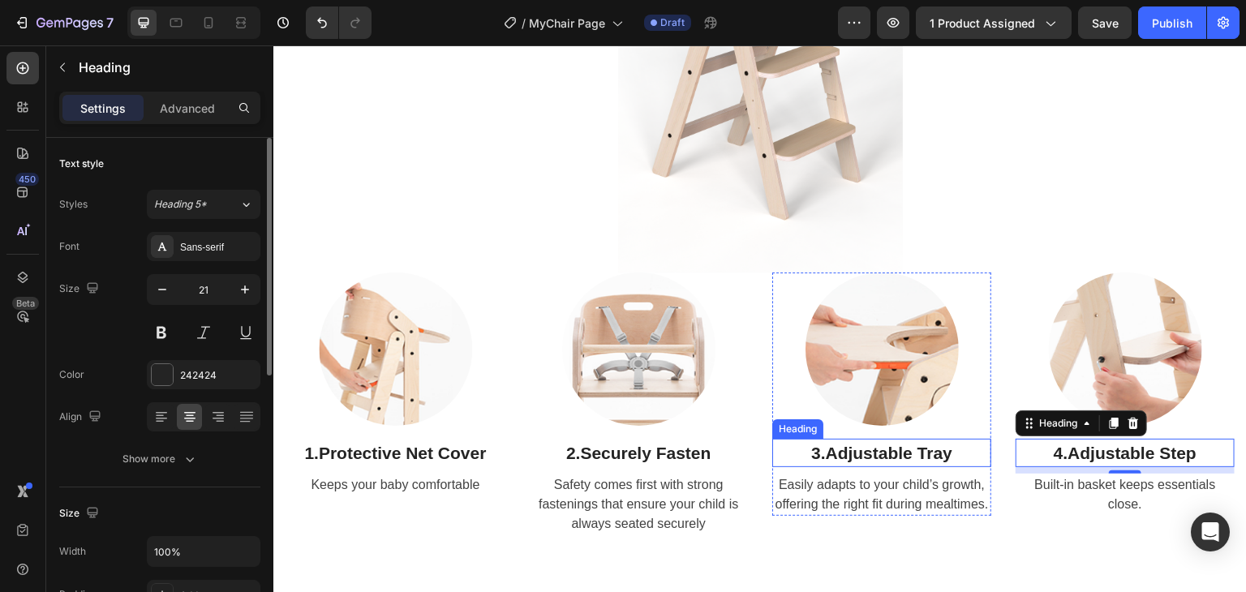
click at [865, 444] on strong "Adjustable Tray" at bounding box center [889, 453] width 127 height 19
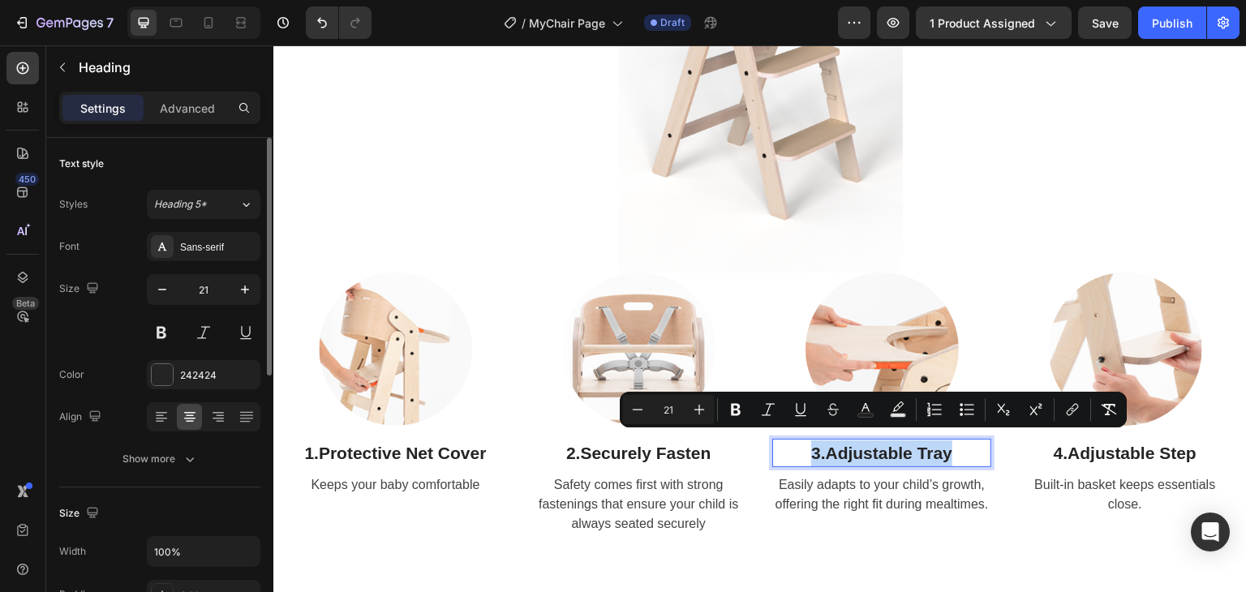
click at [865, 444] on strong "Adjustable Tray" at bounding box center [889, 453] width 127 height 19
click at [904, 444] on strong "Adjustable Tray" at bounding box center [889, 453] width 127 height 19
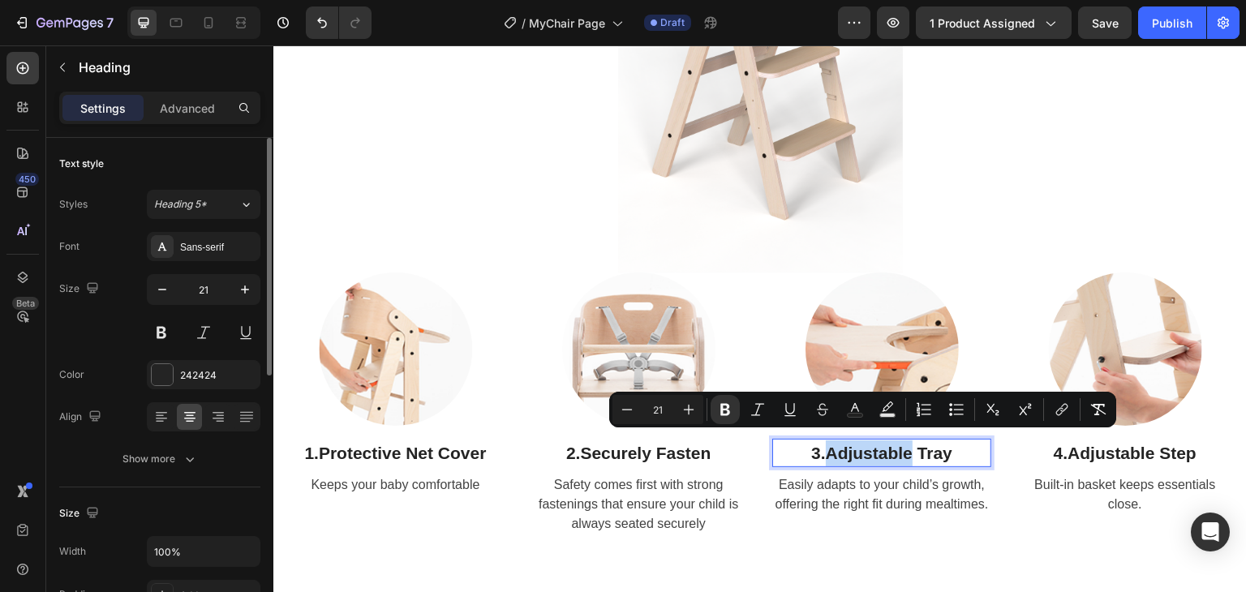
drag, startPoint x: 904, startPoint y: 447, endPoint x: 821, endPoint y: 444, distance: 82.8
click at [826, 444] on strong "Adjustable Tray" at bounding box center [889, 453] width 127 height 19
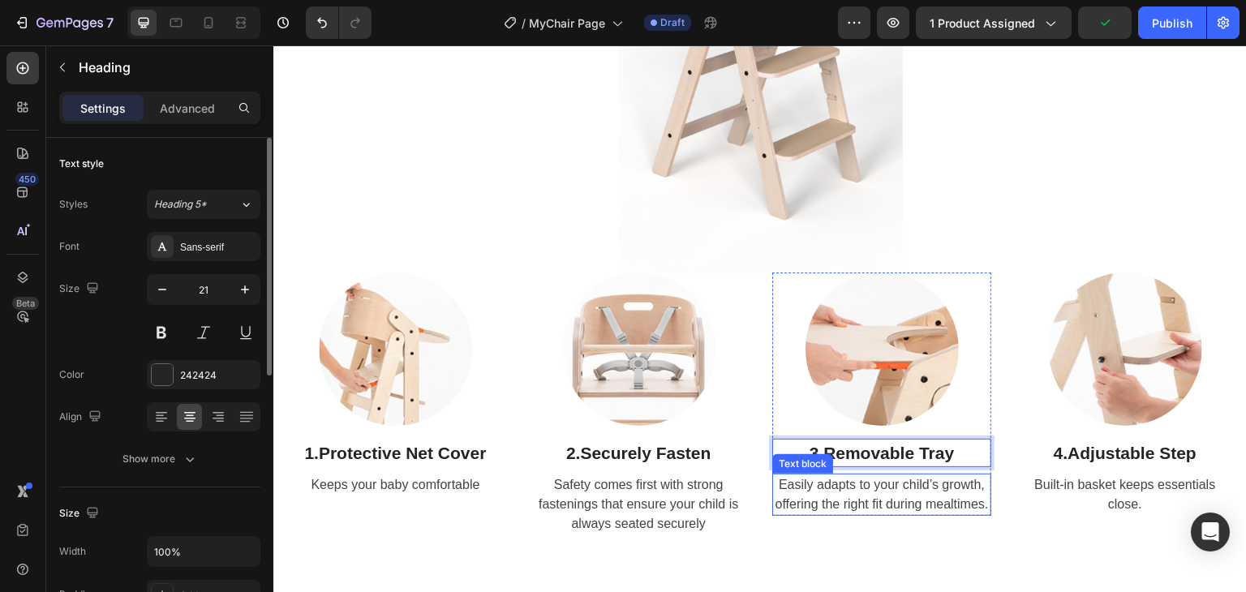
click at [891, 494] on span "Easily adapts to your child’s growth, offering the right fit during mealtimes." at bounding box center [881, 494] width 213 height 33
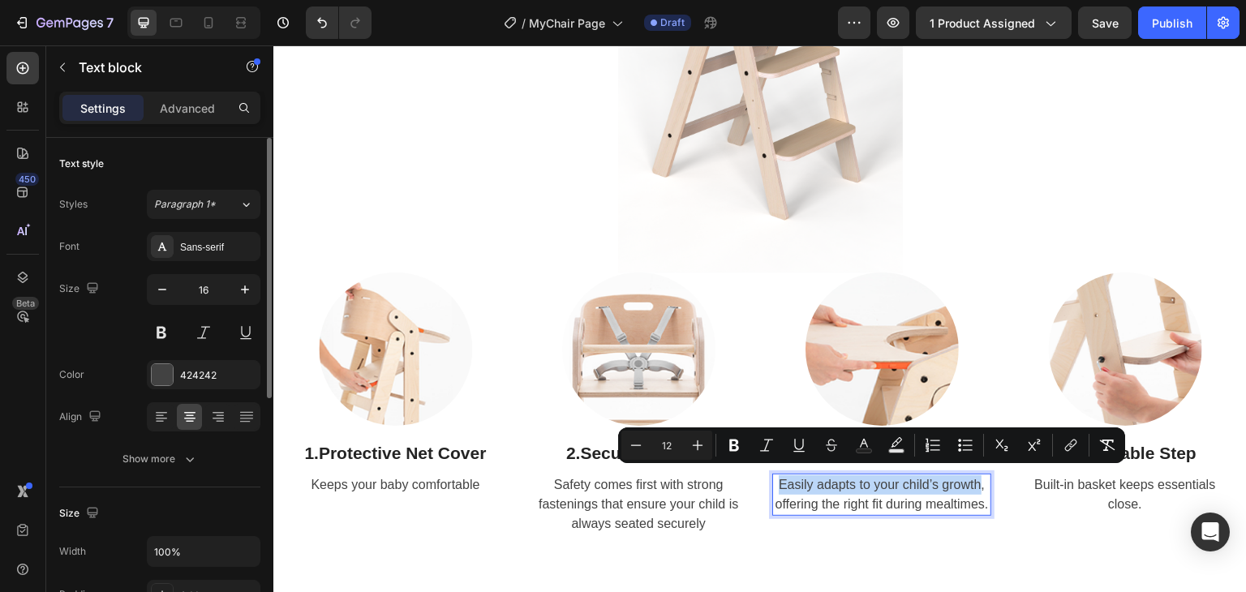
drag, startPoint x: 771, startPoint y: 476, endPoint x: 974, endPoint y: 480, distance: 203.6
click at [974, 480] on span "Easily adapts to your child’s growth, offering the right fit during mealtimes." at bounding box center [881, 494] width 213 height 33
copy span "Easily adapts to your child’s growth"
click at [1135, 484] on p "Built-in basket keeps essentials close." at bounding box center [1125, 494] width 216 height 39
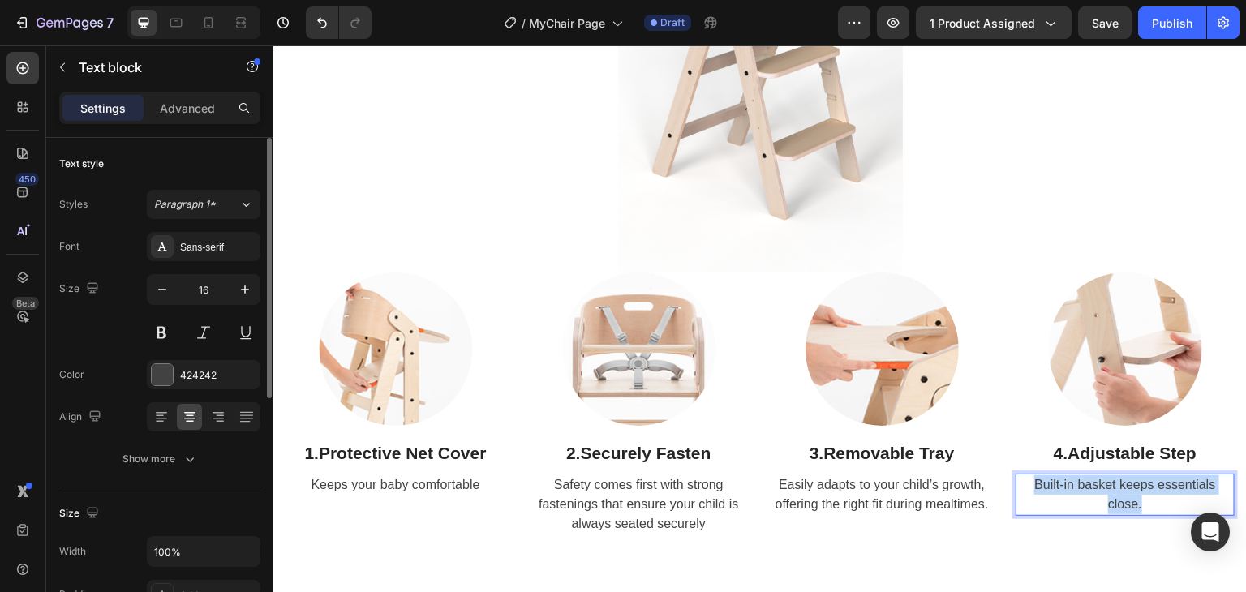
click at [1135, 484] on p "Built-in basket keeps essentials close." at bounding box center [1125, 494] width 216 height 39
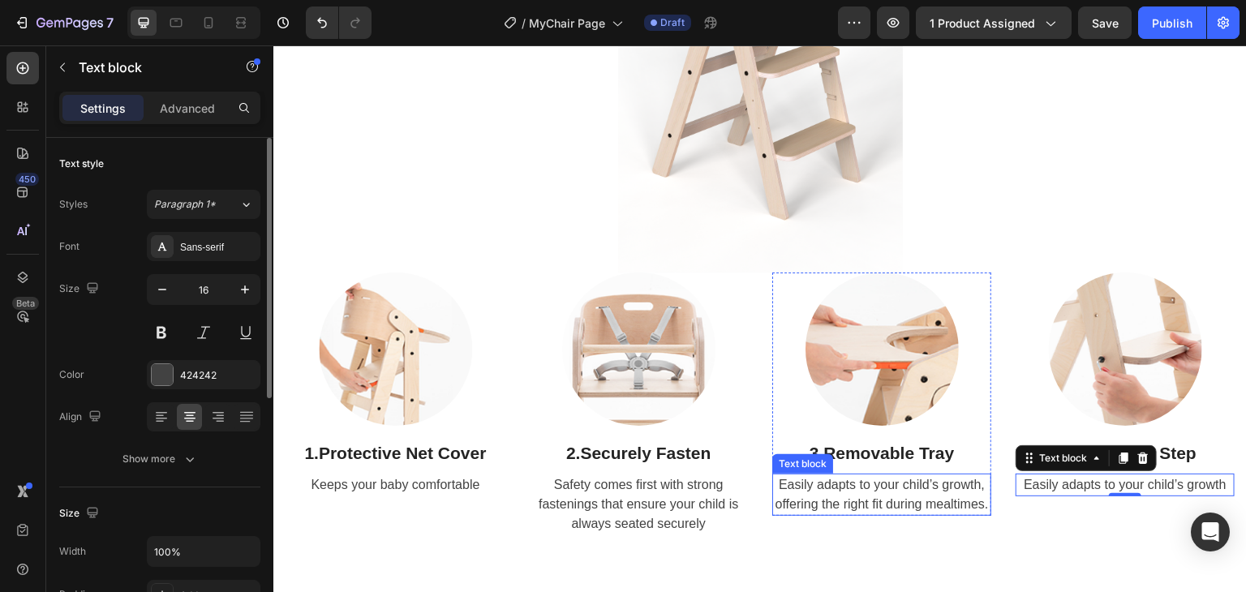
click at [858, 481] on span "Easily adapts to your child’s growth, offering the right fit during mealtimes." at bounding box center [881, 494] width 213 height 33
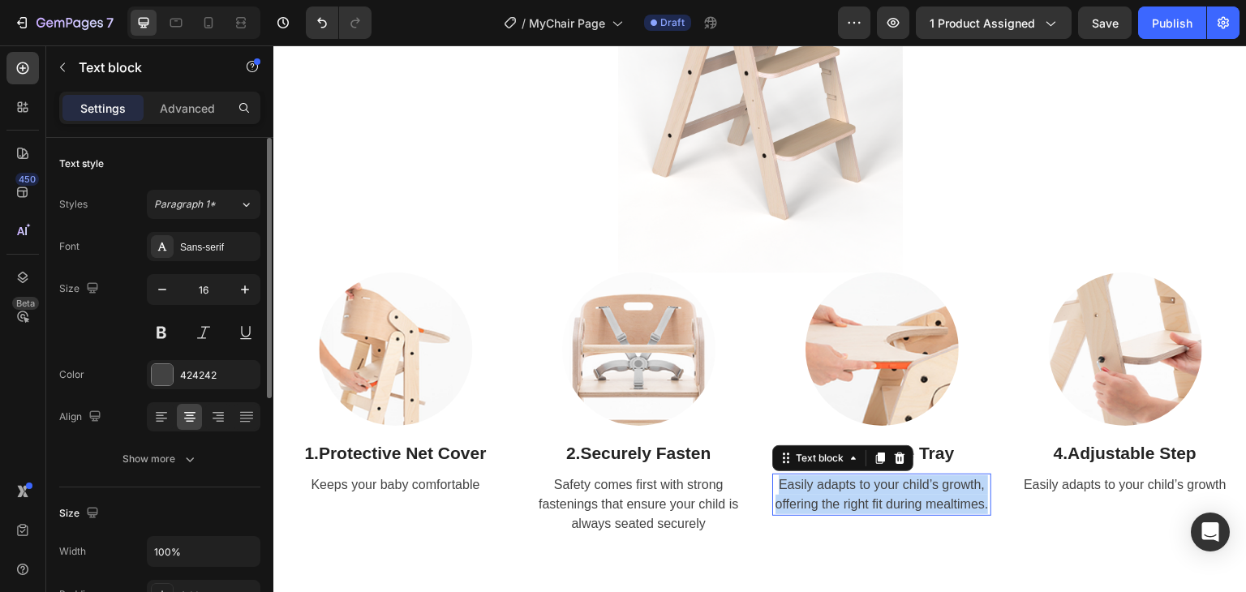
click at [858, 481] on span "Easily adapts to your child’s growth, offering the right fit during mealtimes." at bounding box center [881, 494] width 213 height 33
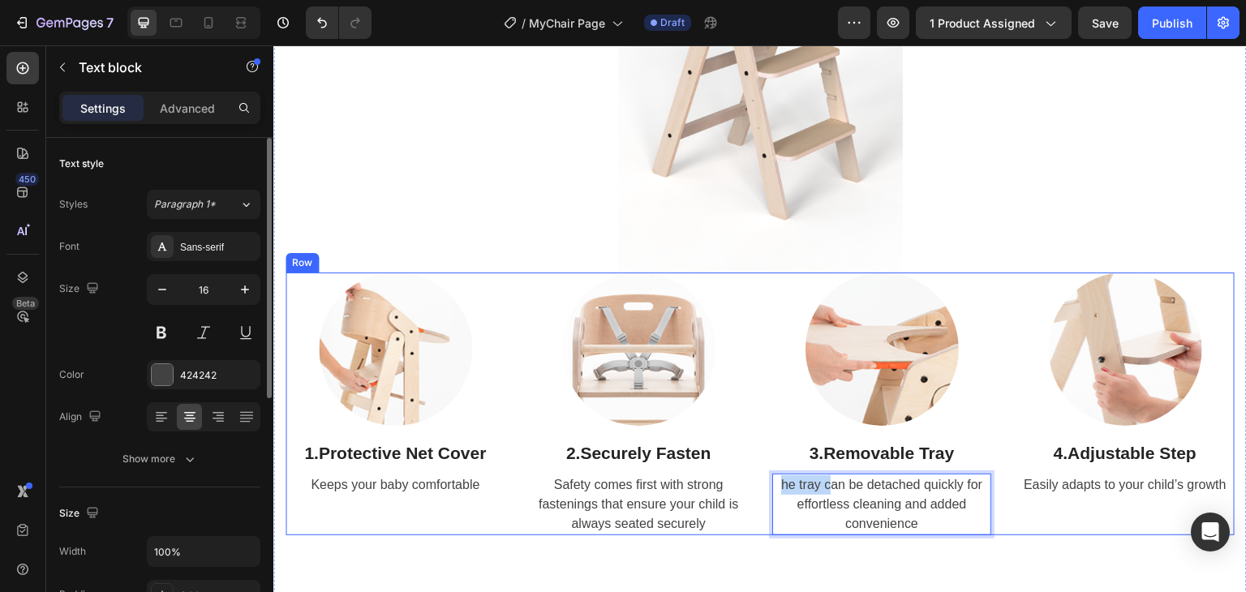
drag, startPoint x: 822, startPoint y: 482, endPoint x: 760, endPoint y: 483, distance: 61.7
click at [760, 483] on div "Image 1. Protective Net Cover Heading Keeps your baby comfortable Text block Ro…" at bounding box center [760, 405] width 949 height 264
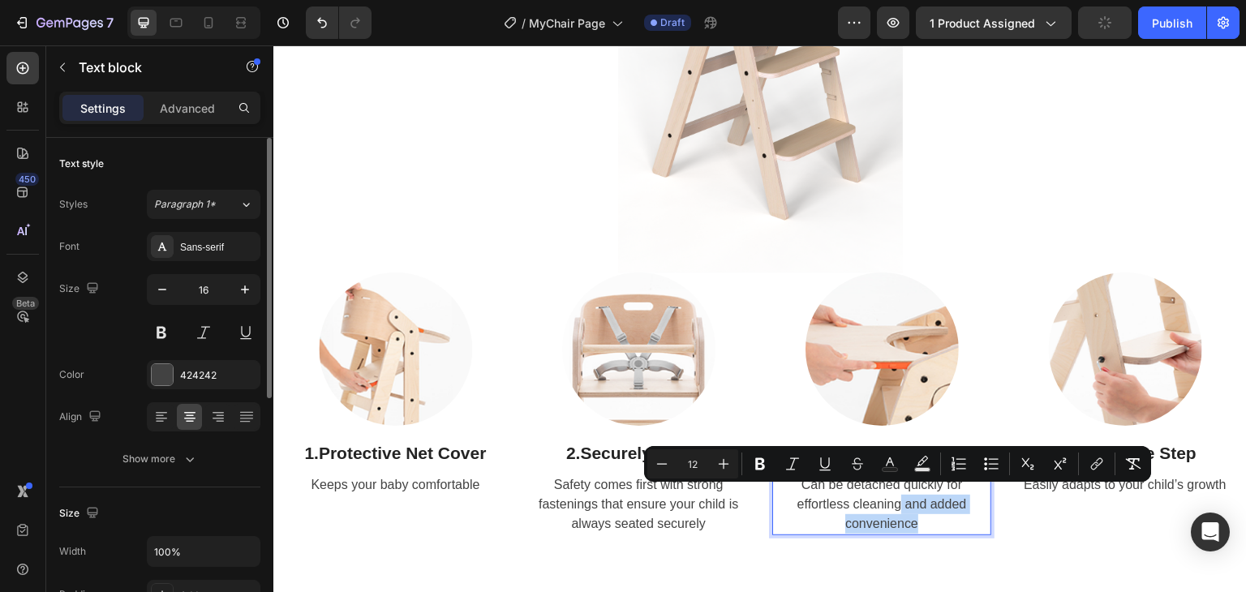
drag, startPoint x: 927, startPoint y: 518, endPoint x: 895, endPoint y: 499, distance: 37.8
click at [895, 499] on p "Can be detached quickly for effortless cleaning and added convenience" at bounding box center [882, 504] width 216 height 58
drag, startPoint x: 848, startPoint y: 496, endPoint x: 964, endPoint y: 496, distance: 115.2
click at [964, 496] on p "Can be detached quickly for effortless cleaning and added convenience" at bounding box center [882, 504] width 216 height 58
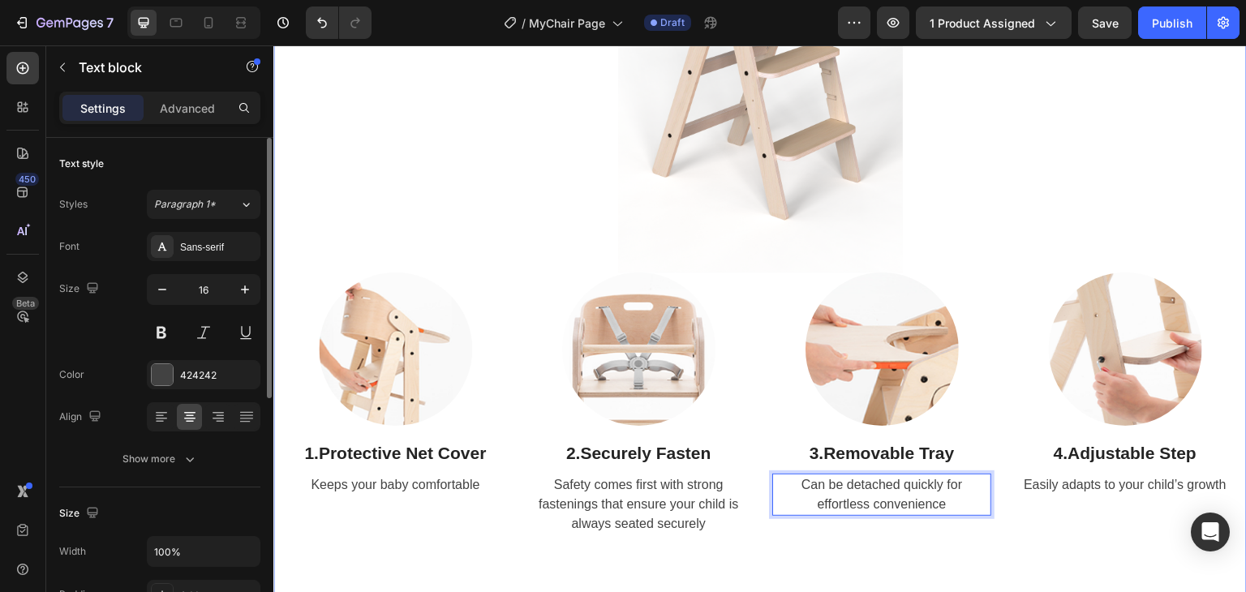
click at [930, 558] on div "Meet the Mychair Heading Crafted with Love & Care Text Block Row Image Row Imag…" at bounding box center [759, 150] width 973 height 913
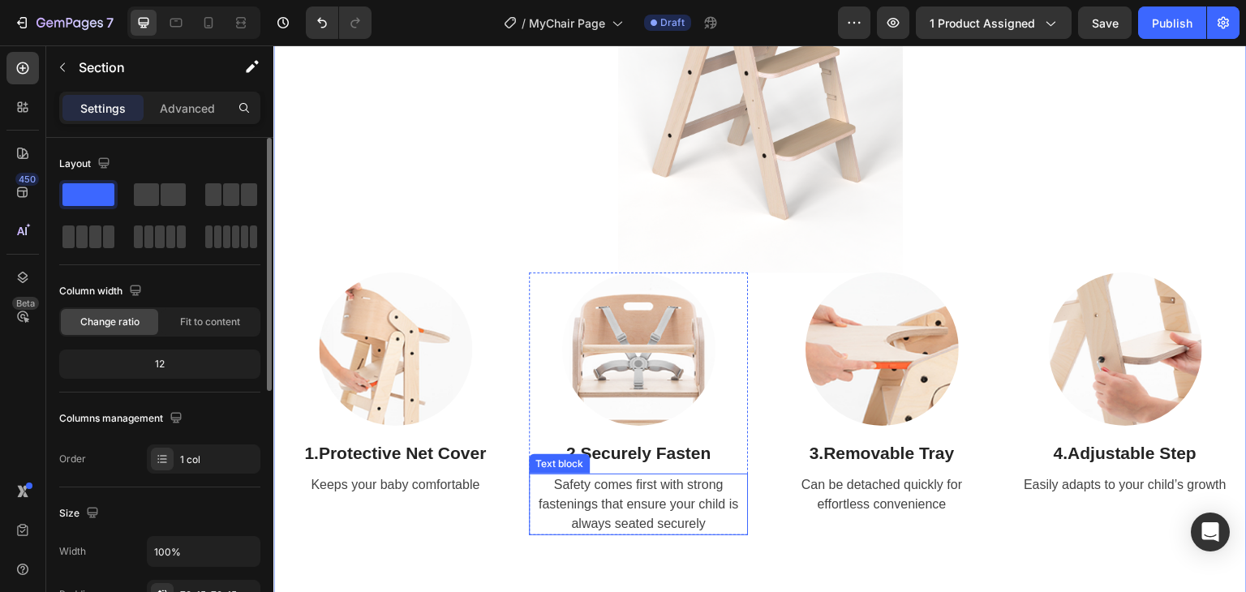
click at [633, 489] on span "Safety comes first with strong fastenings that ensure your child is always seat…" at bounding box center [639, 504] width 200 height 53
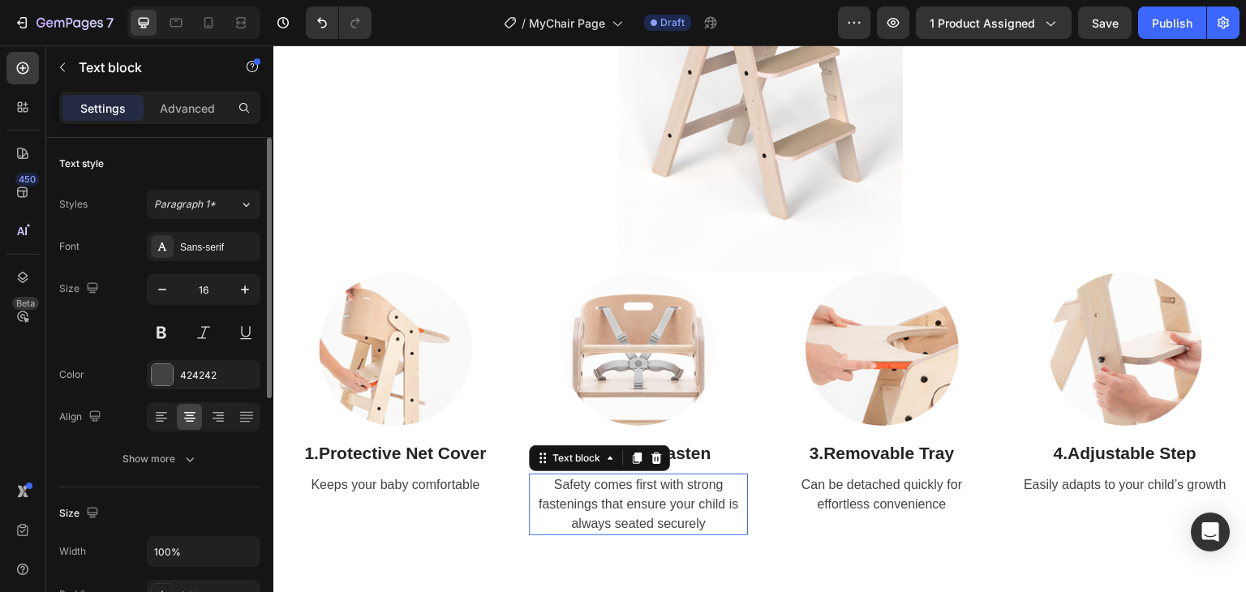
click at [633, 489] on span "Safety comes first with strong fastenings that ensure your child is always seat…" at bounding box center [639, 504] width 200 height 53
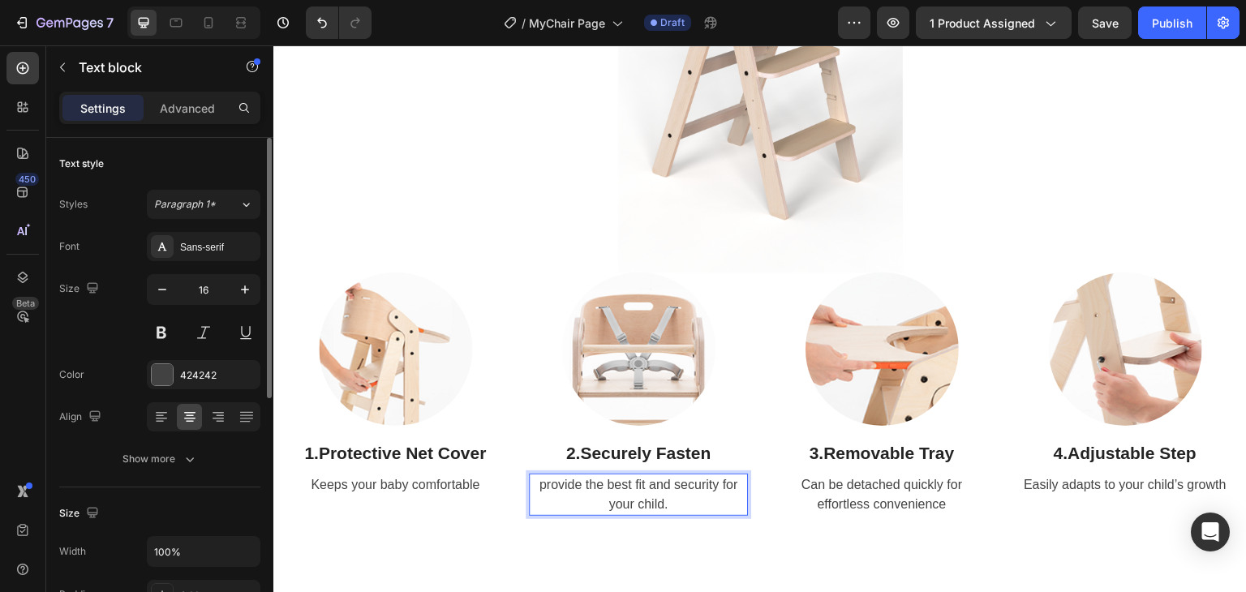
click at [543, 478] on span "provide the best fit and security for your child." at bounding box center [638, 494] width 199 height 33
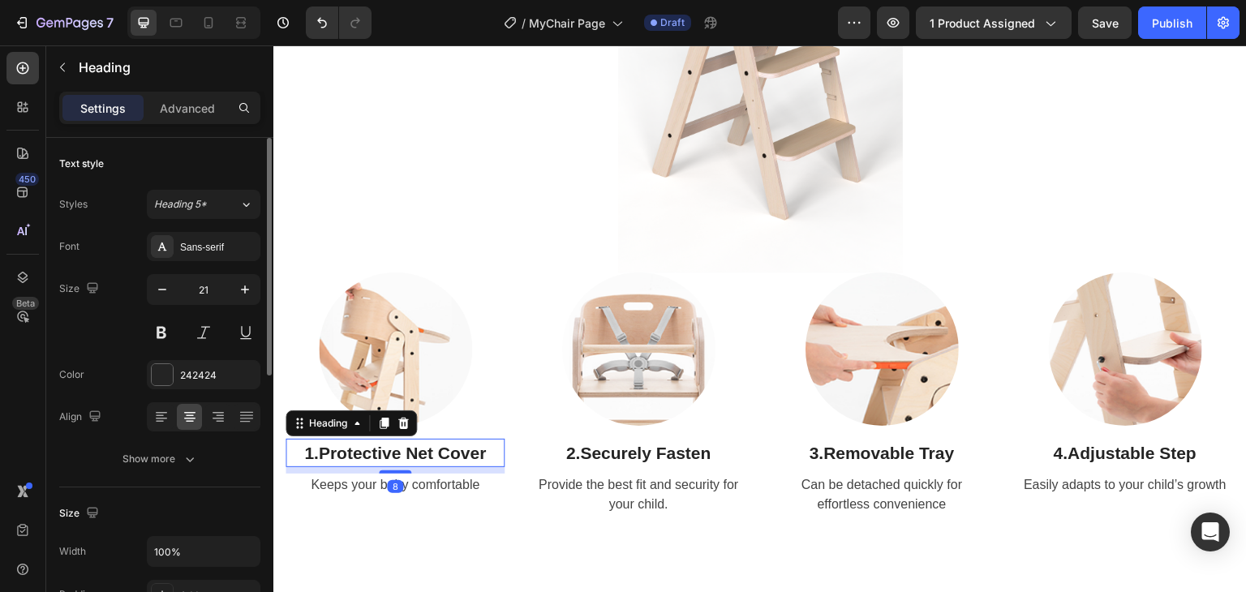
click at [445, 446] on strong "Protective Net Cover" at bounding box center [402, 453] width 168 height 19
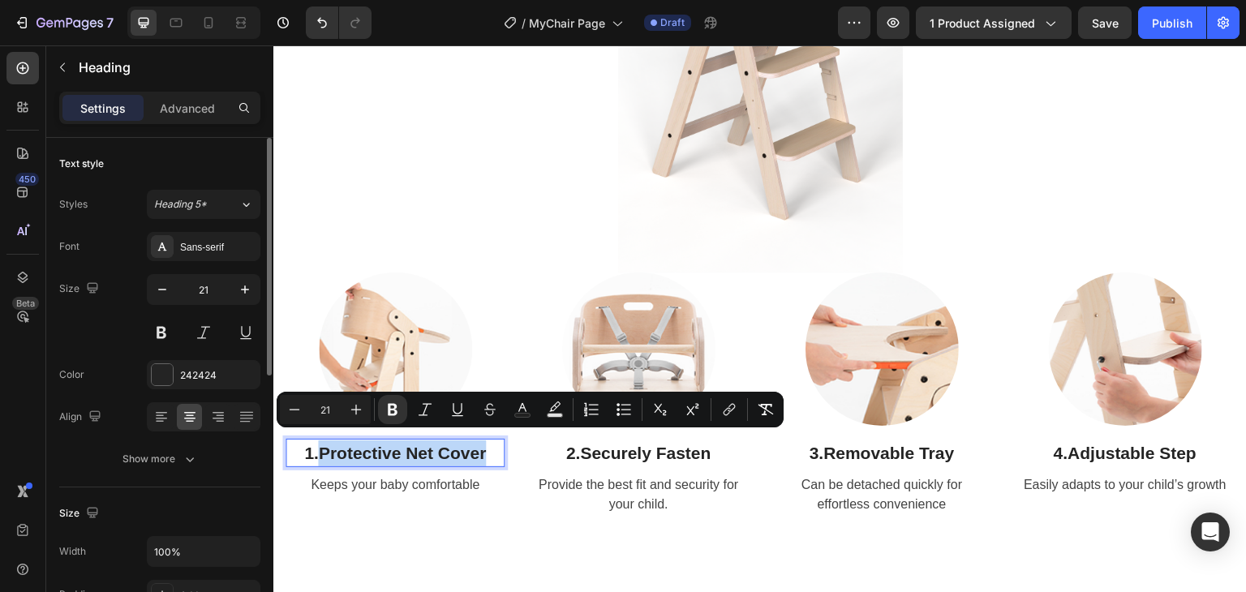
drag, startPoint x: 483, startPoint y: 447, endPoint x: 321, endPoint y: 457, distance: 162.6
click at [321, 457] on h2 "1. Protective Net Cover" at bounding box center [395, 453] width 219 height 29
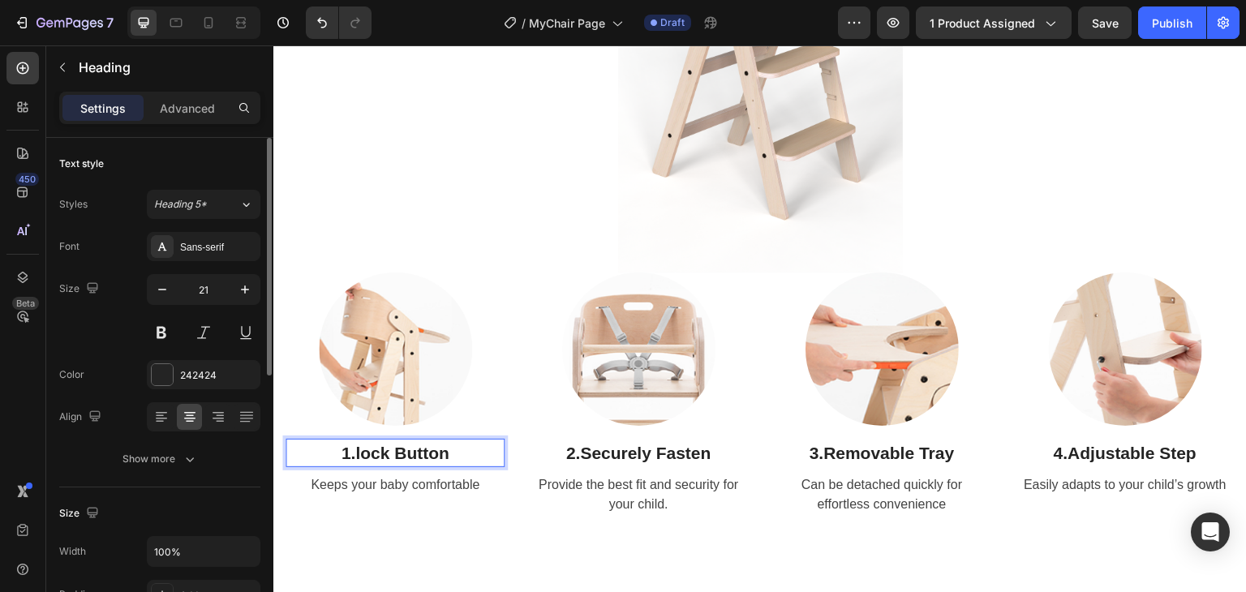
click at [362, 449] on strong "lock Button" at bounding box center [402, 453] width 94 height 19
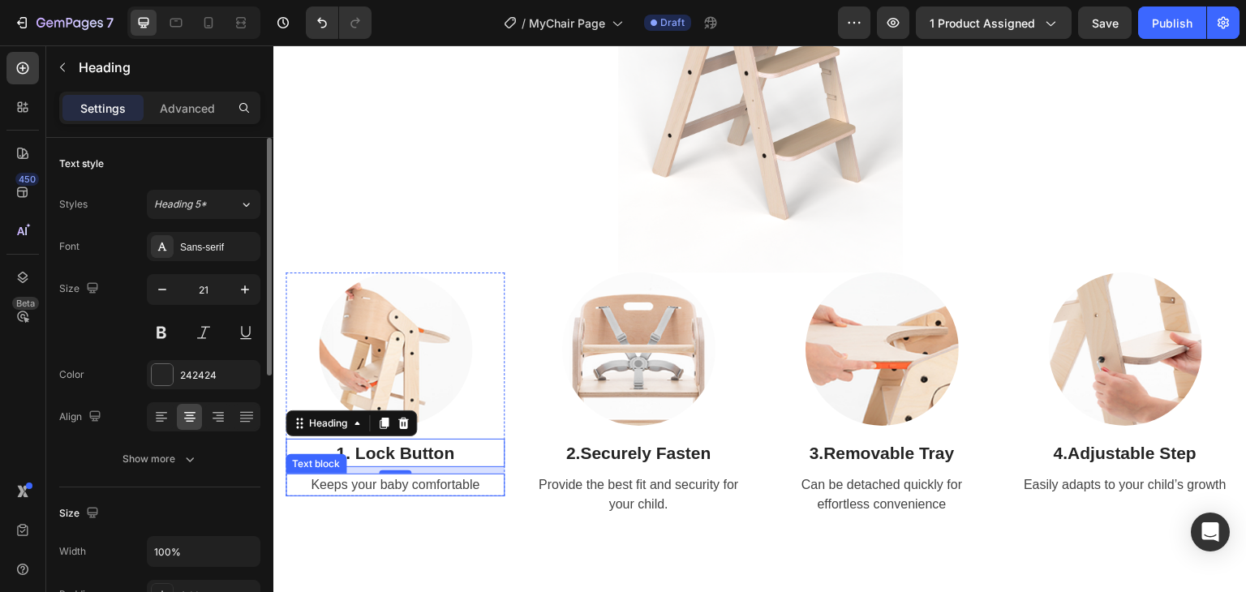
click at [428, 475] on p "Keeps your baby comfortable" at bounding box center [395, 484] width 216 height 19
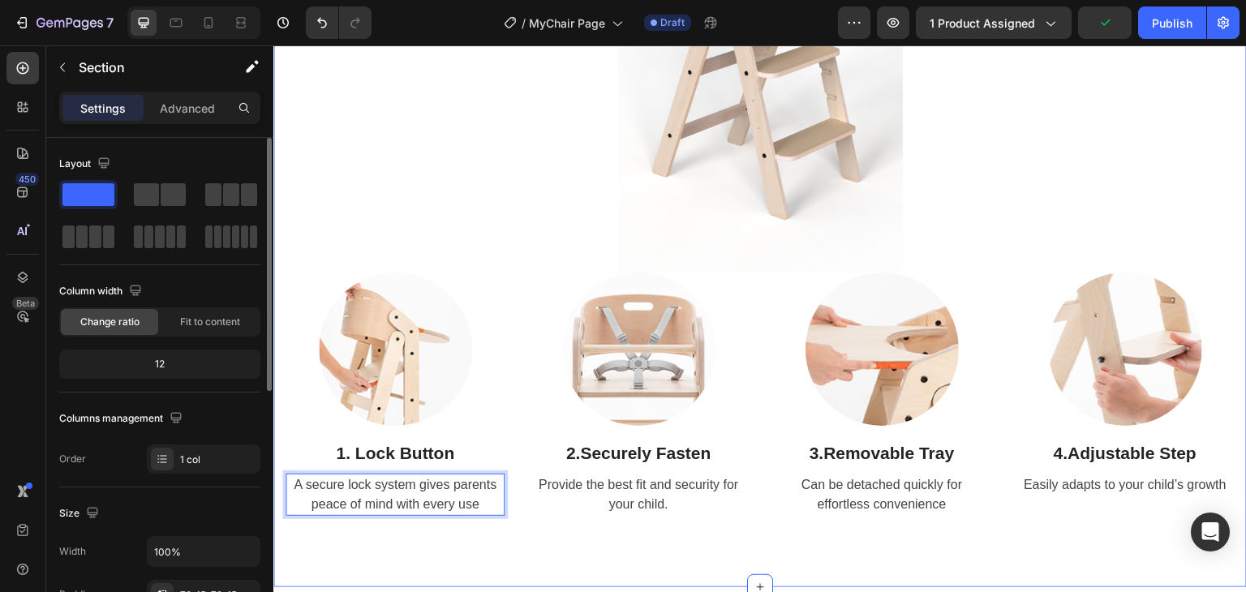
click at [976, 531] on div "Meet the Mychair Heading Crafted with Love & Care Text Block Row Image Row Imag…" at bounding box center [759, 140] width 973 height 893
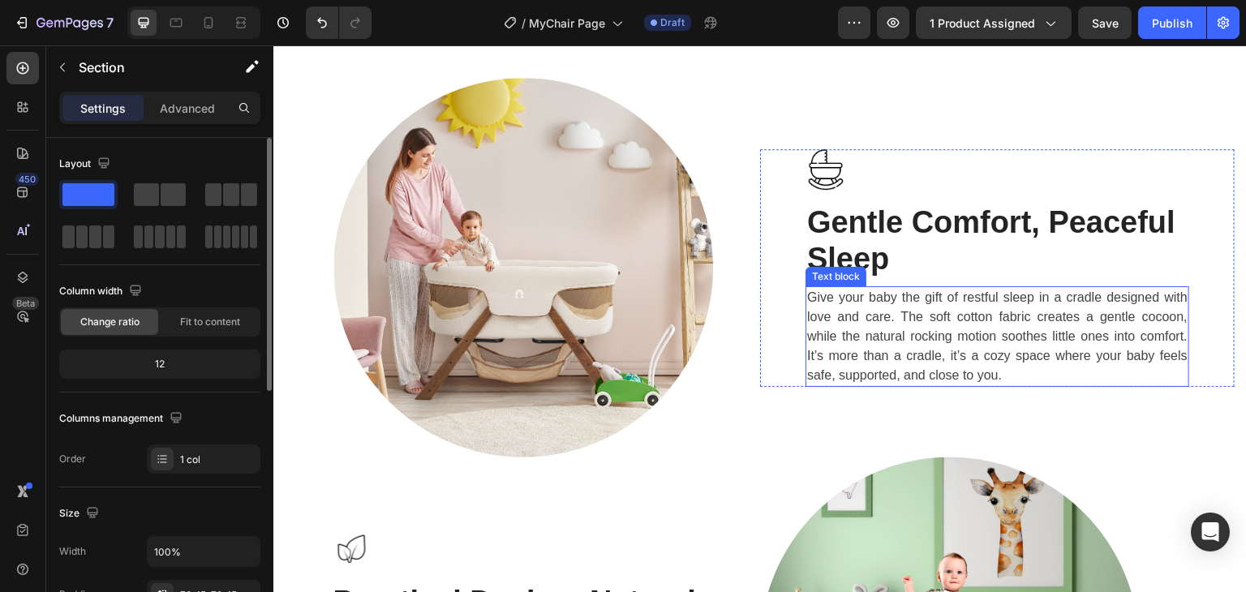
scroll to position [2351, 0]
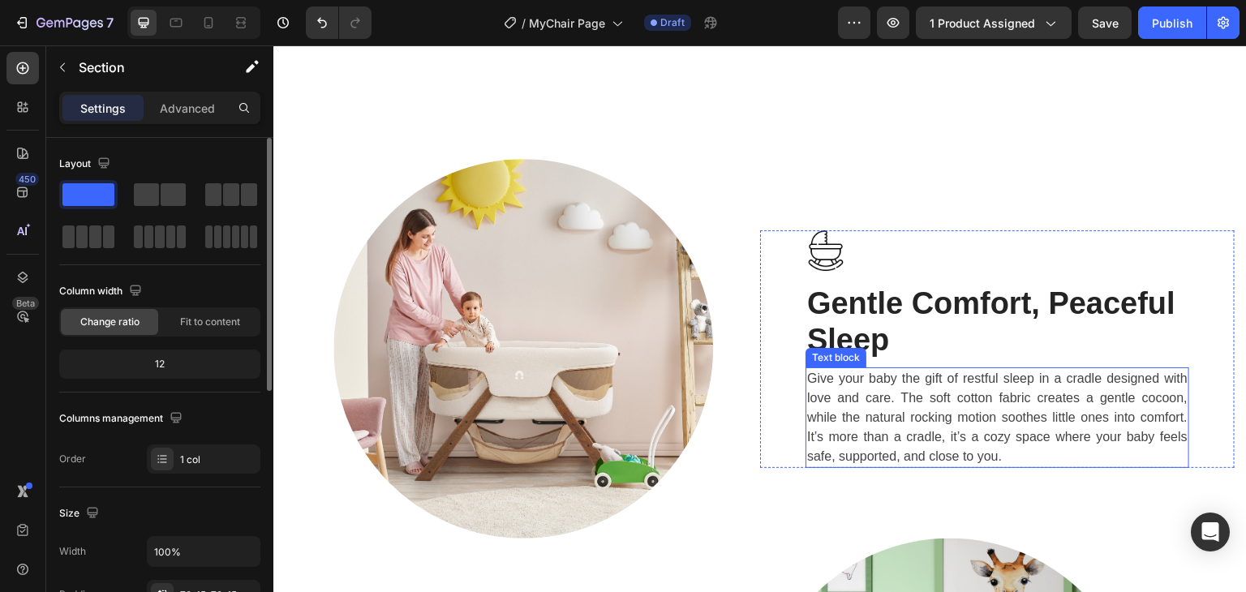
click at [932, 410] on p "Give your baby the gift of restful sleep in a cradle designed with love and car…" at bounding box center [997, 417] width 380 height 97
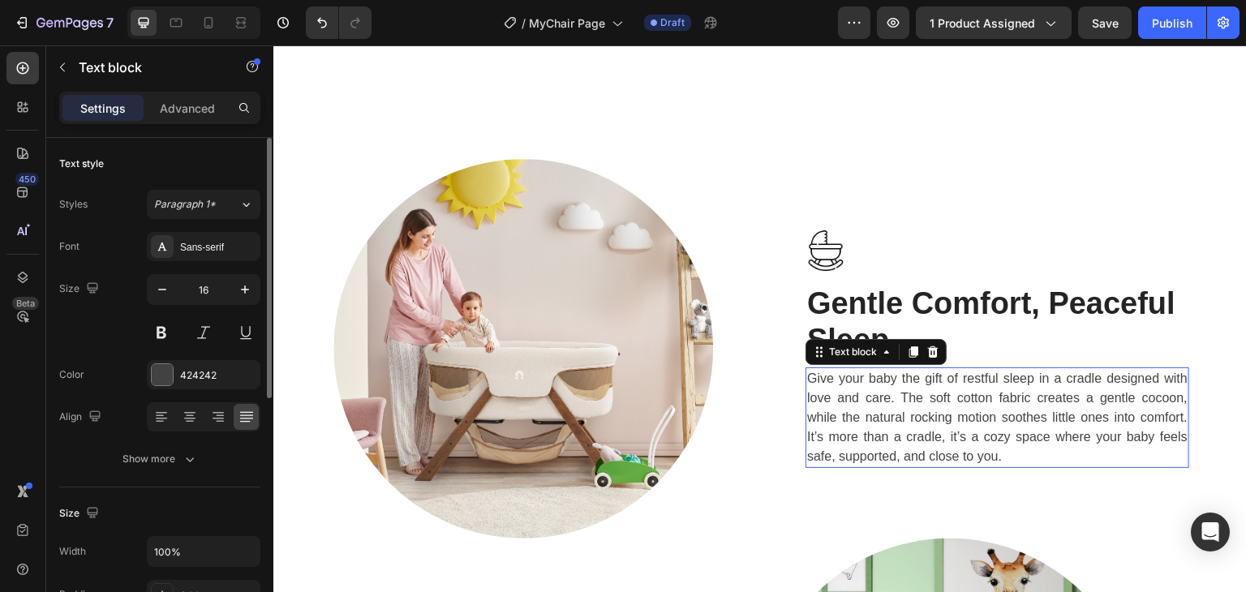
click at [932, 410] on p "Give your baby the gift of restful sleep in a cradle designed with love and car…" at bounding box center [997, 417] width 380 height 97
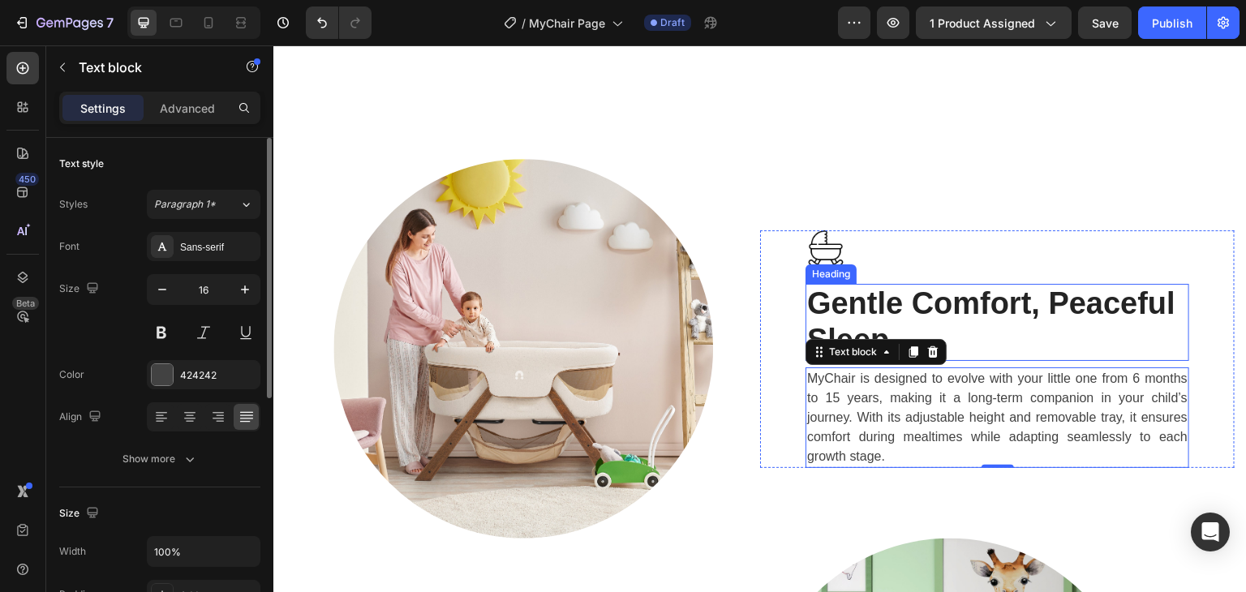
click at [875, 300] on h2 "Gentle Comfort, Peaceful Sleep" at bounding box center [997, 322] width 384 height 77
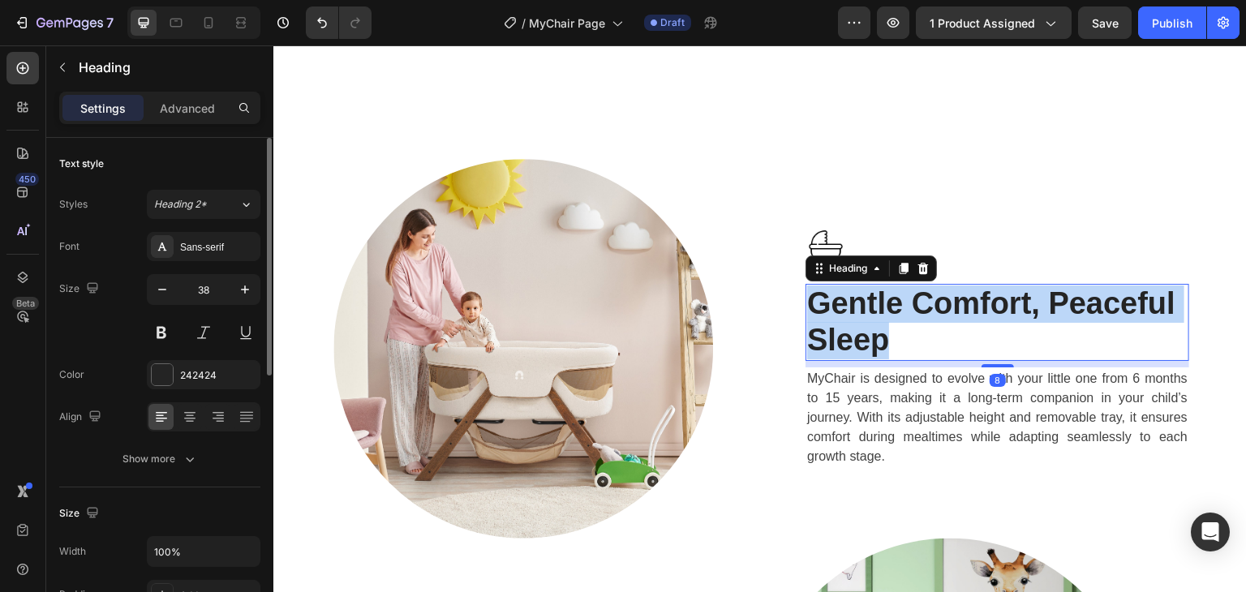
click at [875, 300] on p "Gentle Comfort, Peaceful Sleep" at bounding box center [997, 323] width 380 height 74
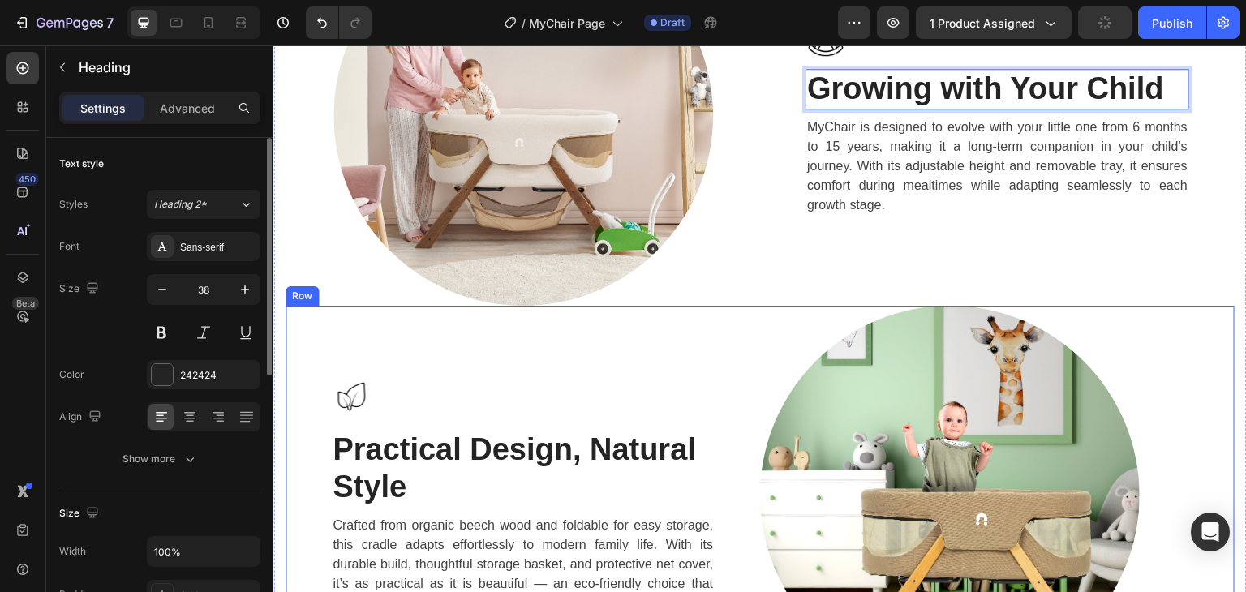
scroll to position [2613, 0]
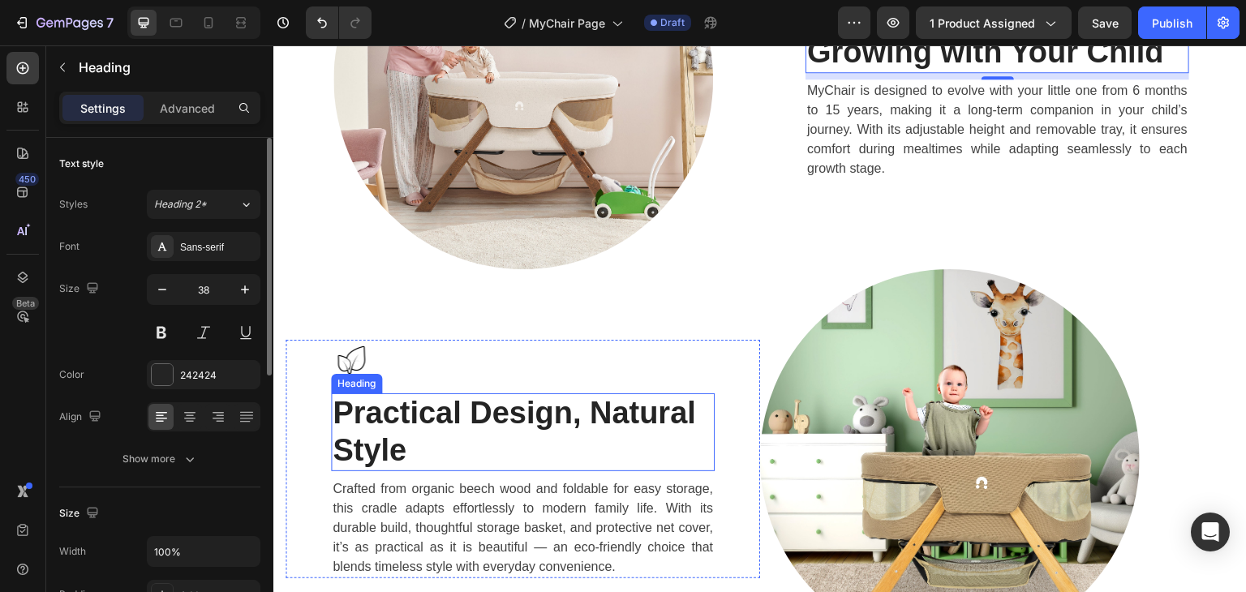
click at [551, 413] on h2 "Practical Design, Natural Style" at bounding box center [523, 431] width 384 height 77
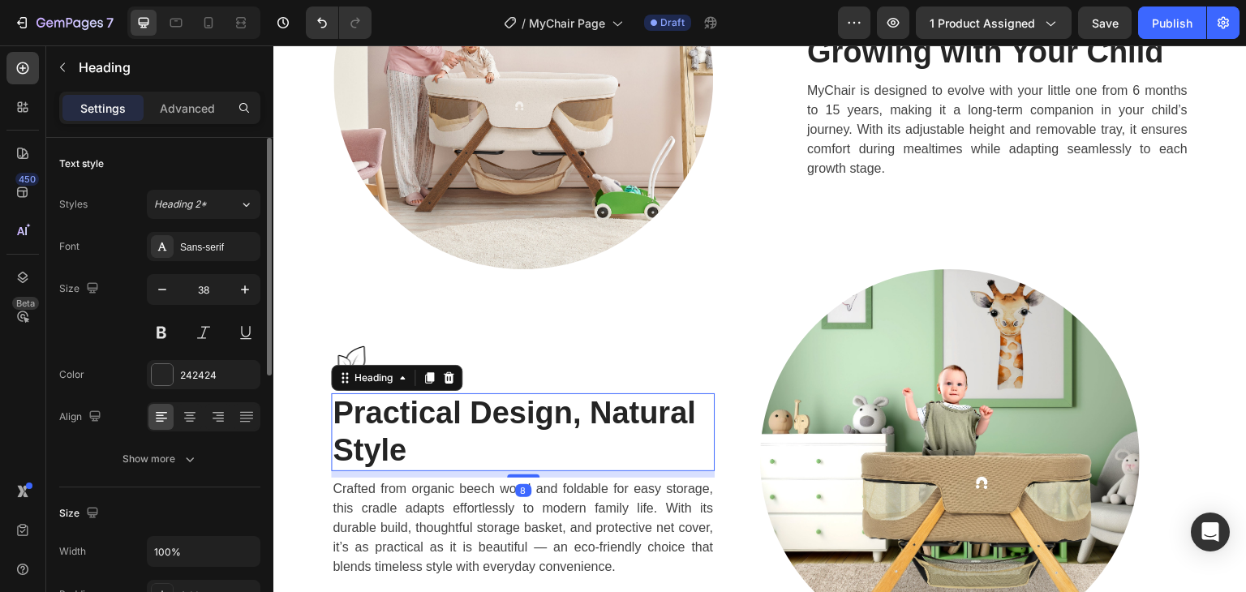
click at [551, 413] on h2 "Practical Design, Natural Style" at bounding box center [523, 431] width 384 height 77
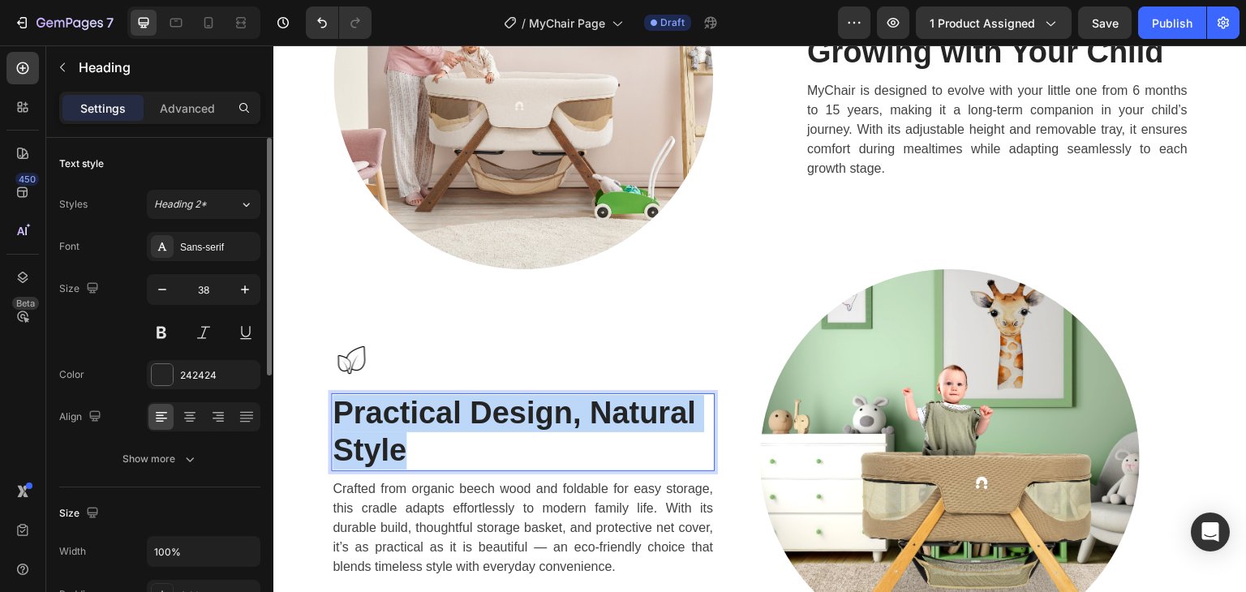
click at [551, 413] on p "Practical Design, Natural Style" at bounding box center [523, 432] width 380 height 74
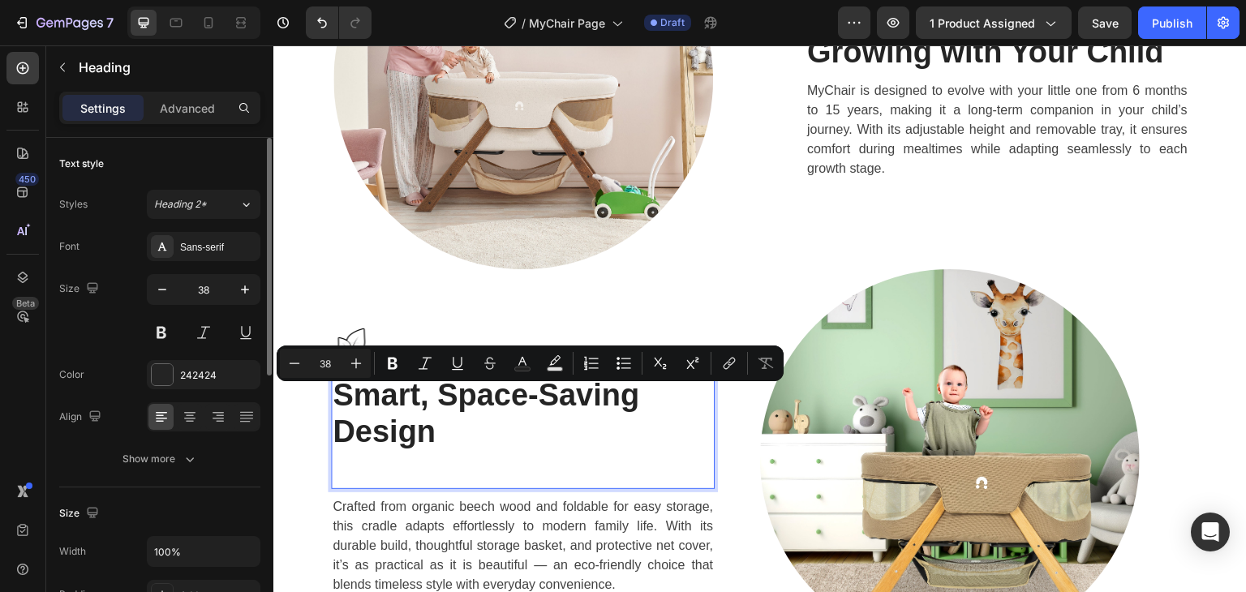
scroll to position [2595, 0]
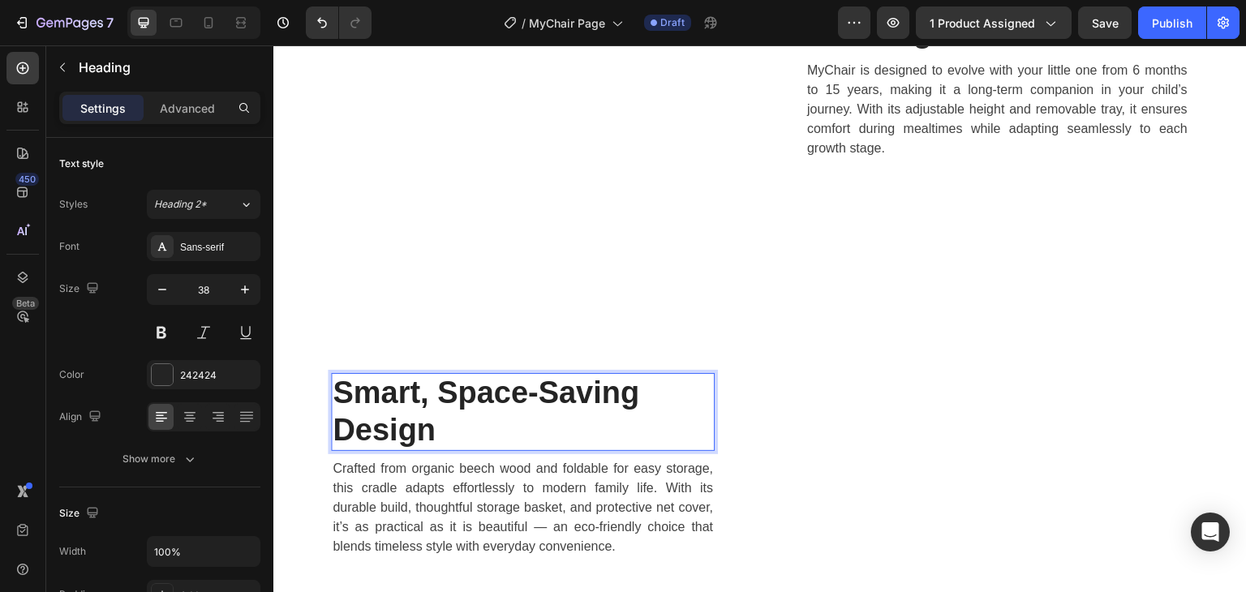
scroll to position [2695, 0]
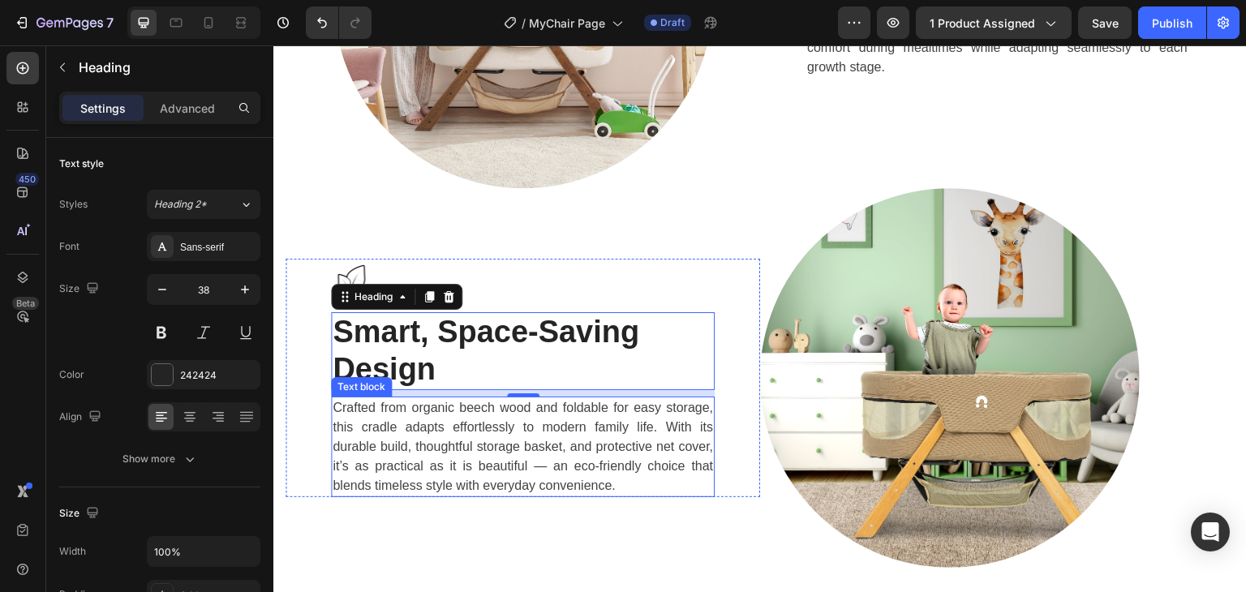
click at [509, 423] on p "Crafted from organic beech wood and foldable for easy storage, this cradle adap…" at bounding box center [523, 446] width 380 height 97
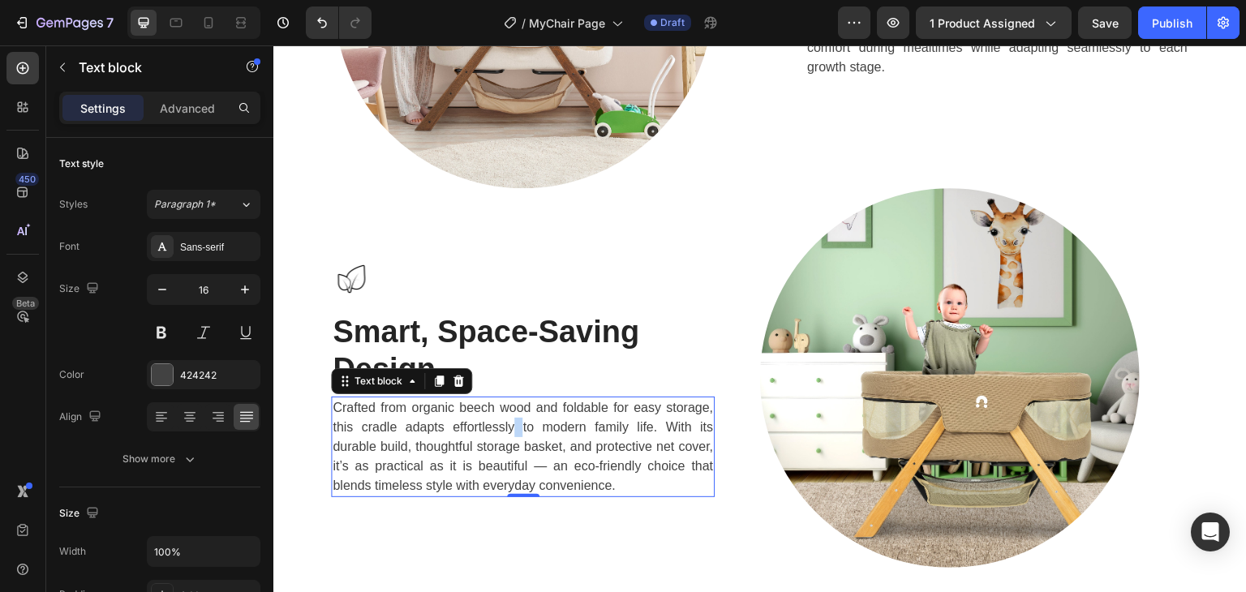
click at [509, 423] on p "Crafted from organic beech wood and foldable for easy storage, this cradle adap…" at bounding box center [523, 446] width 380 height 97
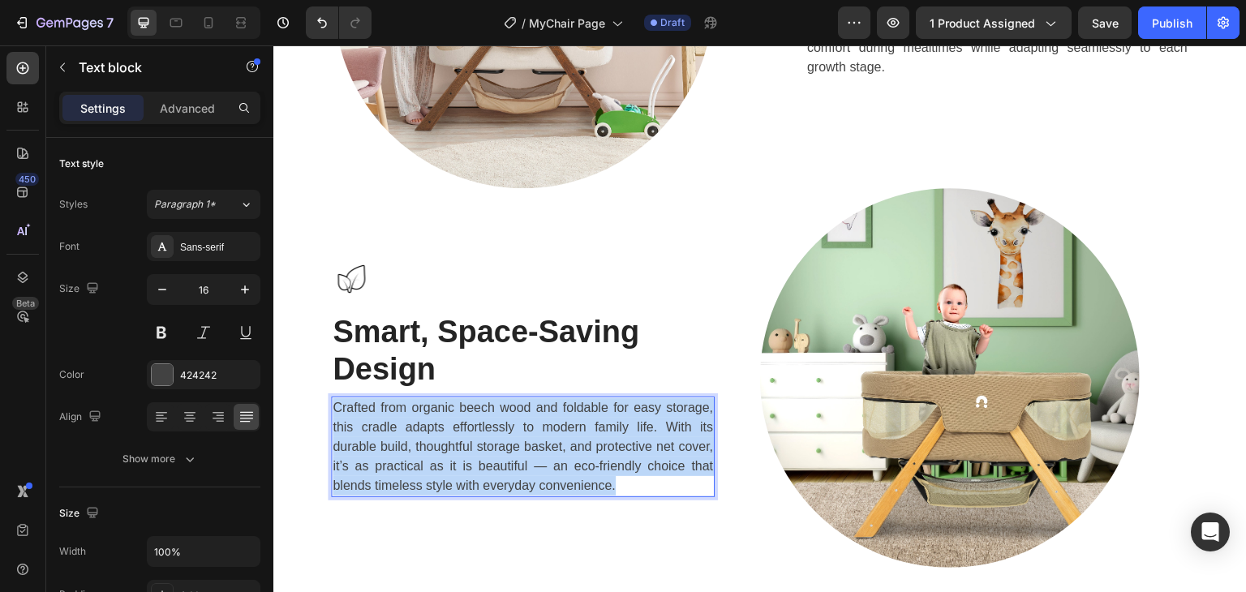
click at [509, 423] on p "Crafted from organic beech wood and foldable for easy storage, this cradle adap…" at bounding box center [523, 446] width 380 height 97
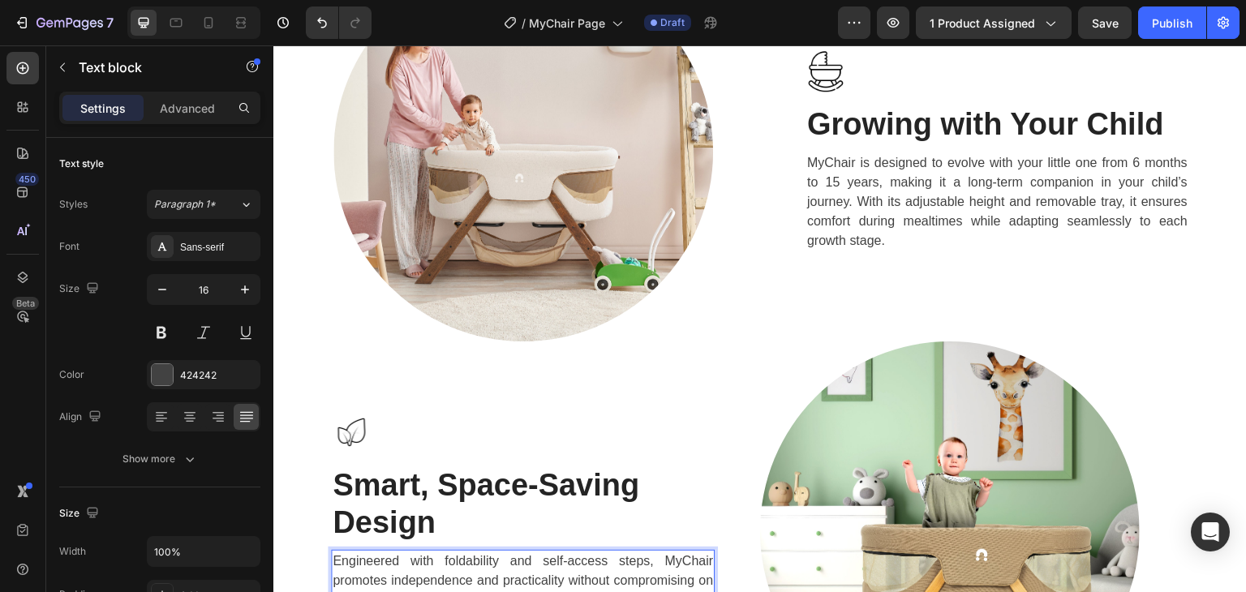
scroll to position [2289, 0]
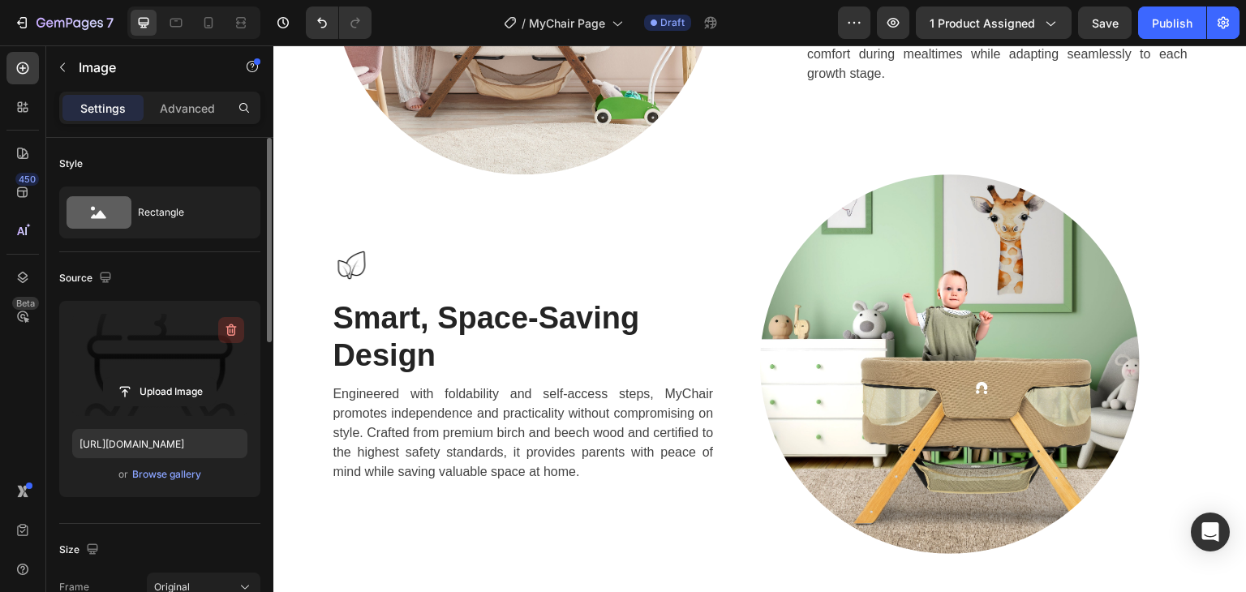
click at [234, 332] on icon "button" at bounding box center [231, 330] width 11 height 12
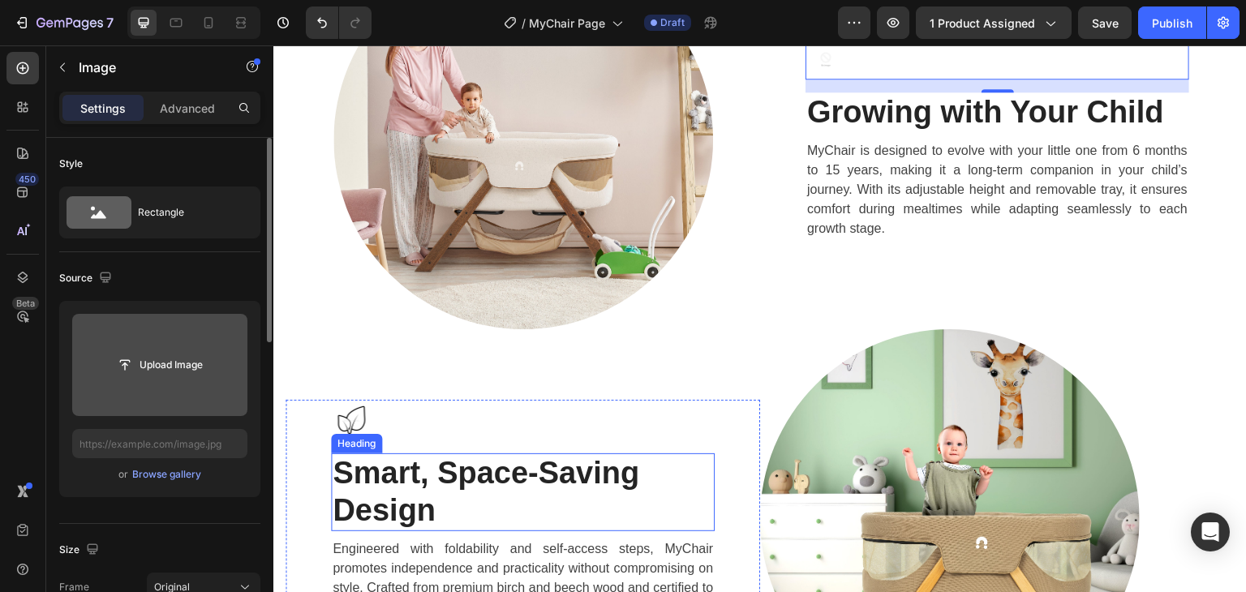
scroll to position [2613, 0]
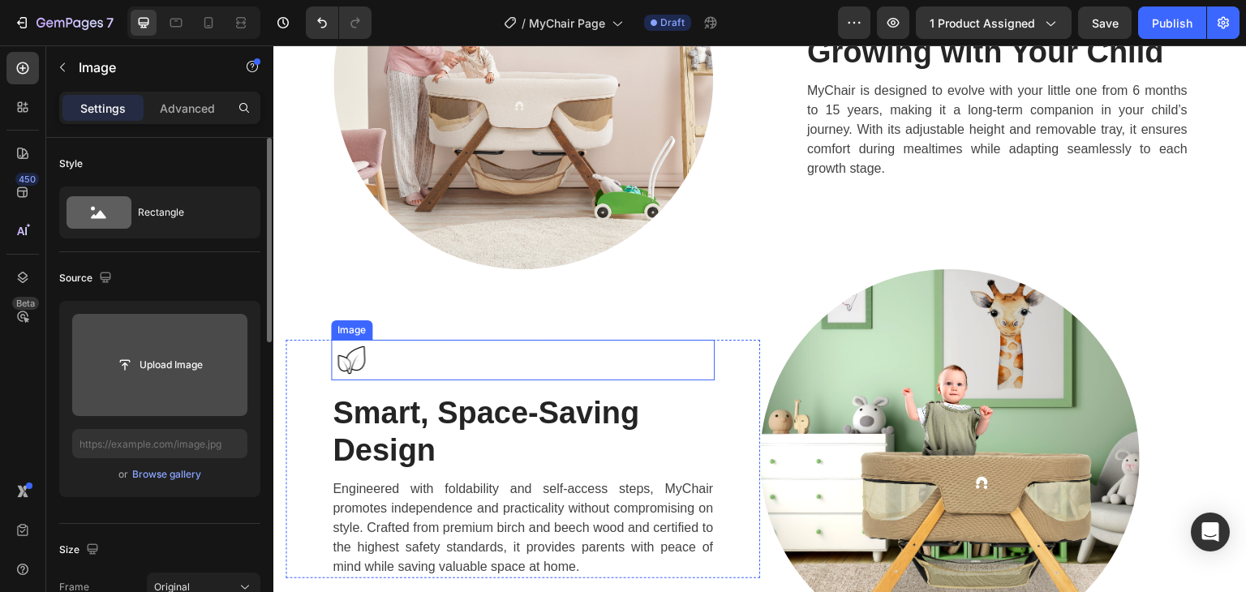
click at [346, 354] on img at bounding box center [351, 360] width 41 height 41
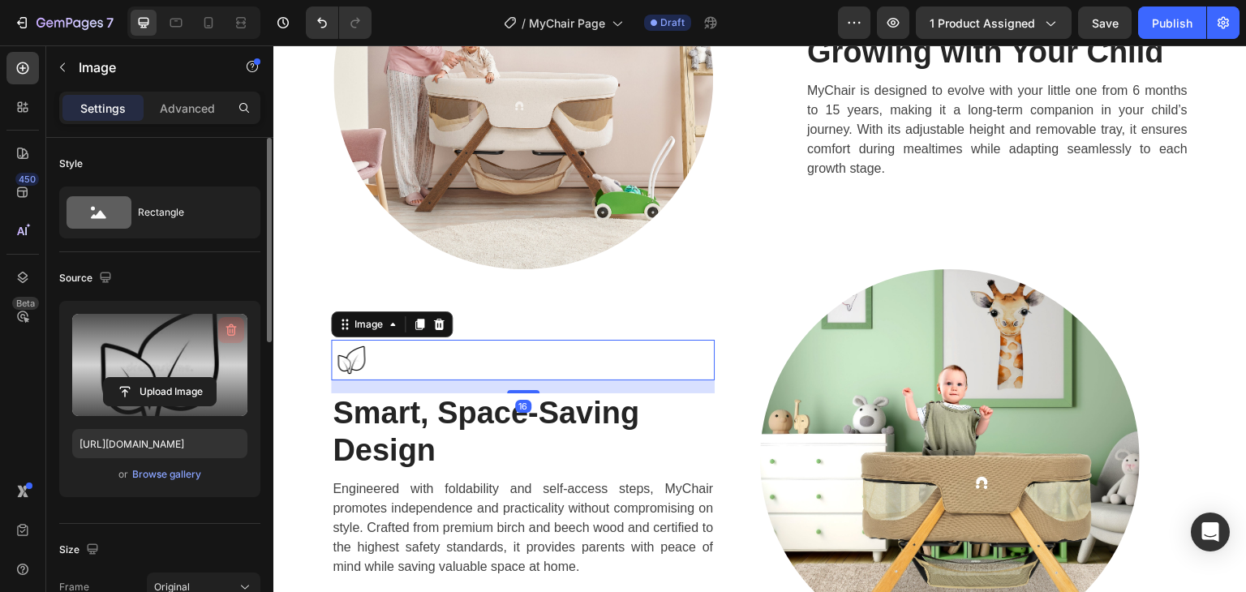
click at [230, 326] on icon "button" at bounding box center [231, 330] width 11 height 12
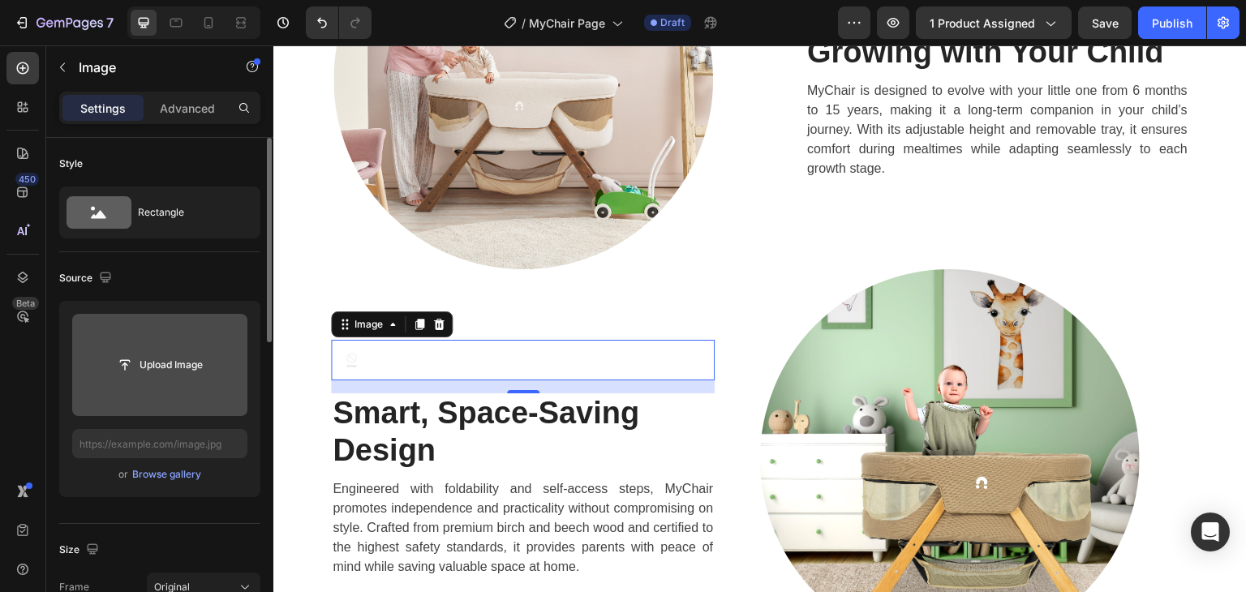
click at [149, 365] on input "file" at bounding box center [160, 365] width 112 height 28
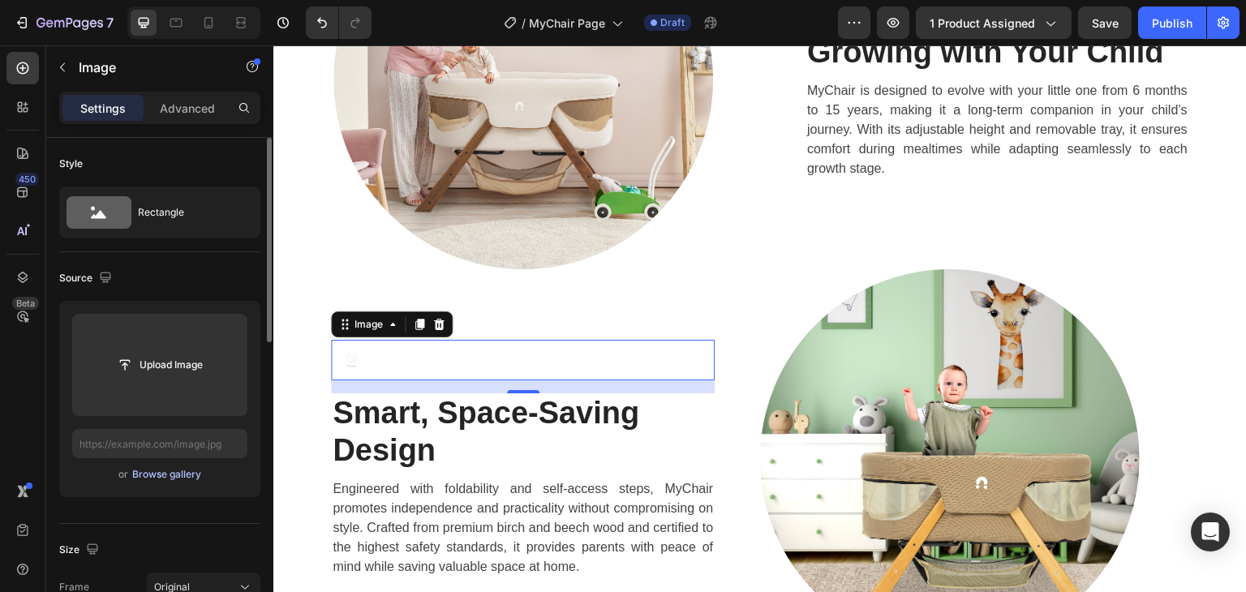
click at [181, 472] on div "Browse gallery" at bounding box center [166, 474] width 69 height 15
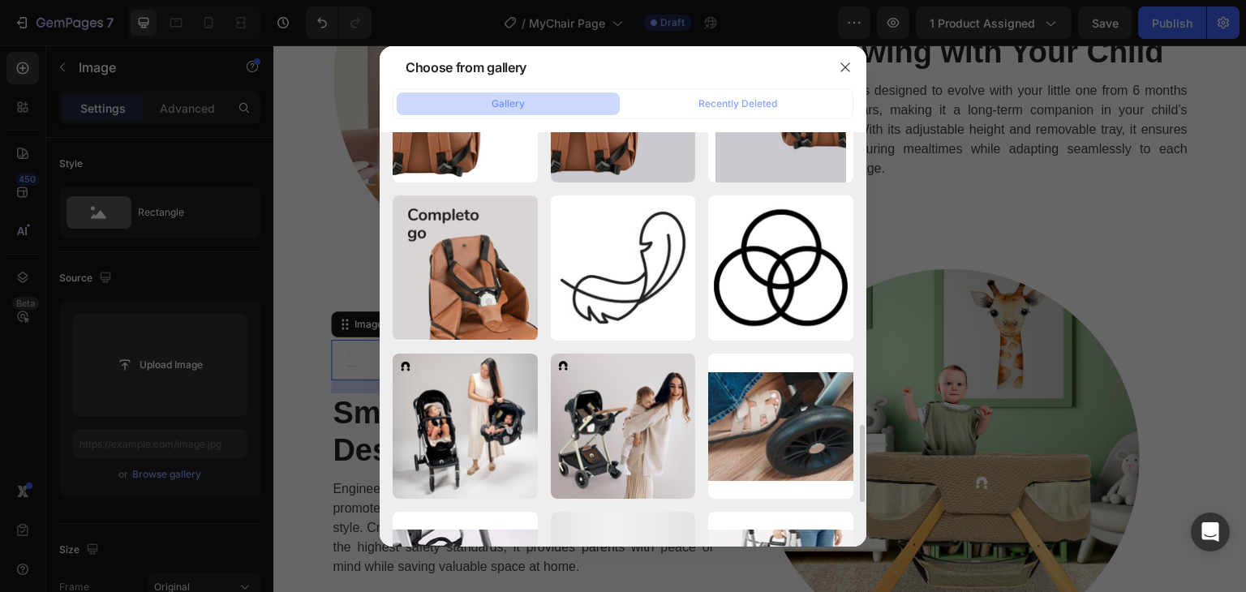
scroll to position [1136, 0]
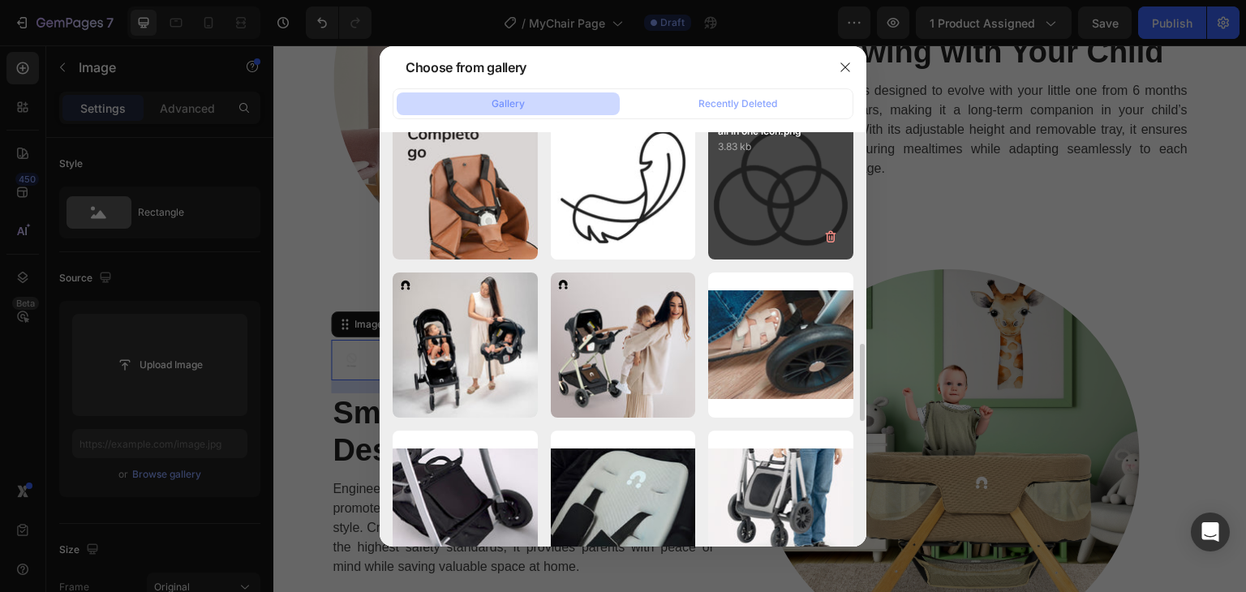
click at [732, 243] on div "all in one icon.png 3.83 kb" at bounding box center [780, 186] width 145 height 145
type input "https://cdn.shopify.com/s/files/1/0647/4521/0025/files/gempages_577626648069800…"
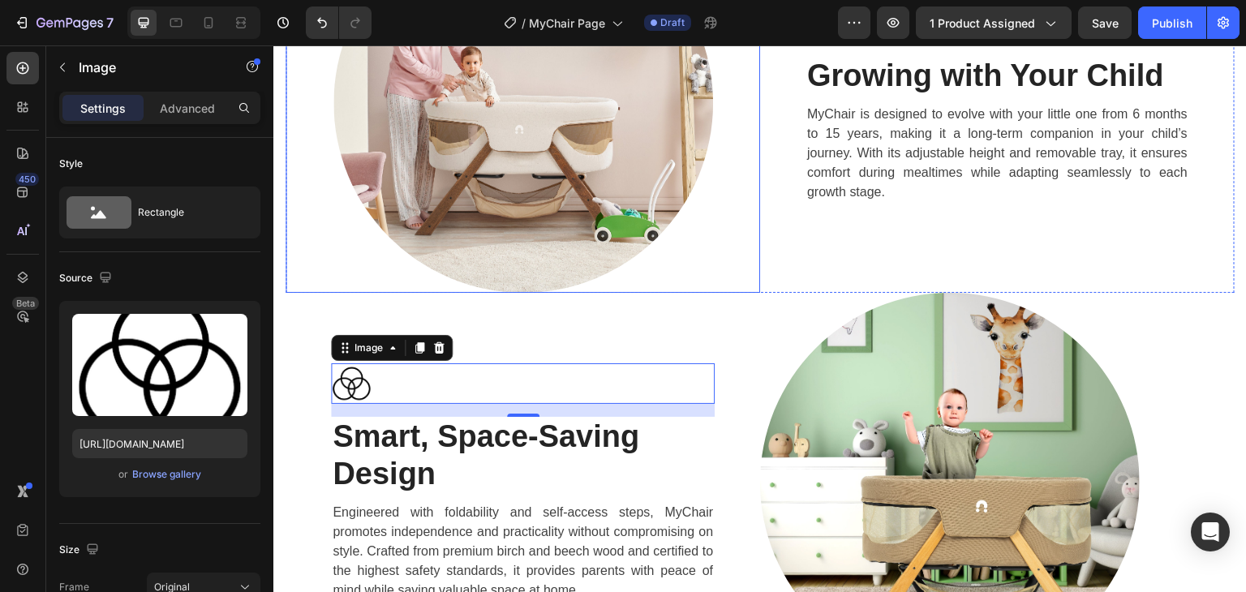
scroll to position [2208, 0]
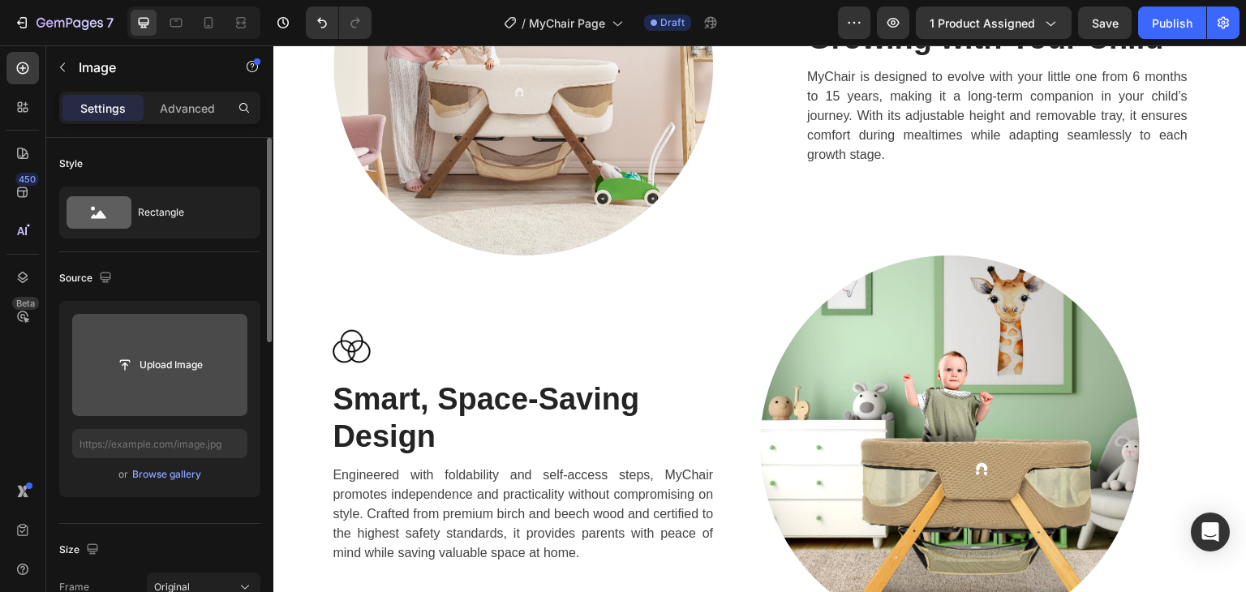
click at [174, 359] on input "file" at bounding box center [160, 365] width 112 height 28
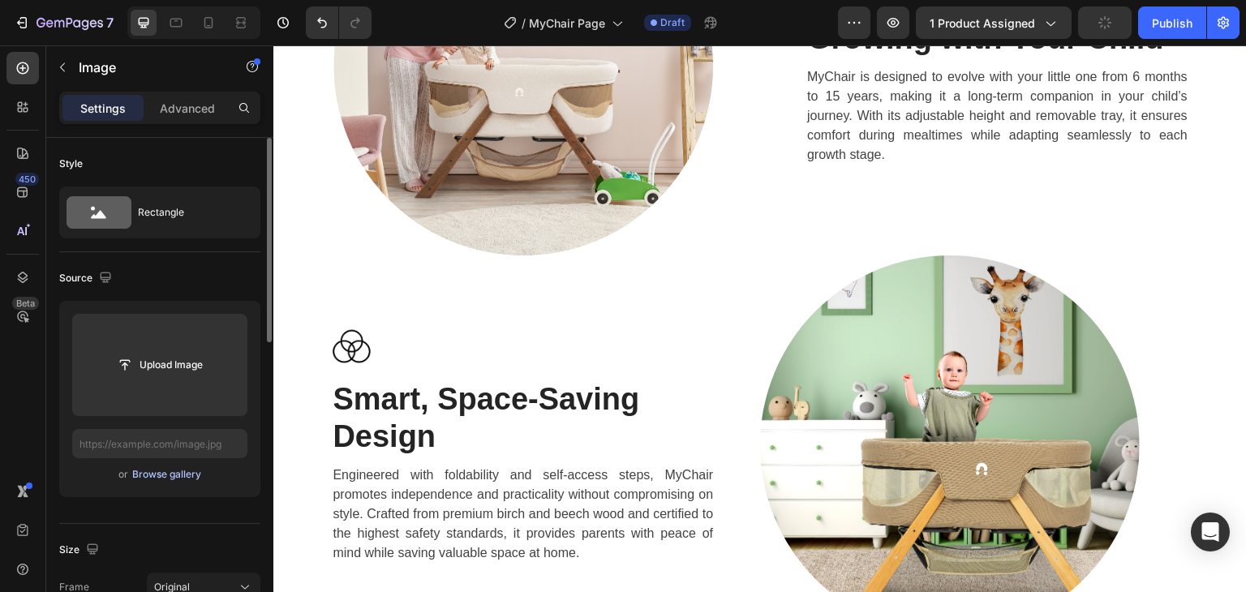
click at [153, 471] on div "Browse gallery" at bounding box center [166, 474] width 69 height 15
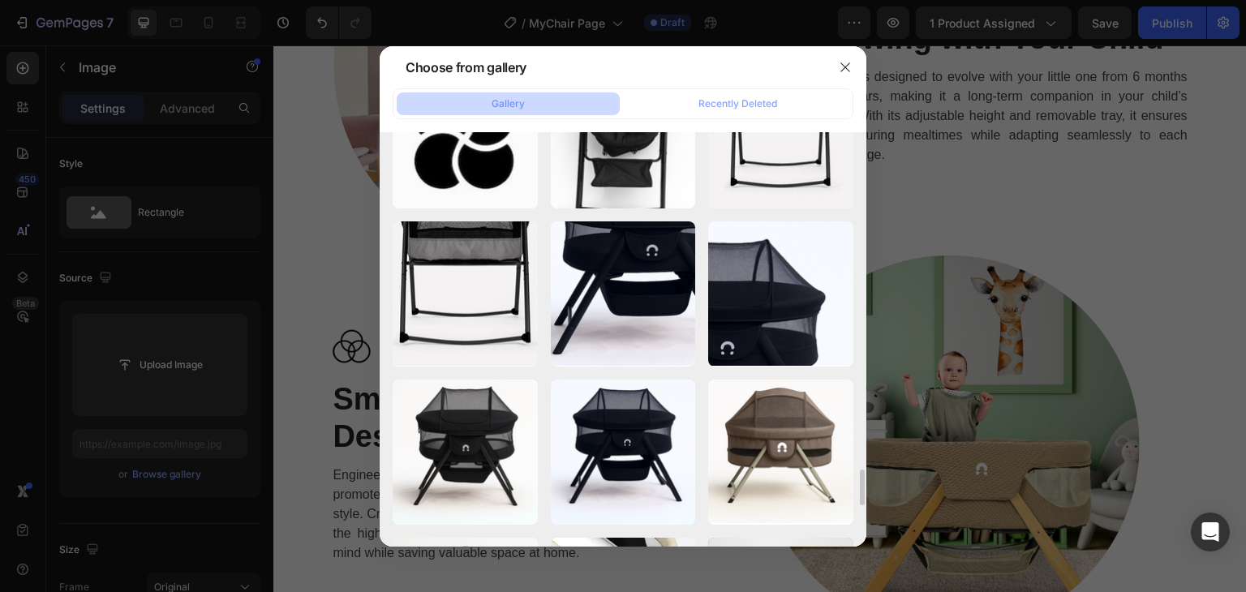
scroll to position [3790, 0]
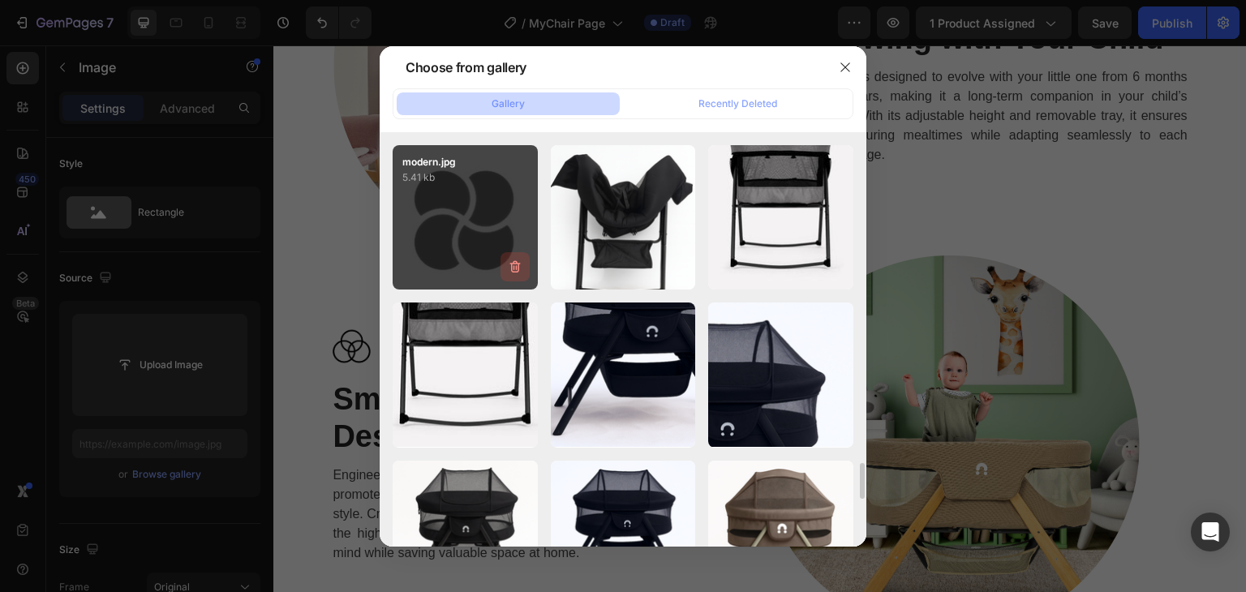
click at [522, 273] on icon "button" at bounding box center [515, 267] width 16 height 16
click at [415, 274] on div "Delete Image? 5.41 kb Cancel Delete" at bounding box center [465, 217] width 145 height 145
click at [456, 267] on div "Cancel" at bounding box center [452, 270] width 32 height 15
click at [460, 228] on div "modern.jpg 5.41 kb" at bounding box center [465, 217] width 145 height 145
type input "https://cdn.shopify.com/s/files/1/0647/4521/0025/files/gempages_577626648069800…"
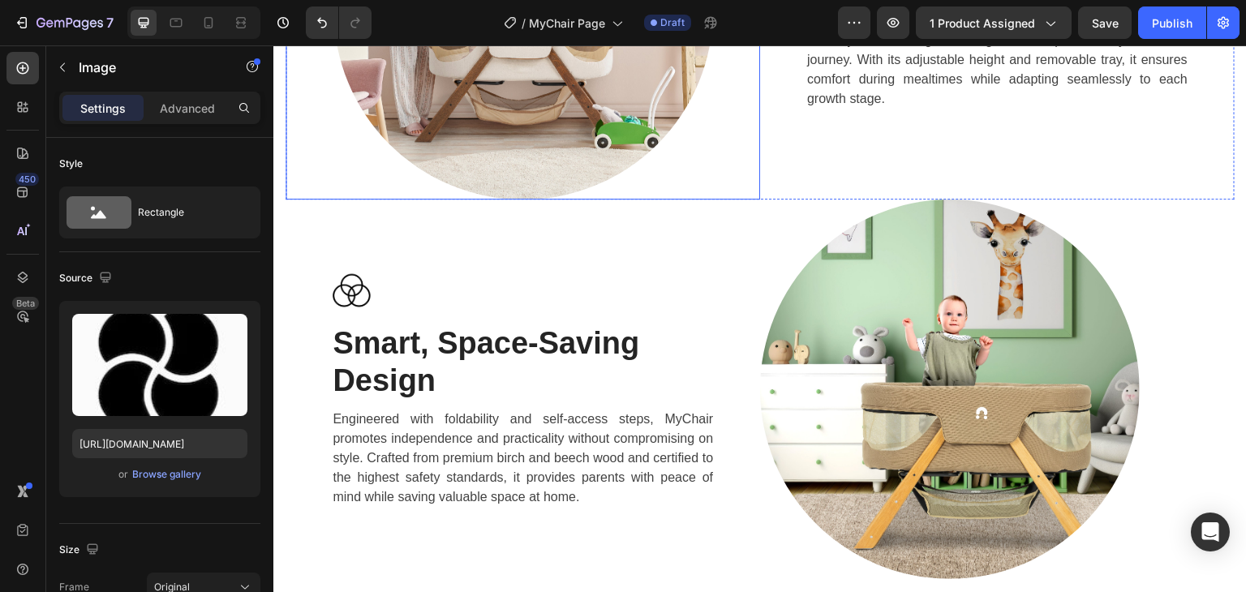
scroll to position [2370, 0]
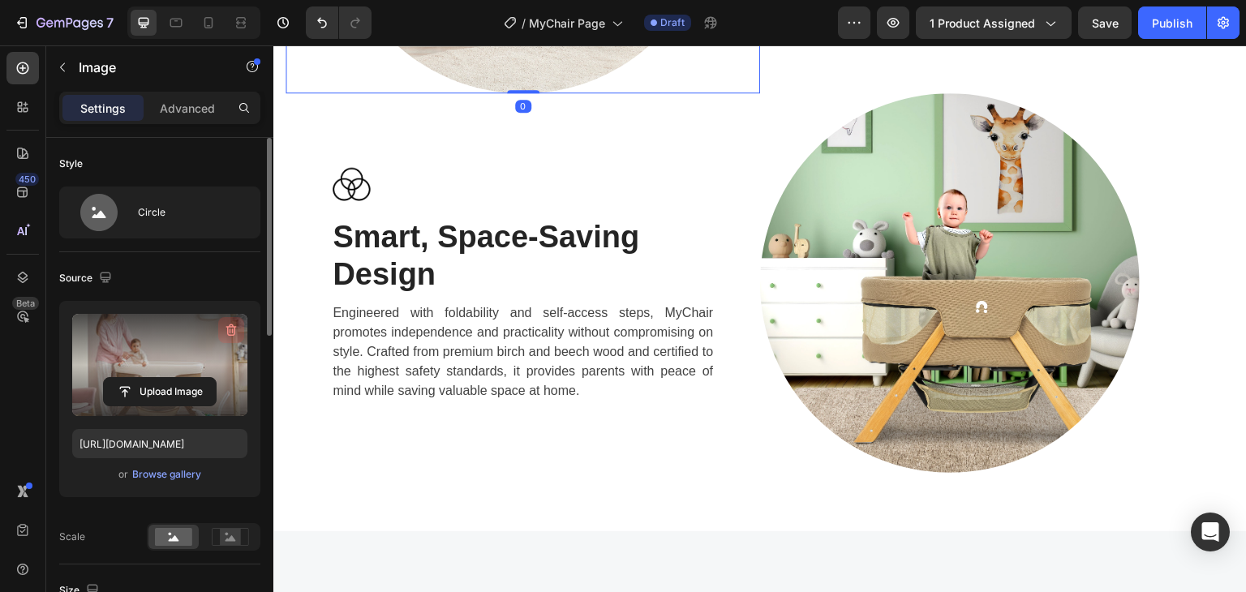
click at [225, 325] on icon "button" at bounding box center [231, 330] width 16 height 16
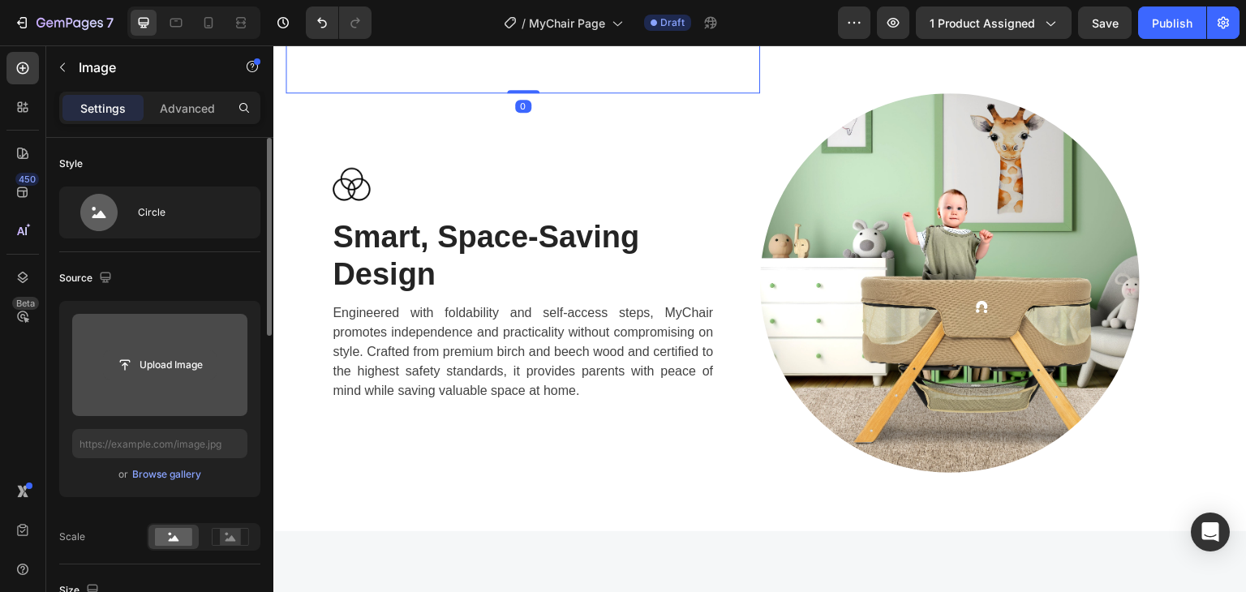
click at [174, 368] on input "file" at bounding box center [160, 365] width 112 height 28
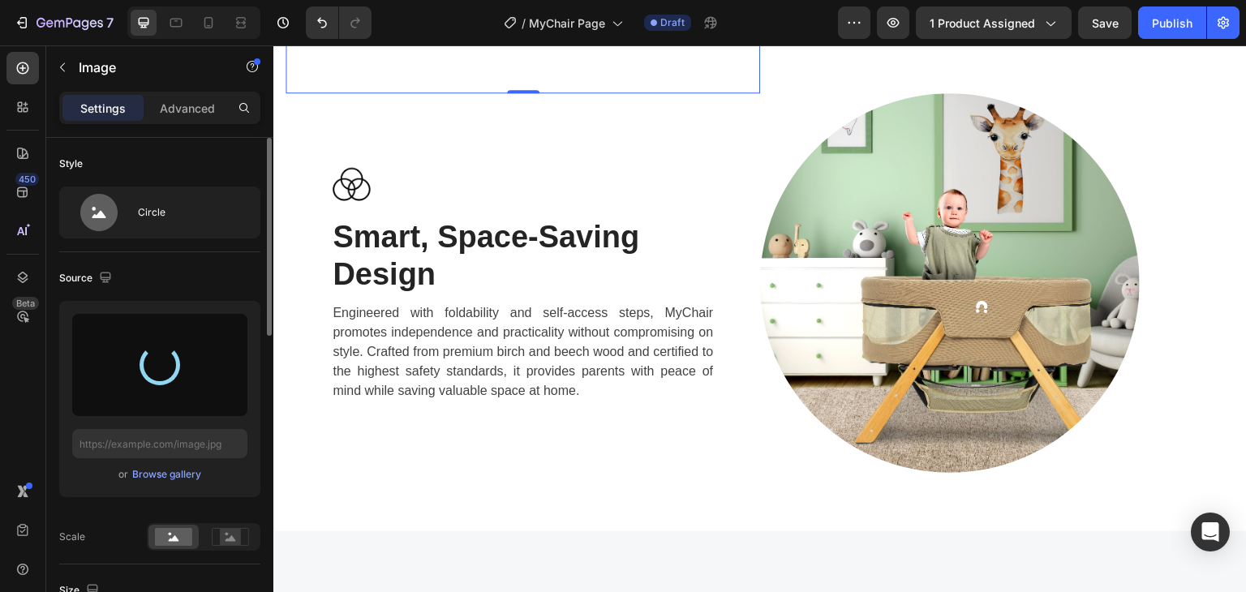
type input "https://cdn.shopify.com/s/files/1/0647/4521/0025/files/gempages_577626648069800…"
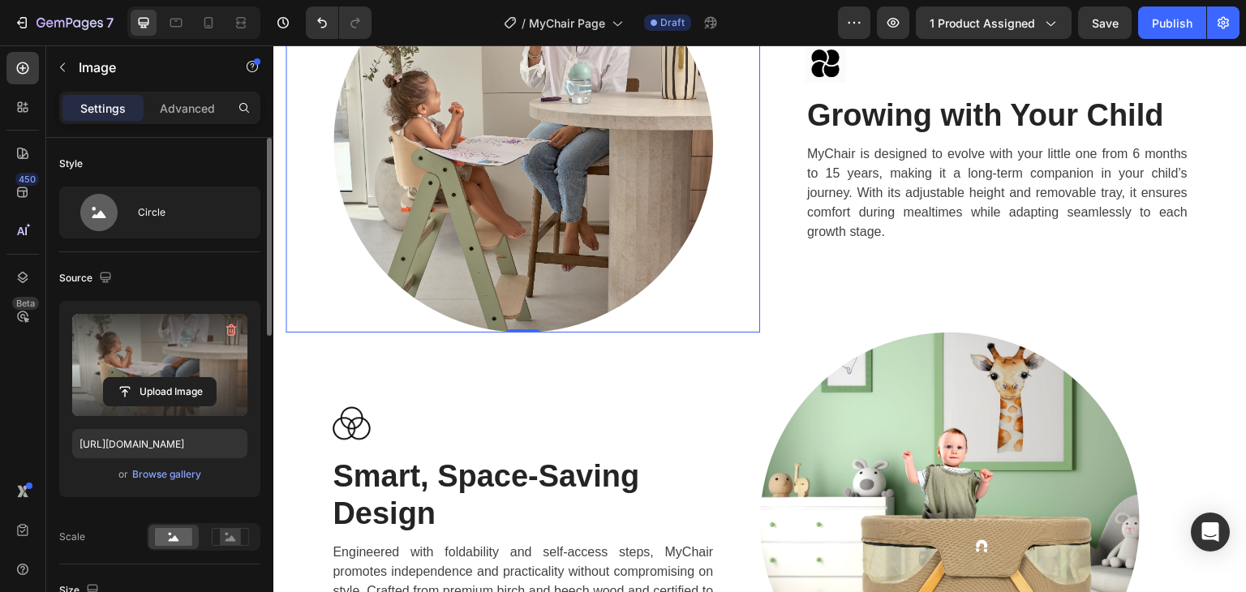
scroll to position [2695, 0]
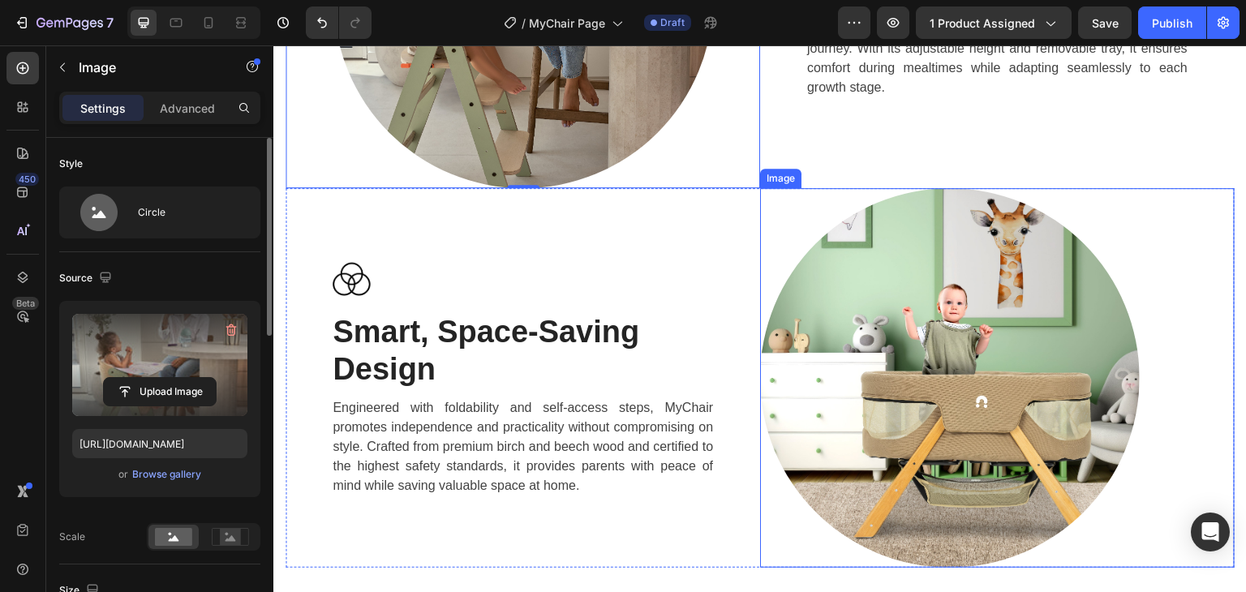
click at [891, 346] on img at bounding box center [950, 378] width 380 height 380
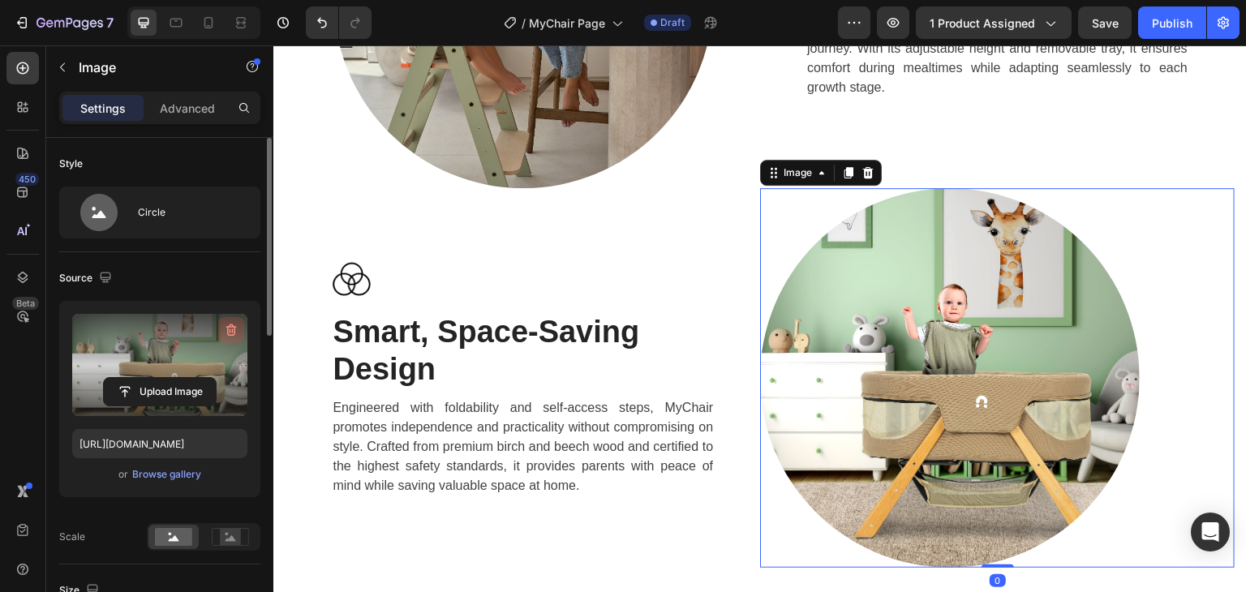
click at [238, 318] on button "button" at bounding box center [231, 330] width 26 height 26
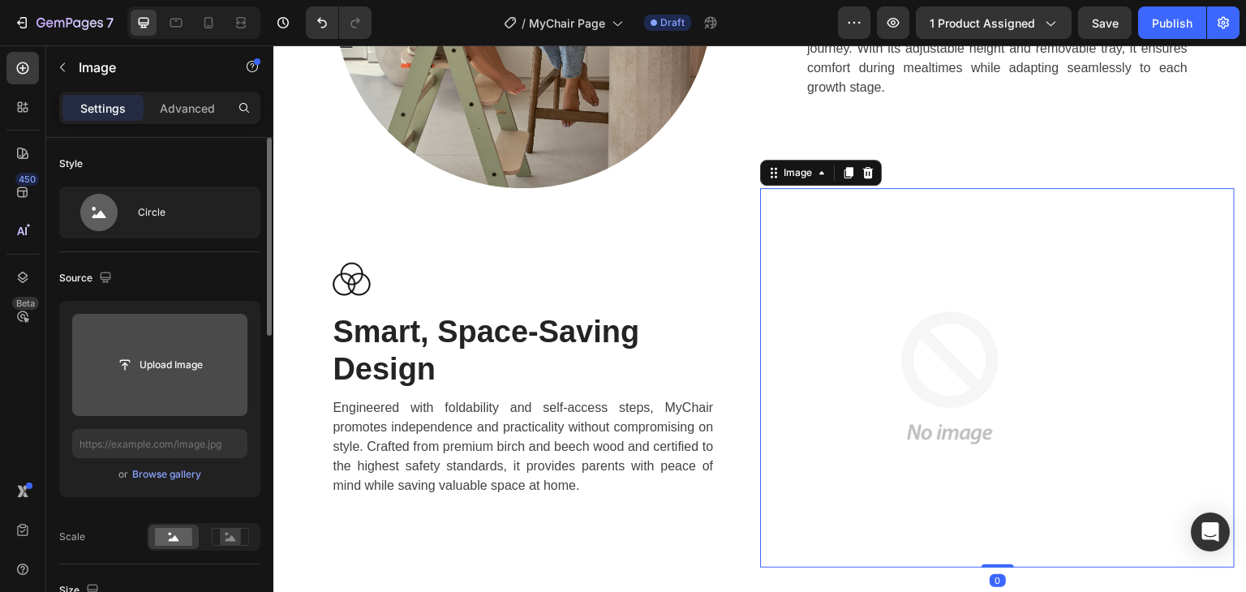
click at [166, 358] on input "file" at bounding box center [160, 365] width 112 height 28
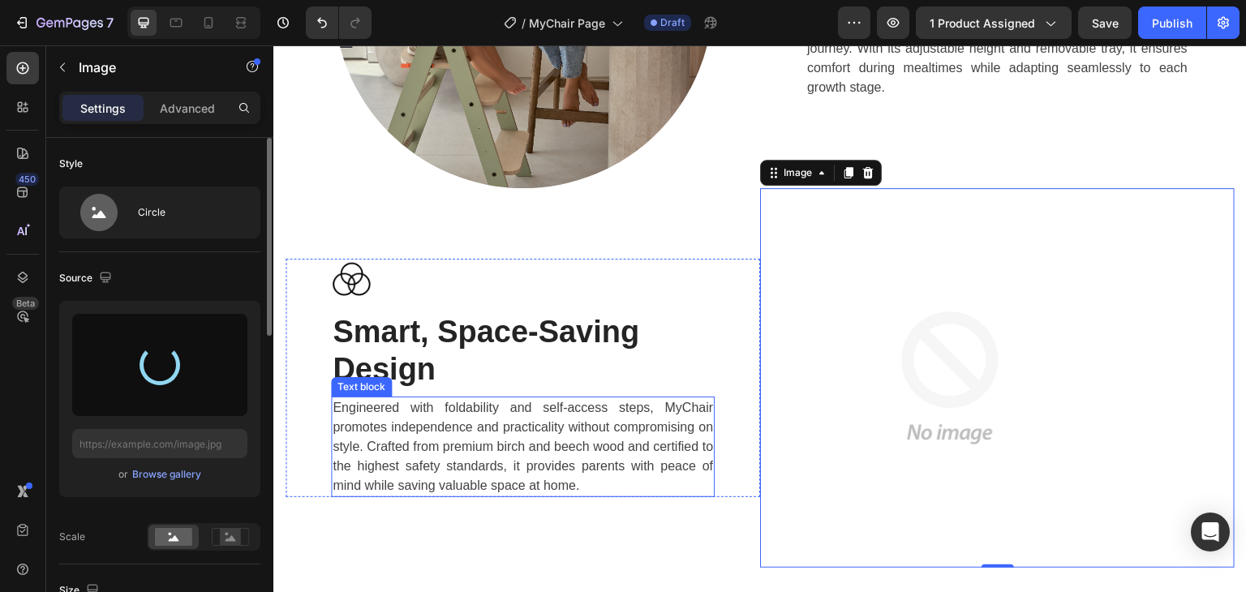
type input "https://cdn.shopify.com/s/files/1/0647/4521/0025/files/gempages_577626648069800…"
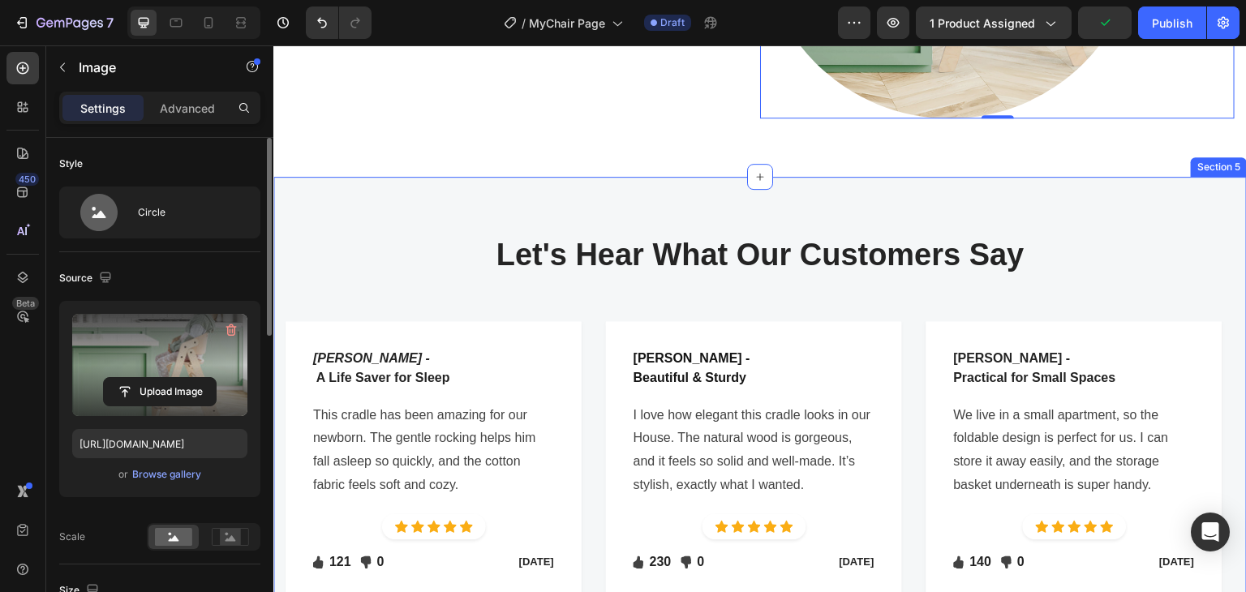
scroll to position [3181, 0]
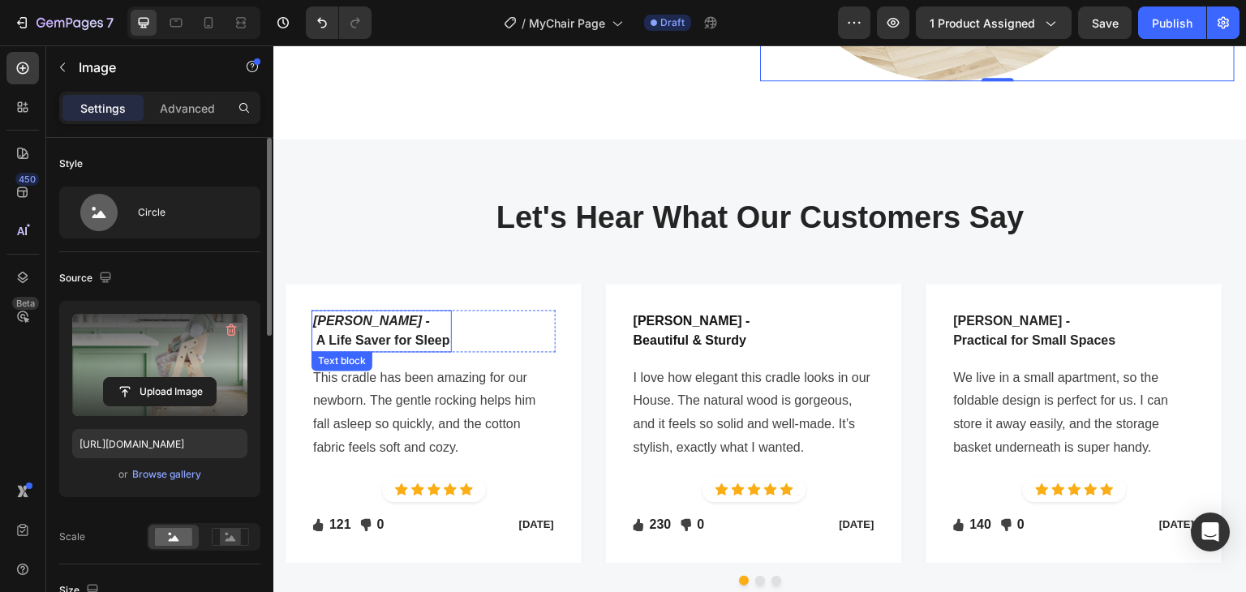
click at [359, 314] on icon "Sarah M -" at bounding box center [371, 321] width 117 height 14
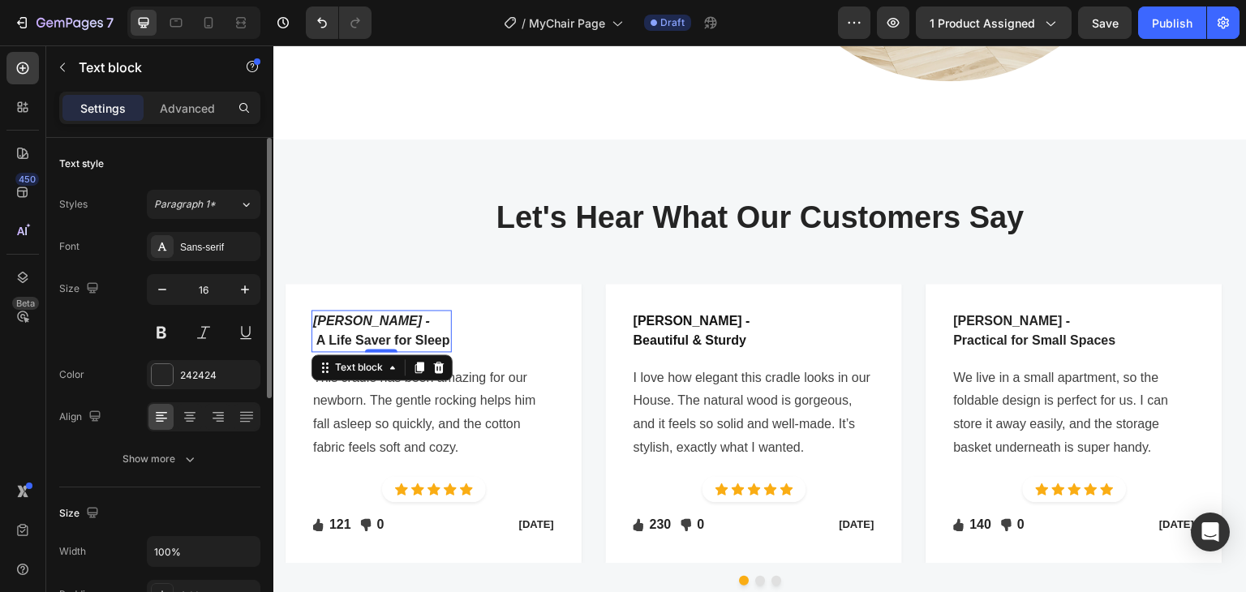
click at [359, 314] on icon "Sarah M -" at bounding box center [371, 321] width 117 height 14
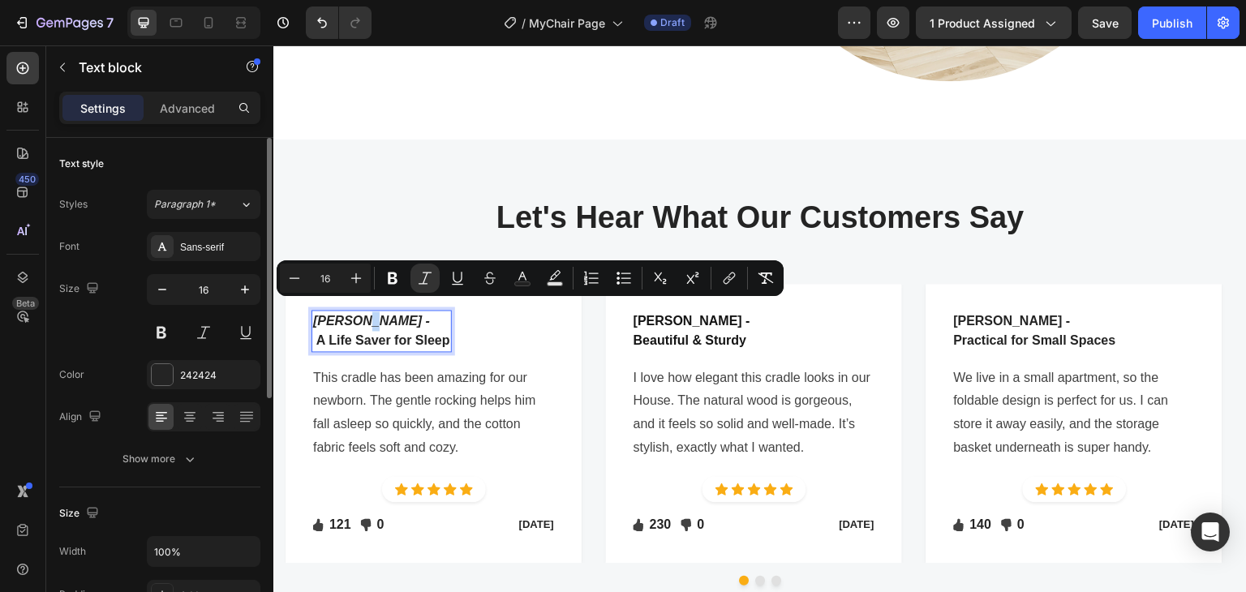
click at [360, 314] on icon "Sarah M -" at bounding box center [371, 321] width 117 height 14
drag, startPoint x: 362, startPoint y: 310, endPoint x: 302, endPoint y: 307, distance: 60.1
click at [302, 307] on div "Sarah M - A Life Saver for Sleep Text block 0 Row This cradle has been amazing …" at bounding box center [434, 423] width 296 height 279
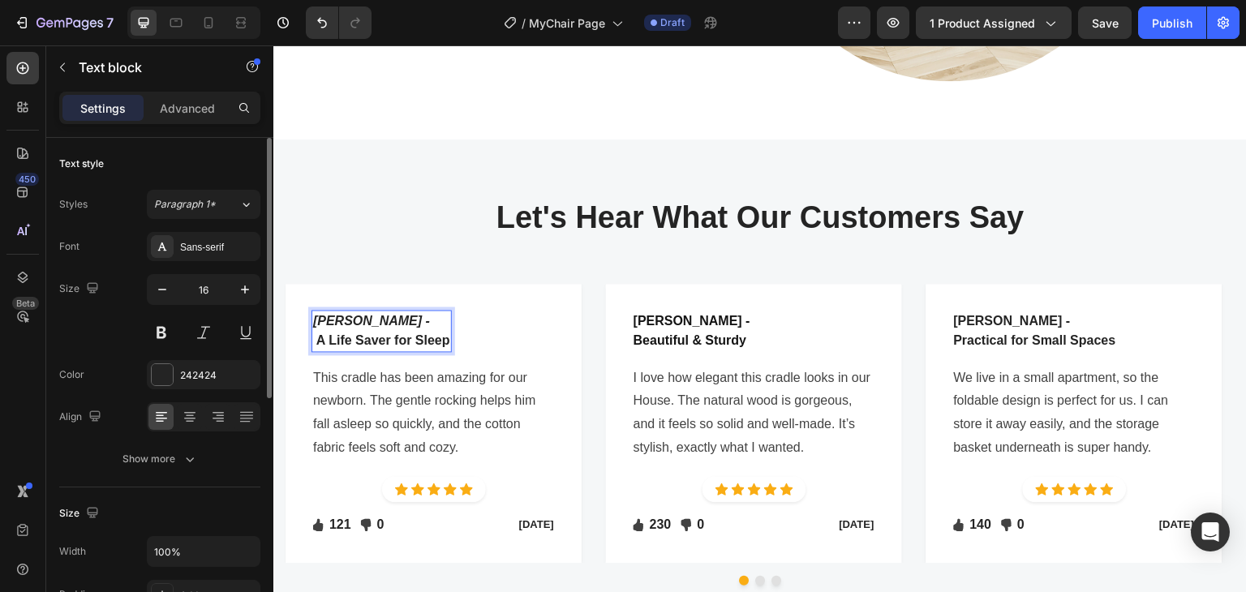
click at [376, 339] on p "A Life Saver for Sleep" at bounding box center [381, 340] width 137 height 19
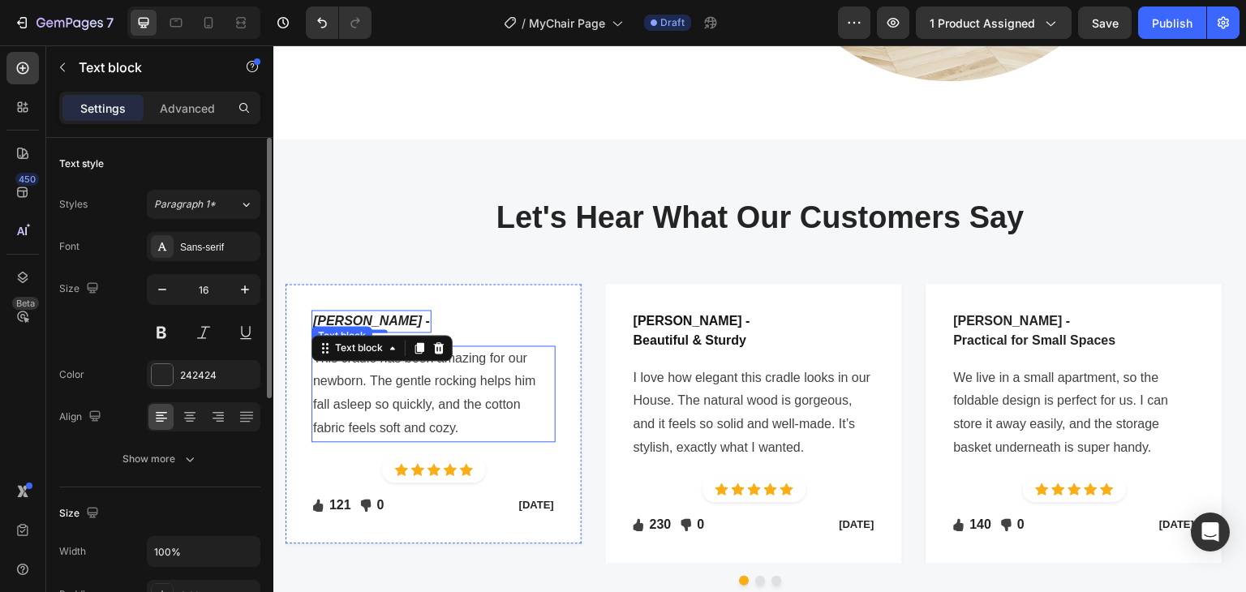
click at [421, 392] on p "This cradle has been amazing for our newborn. The gentle rocking helps him fall…" at bounding box center [433, 393] width 241 height 93
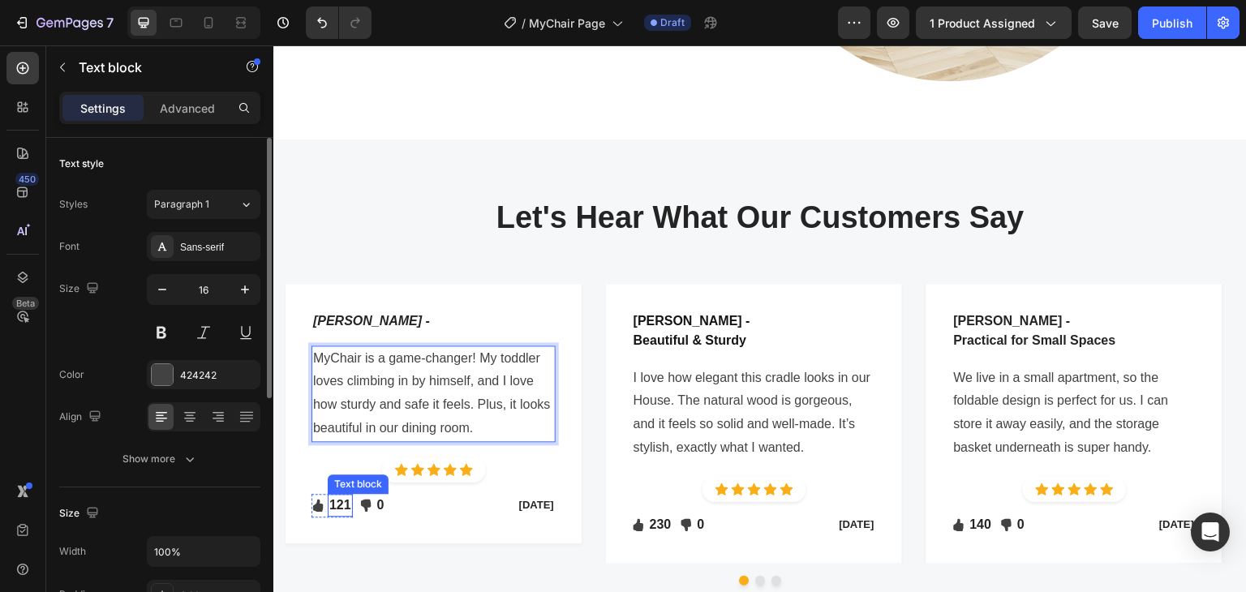
click at [345, 496] on p "121" at bounding box center [340, 505] width 22 height 19
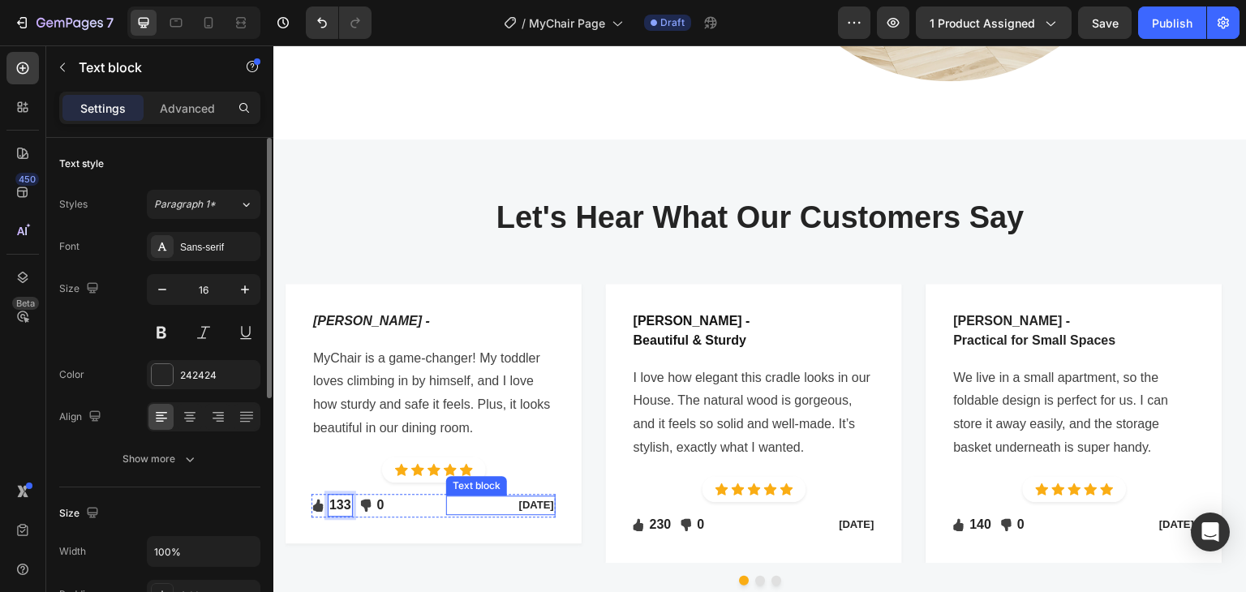
click at [495, 497] on p "Feb 22, 2023" at bounding box center [500, 505] width 105 height 16
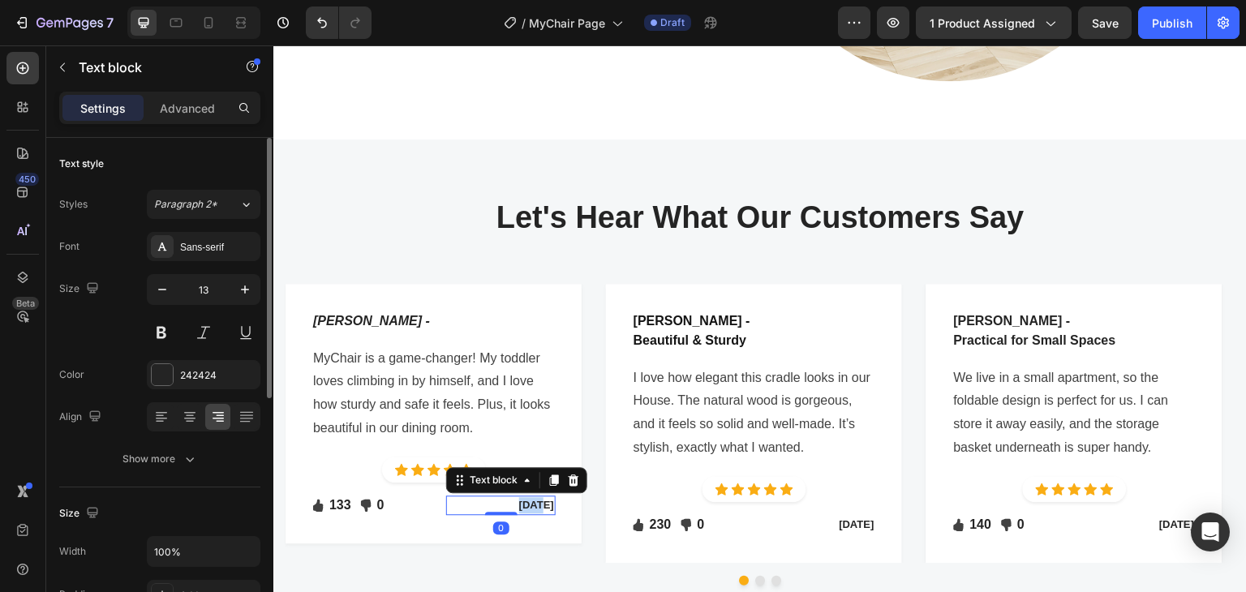
click at [495, 497] on p "Feb 22, 2023" at bounding box center [500, 505] width 105 height 16
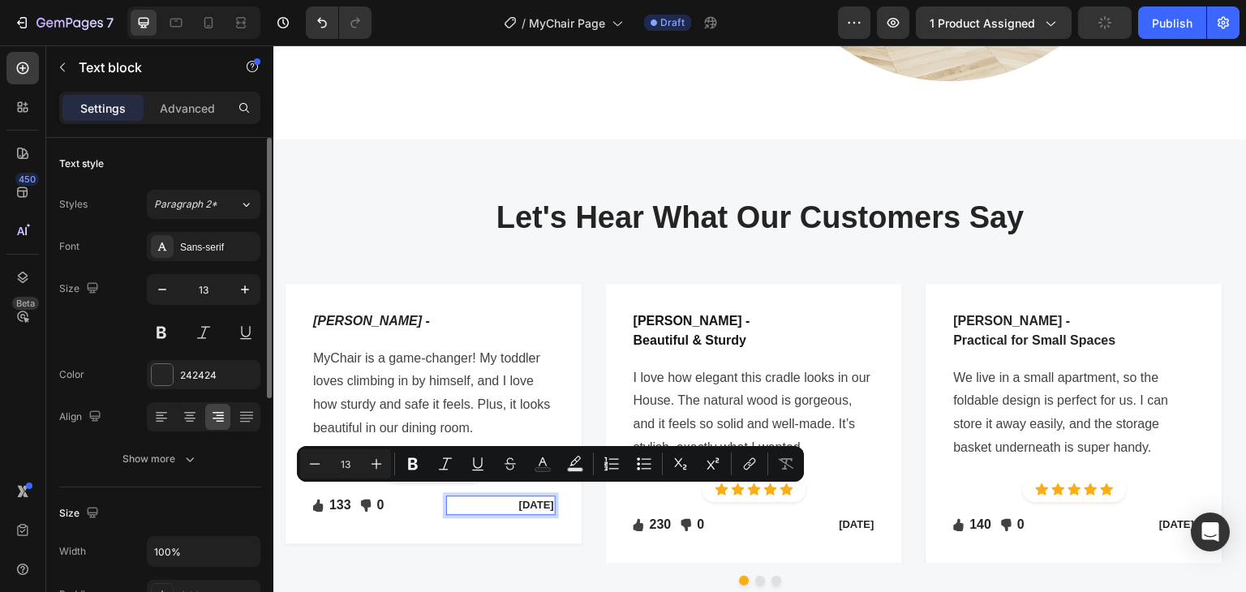
click at [547, 497] on p "May 22, 2023" at bounding box center [500, 505] width 105 height 16
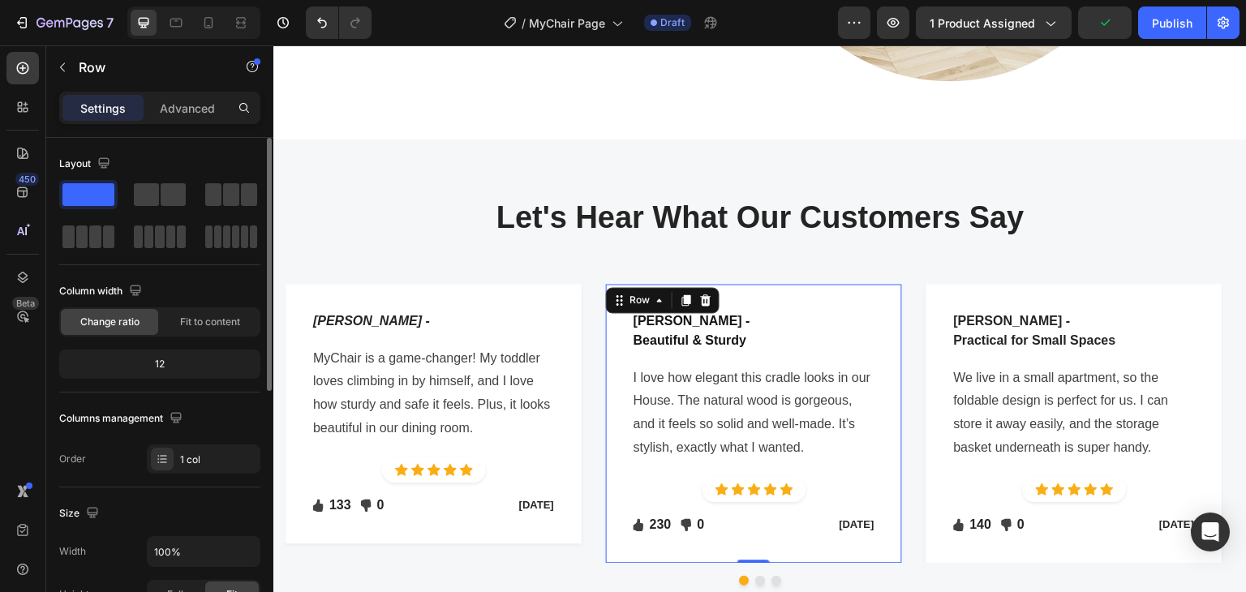
click at [774, 344] on div "Lina R - Beautiful & Sturdy Text block Row I love how elegant this cradle looks…" at bounding box center [754, 423] width 244 height 227
click at [715, 331] on p "Beautiful & Sturdy" at bounding box center [691, 340] width 117 height 19
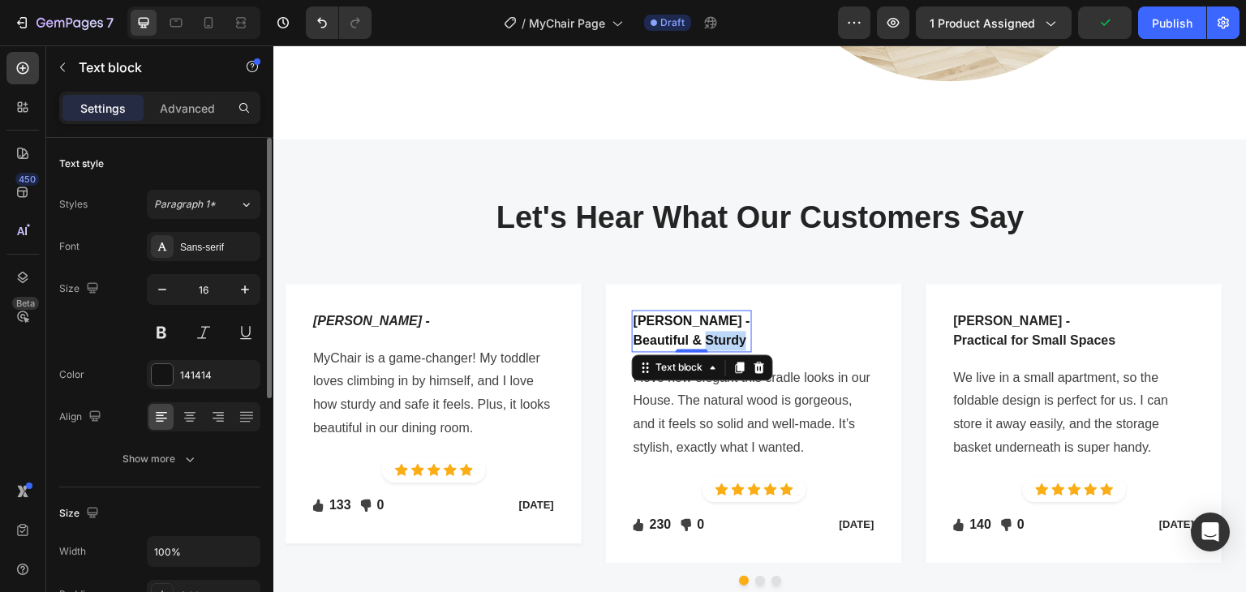
click at [715, 331] on p "Beautiful & Sturdy" at bounding box center [691, 340] width 117 height 19
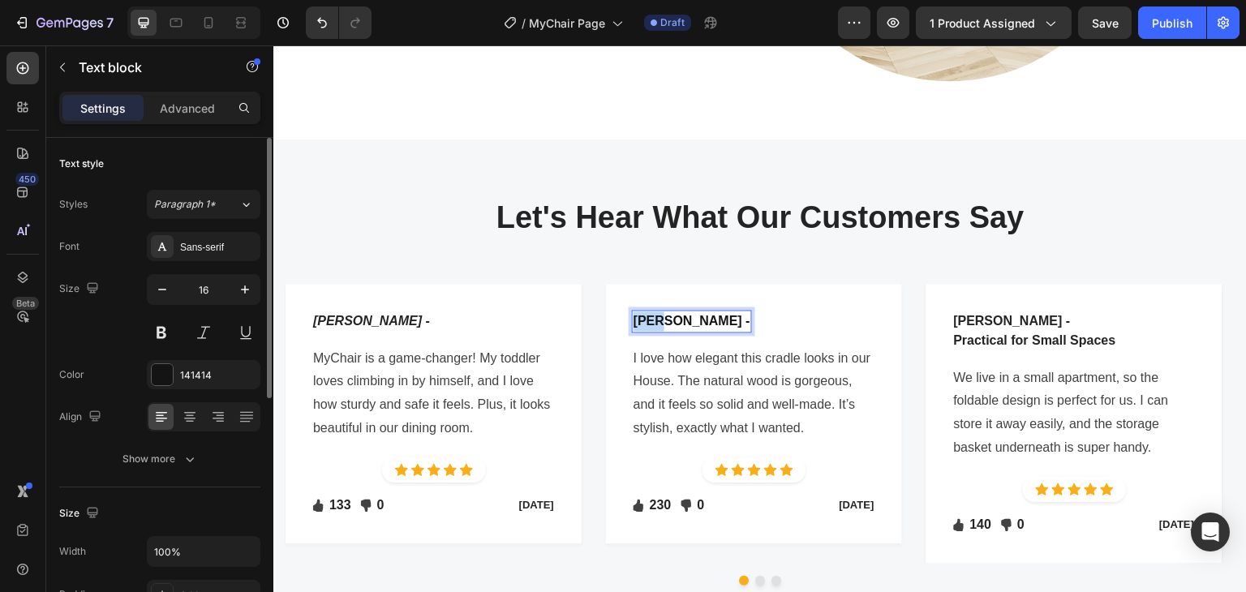
drag, startPoint x: 659, startPoint y: 312, endPoint x: 632, endPoint y: 312, distance: 26.8
click at [632, 312] on div "Lina R -" at bounding box center [692, 321] width 120 height 23
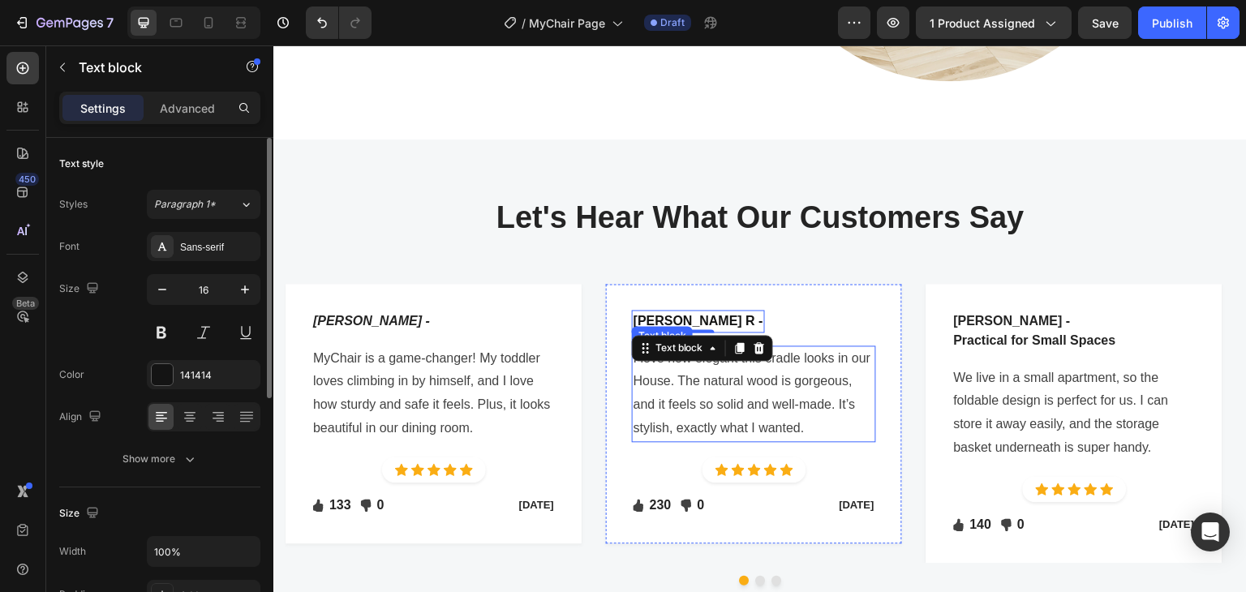
click at [767, 377] on p "I love how elegant this cradle looks in our House. The natural wood is gorgeous…" at bounding box center [753, 393] width 241 height 93
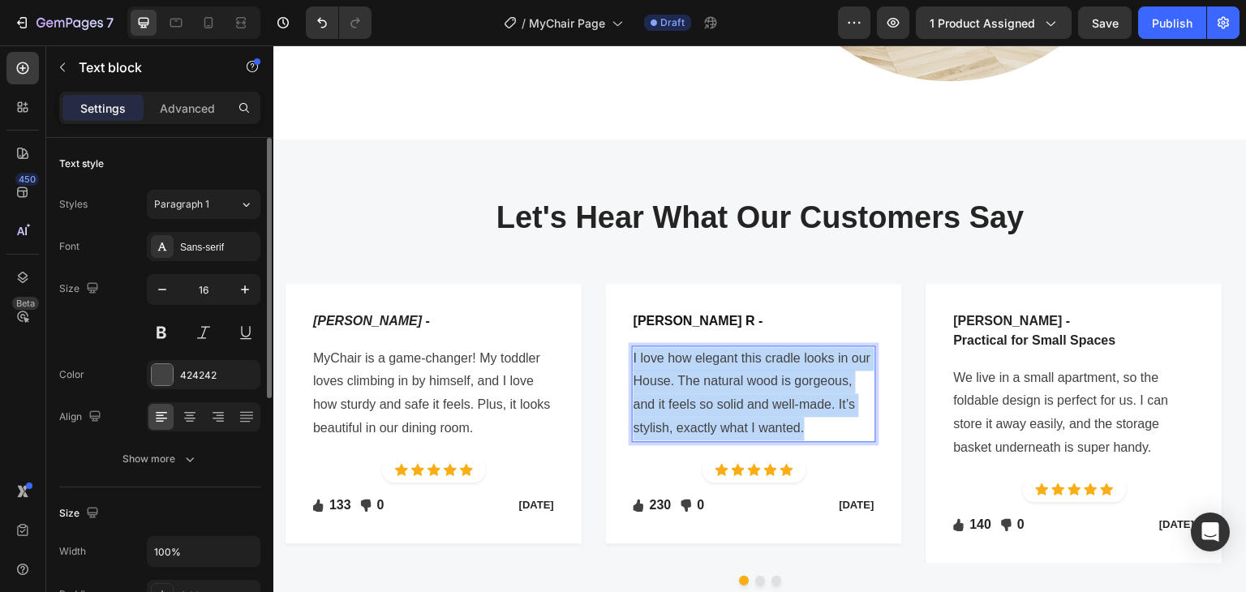
click at [767, 377] on p "I love how elegant this cradle looks in our House. The natural wood is gorgeous…" at bounding box center [753, 393] width 241 height 93
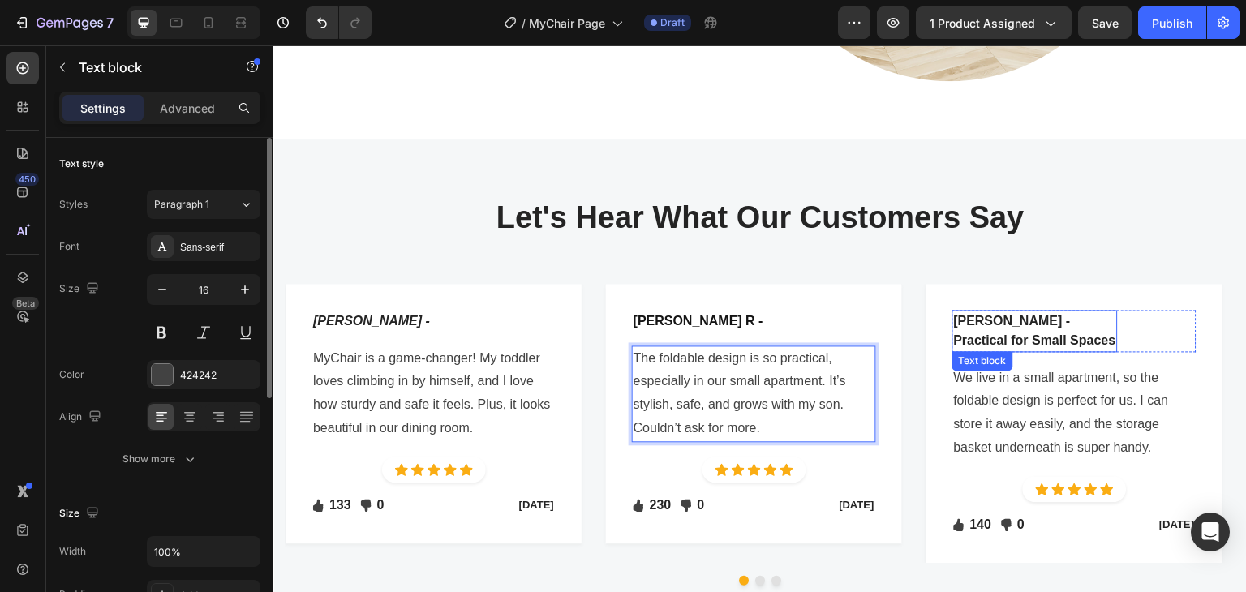
click at [1023, 333] on p "Practical for Small Spaces" at bounding box center [1035, 340] width 162 height 19
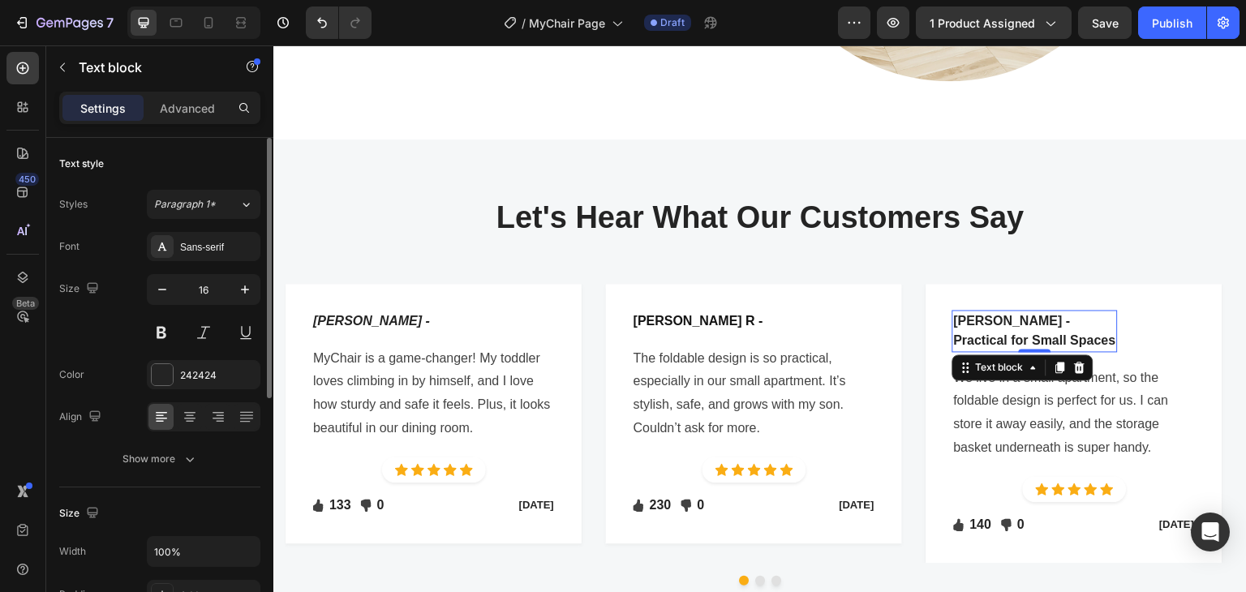
click at [1023, 333] on p "Practical for Small Spaces" at bounding box center [1035, 340] width 162 height 19
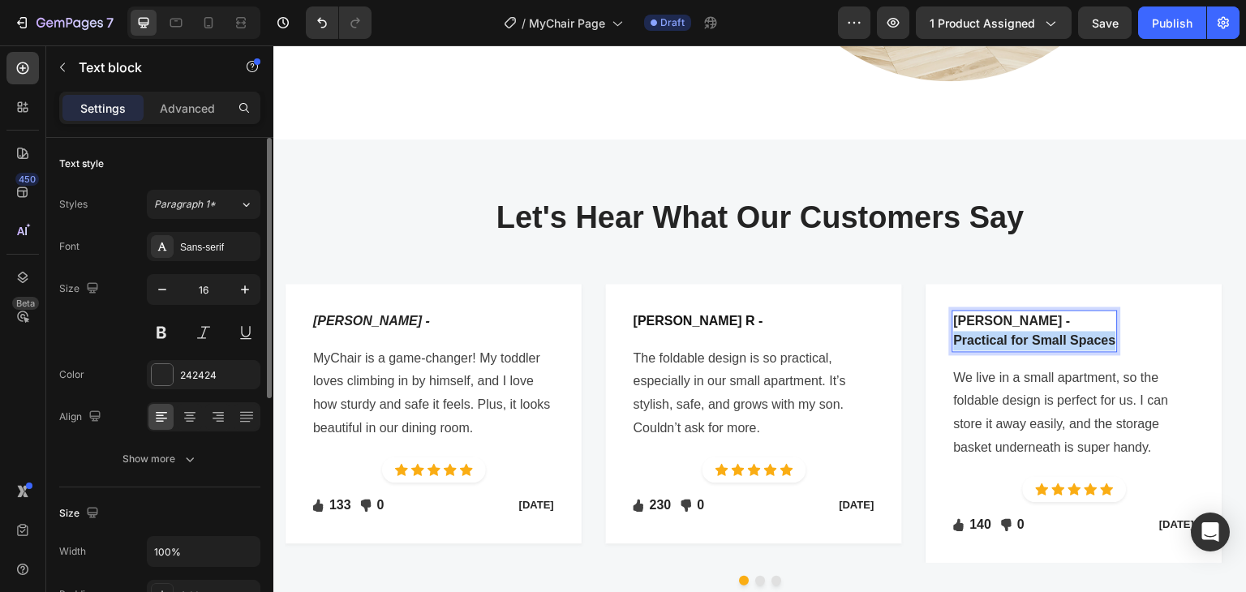
click at [1023, 333] on p "Practical for Small Spaces" at bounding box center [1035, 340] width 162 height 19
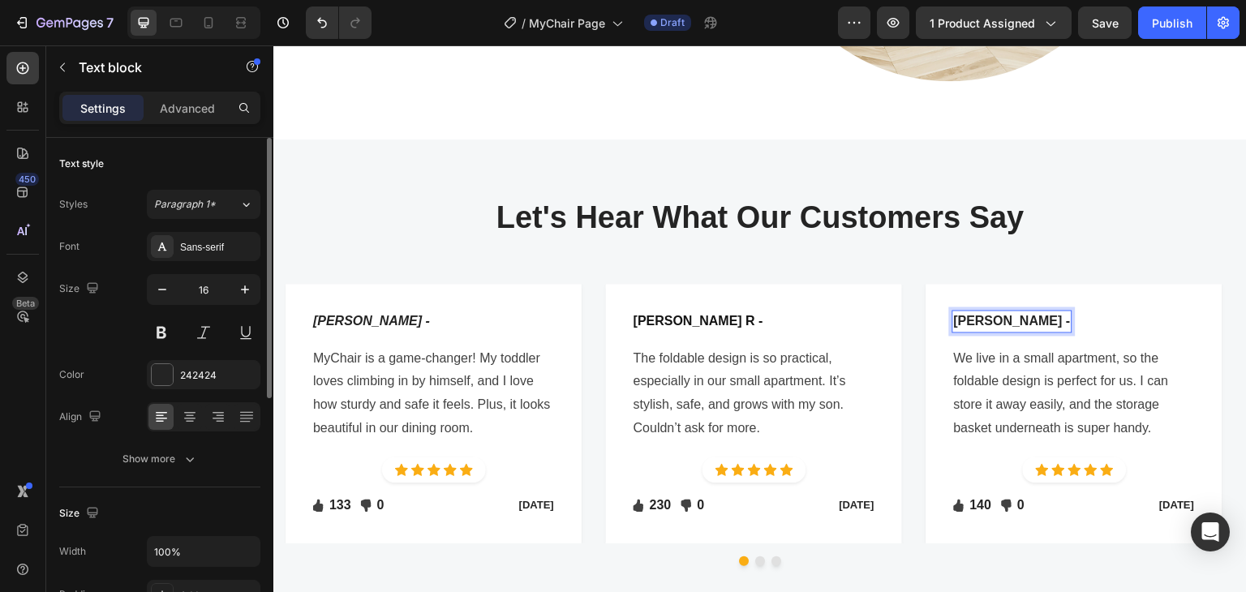
click at [965, 314] on p "Dina K -" at bounding box center [1012, 320] width 117 height 19
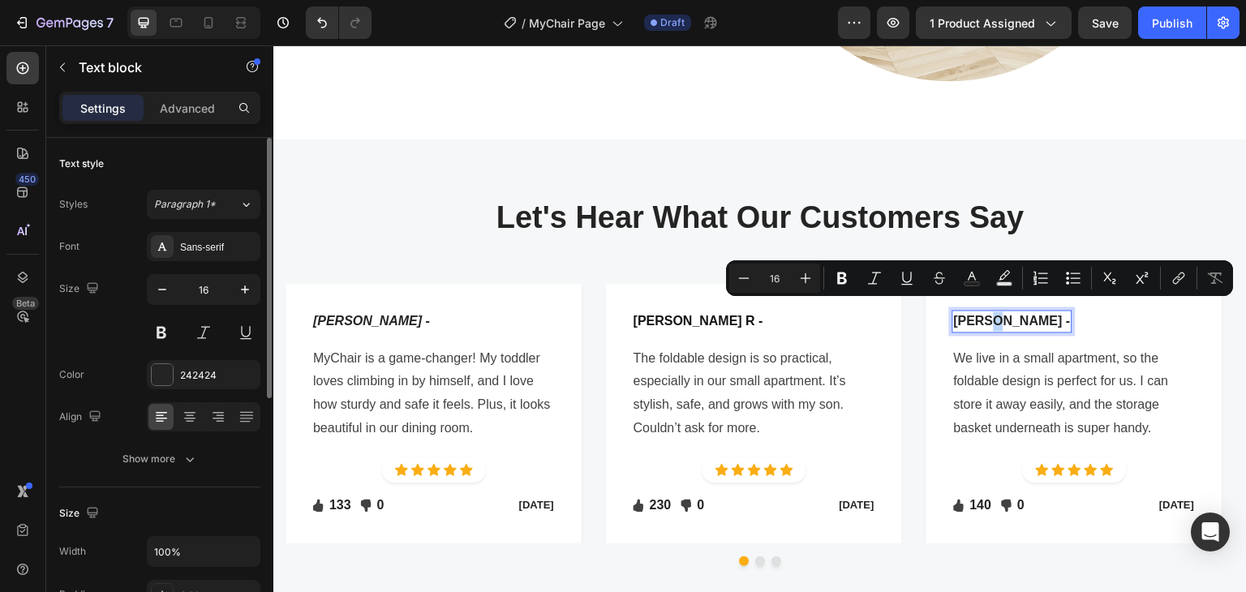
click at [989, 313] on p "Jana K -" at bounding box center [1012, 320] width 117 height 19
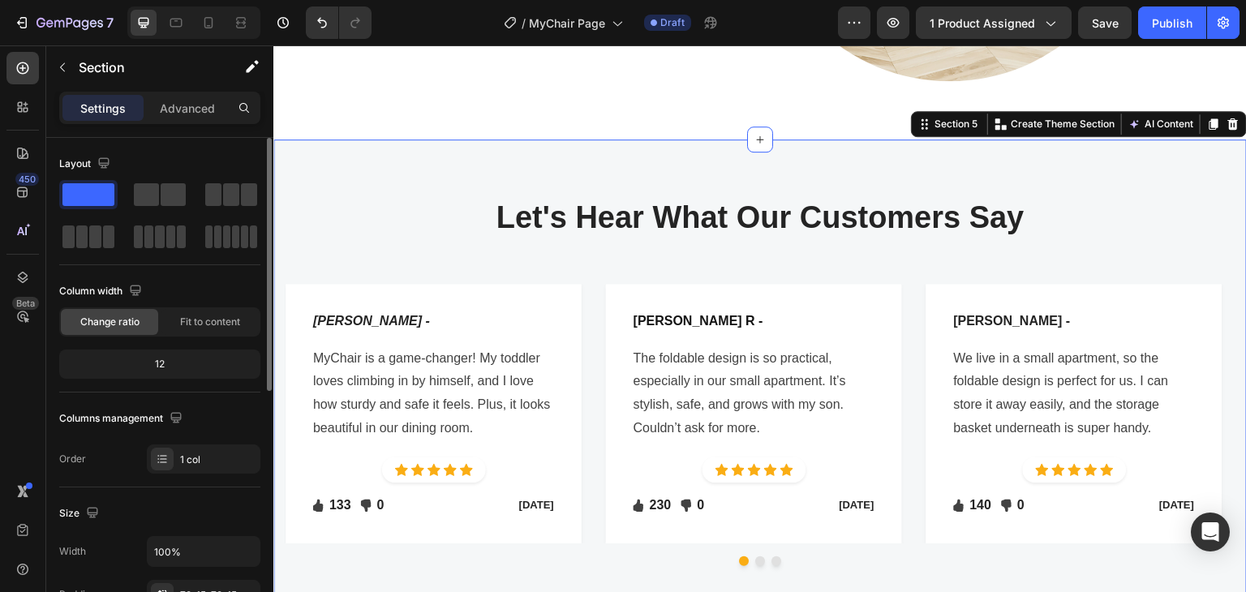
click at [809, 248] on div "Let's Hear What Our Customers Say Heading Row Sophia K - Text block Row MyChair…" at bounding box center [760, 388] width 949 height 381
click at [993, 311] on p "Jana K -" at bounding box center [1012, 320] width 117 height 19
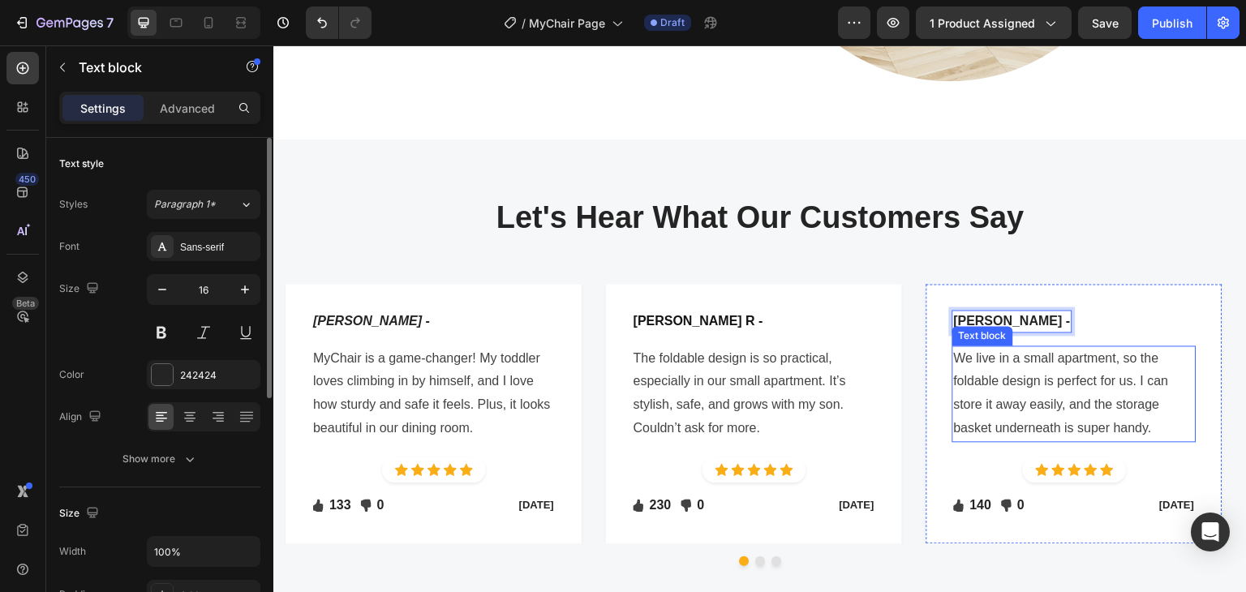
click at [1037, 381] on p "We live in a small apartment, so the foldable design is perfect for us. I can s…" at bounding box center [1074, 393] width 241 height 93
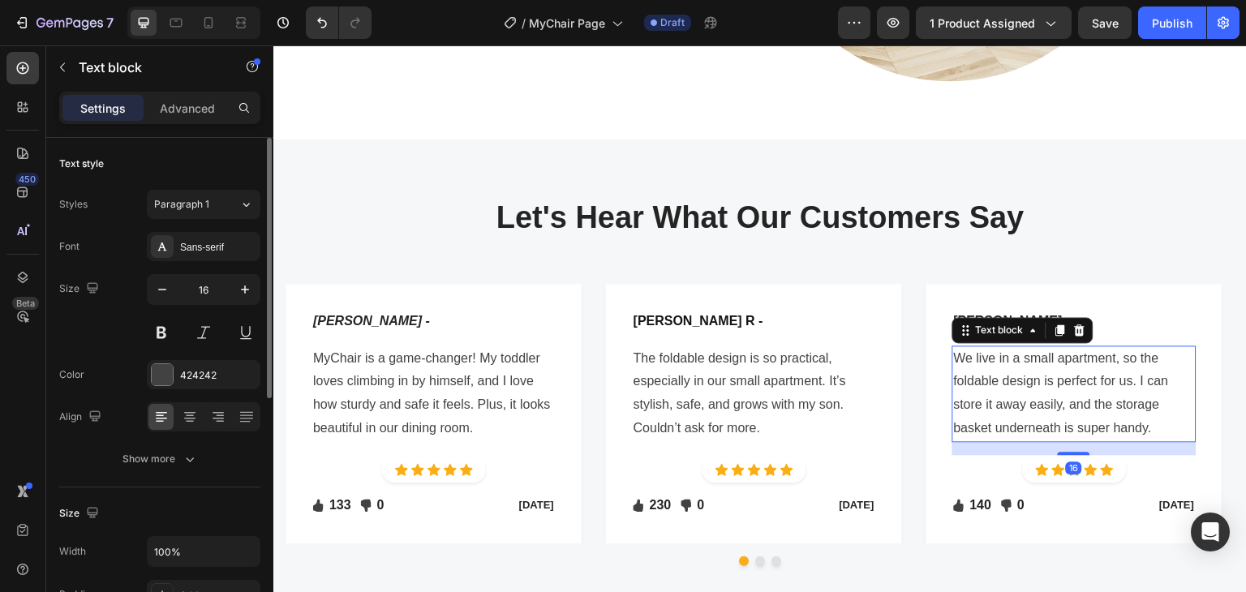
click at [1037, 381] on p "We live in a small apartment, so the foldable design is perfect for us. I can s…" at bounding box center [1074, 393] width 241 height 93
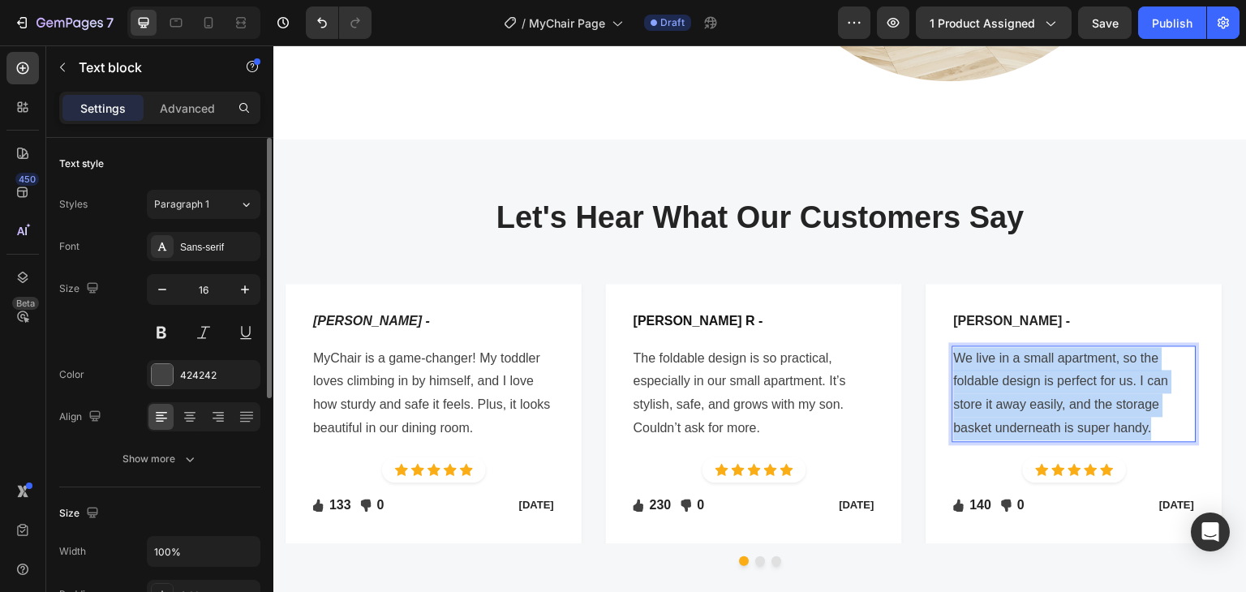
click at [1037, 381] on p "We live in a small apartment, so the foldable design is perfect for us. I can s…" at bounding box center [1074, 393] width 241 height 93
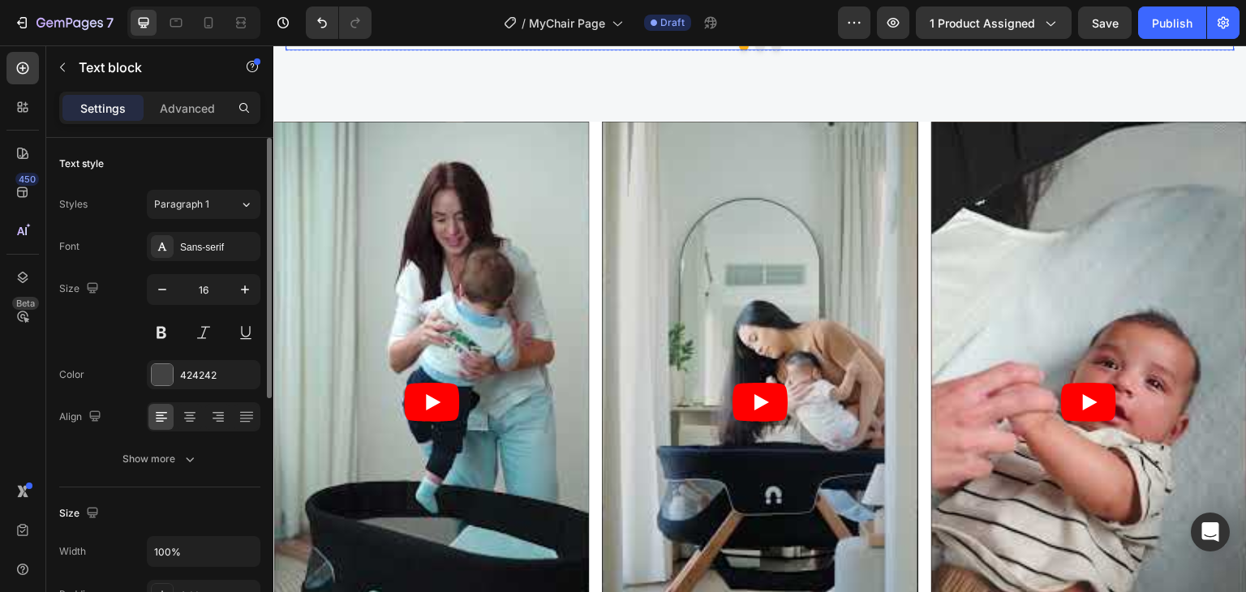
scroll to position [3749, 0]
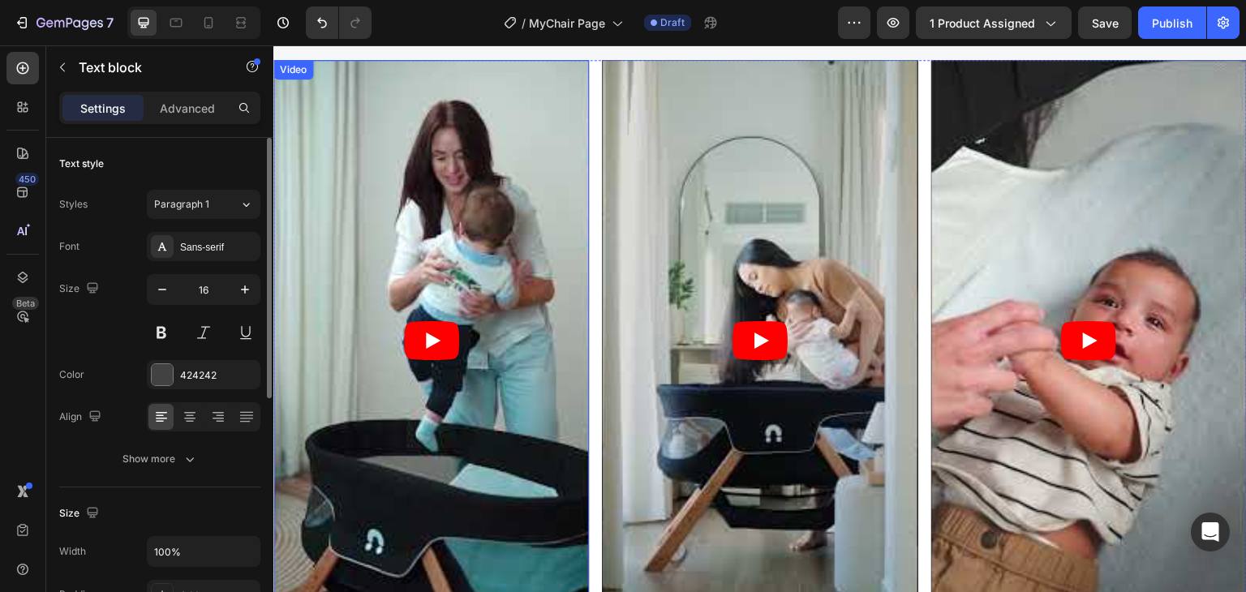
click at [458, 102] on article at bounding box center [431, 340] width 316 height 561
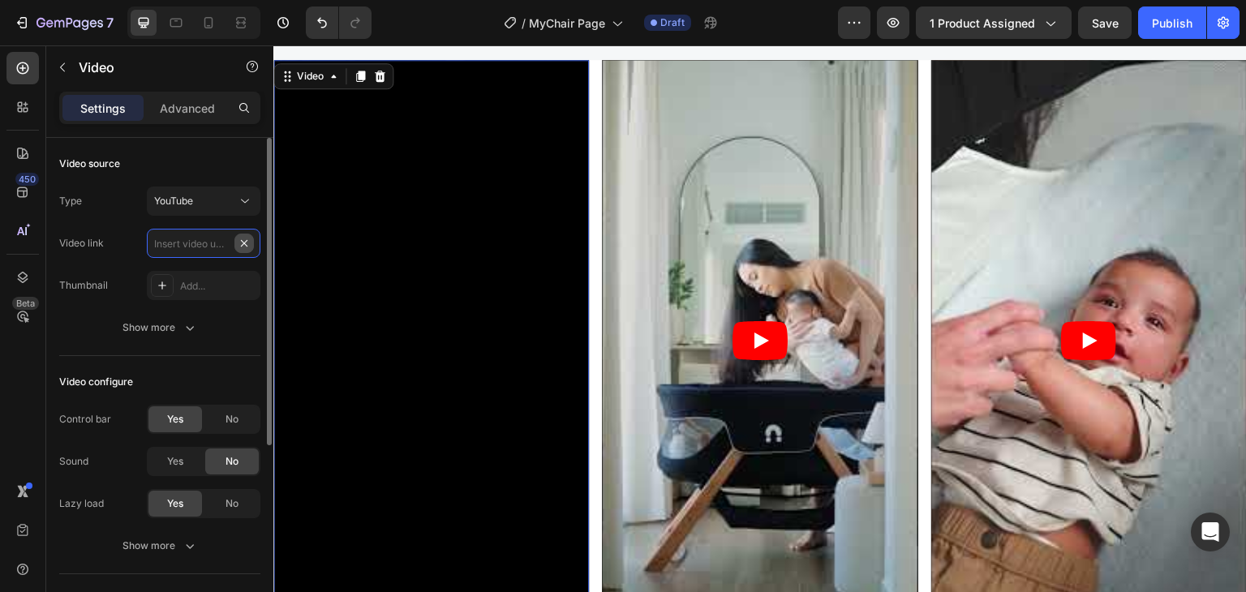
scroll to position [0, 0]
click at [208, 244] on input "text" at bounding box center [204, 243] width 114 height 29
paste input "https://youtube.com/shorts/yUmbKG3CoY8?feature=share"
type input "https://youtube.com/shorts/yUmbKG3CoY8?feature=share"
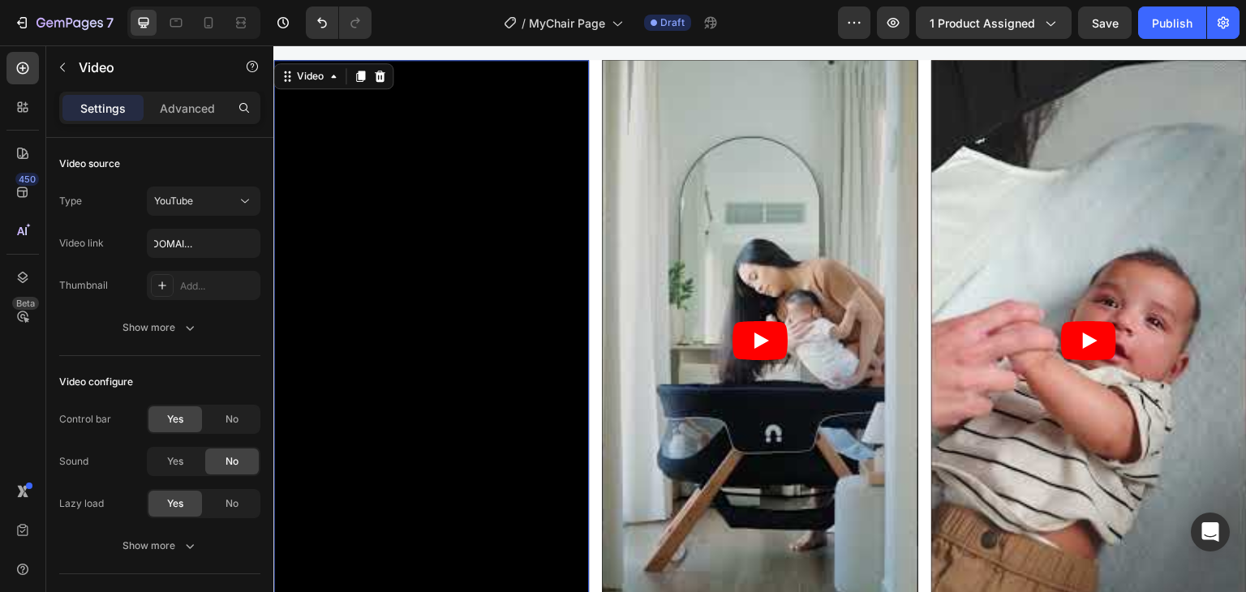
scroll to position [0, 0]
click at [706, 166] on article at bounding box center [760, 340] width 316 height 561
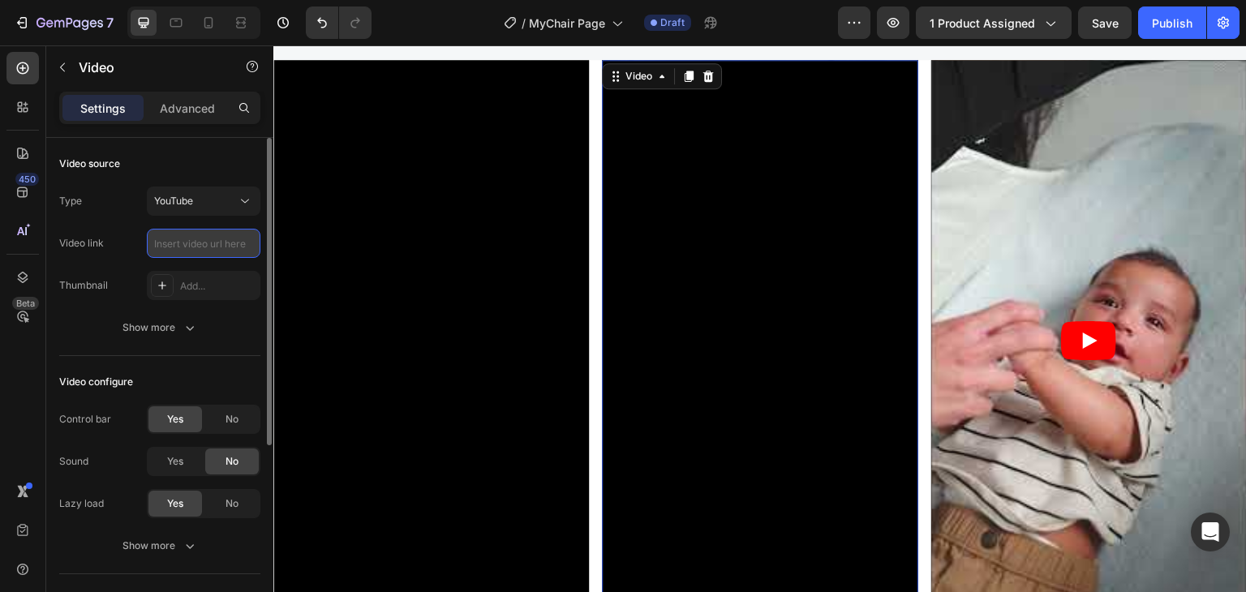
click at [212, 243] on input "text" at bounding box center [204, 243] width 114 height 29
paste input "https://youtube.com/shorts/Fka3yKfrBaM?feature=share"
type input "https://youtube.com/shorts/Fka3yKfrBaM?feature=share"
click at [130, 232] on div "Video link https://youtube.com/shorts/Fka3yKfrBaM?feature=share" at bounding box center [159, 243] width 201 height 29
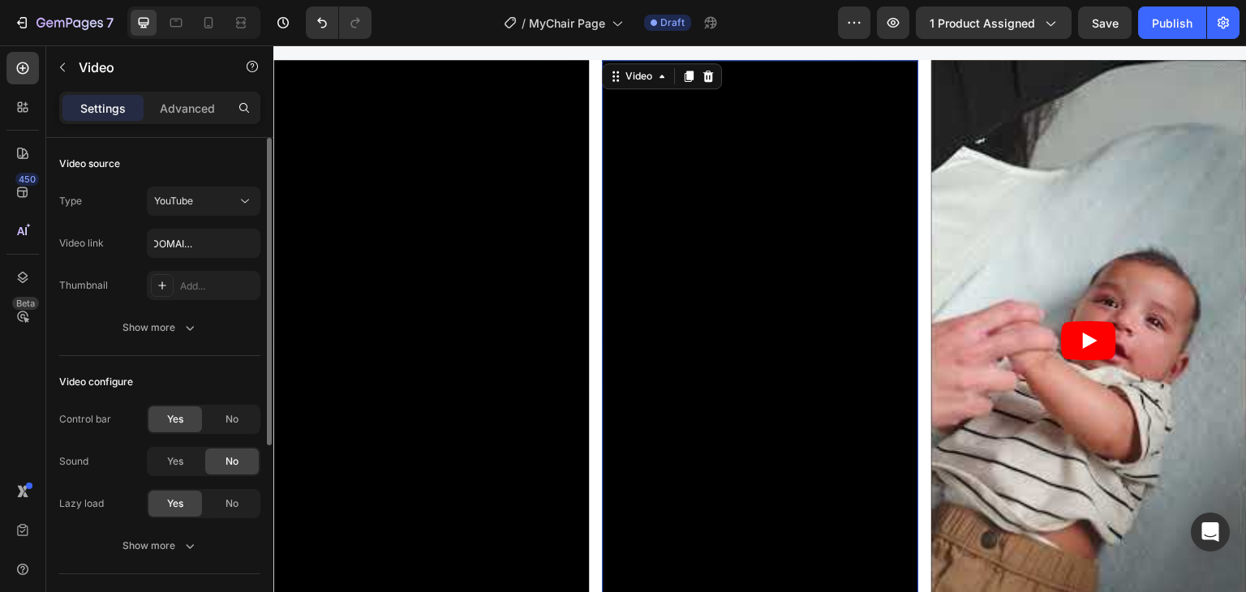
scroll to position [0, 0]
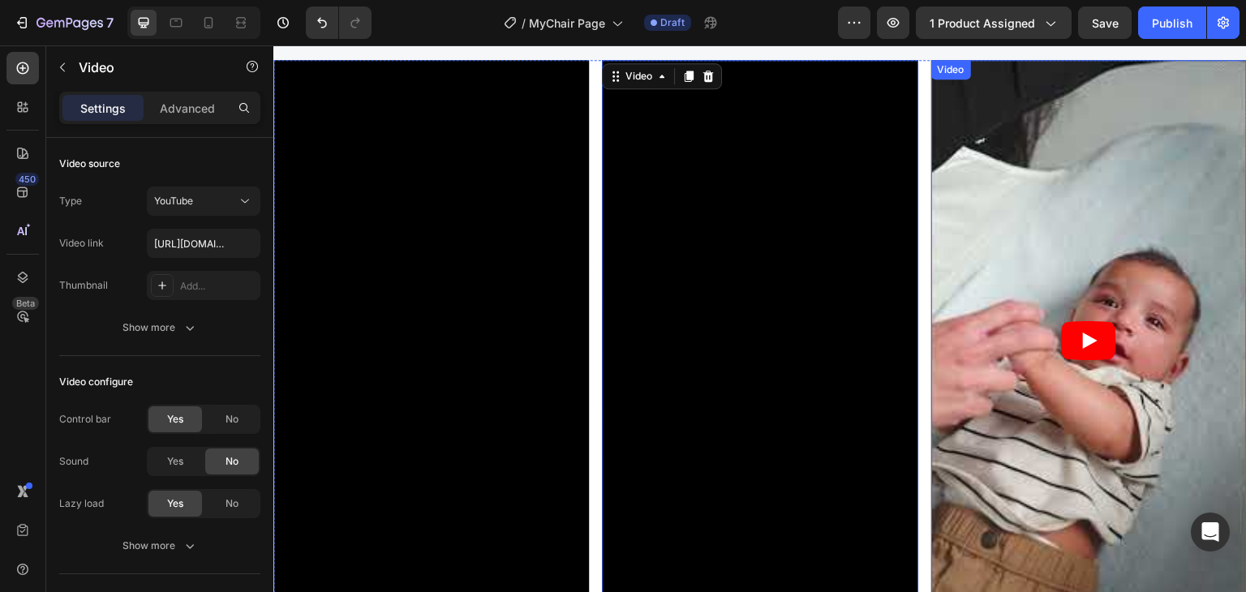
click at [1038, 145] on article at bounding box center [1089, 340] width 316 height 561
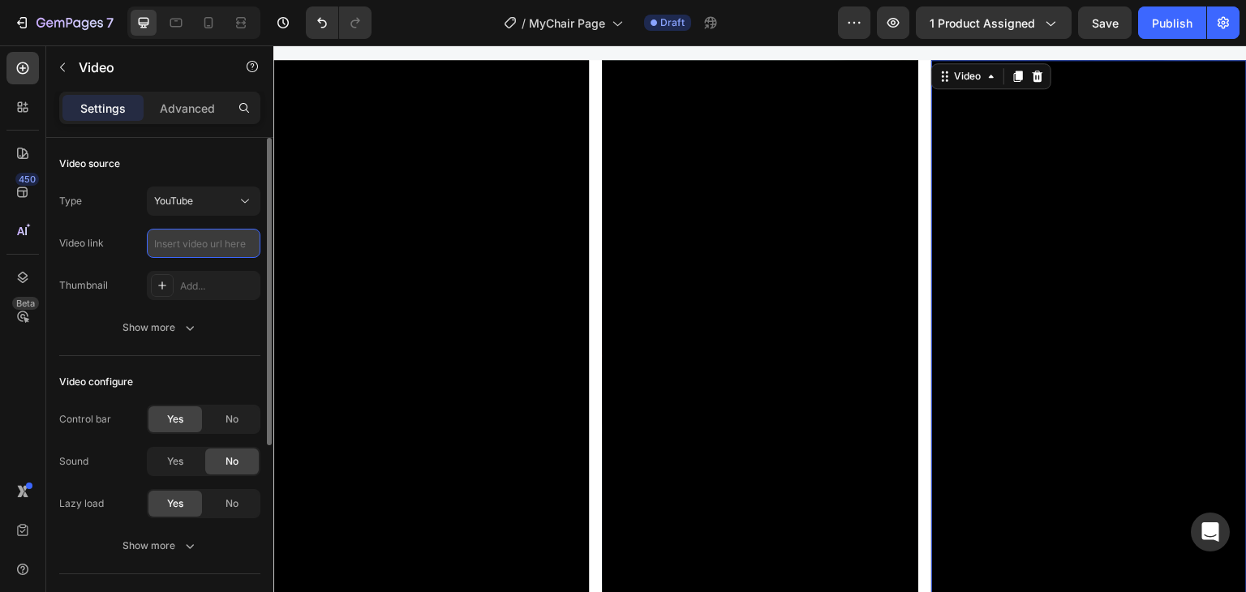
click at [206, 238] on input "text" at bounding box center [204, 243] width 114 height 29
paste input "https://youtube.com/shorts/DxVsWwrjgKA?feature=share"
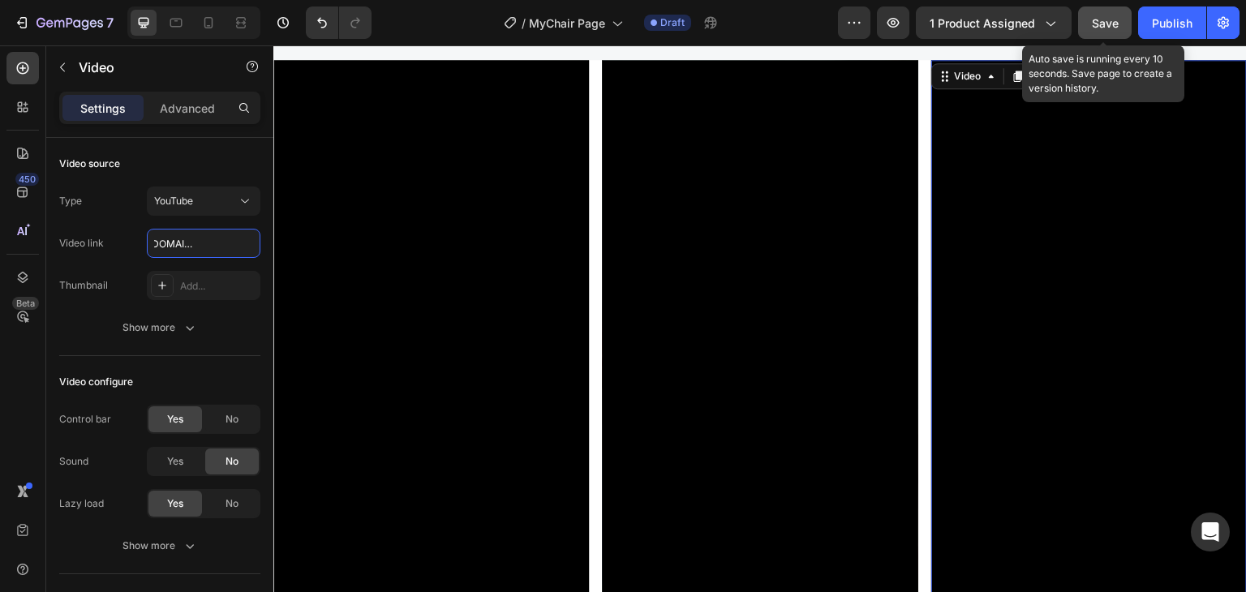
type input "https://youtube.com/shorts/DxVsWwrjgKA?feature=share"
click at [1110, 32] on button "Save" at bounding box center [1105, 22] width 54 height 32
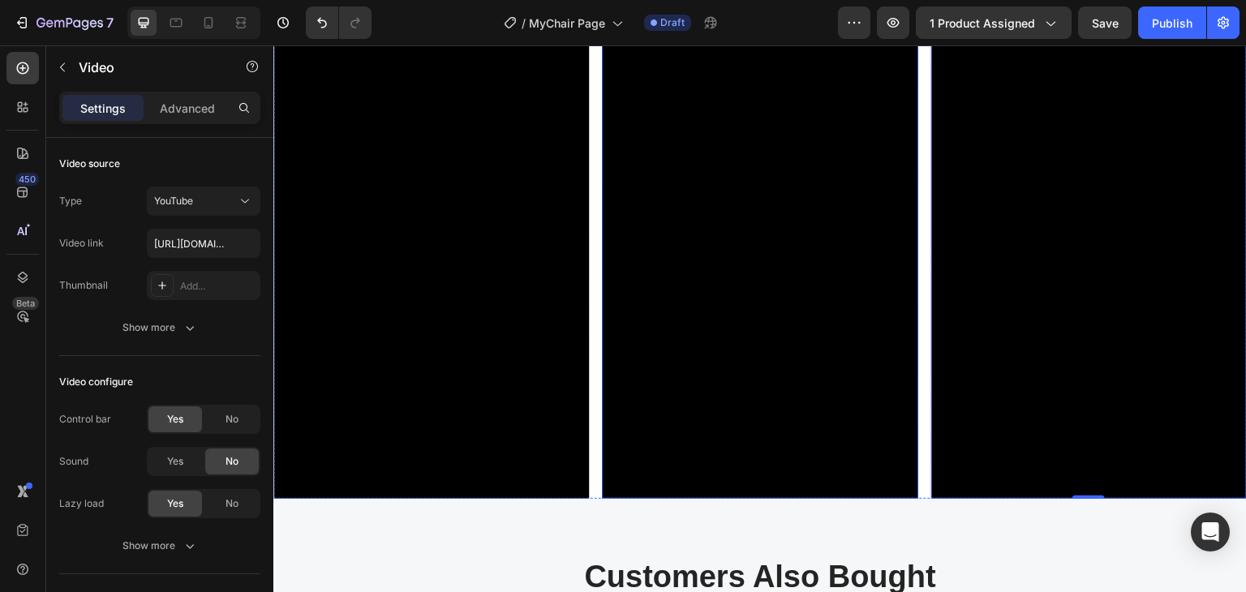
scroll to position [3830, 0]
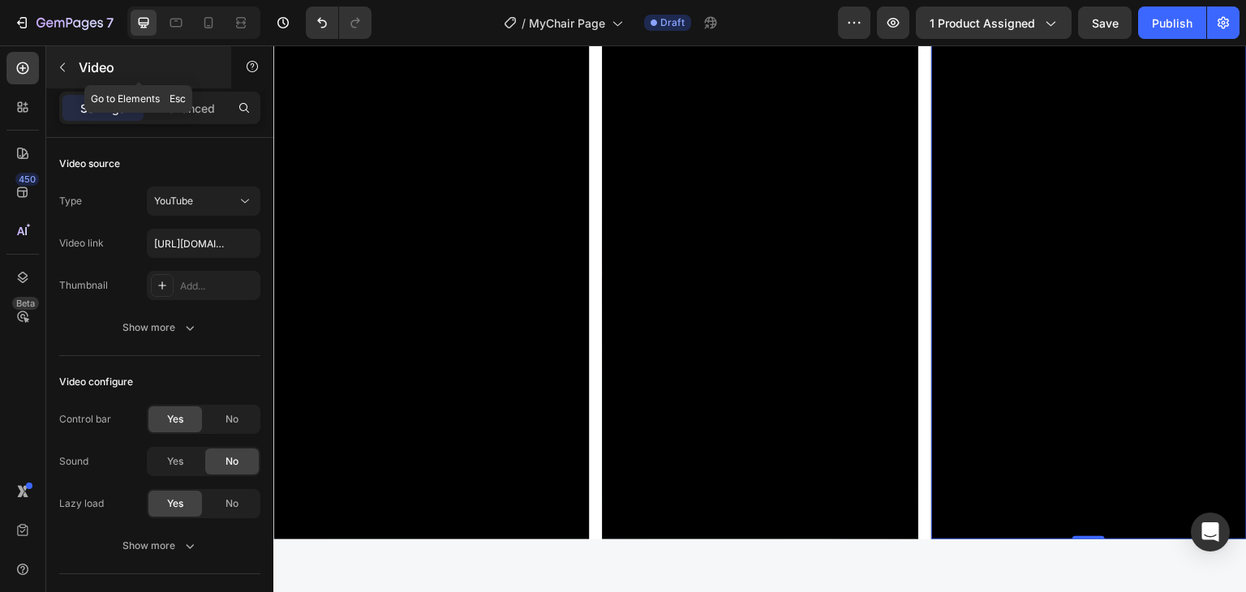
click at [54, 67] on button "button" at bounding box center [62, 67] width 26 height 26
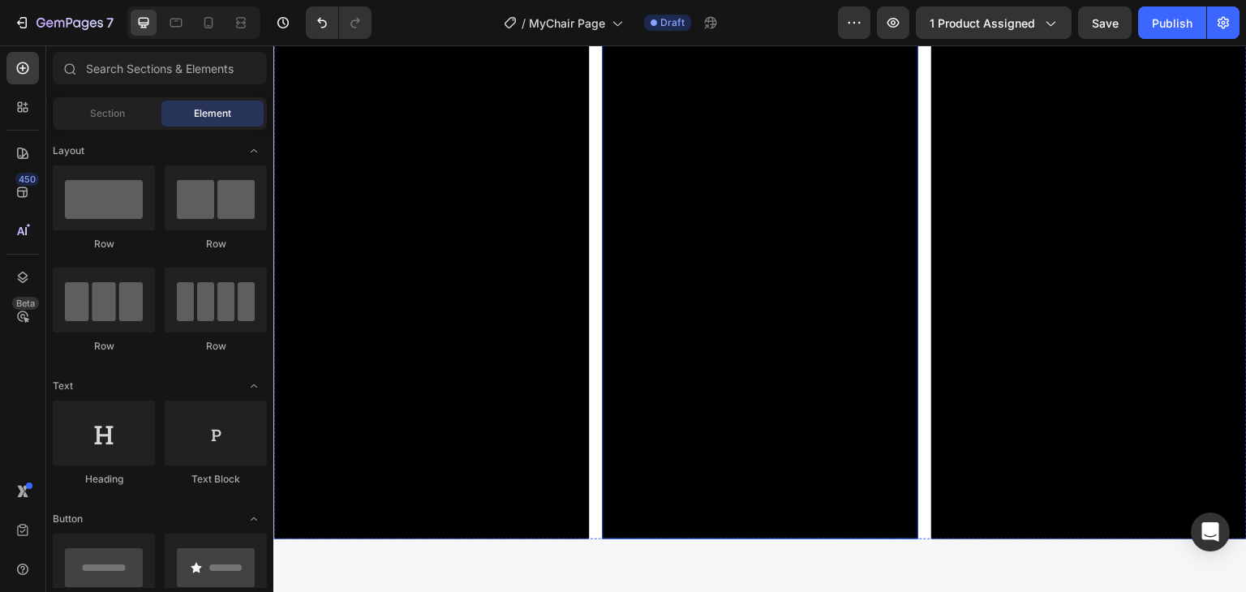
scroll to position [4155, 0]
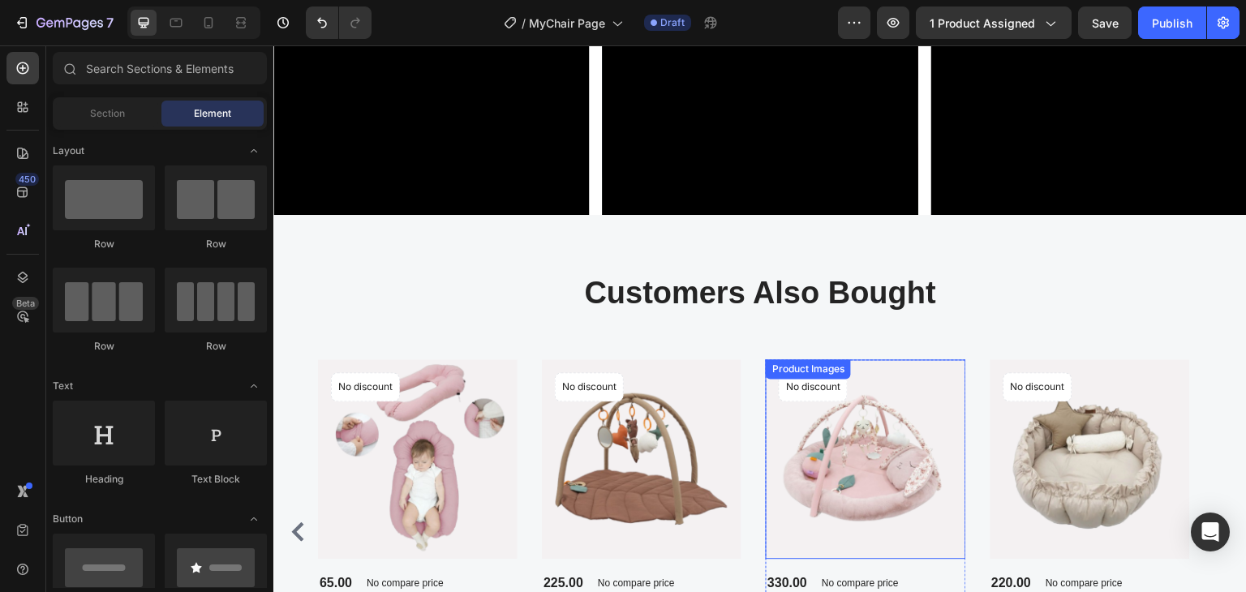
click at [517, 365] on div "Product Images" at bounding box center [418, 459] width 200 height 200
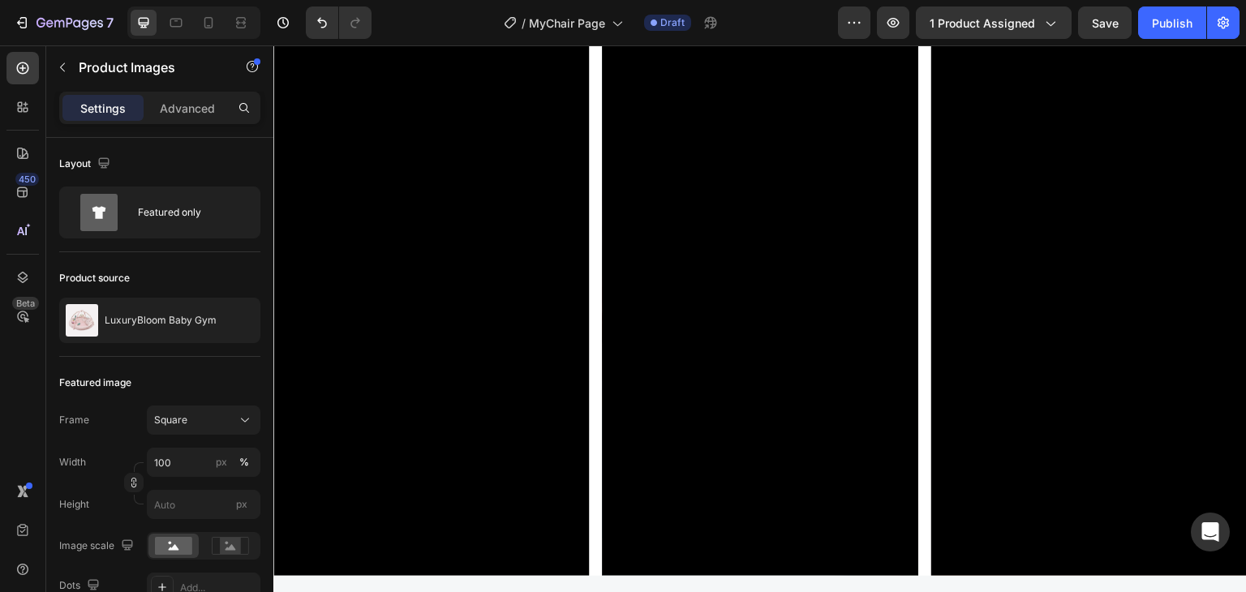
scroll to position [3668, 0]
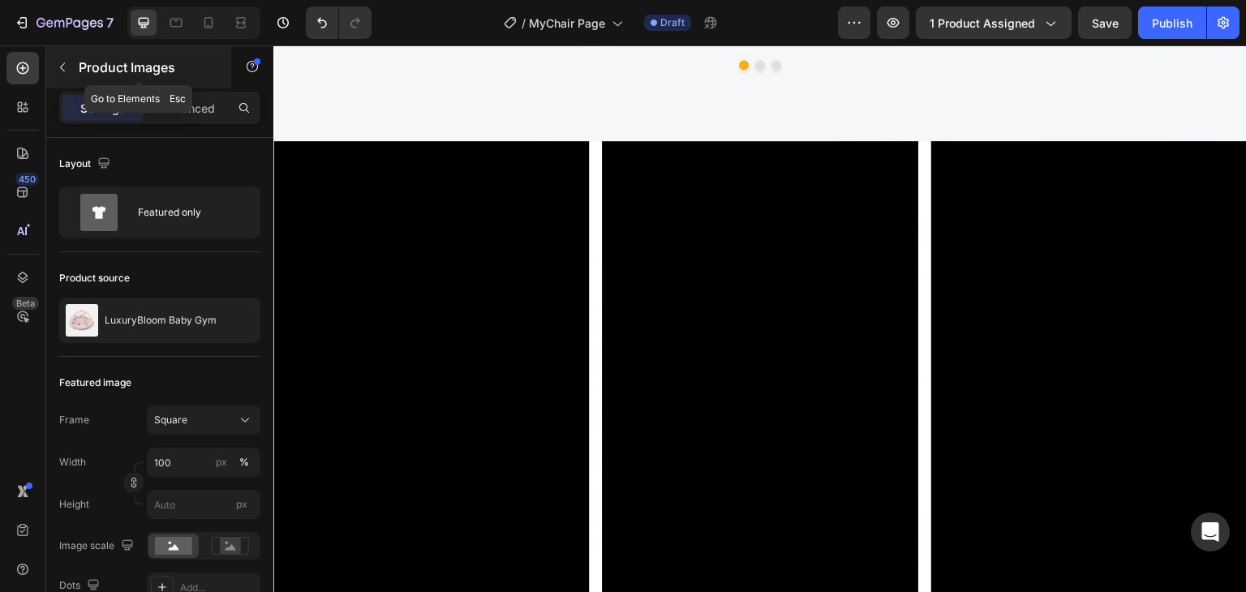
click at [67, 66] on icon "button" at bounding box center [62, 67] width 13 height 13
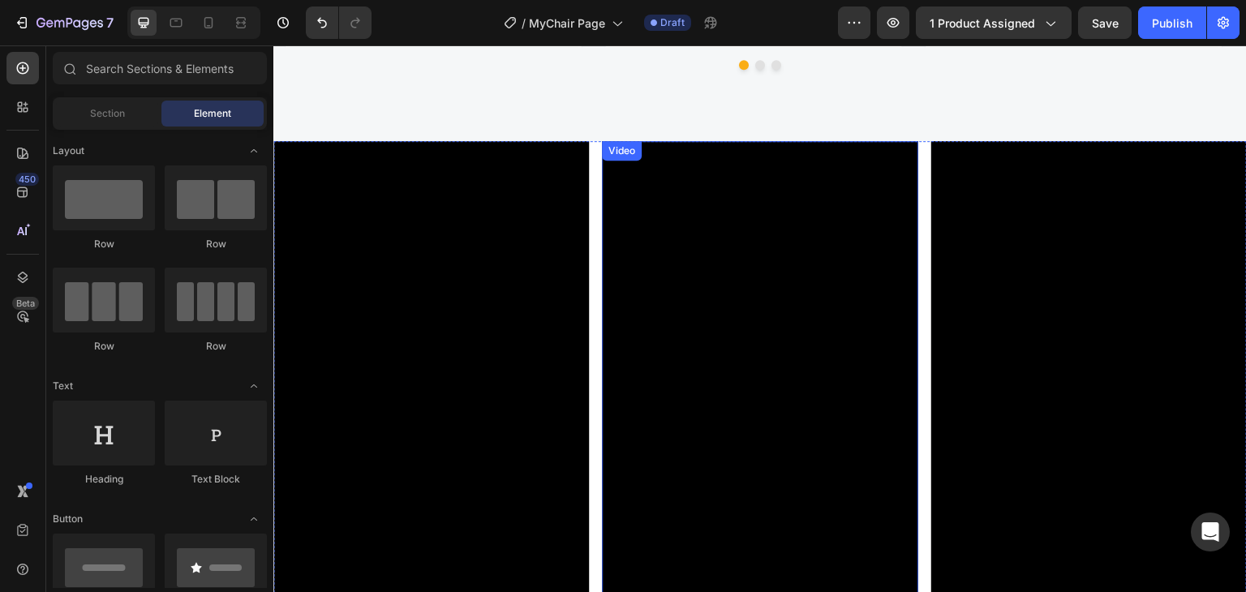
scroll to position [3343, 0]
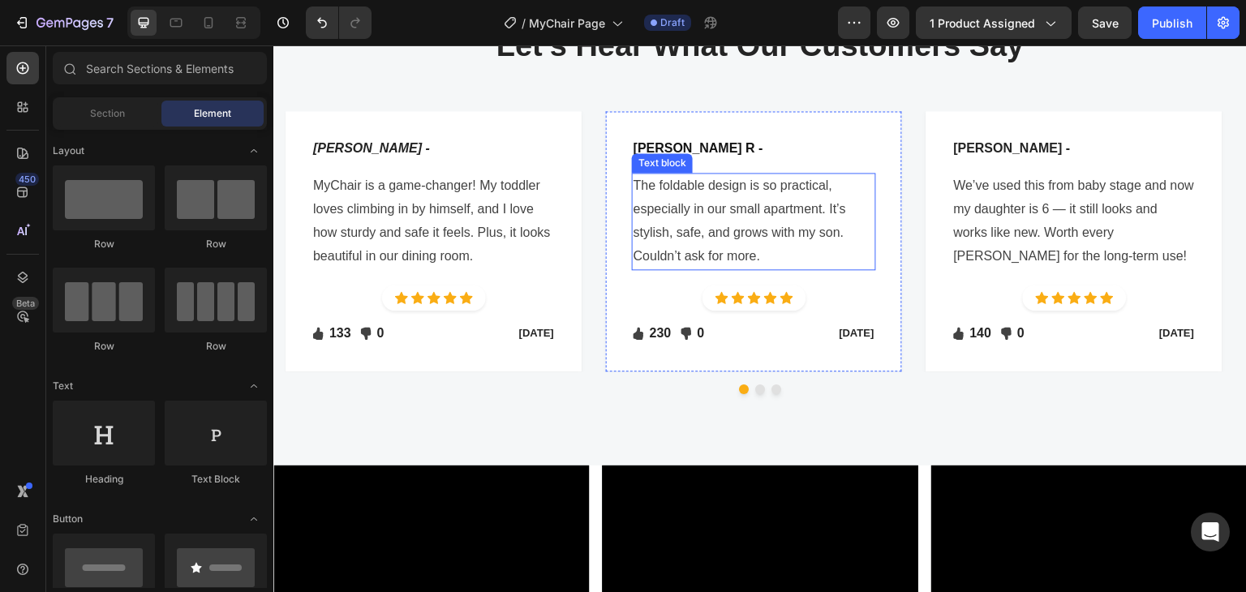
click at [689, 220] on p "The foldable design is so practical, especially in our small apartment. It’s st…" at bounding box center [753, 220] width 241 height 93
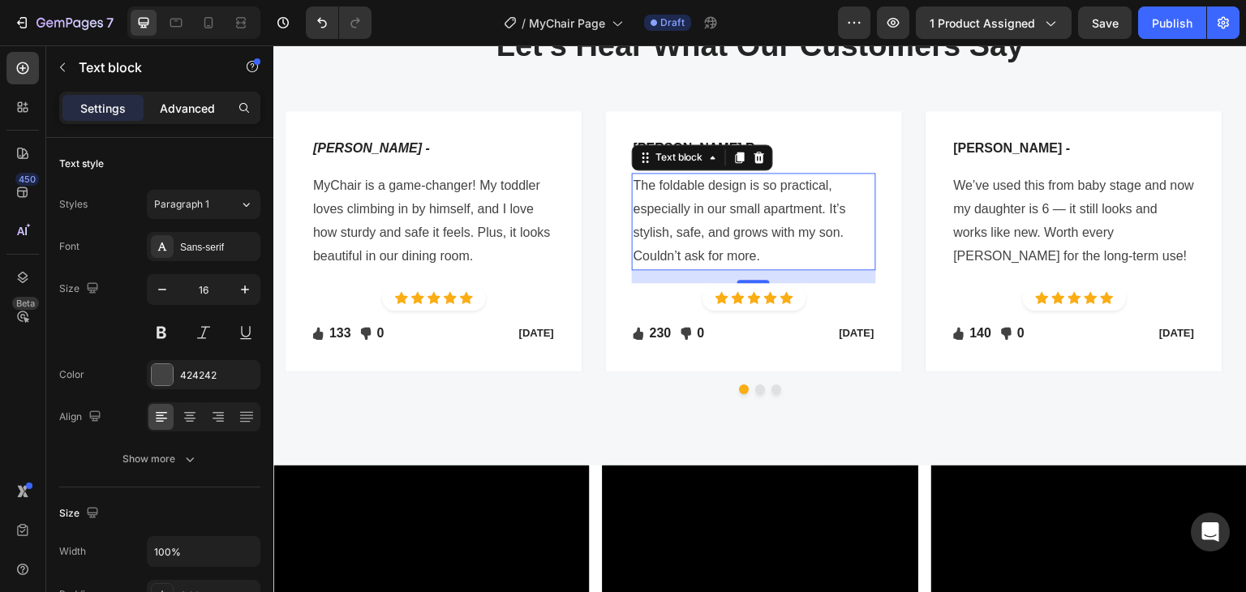
click at [184, 114] on p "Advanced" at bounding box center [187, 108] width 55 height 17
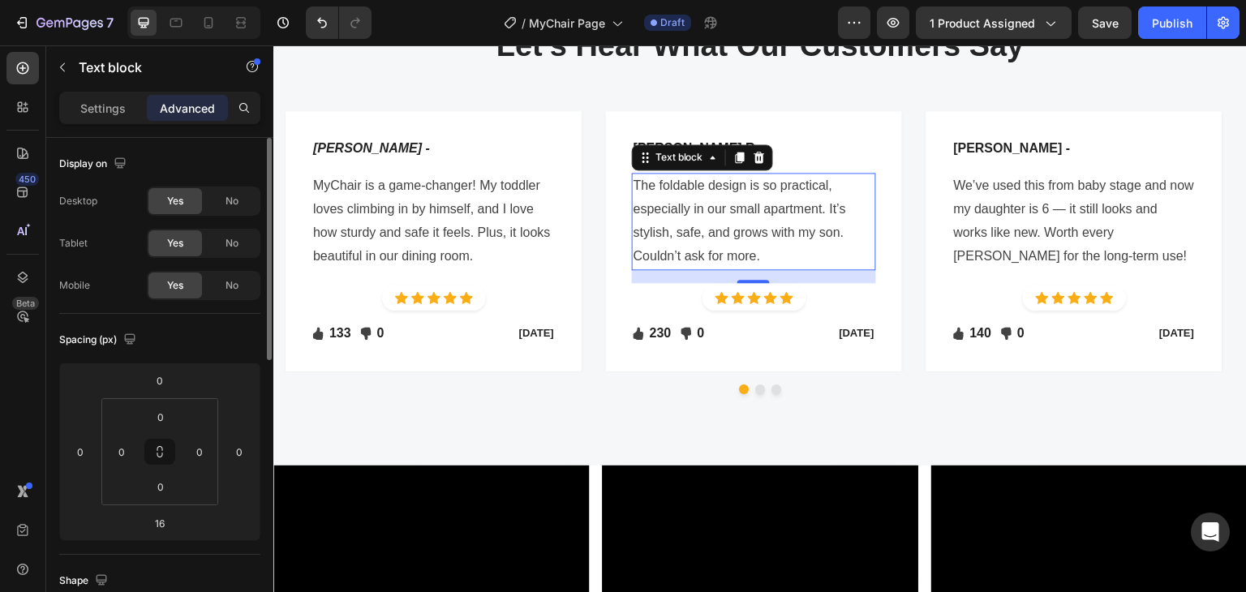
click at [110, 103] on p "Settings" at bounding box center [102, 108] width 45 height 17
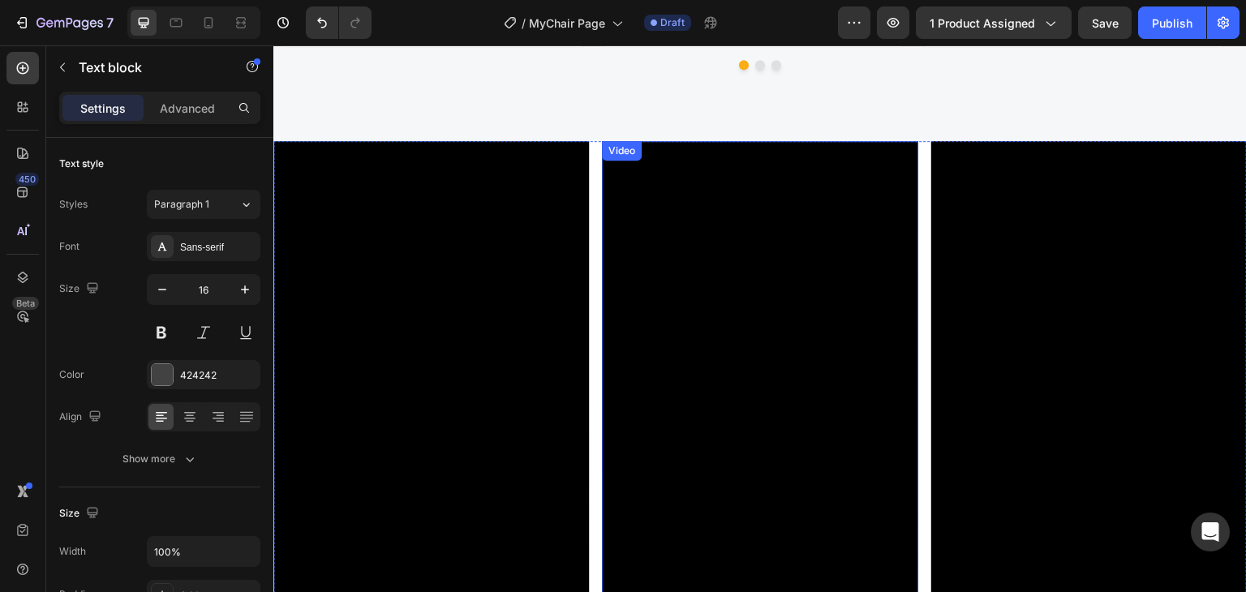
scroll to position [3757, 0]
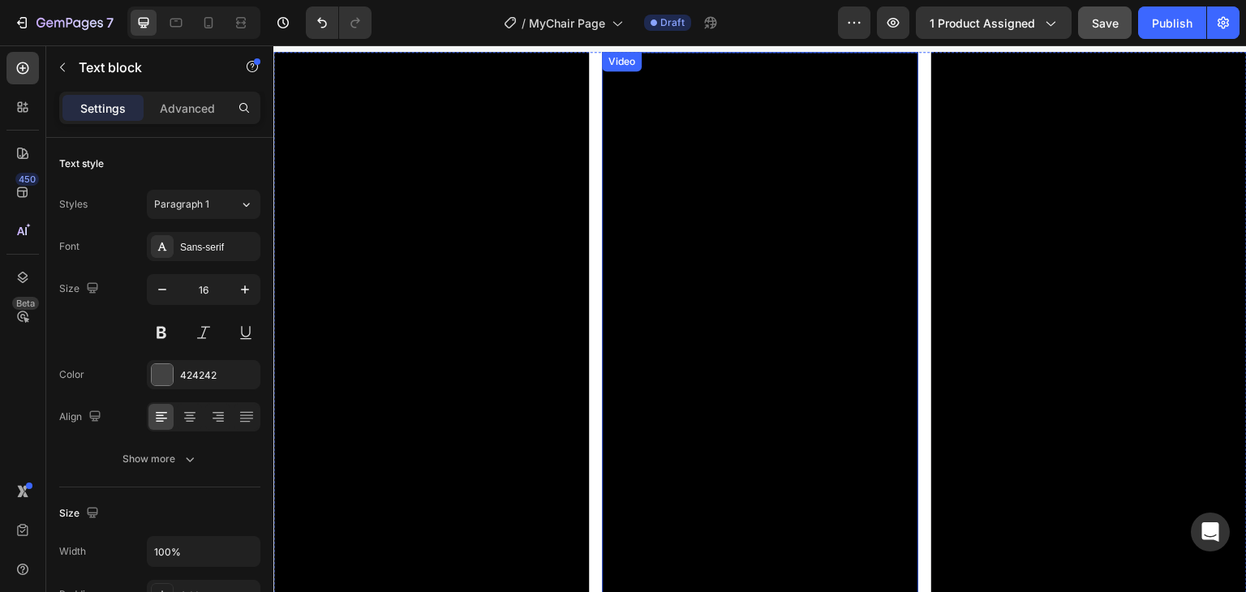
click at [1100, 18] on span "Save" at bounding box center [1105, 23] width 27 height 14
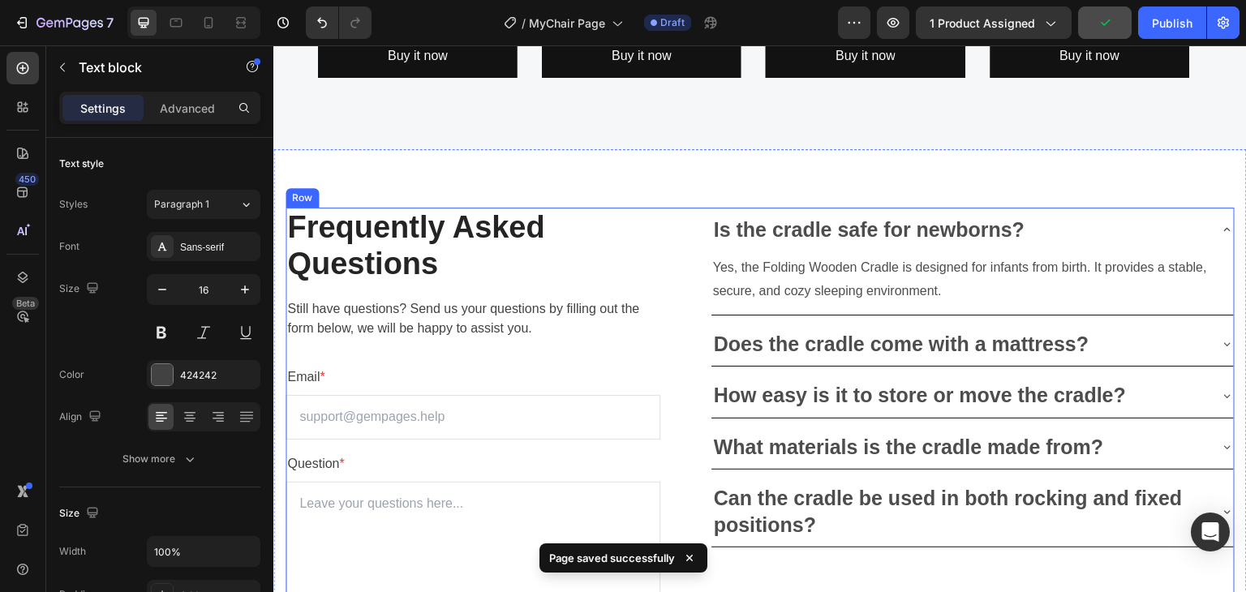
scroll to position [4803, 0]
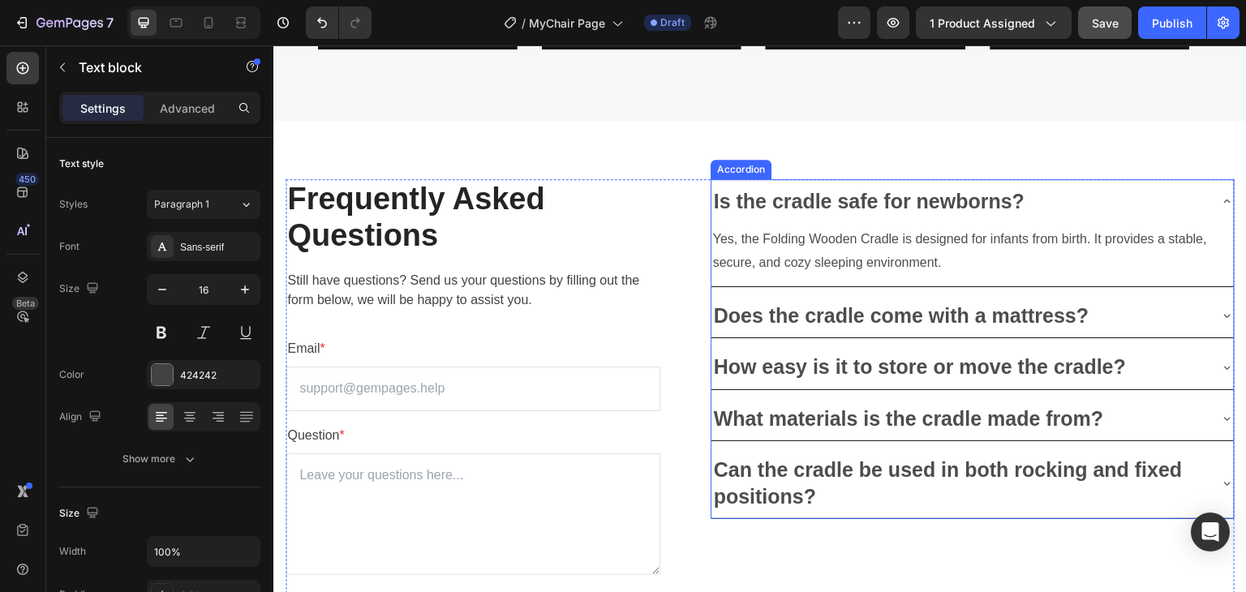
click at [889, 195] on p "Is the cradle safe for newborns?" at bounding box center [869, 201] width 311 height 27
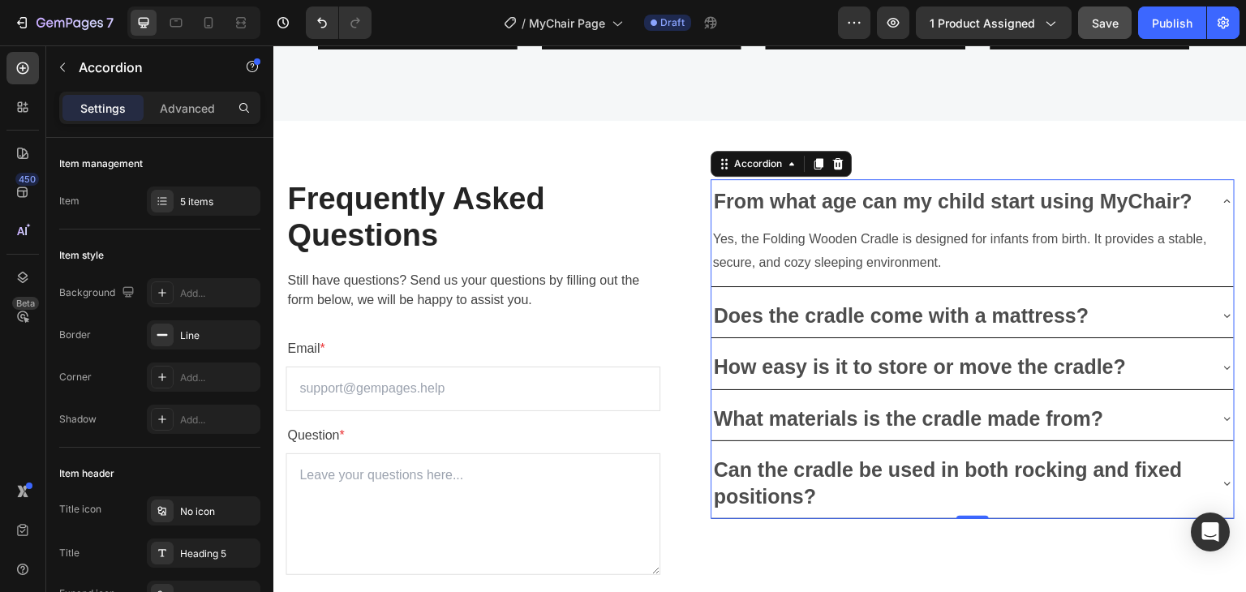
click at [787, 260] on p "Yes, the Folding Wooden Cradle is designed for infants from birth. It provides …" at bounding box center [972, 251] width 519 height 47
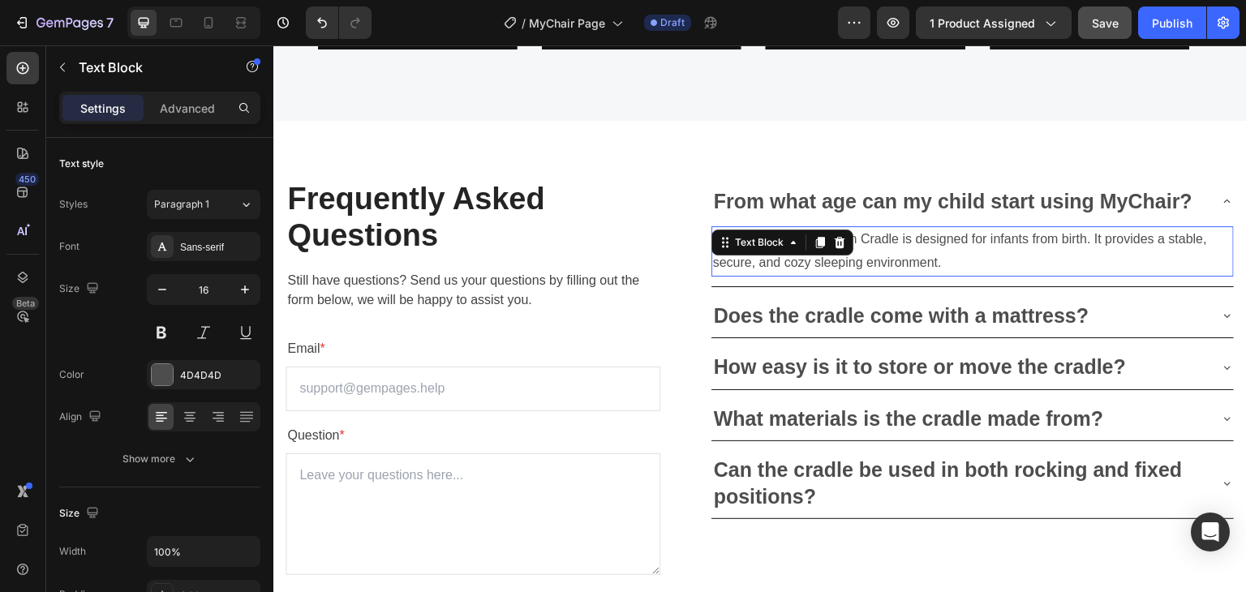
click at [787, 260] on p "Yes, the Folding Wooden Cradle is designed for infants from birth. It provides …" at bounding box center [972, 251] width 519 height 47
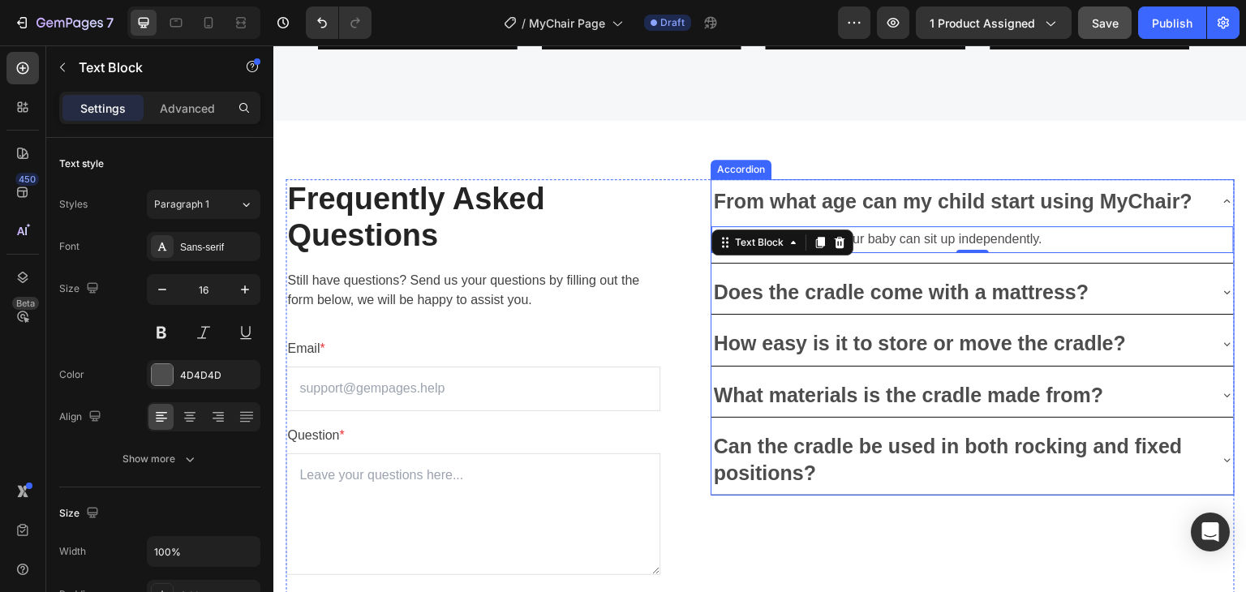
click at [850, 285] on p "Does the cradle come with a mattress?" at bounding box center [902, 292] width 376 height 27
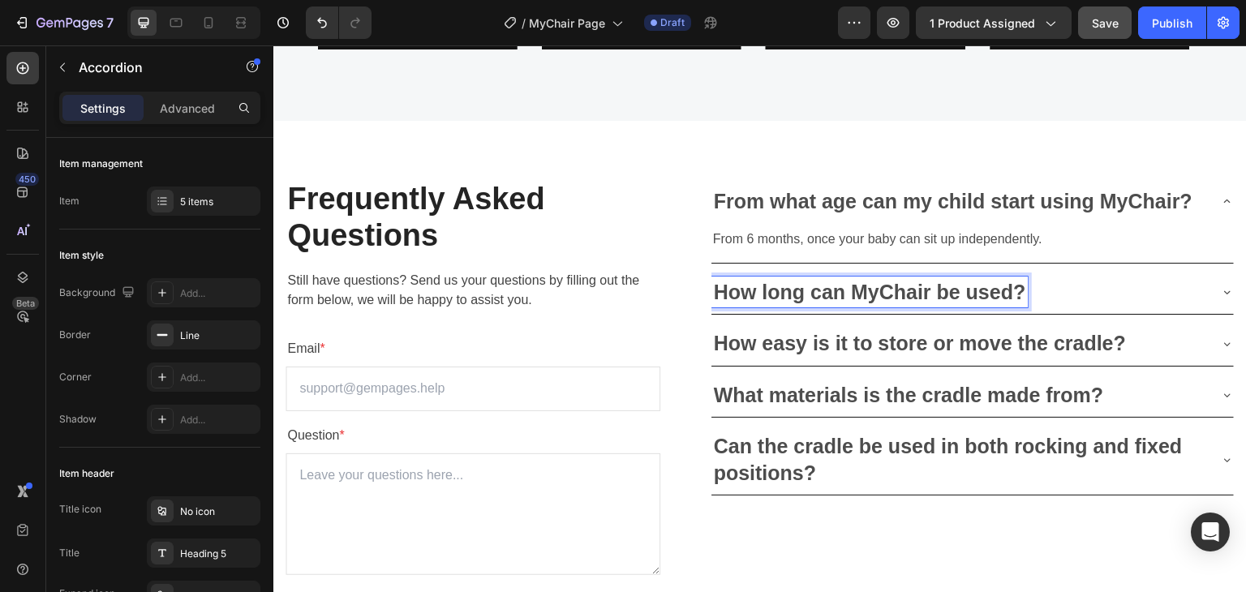
click at [1152, 303] on div "How long can MyChair be used?" at bounding box center [959, 293] width 496 height 32
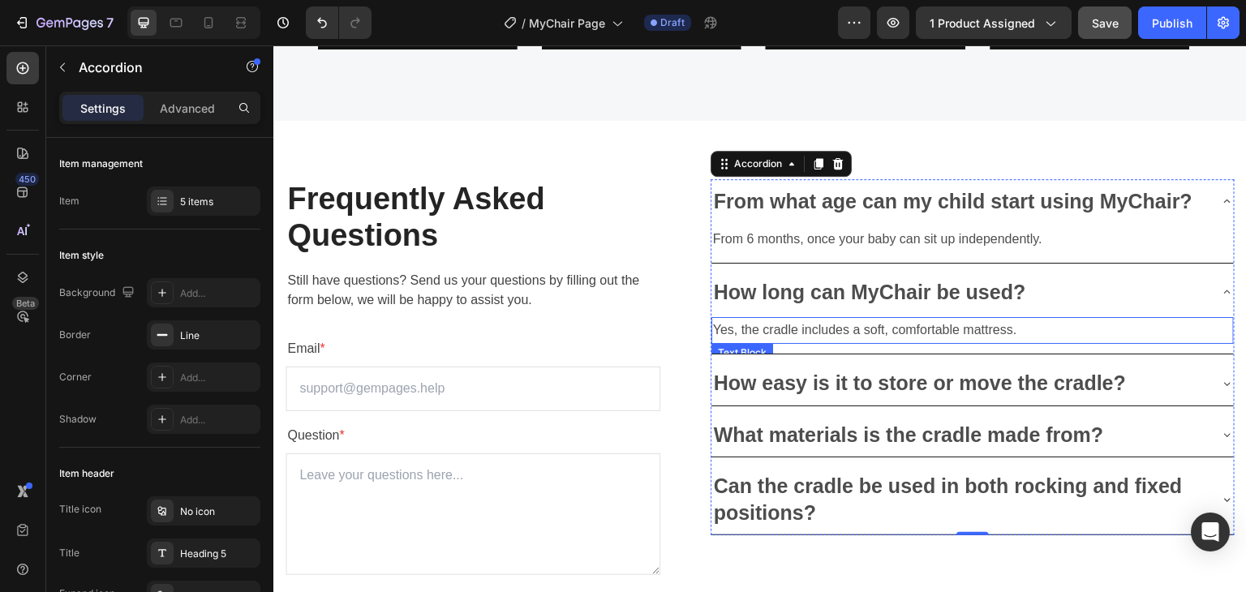
click at [790, 340] on p "Yes, the cradle includes a soft, comfortable mattress." at bounding box center [972, 331] width 519 height 24
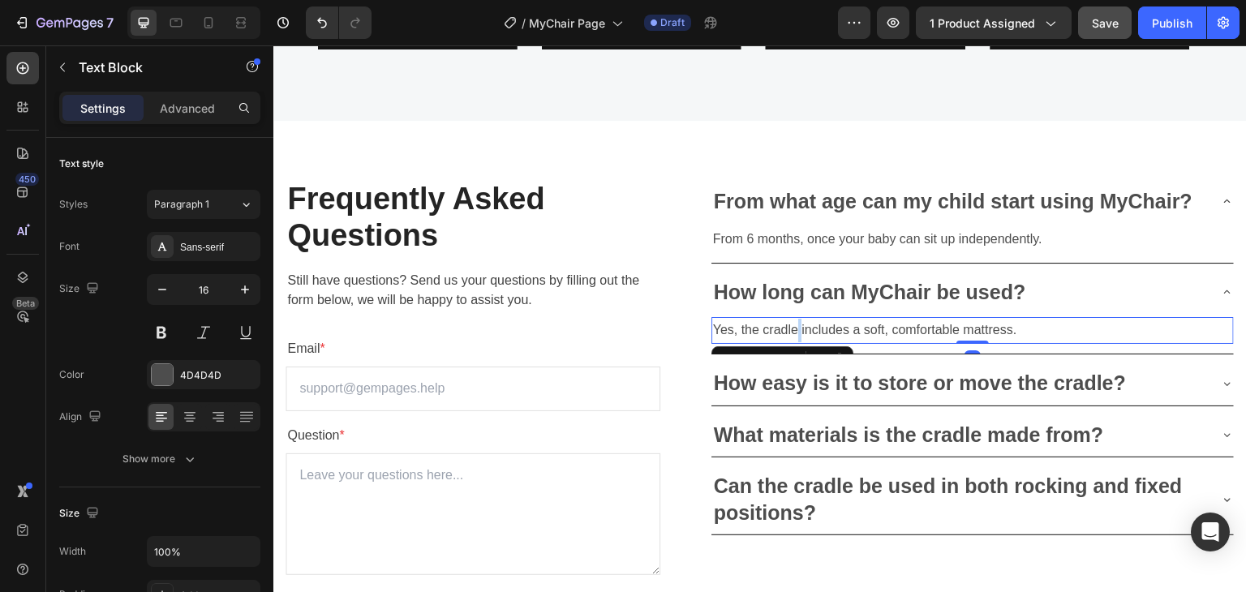
click at [790, 340] on p "Yes, the cradle includes a soft, comfortable mattress." at bounding box center [972, 331] width 519 height 24
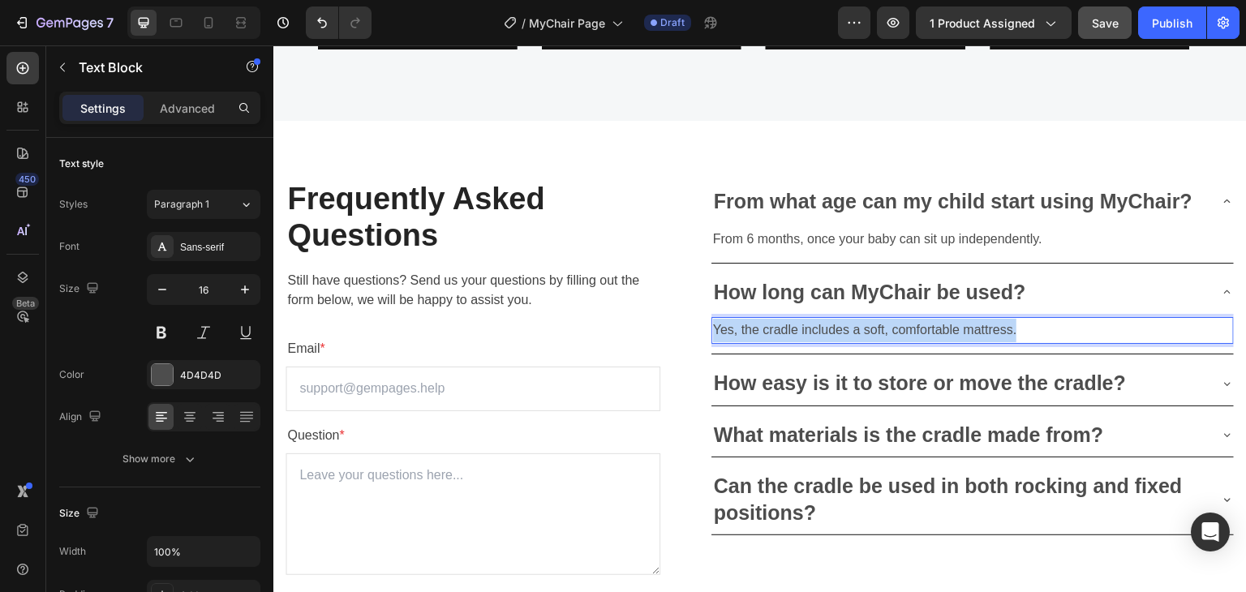
click at [790, 340] on p "Yes, the cradle includes a soft, comfortable mattress." at bounding box center [972, 331] width 519 height 24
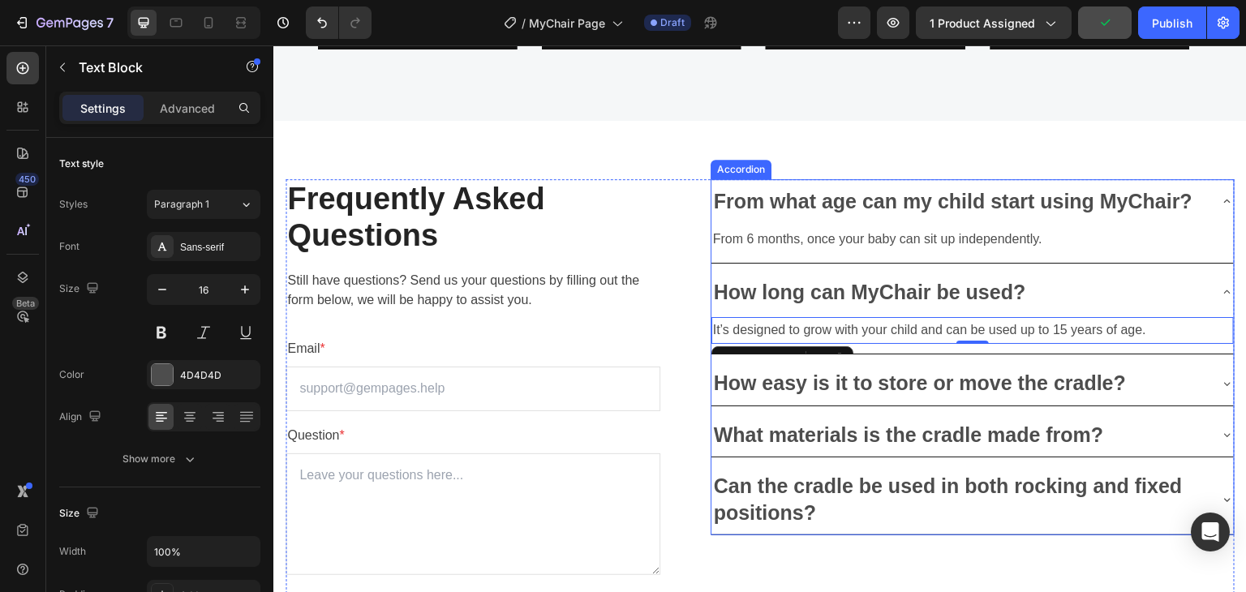
click at [925, 382] on p "How easy is it to store or move the cradle?" at bounding box center [920, 383] width 412 height 27
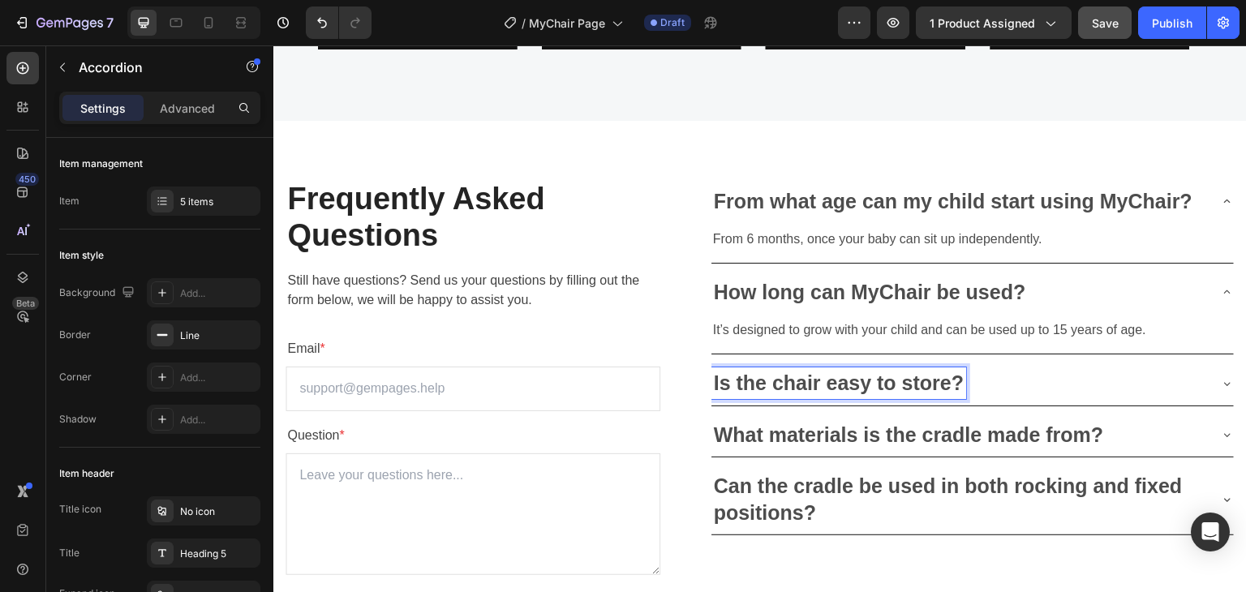
click at [1140, 382] on div "Is the chair easy to store?" at bounding box center [959, 383] width 496 height 32
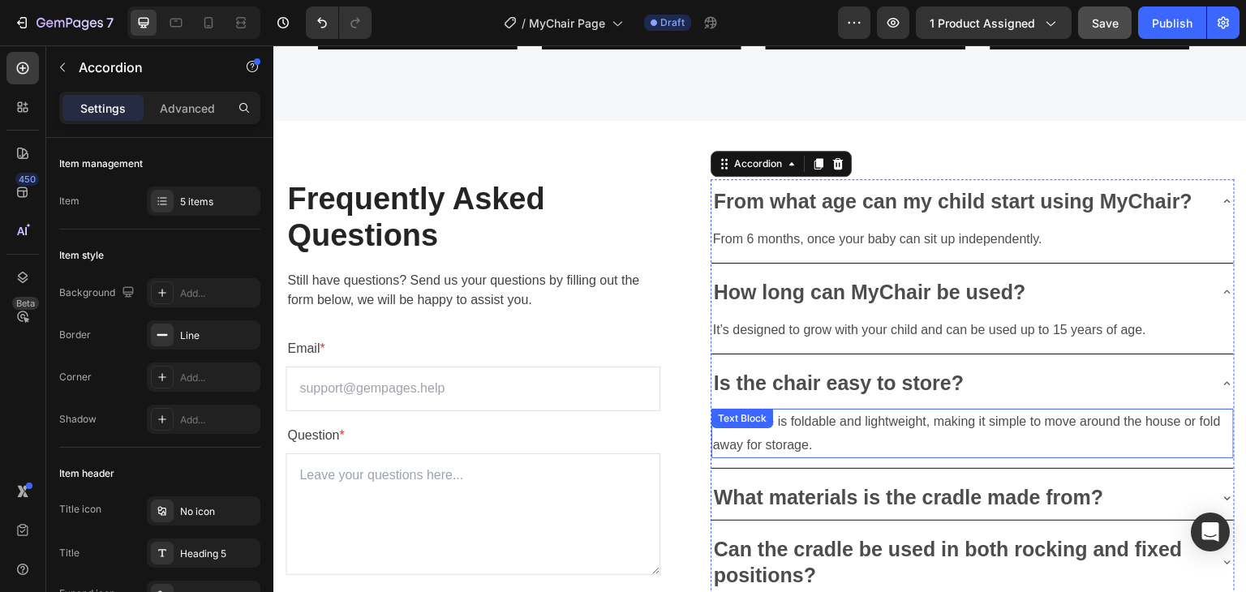
click at [758, 429] on div "The cradle is foldable and lightweight, making it simple to move around the hou…" at bounding box center [972, 434] width 522 height 50
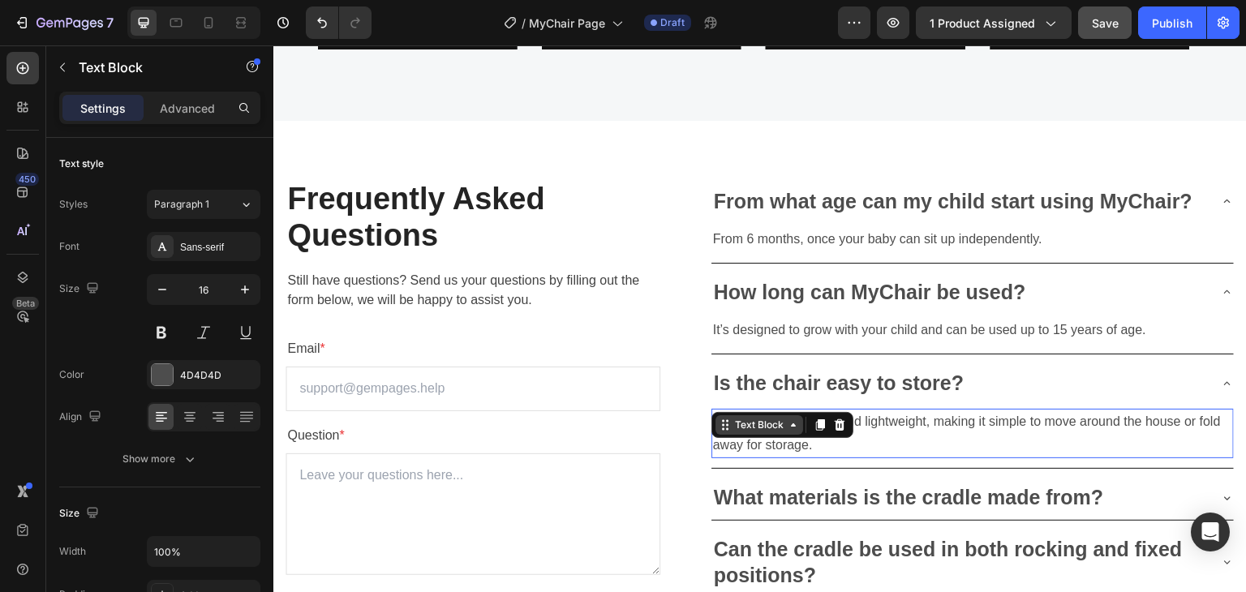
click at [758, 429] on div "Text Block" at bounding box center [759, 425] width 55 height 15
click at [952, 420] on p "The cradle is foldable and lightweight, making it simple to move around the hou…" at bounding box center [972, 433] width 519 height 47
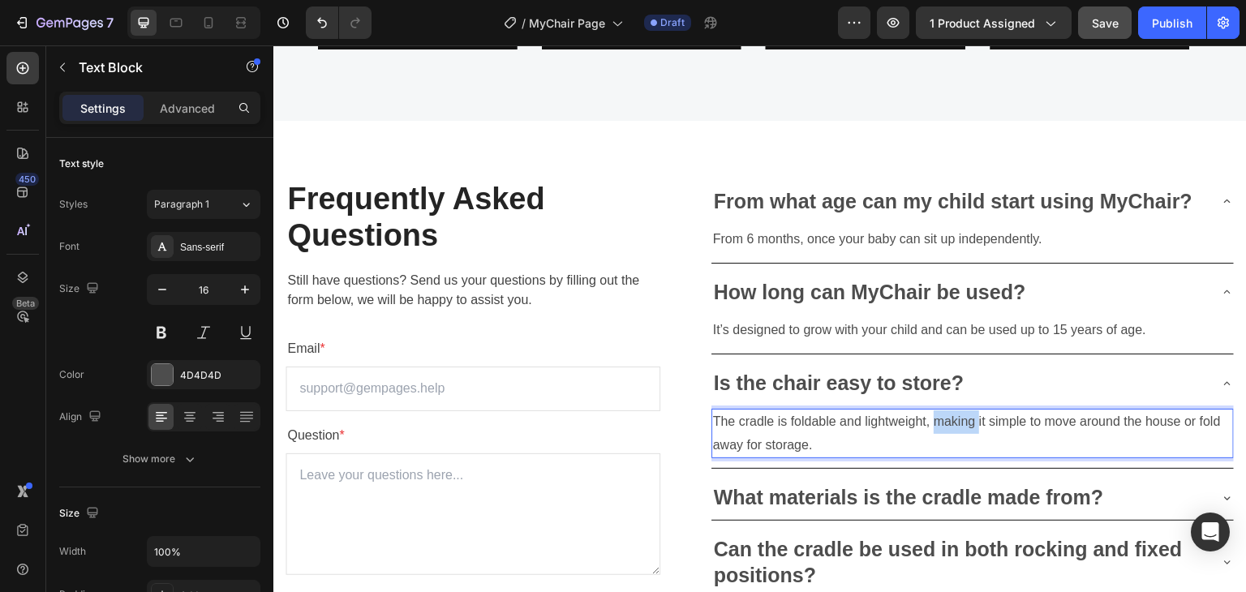
click at [952, 420] on p "The cradle is foldable and lightweight, making it simple to move around the hou…" at bounding box center [972, 433] width 519 height 47
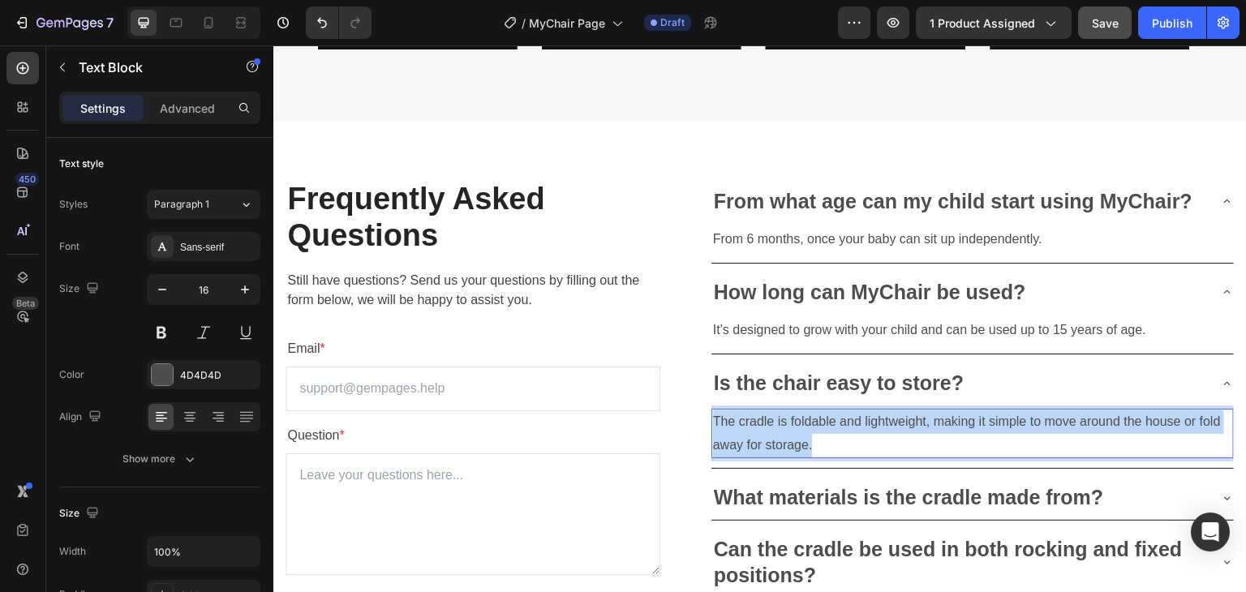
click at [952, 420] on p "The cradle is foldable and lightweight, making it simple to move around the hou…" at bounding box center [972, 433] width 519 height 47
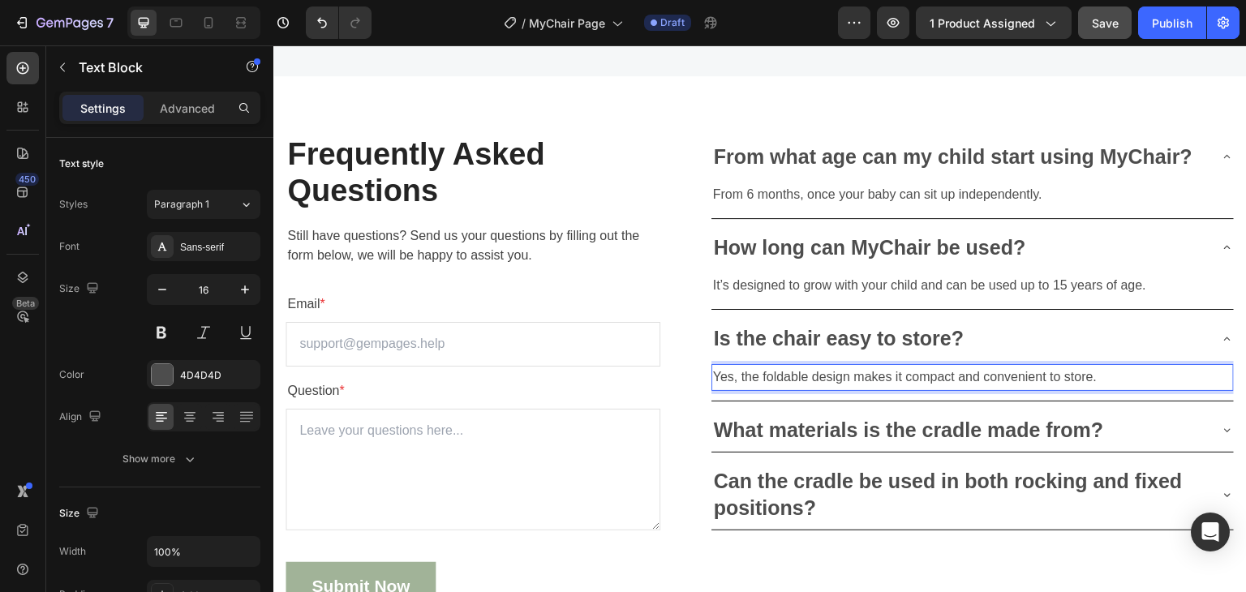
scroll to position [4885, 0]
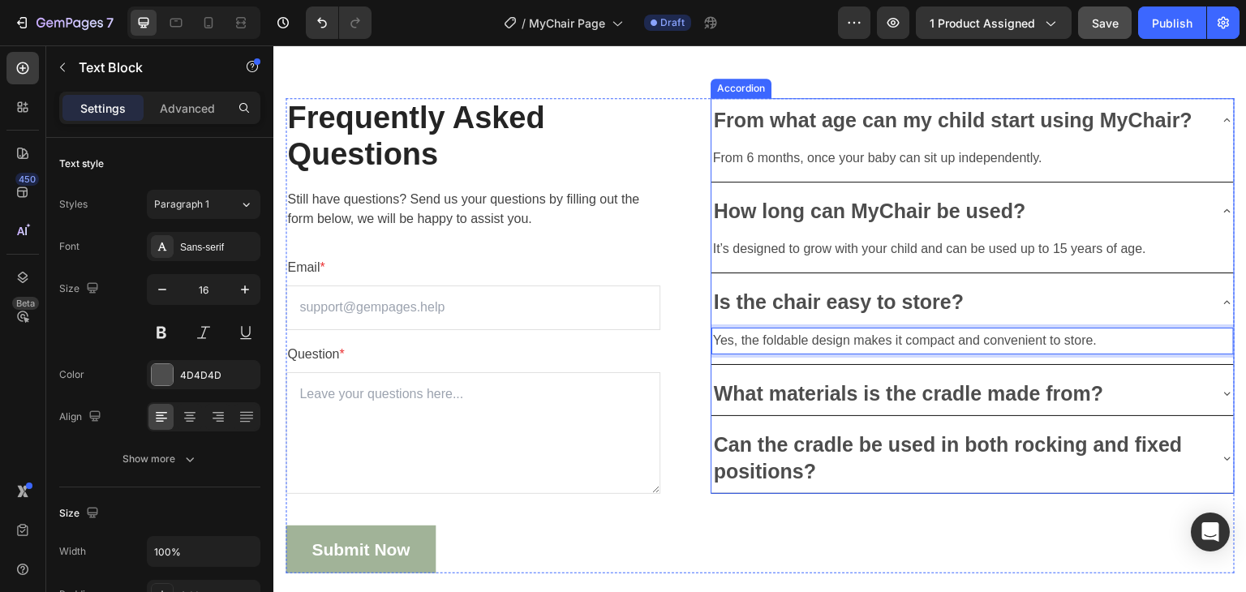
click at [812, 400] on p "What materials is the cradle made from?" at bounding box center [909, 393] width 390 height 27
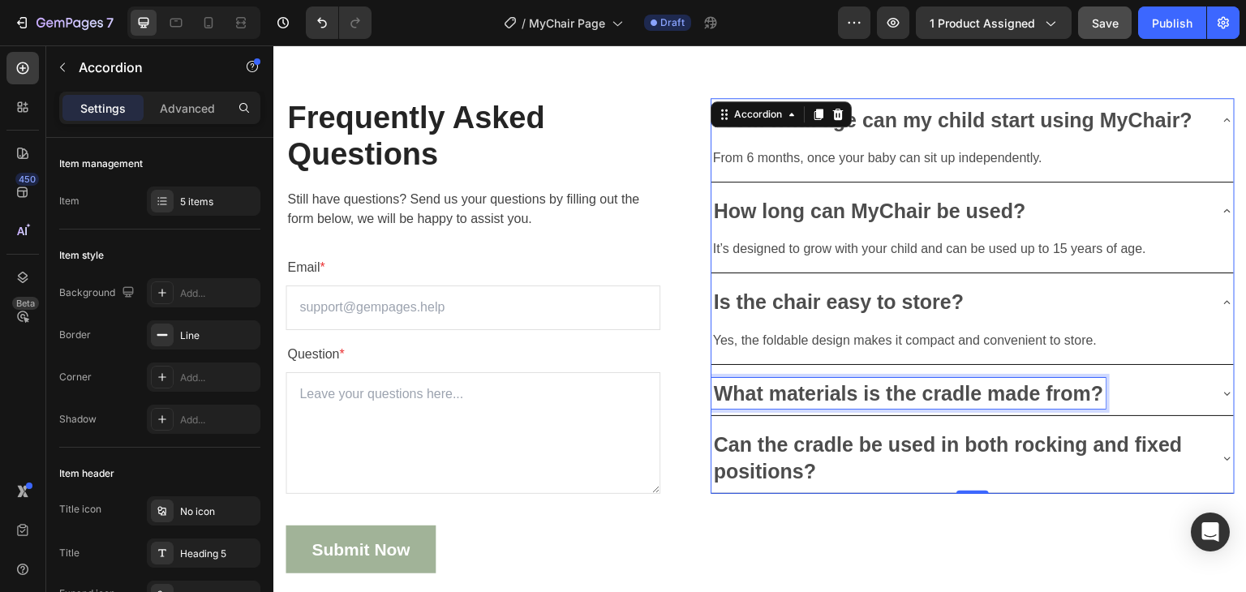
click at [847, 404] on p "What materials is the cradle made from?" at bounding box center [909, 393] width 390 height 27
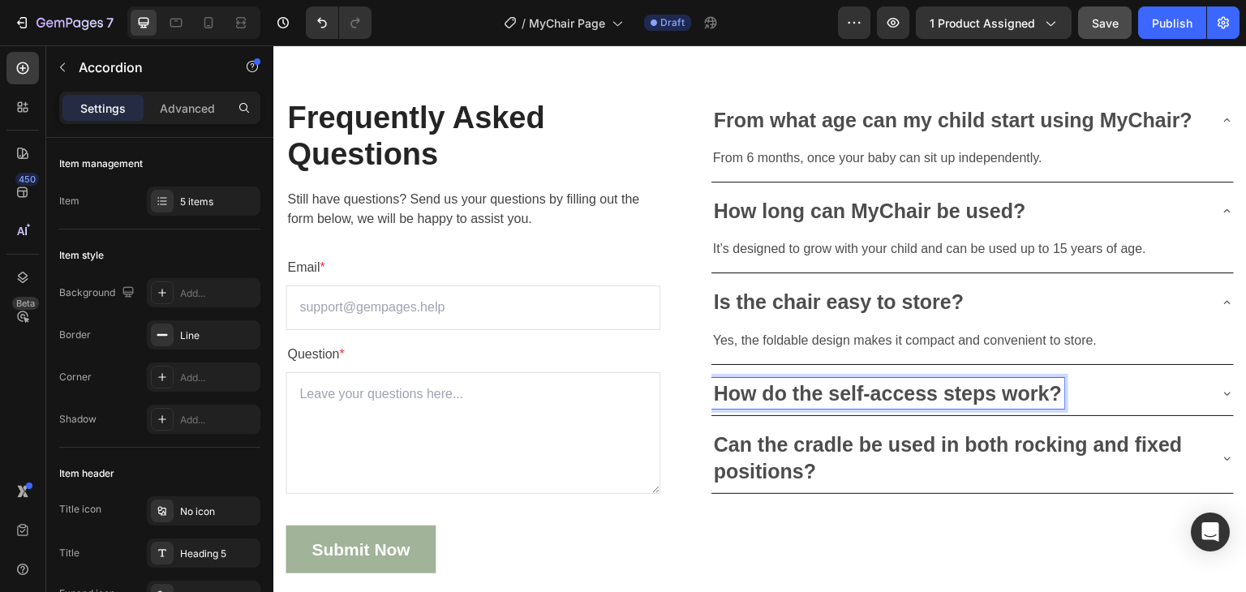
click at [1121, 384] on div "How do the self-access steps work?" at bounding box center [959, 394] width 496 height 32
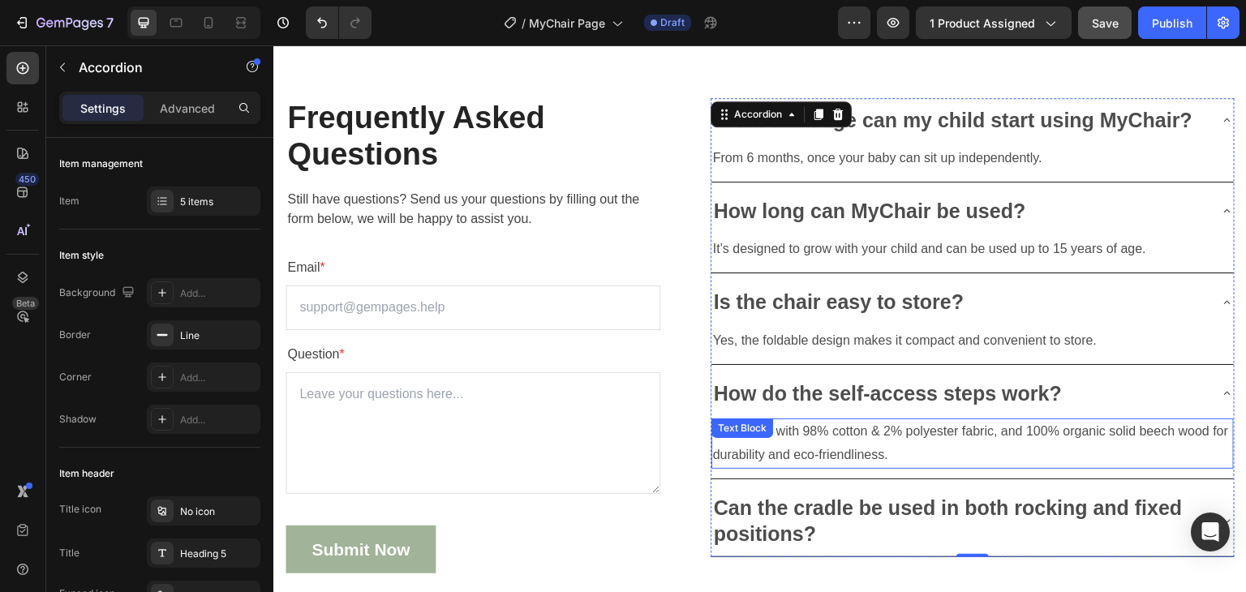
click at [822, 445] on p "It’s crafted with 98% cotton & 2% polyester fabric, and 100% organic solid beec…" at bounding box center [972, 443] width 519 height 47
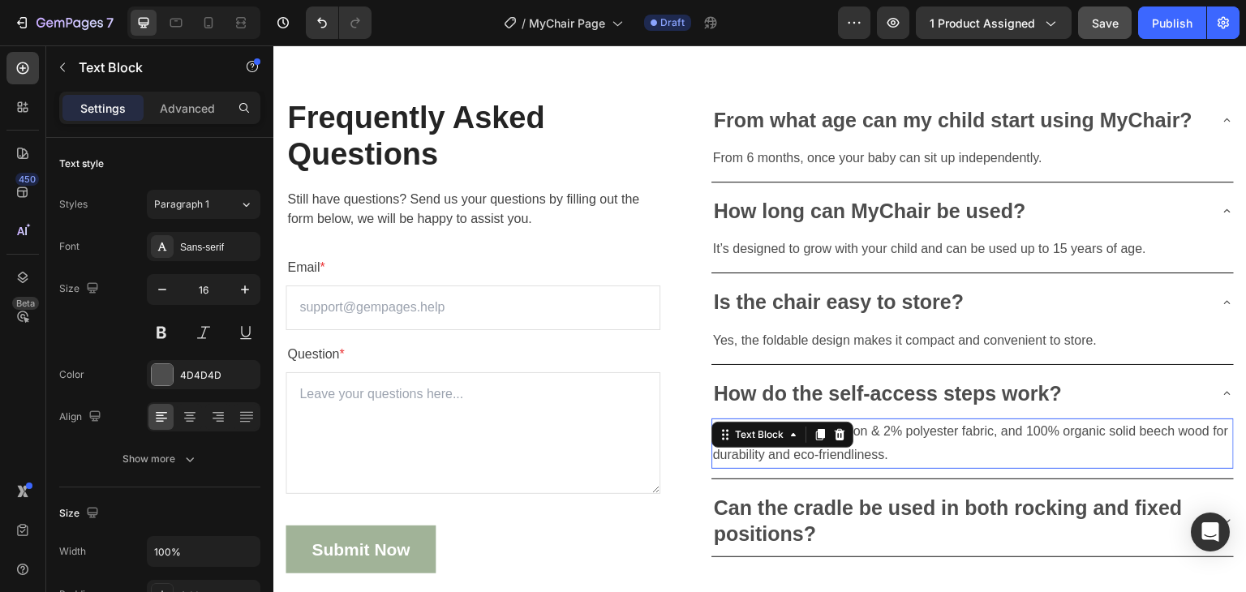
click at [822, 445] on p "It’s crafted with 98% cotton & 2% polyester fabric, and 100% organic solid beec…" at bounding box center [972, 443] width 519 height 47
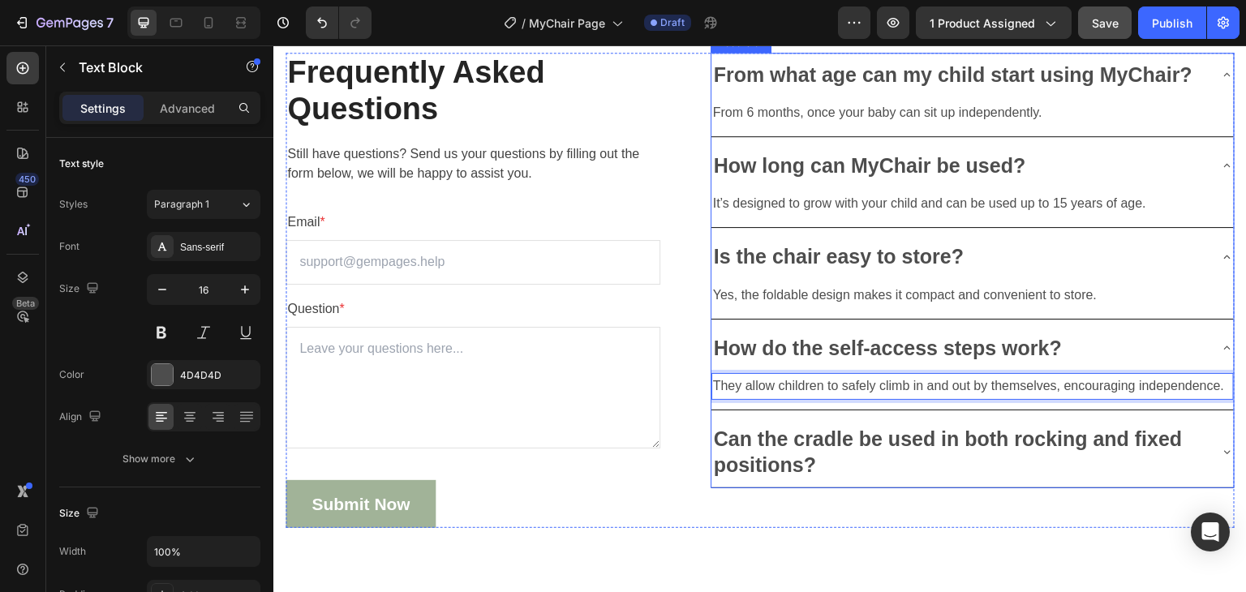
scroll to position [4966, 0]
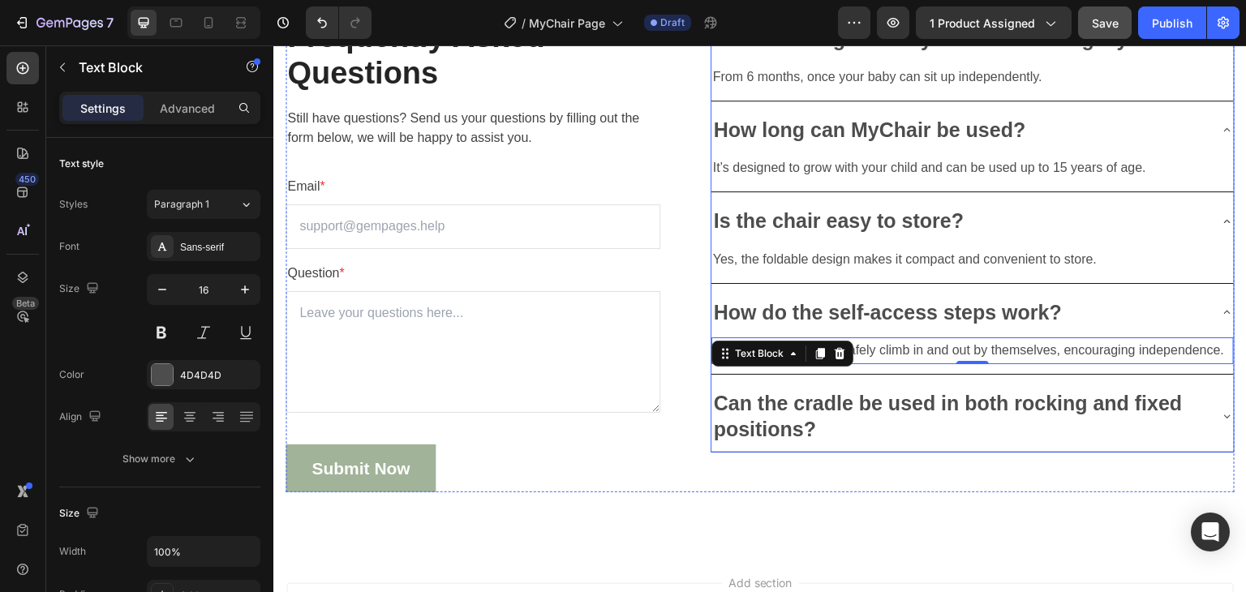
click at [835, 408] on p "Can the cradle be used in both rocking and fixed positions?" at bounding box center [960, 416] width 492 height 53
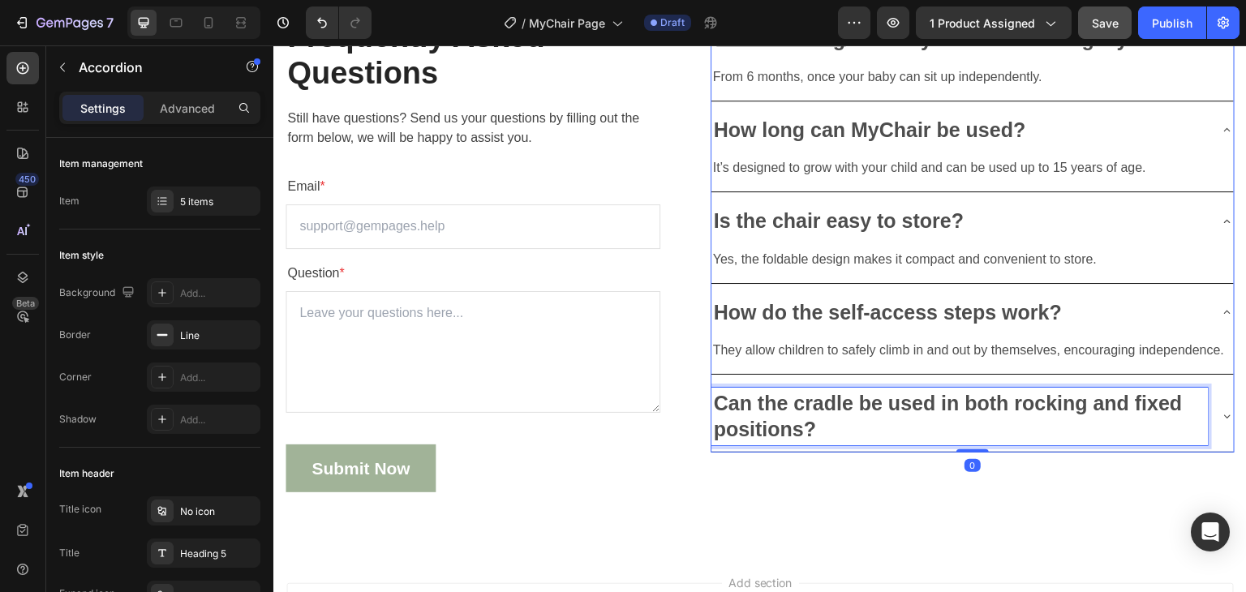
click at [835, 408] on p "Can the cradle be used in both rocking and fixed positions?" at bounding box center [960, 416] width 492 height 53
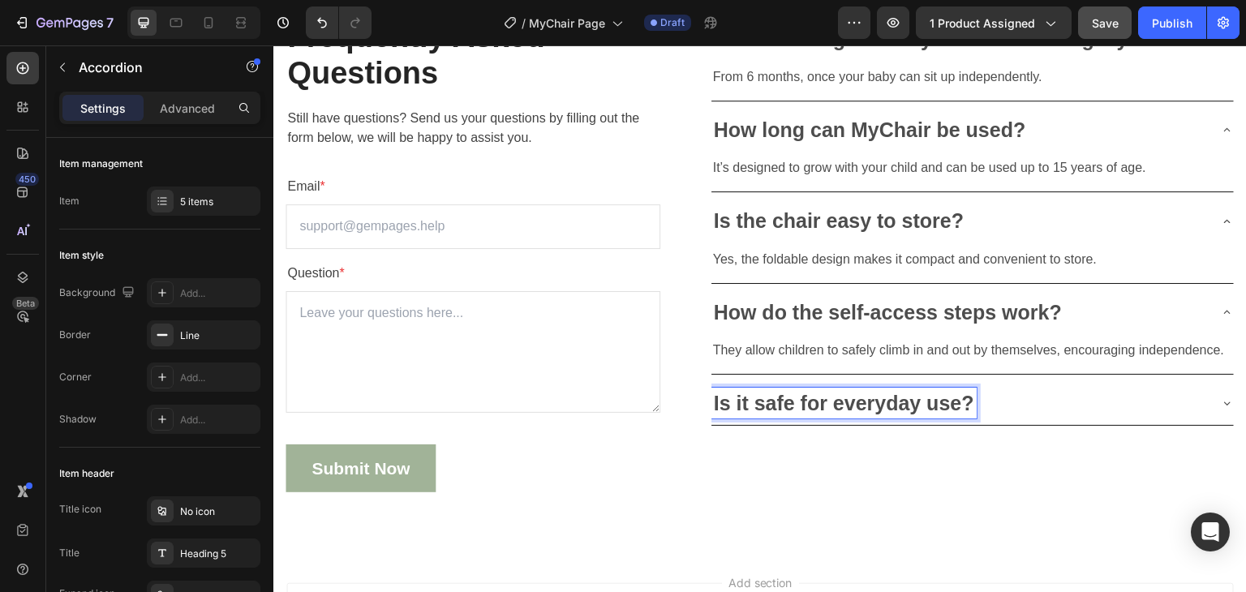
click at [1152, 407] on div "Is it safe for everyday use?" at bounding box center [959, 404] width 496 height 32
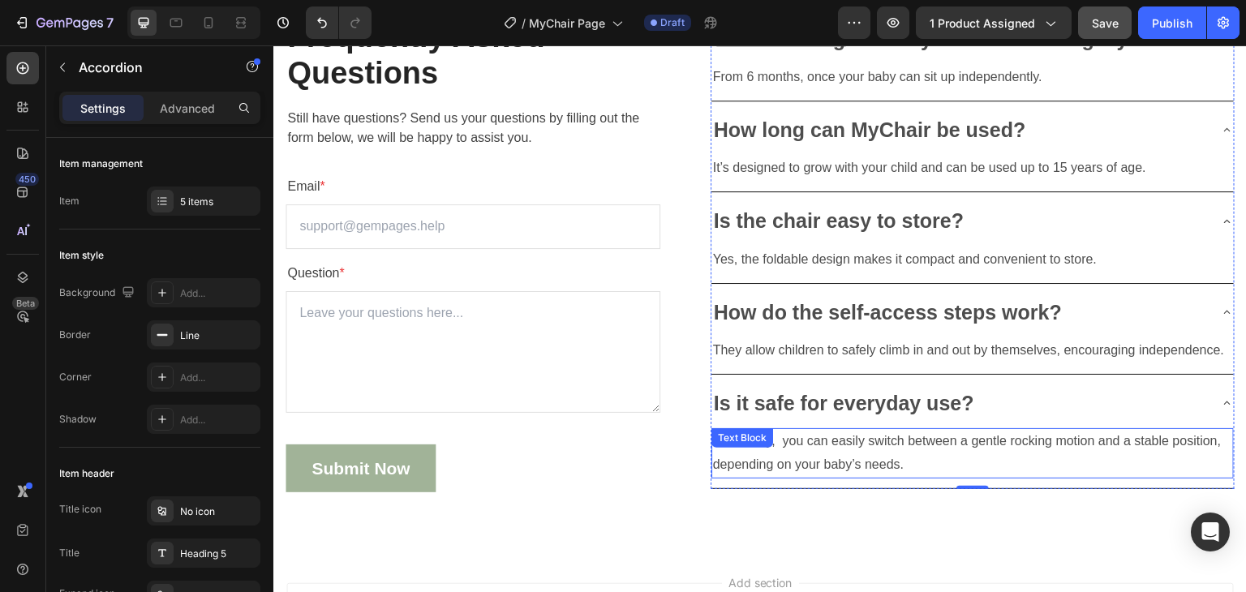
click at [831, 460] on p "Absolutely, you can easily switch between a gentle rocking motion and a stable …" at bounding box center [972, 453] width 519 height 47
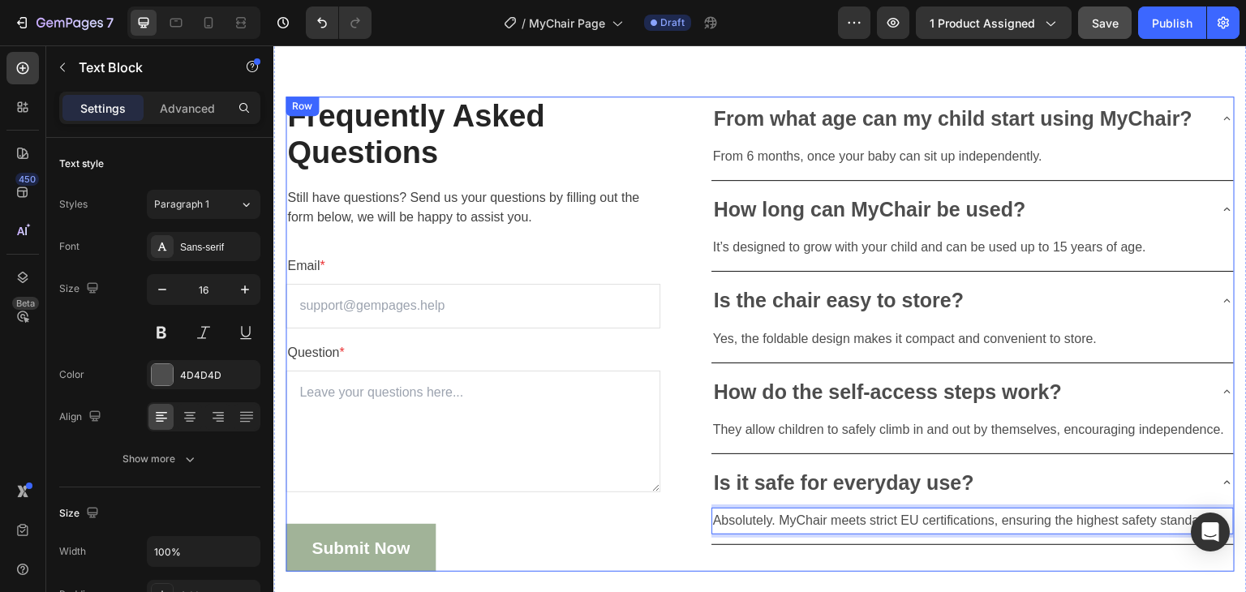
scroll to position [4885, 0]
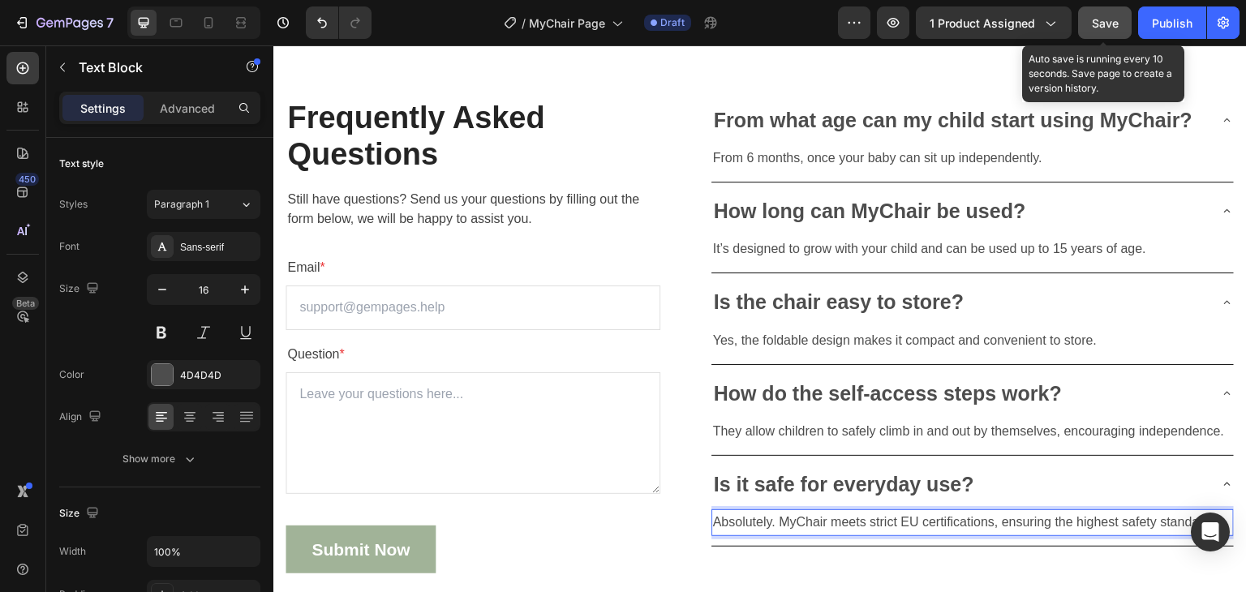
click at [1120, 30] on button "Save" at bounding box center [1105, 22] width 54 height 32
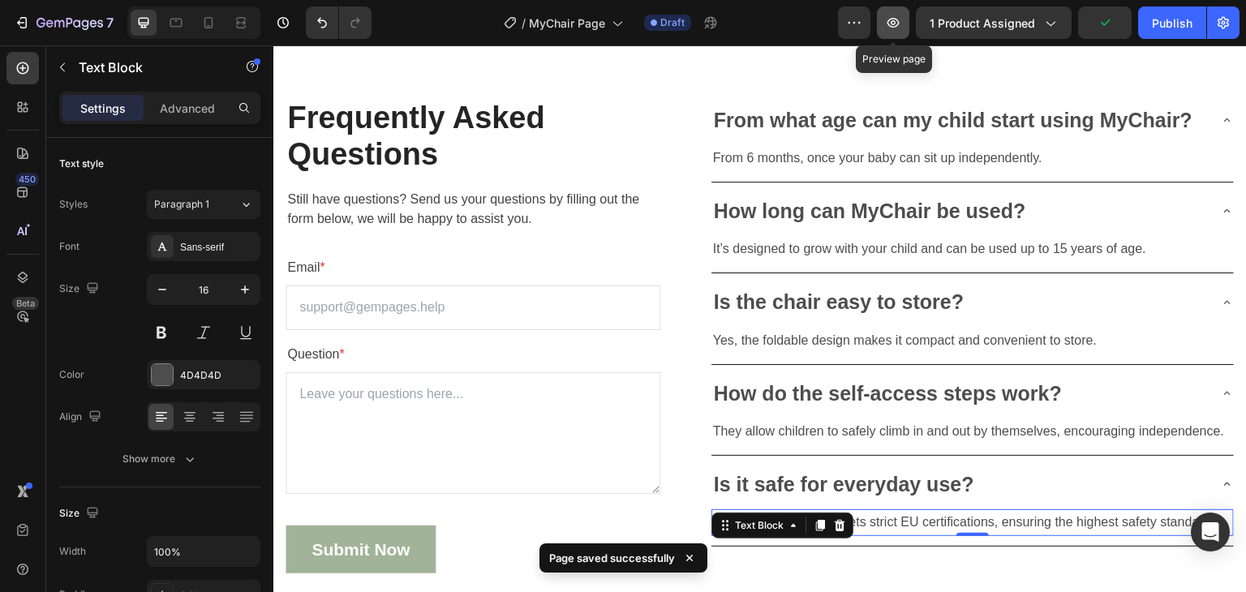
click at [895, 21] on icon "button" at bounding box center [893, 23] width 12 height 10
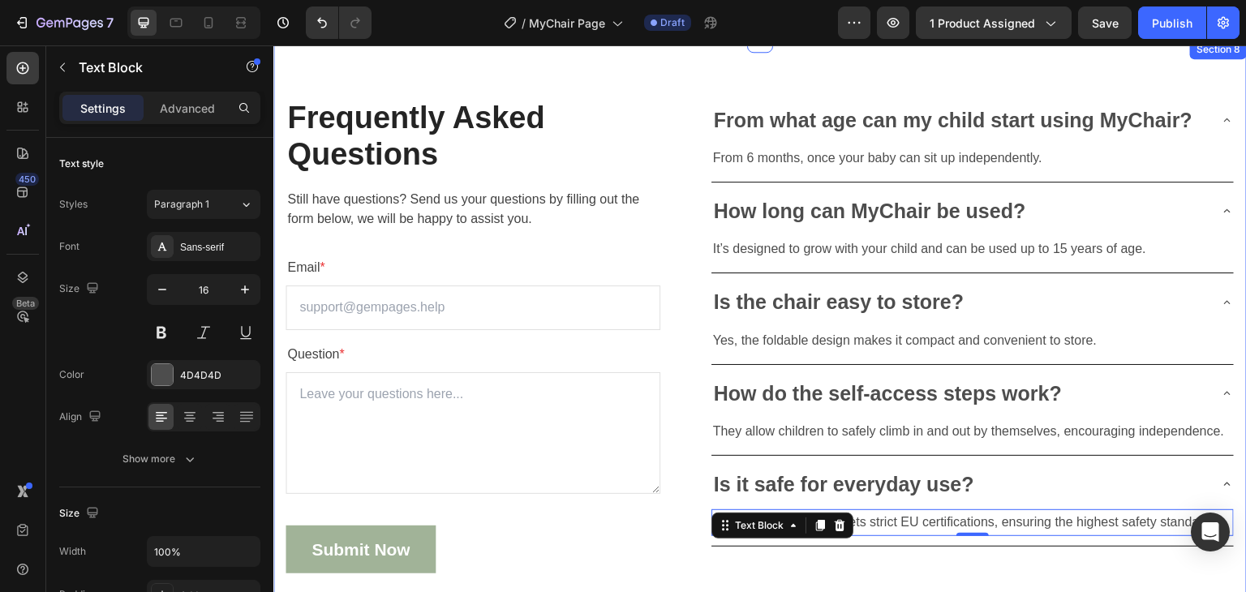
click at [702, 89] on div "Frequently Asked Questions Heading Still have questions? Send us your questions…" at bounding box center [759, 336] width 973 height 592
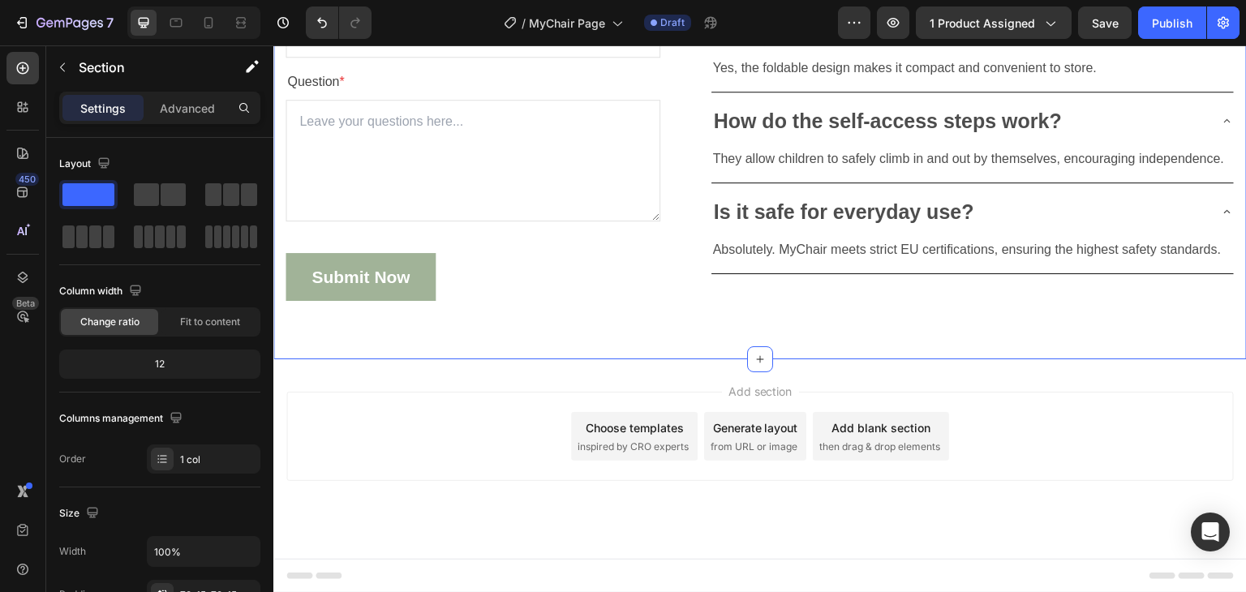
scroll to position [3992, 0]
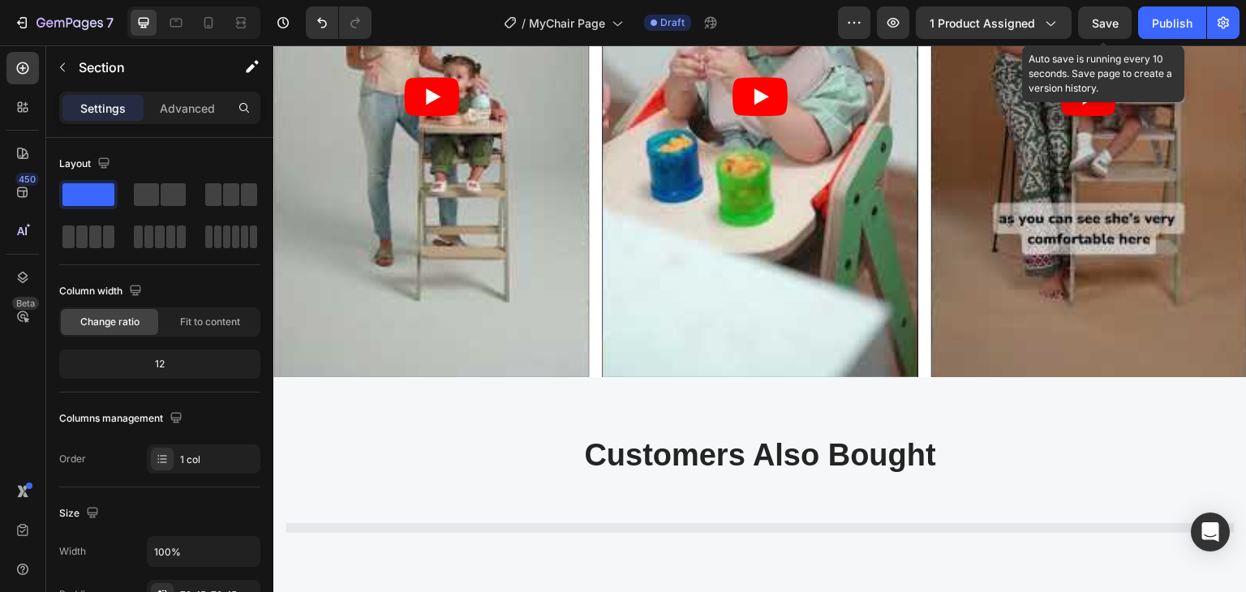
click at [1100, 27] on span "Save" at bounding box center [1105, 23] width 27 height 14
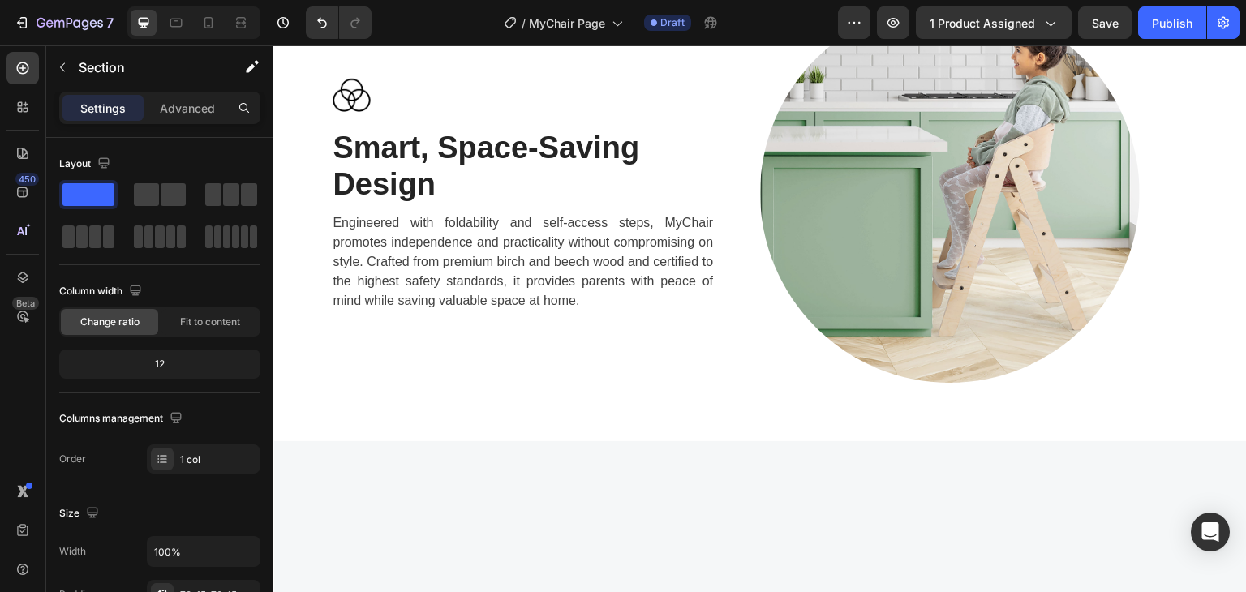
scroll to position [687, 0]
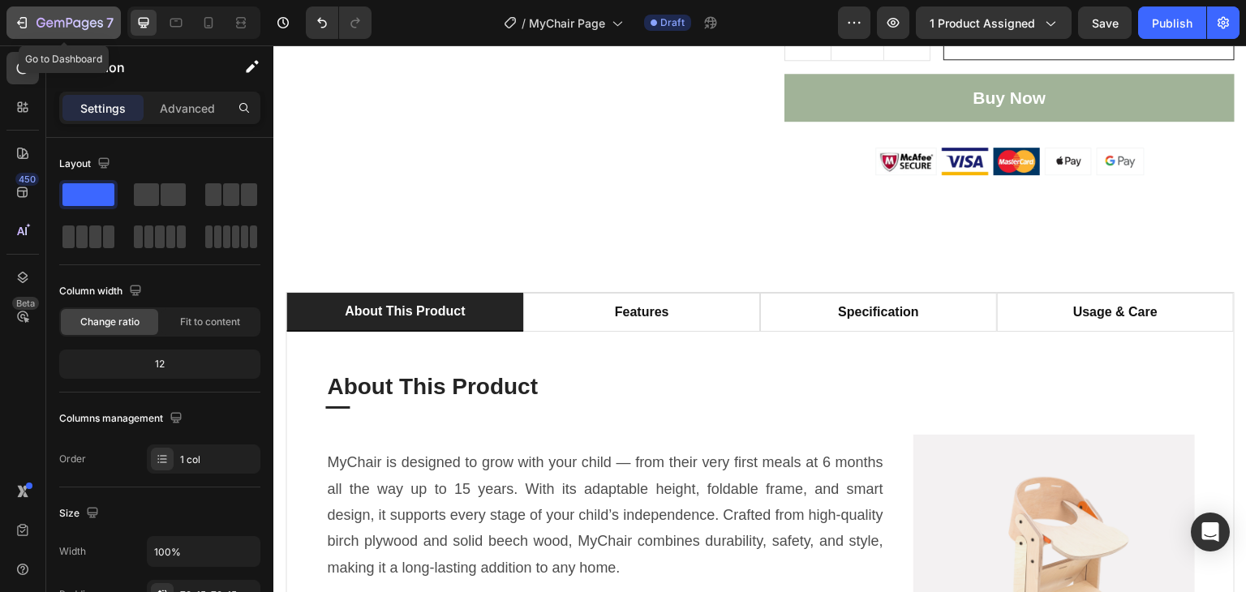
click at [39, 26] on icon "button" at bounding box center [41, 23] width 9 height 10
